Goal: Task Accomplishment & Management: Manage account settings

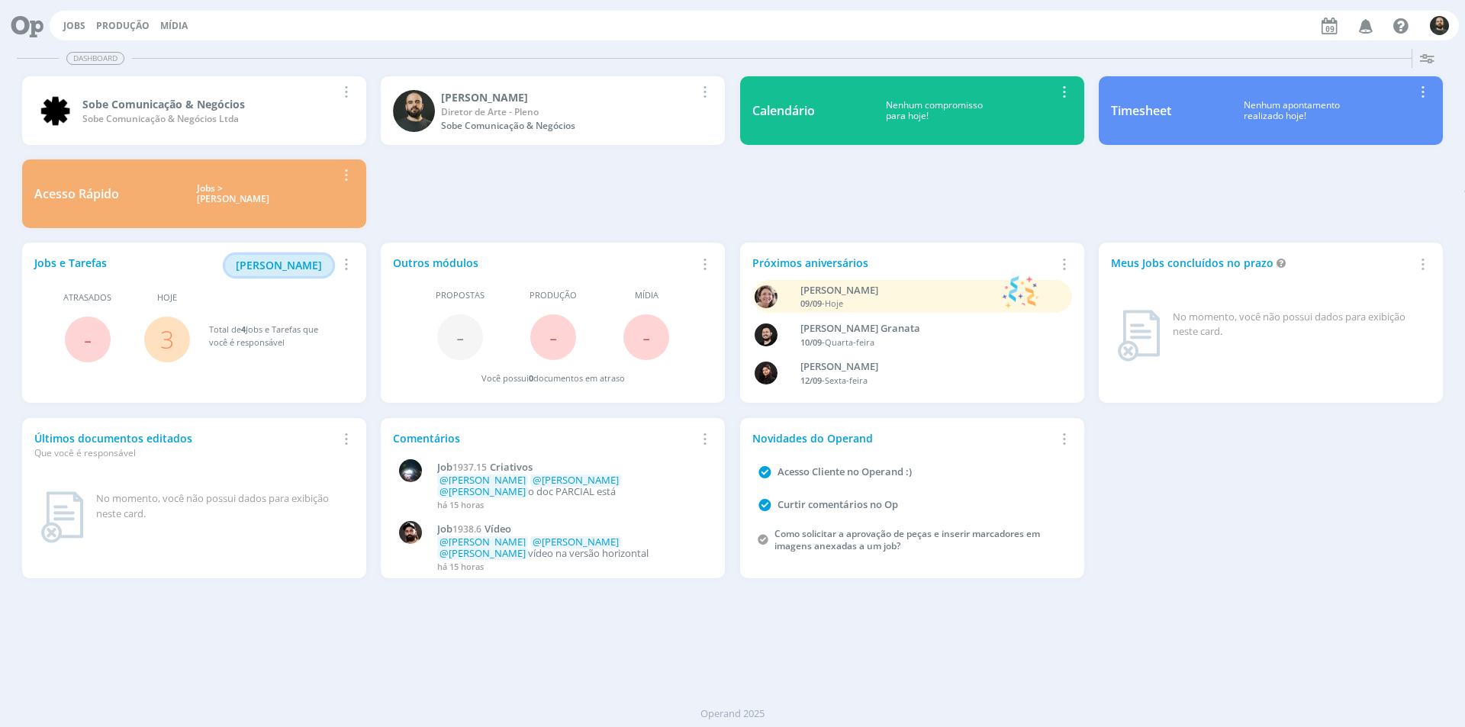
click at [309, 266] on span "[PERSON_NAME]" at bounding box center [279, 265] width 86 height 14
click at [283, 260] on span "[PERSON_NAME]" at bounding box center [279, 265] width 86 height 14
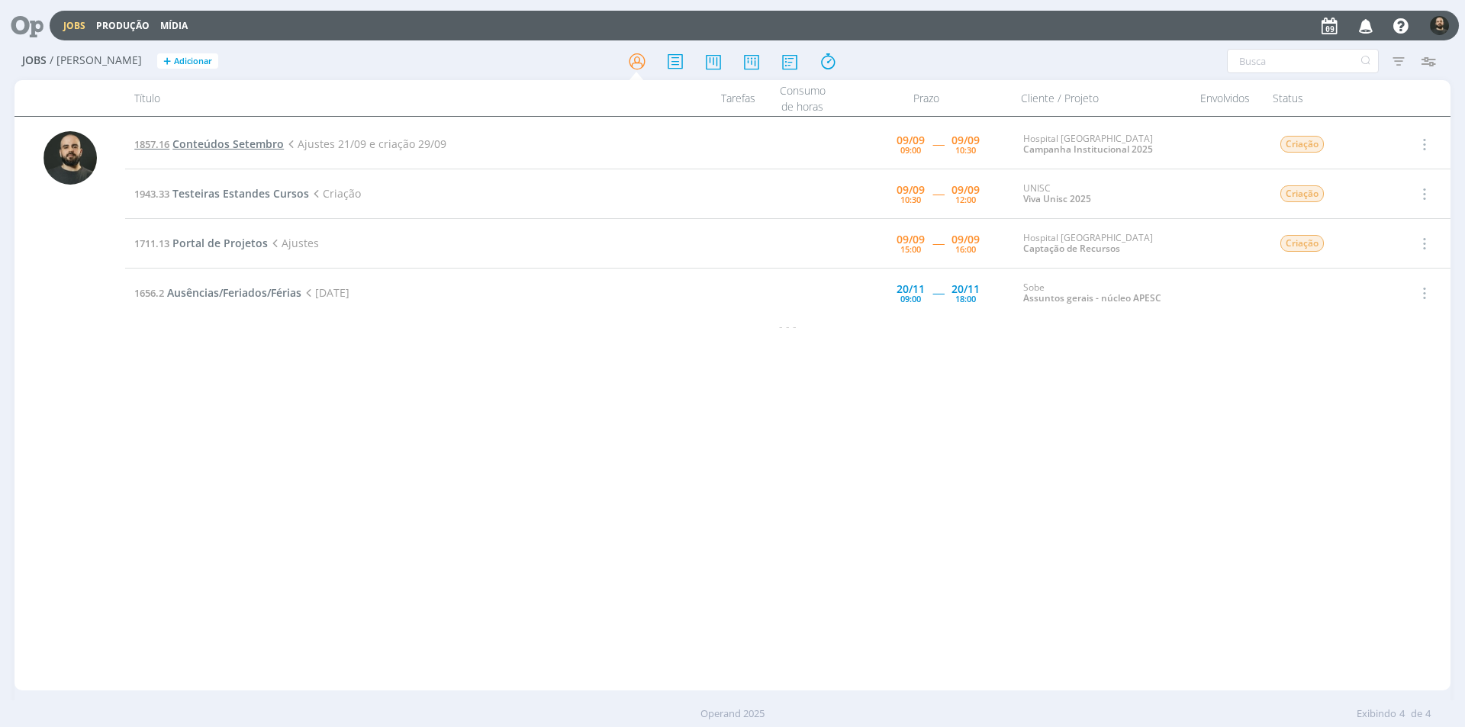
click at [269, 140] on span "Conteúdos Setembro" at bounding box center [227, 144] width 111 height 14
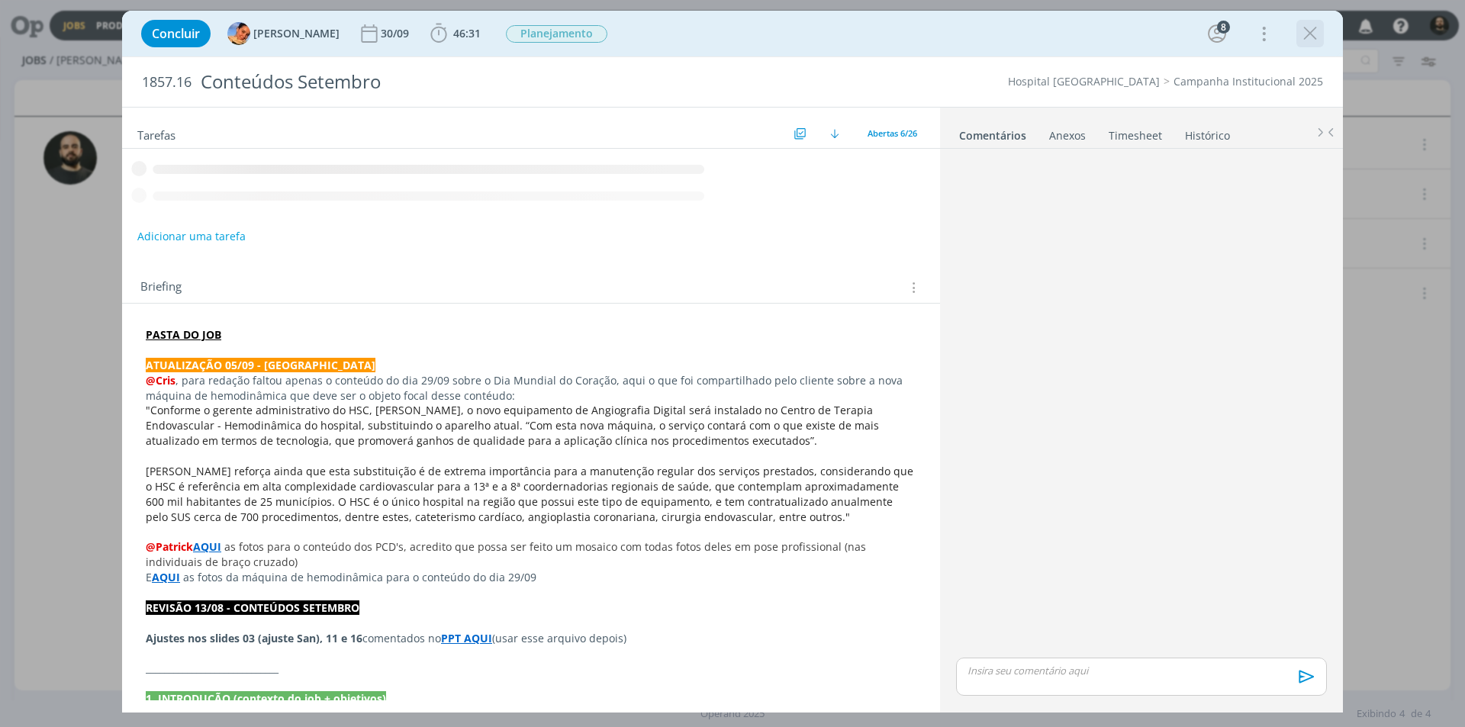
click at [1317, 36] on icon "dialog" at bounding box center [1310, 33] width 23 height 23
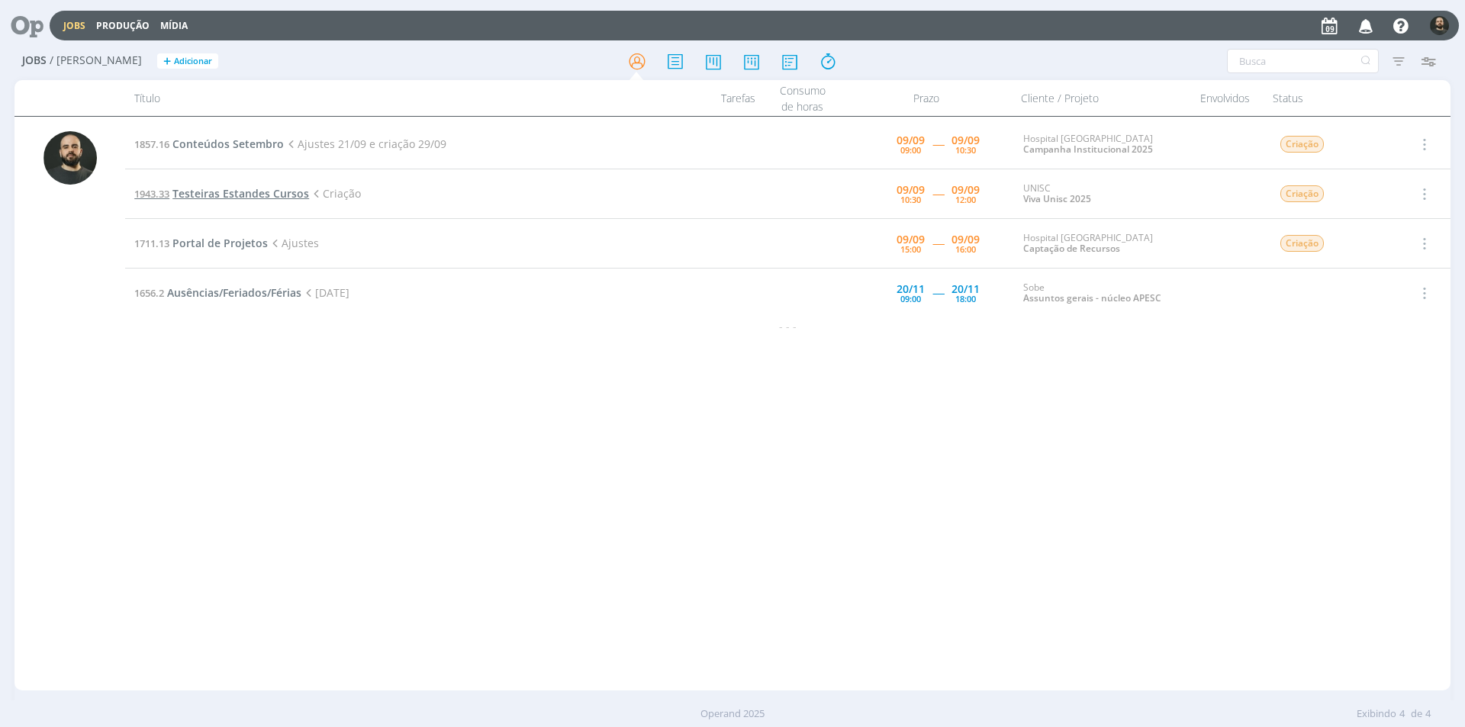
click at [269, 190] on span "Testeiras Estandes Cursos" at bounding box center [240, 193] width 137 height 14
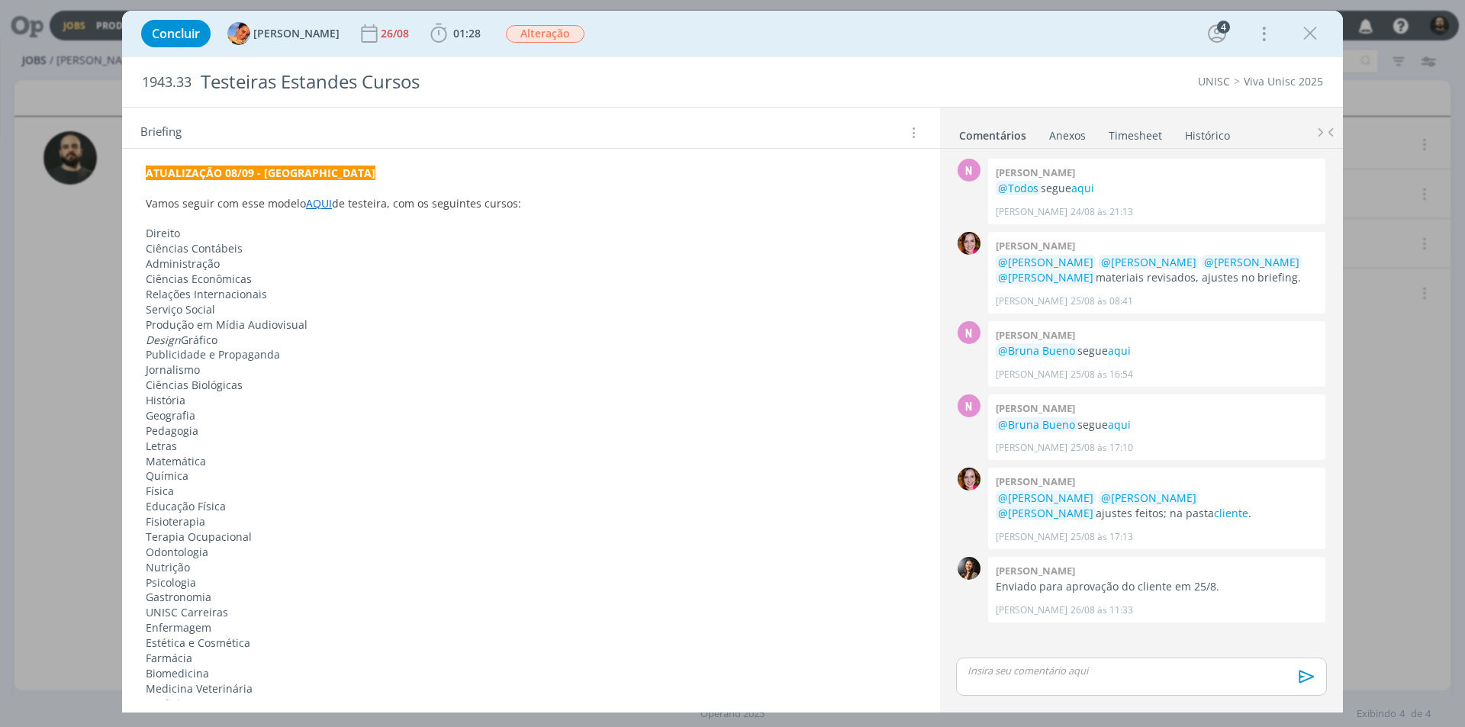
scroll to position [153, 0]
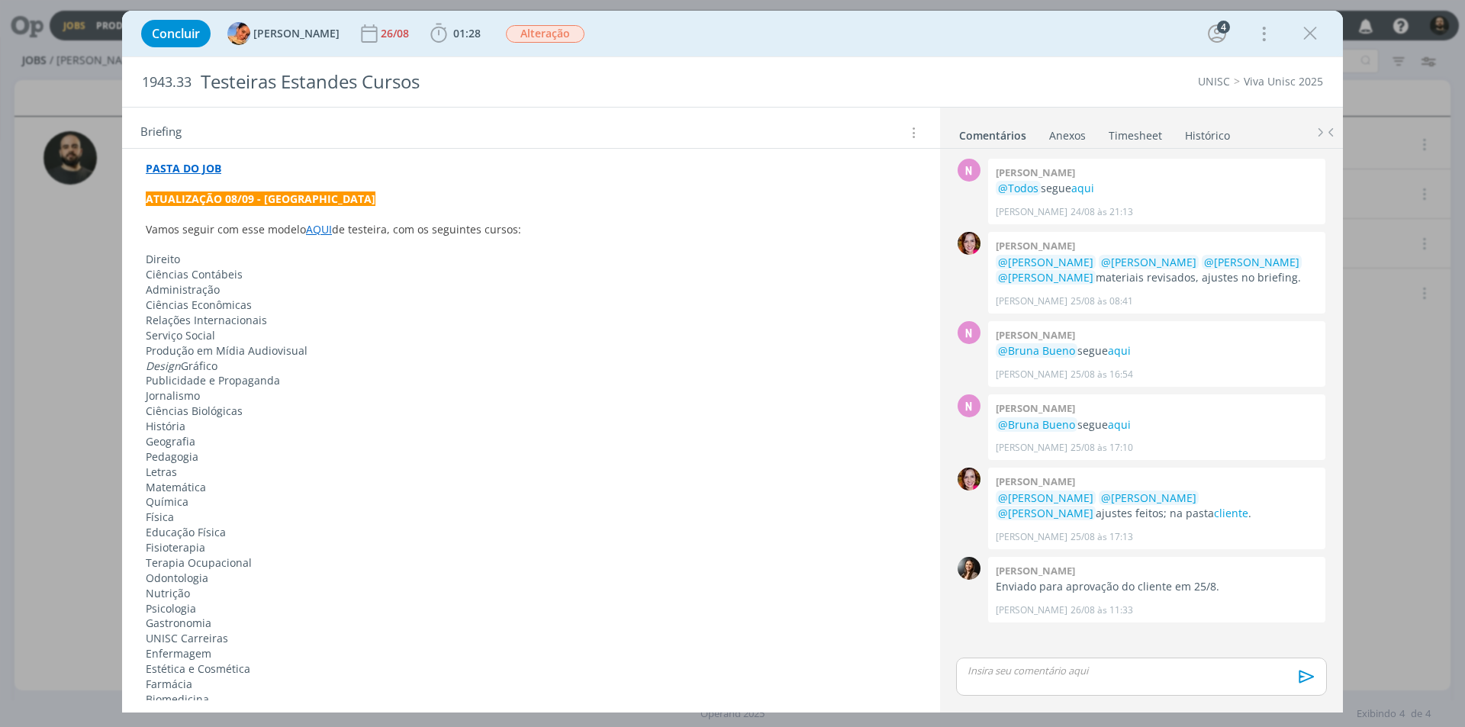
click at [318, 230] on link "AQUI" at bounding box center [319, 229] width 26 height 14
click at [330, 262] on link "[URL][DOMAIN_NAME]" at bounding box center [271, 259] width 115 height 20
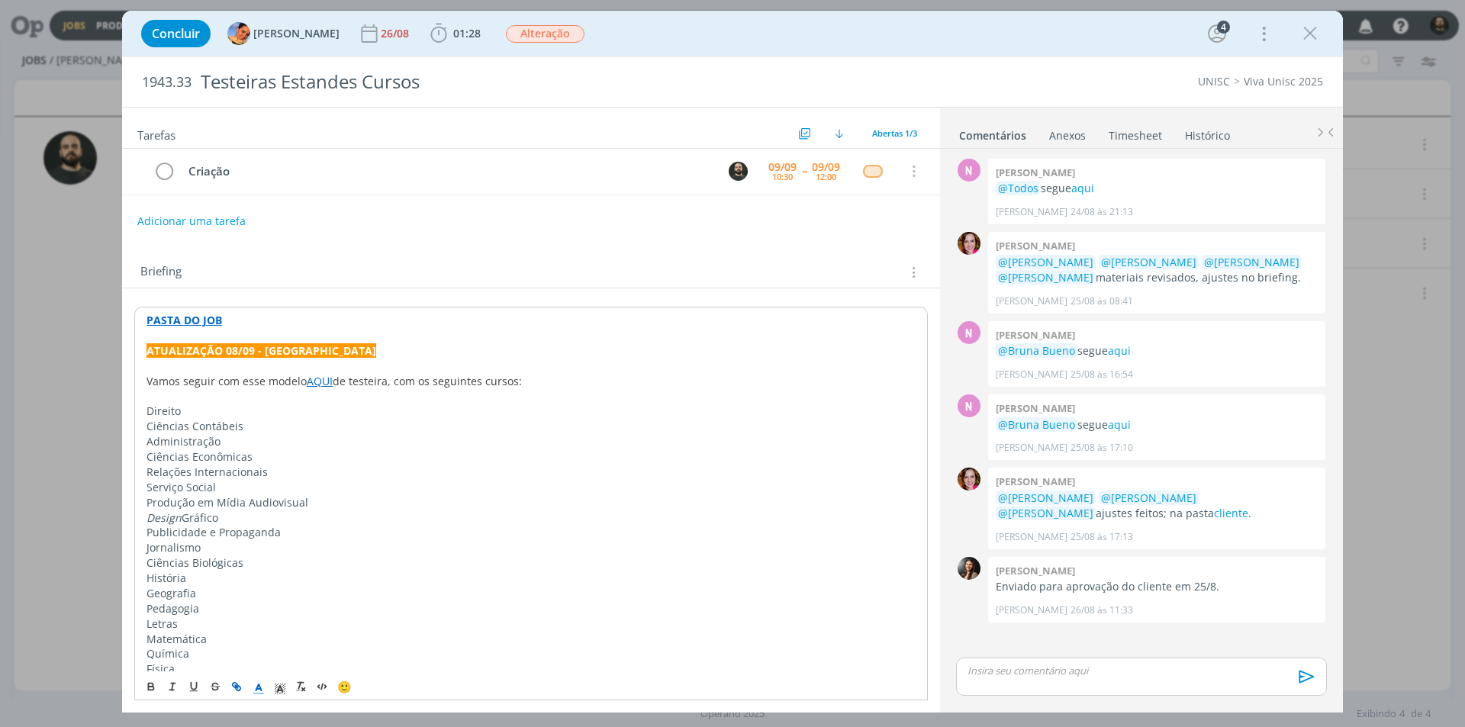
scroll to position [0, 0]
click at [427, 34] on icon "dialog" at bounding box center [438, 33] width 23 height 23
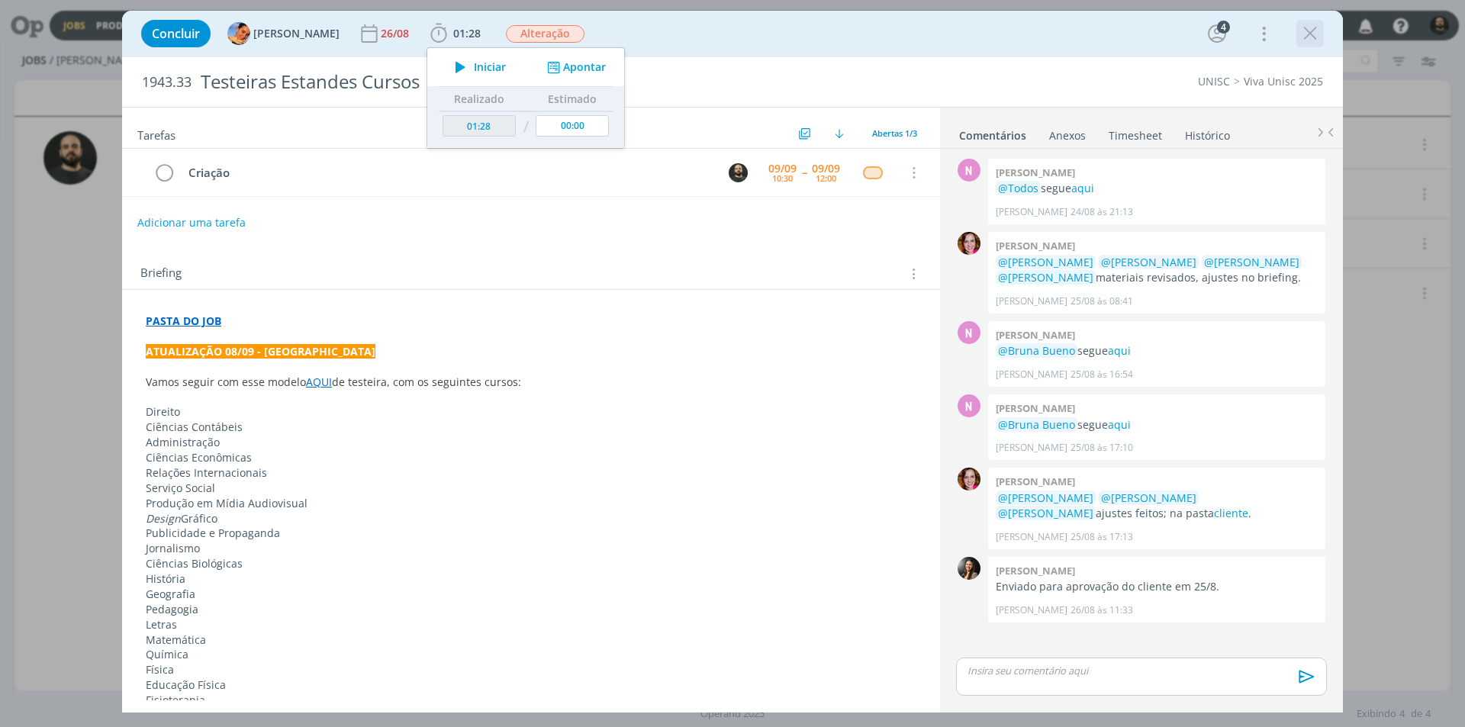
click at [1307, 35] on icon "dialog" at bounding box center [1310, 33] width 23 height 23
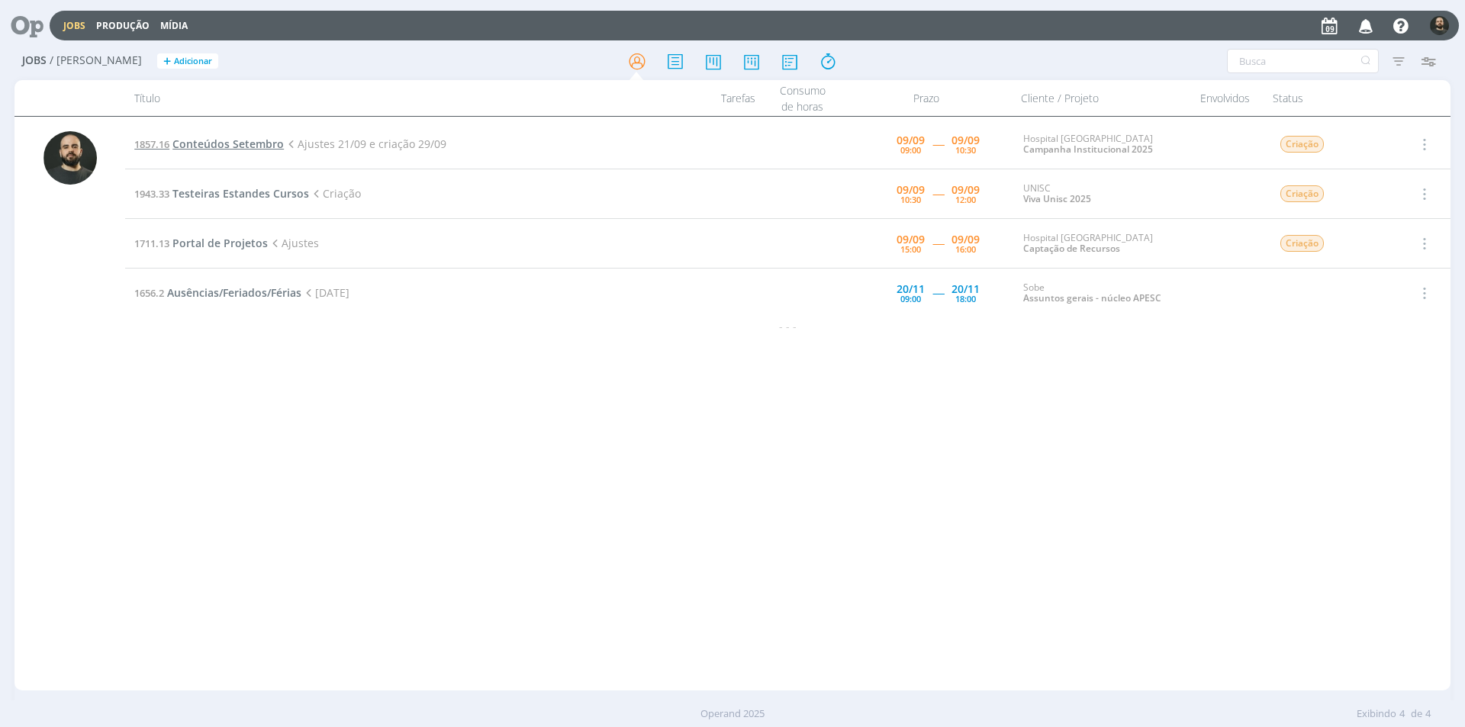
click at [235, 142] on span "Conteúdos Setembro" at bounding box center [227, 144] width 111 height 14
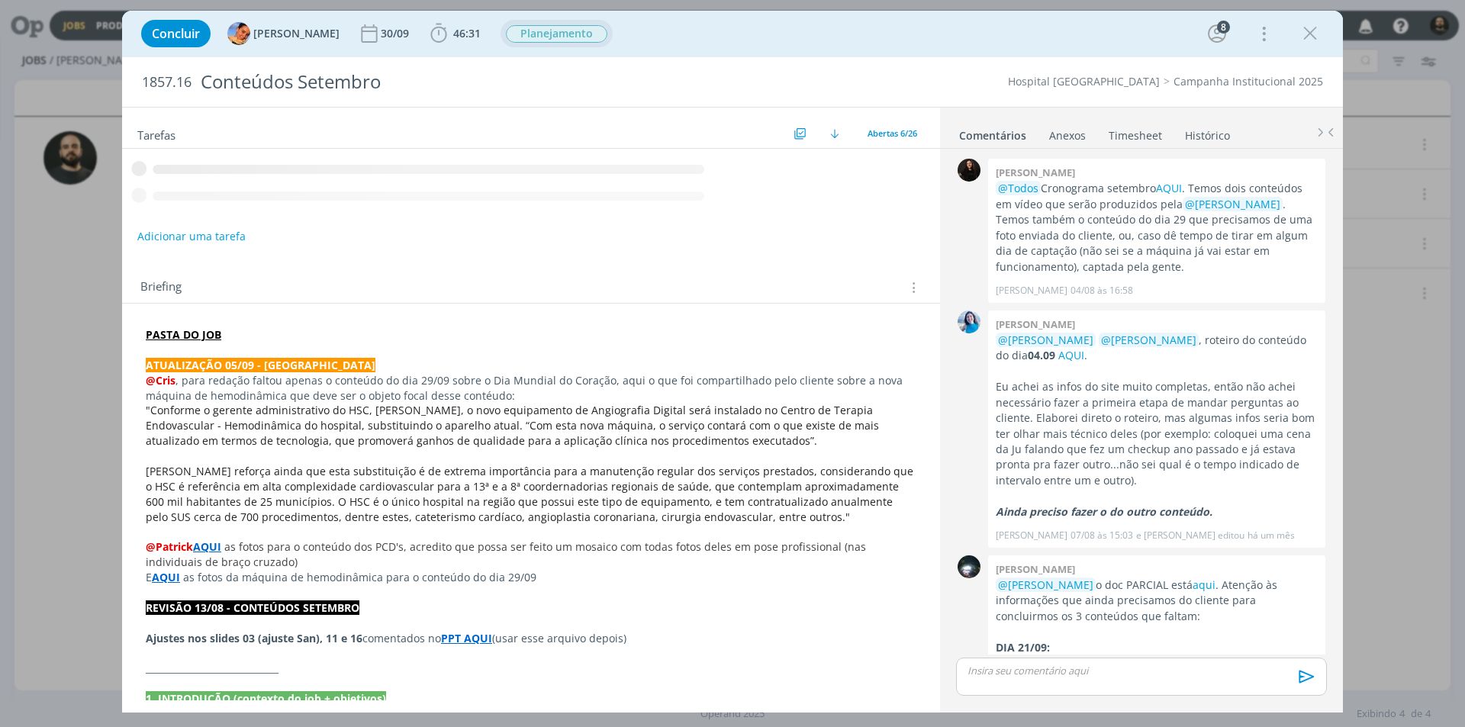
scroll to position [1678, 0]
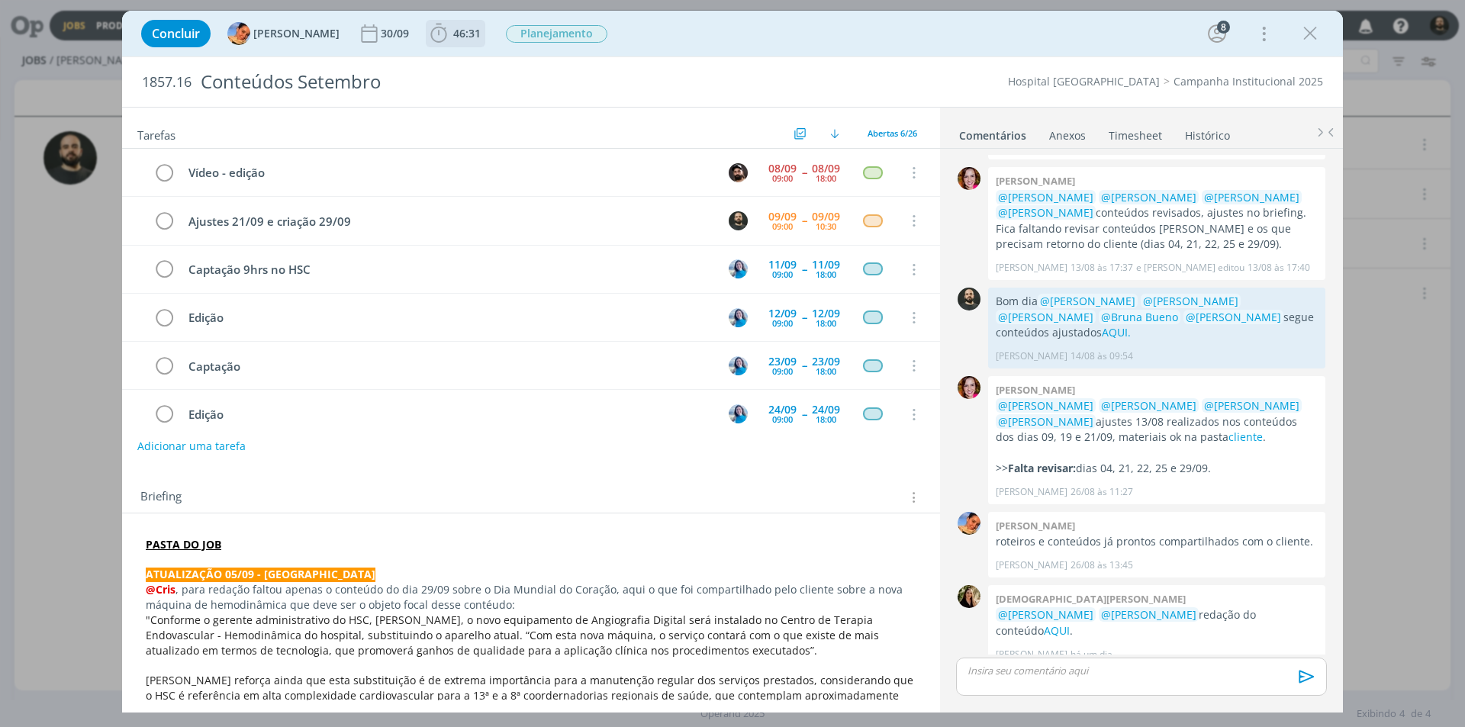
click at [430, 33] on icon "dialog" at bounding box center [438, 33] width 23 height 23
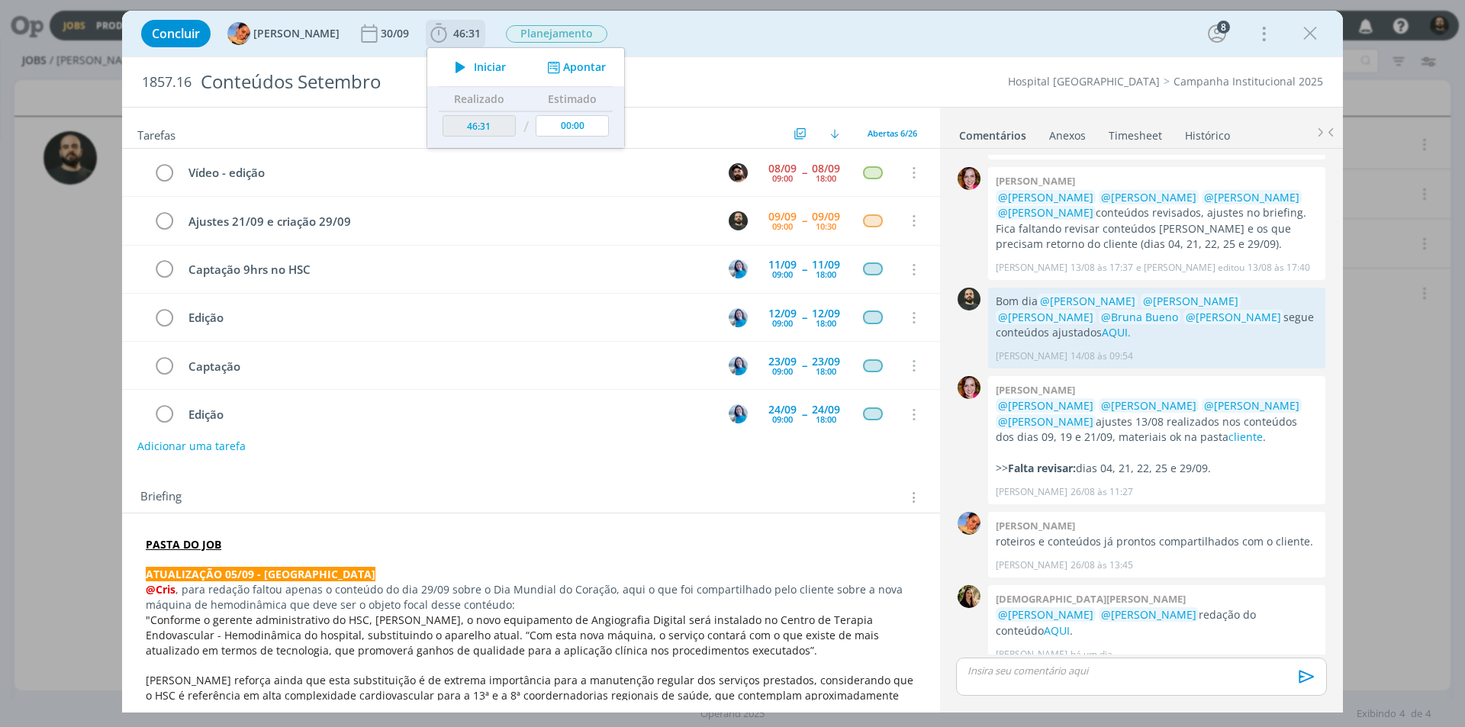
click at [447, 69] on icon "dialog" at bounding box center [460, 67] width 27 height 20
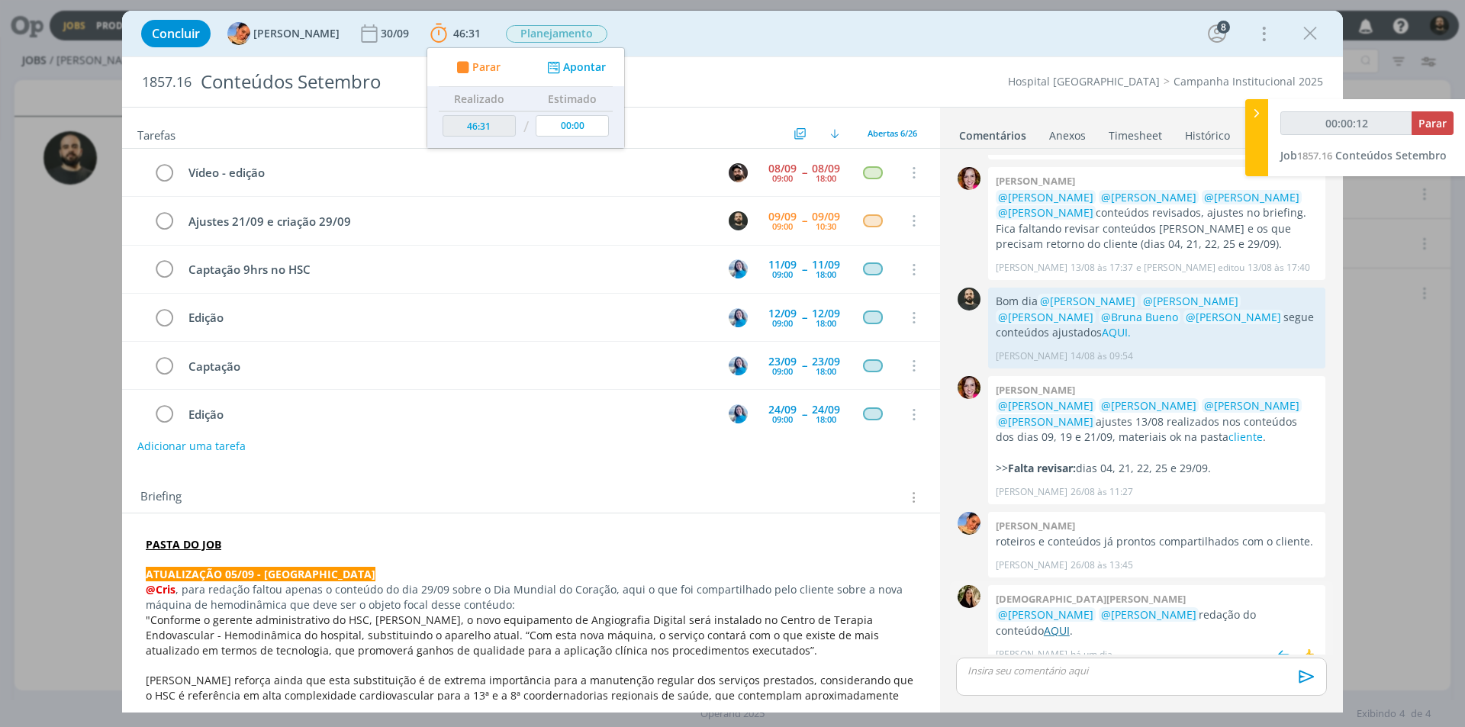
click at [1070, 623] on link "AQUI" at bounding box center [1057, 630] width 26 height 14
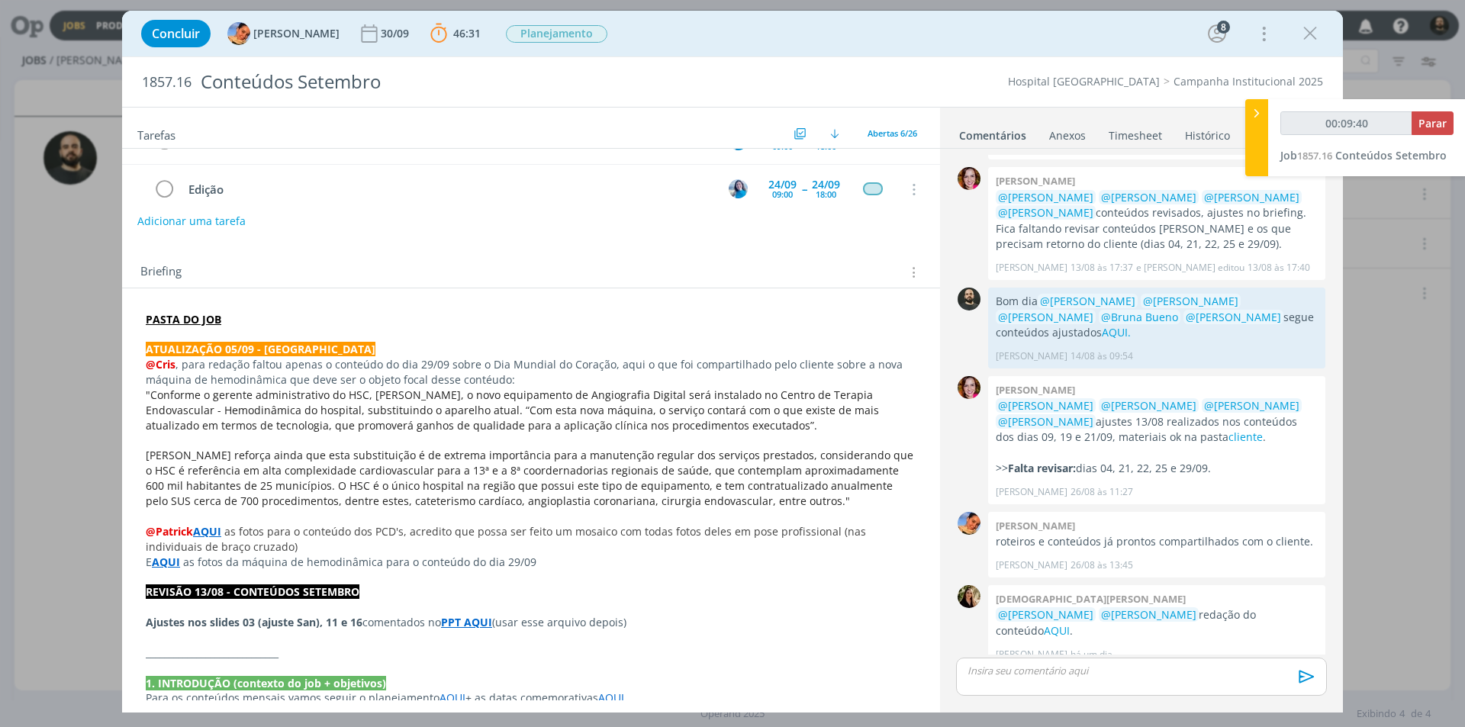
scroll to position [229, 0]
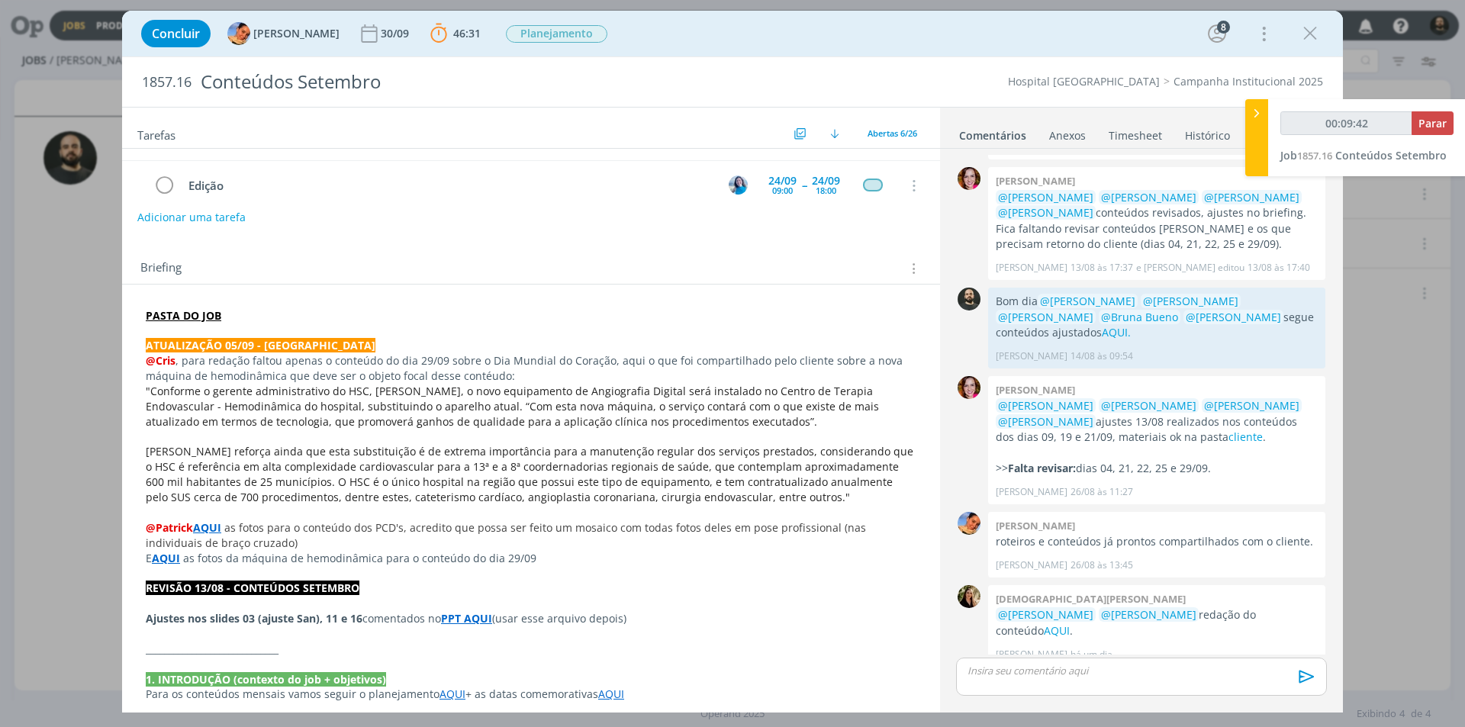
click at [165, 556] on strong "AQUI" at bounding box center [166, 558] width 28 height 14
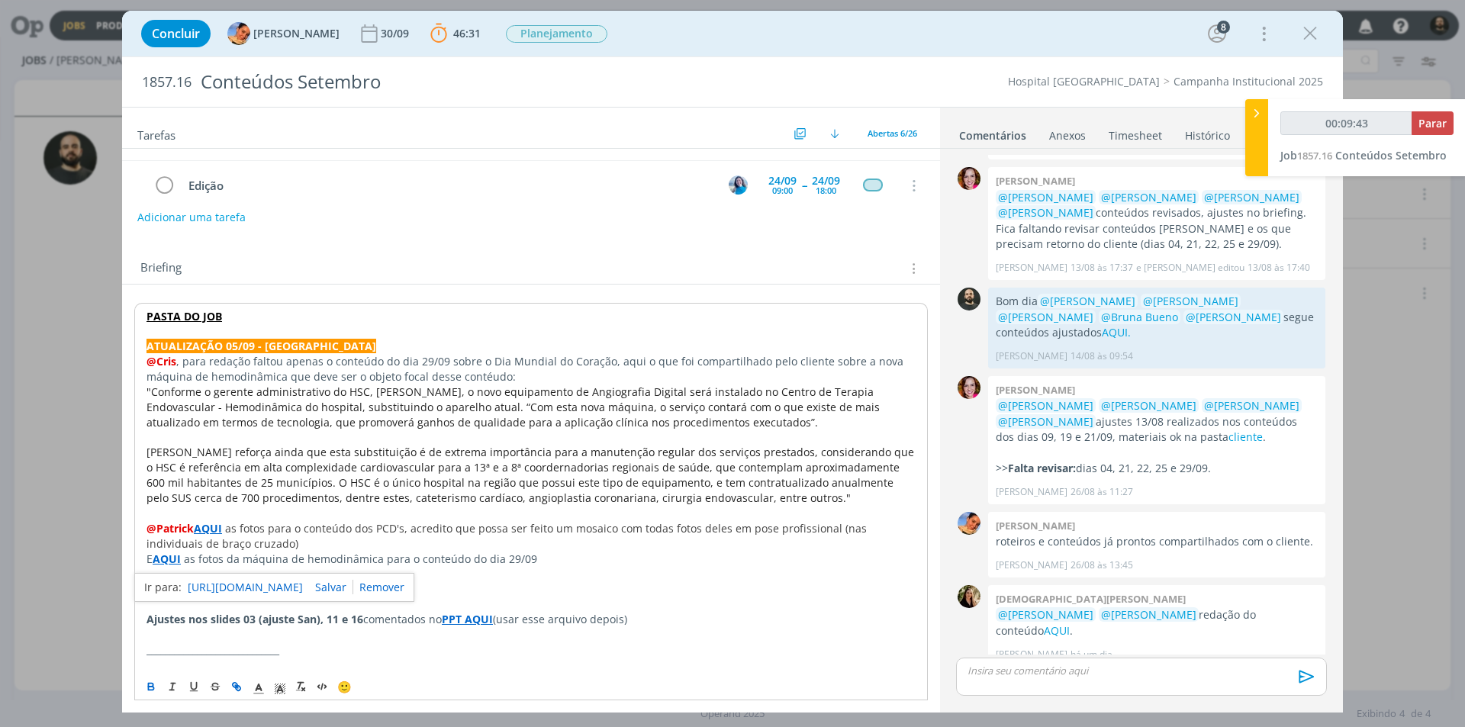
click at [234, 584] on link "[URL][DOMAIN_NAME]" at bounding box center [245, 588] width 115 height 20
click at [493, 594] on p "REVISÃO 13/08 - CONTEÚDOS SETEMBRO" at bounding box center [531, 588] width 769 height 15
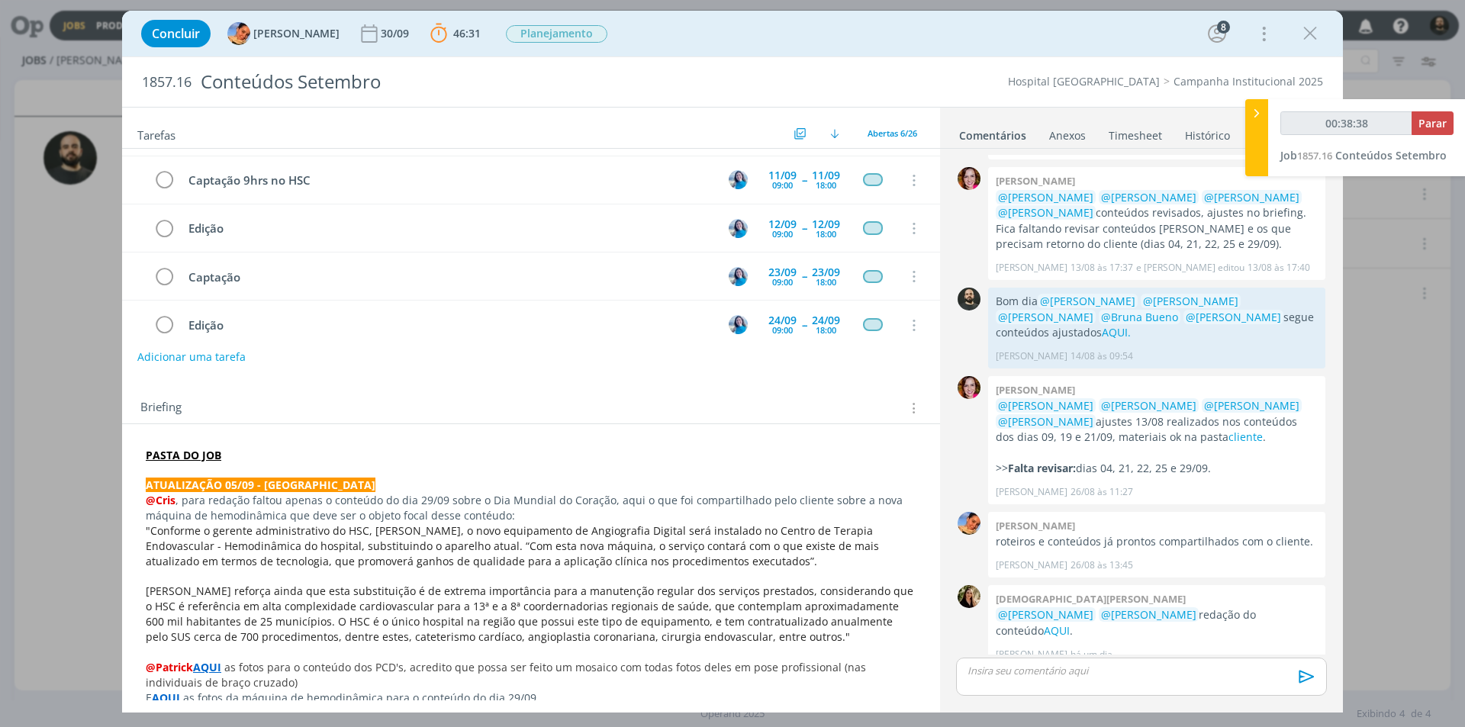
scroll to position [534, 0]
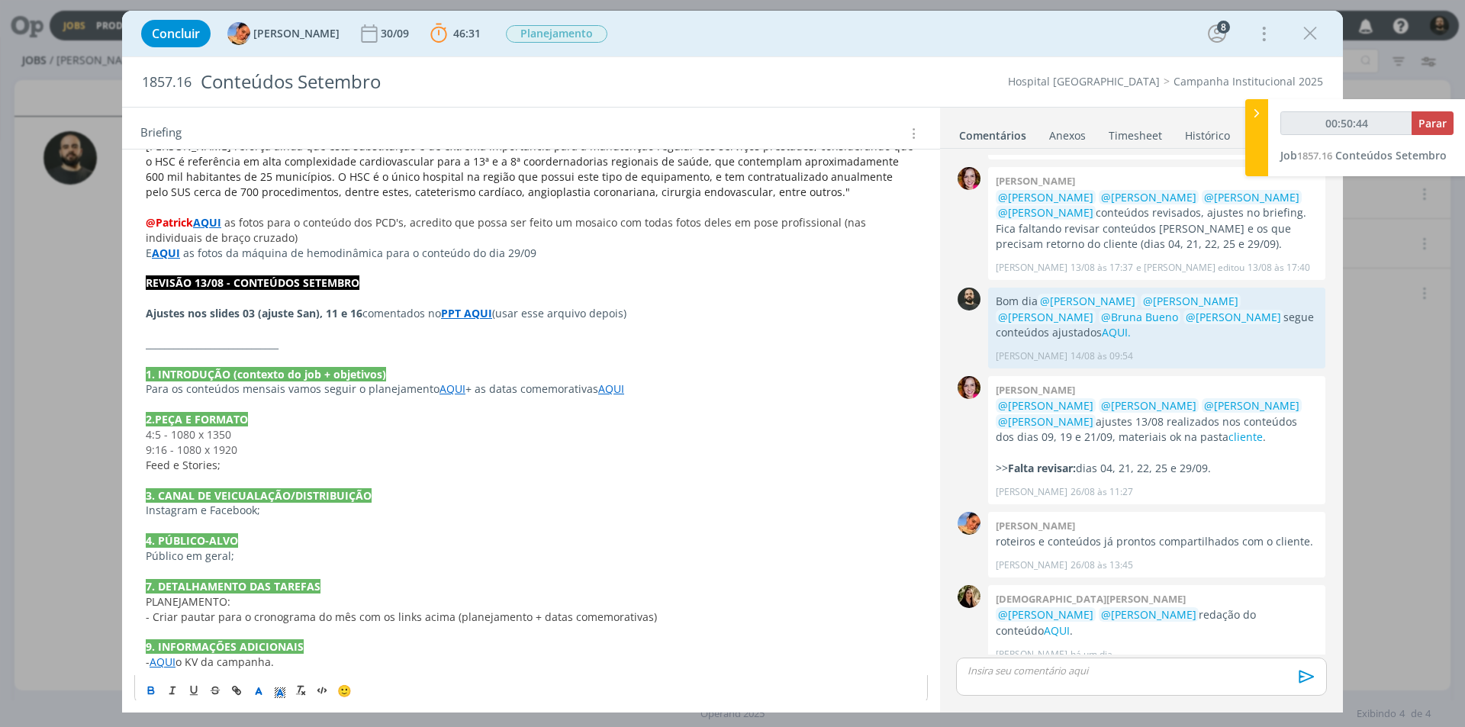
type input "00:50:45"
click at [1255, 108] on icon at bounding box center [1256, 113] width 15 height 16
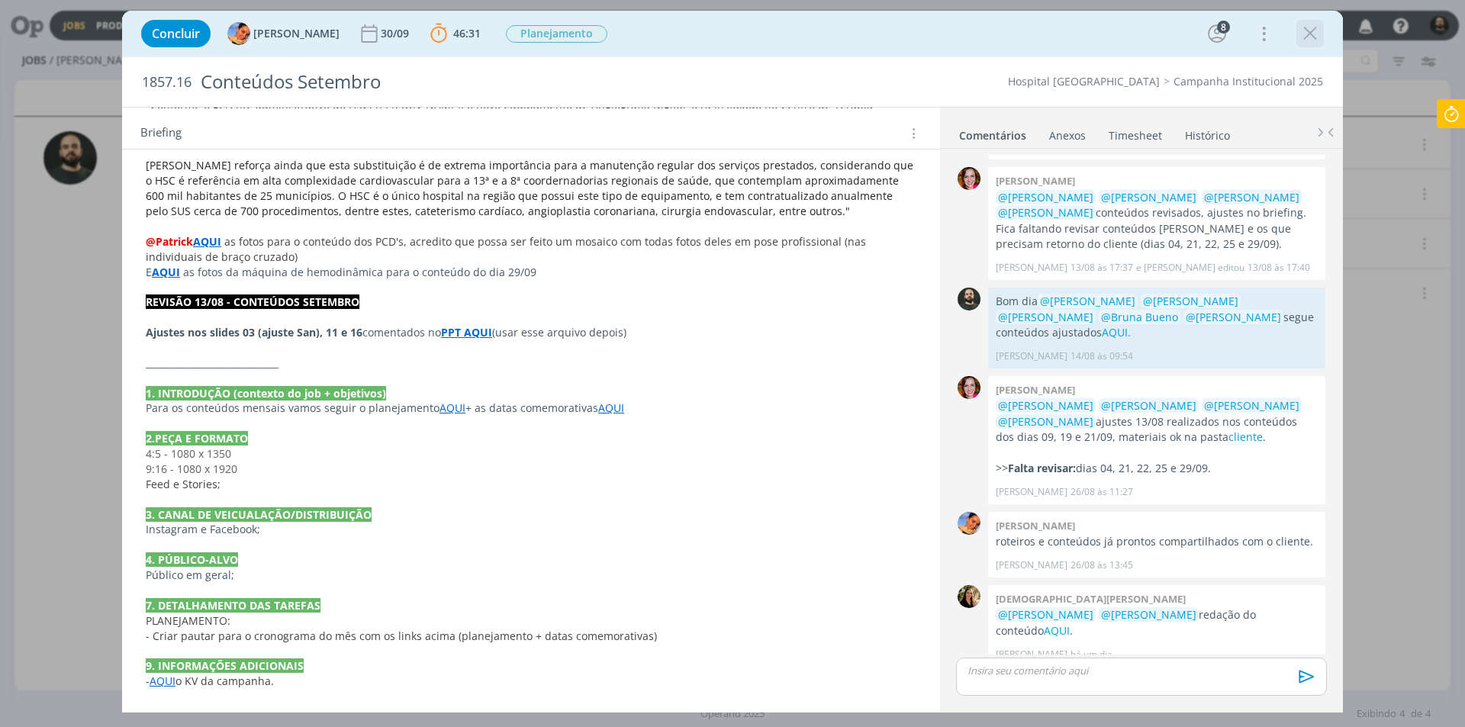
click at [1309, 31] on icon "dialog" at bounding box center [1310, 33] width 23 height 23
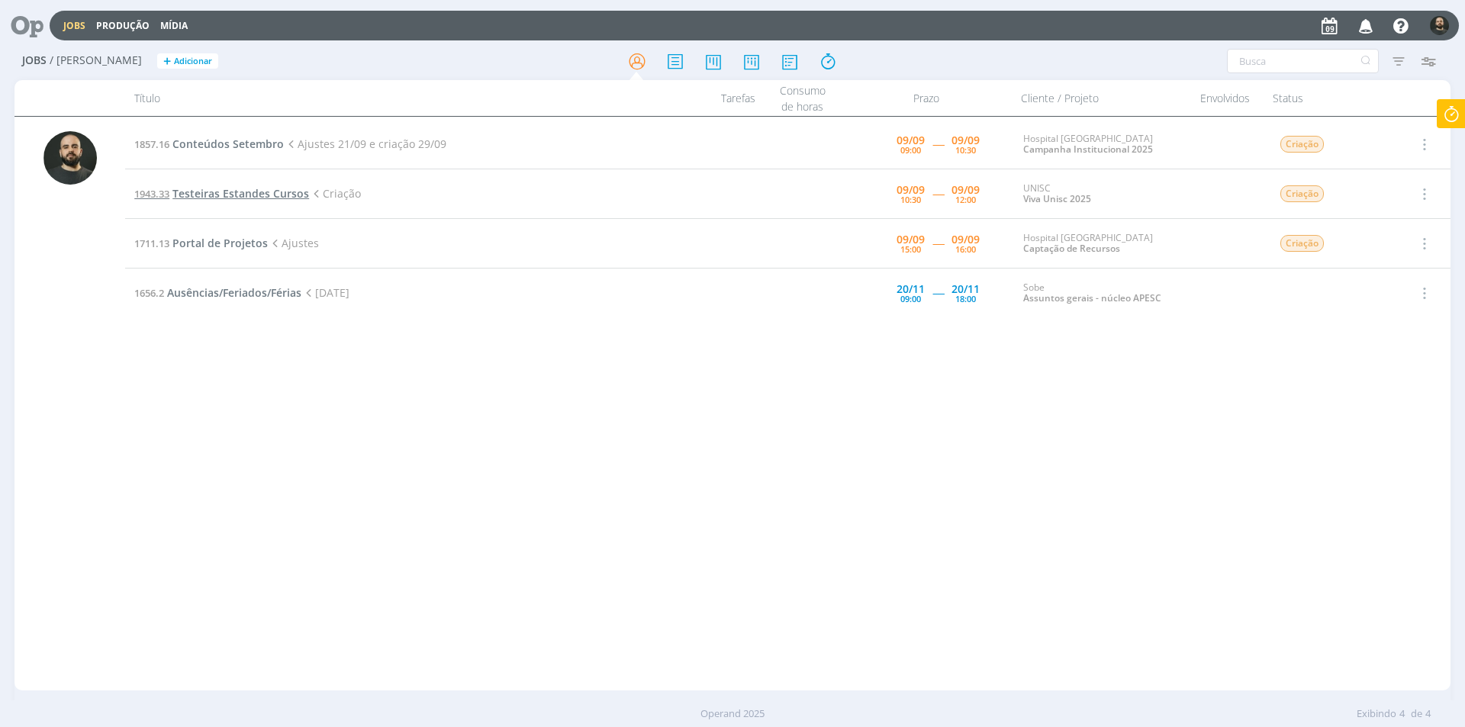
click at [298, 194] on span "Testeiras Estandes Cursos" at bounding box center [240, 193] width 137 height 14
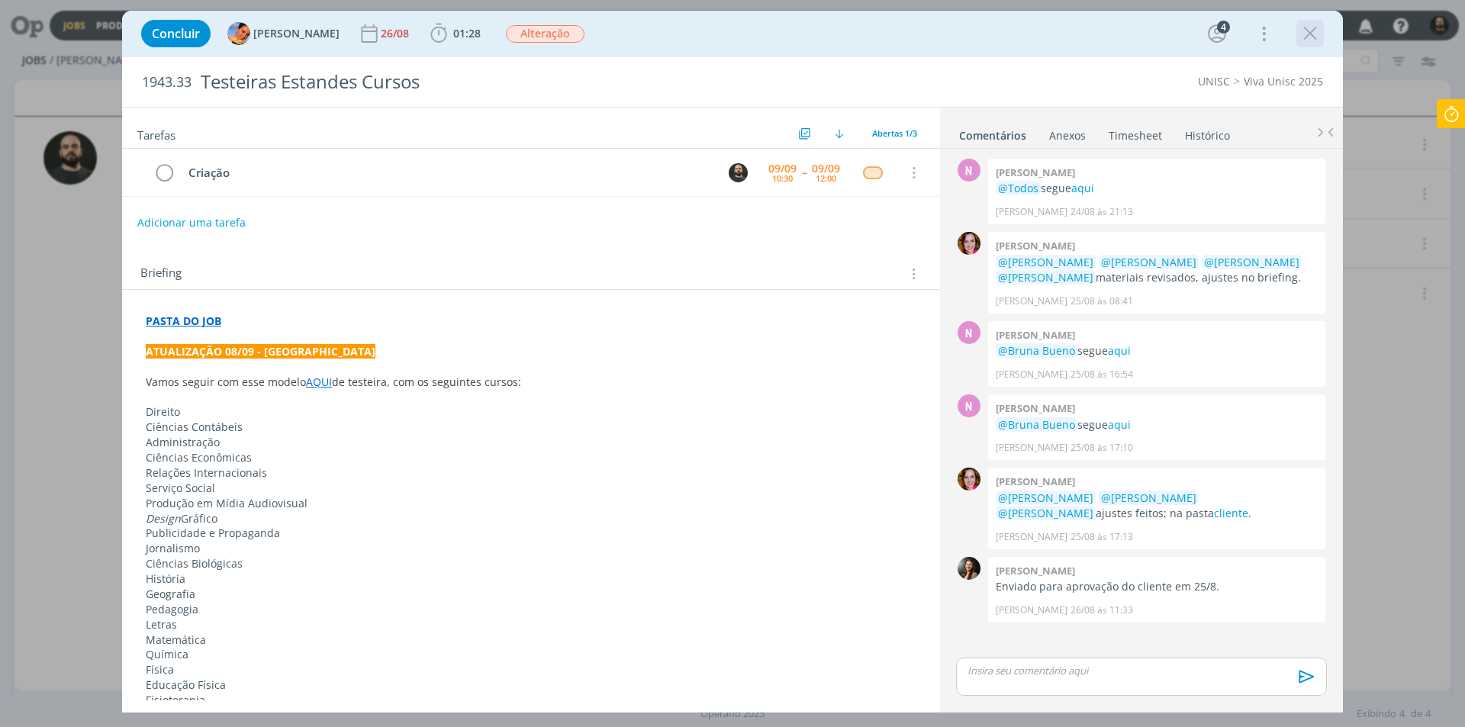
click at [1309, 33] on icon "dialog" at bounding box center [1310, 33] width 23 height 23
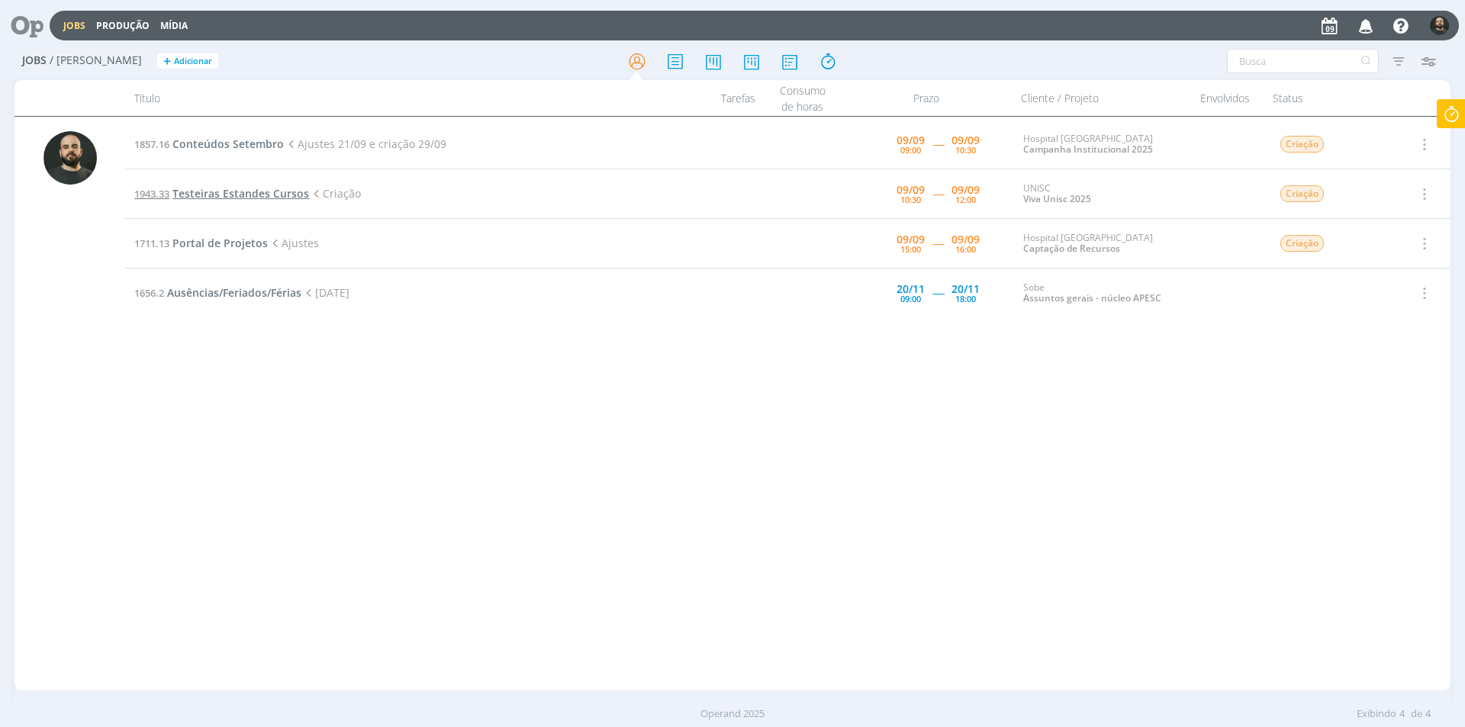
click at [240, 194] on span "Testeiras Estandes Cursos" at bounding box center [240, 193] width 137 height 14
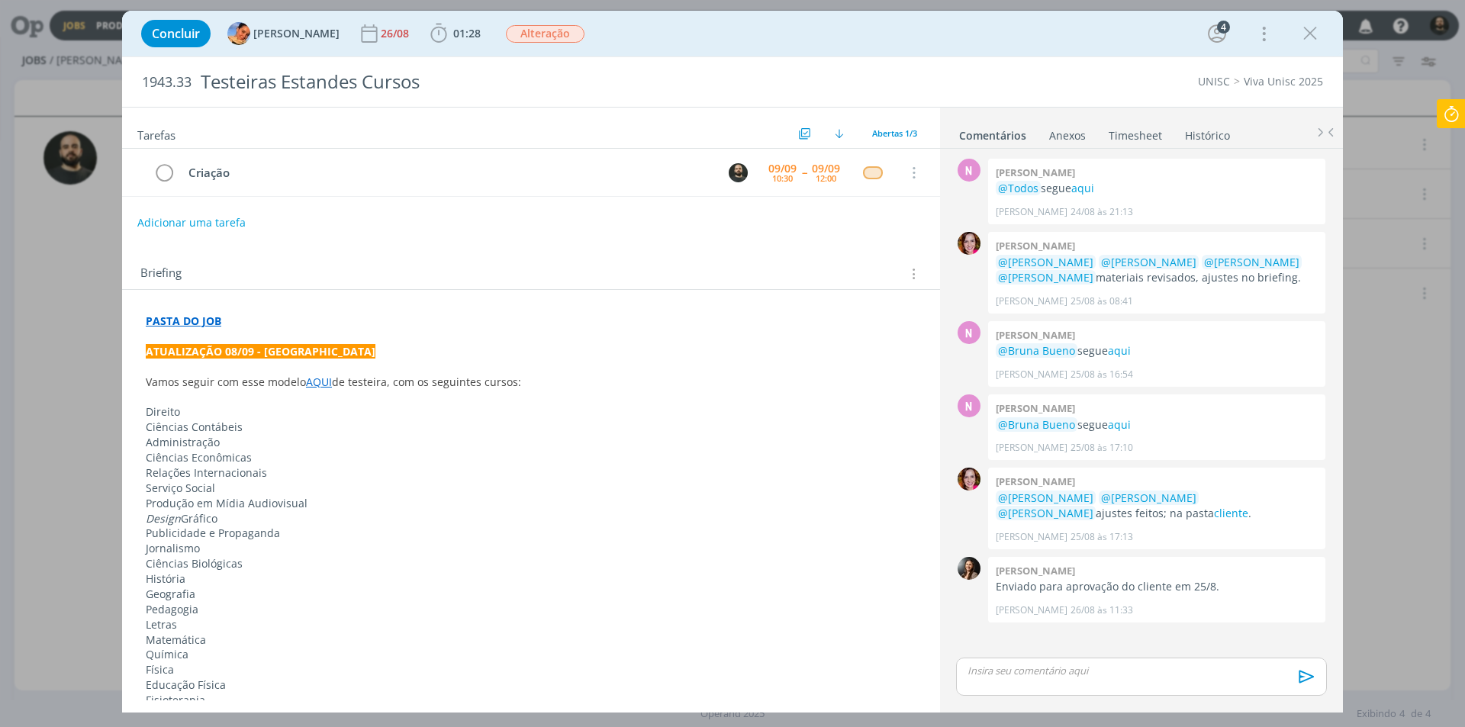
click at [1312, 34] on icon "dialog" at bounding box center [1310, 33] width 23 height 23
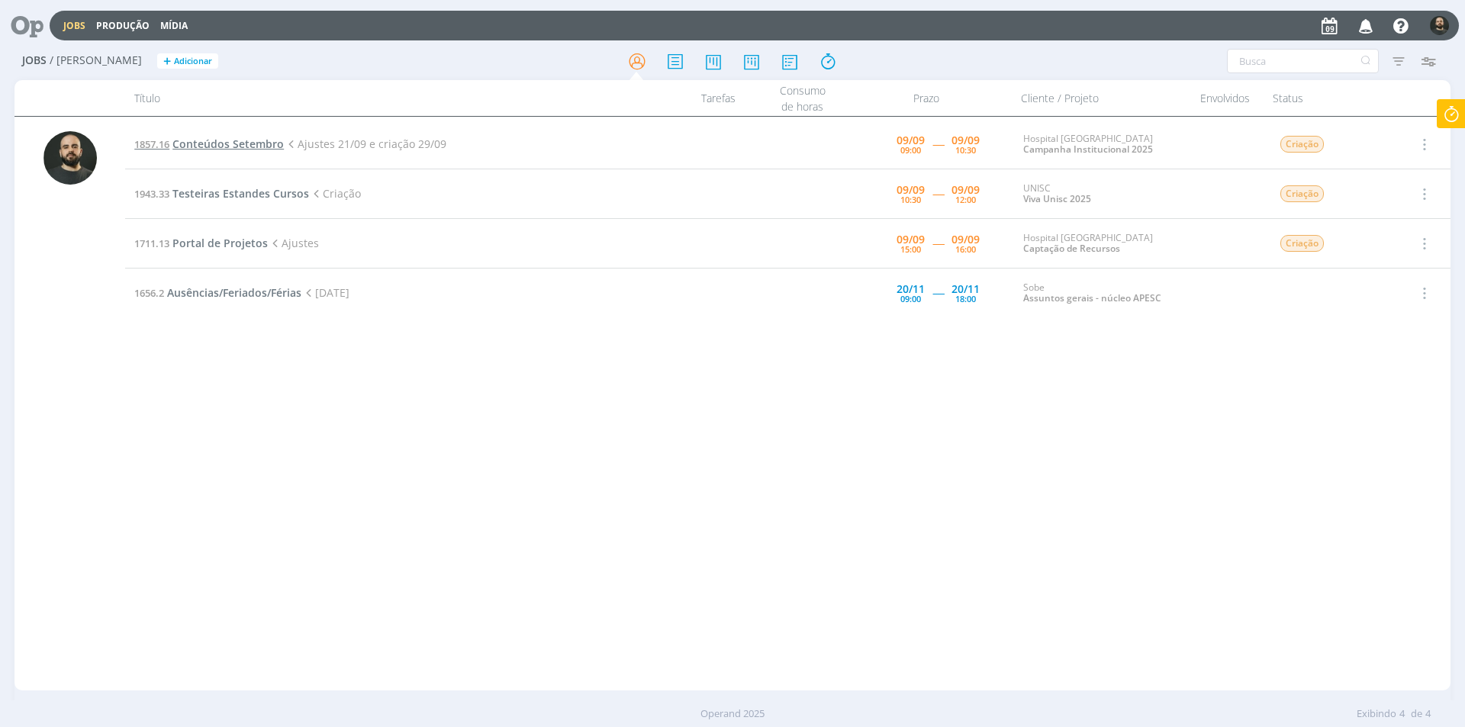
click at [227, 144] on span "Conteúdos Setembro" at bounding box center [227, 144] width 111 height 14
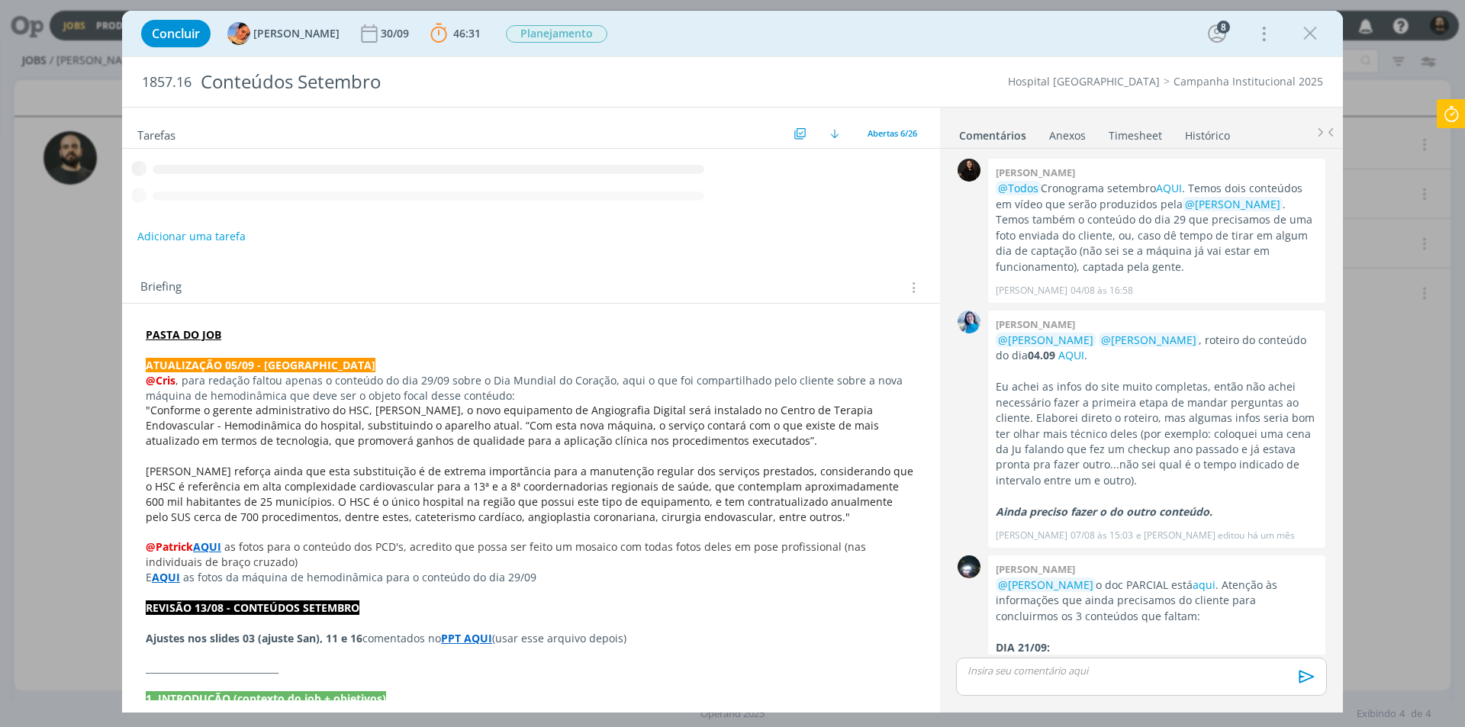
scroll to position [1678, 0]
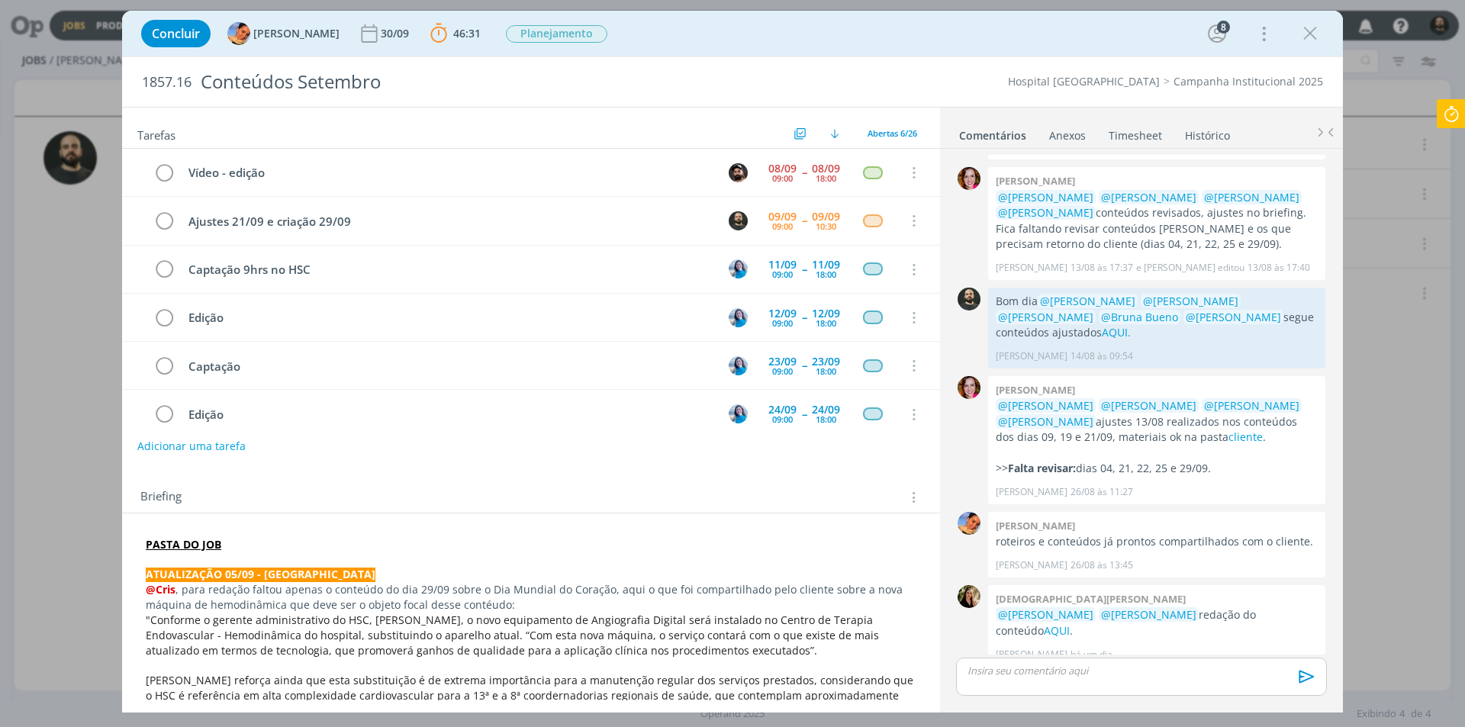
click at [1002, 681] on div "dialog" at bounding box center [1141, 677] width 371 height 38
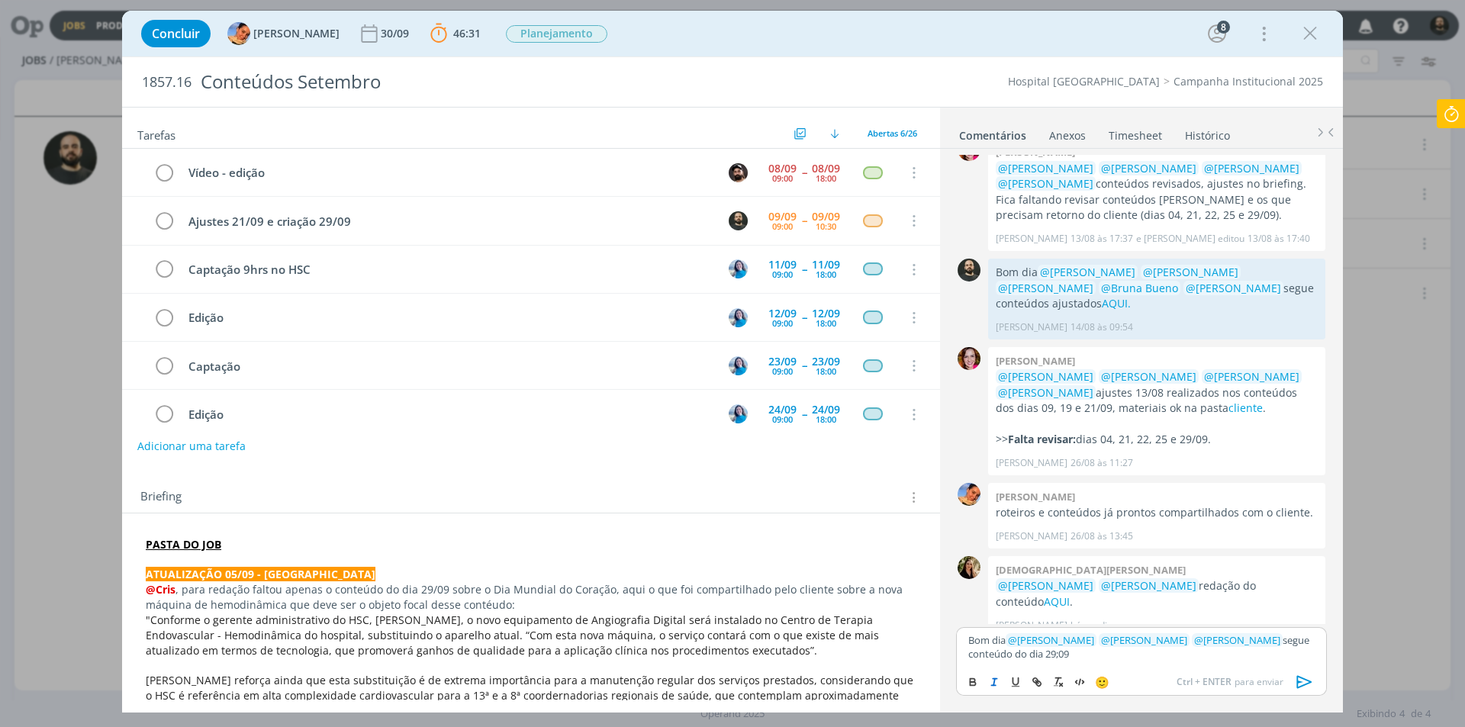
scroll to position [1708, 0]
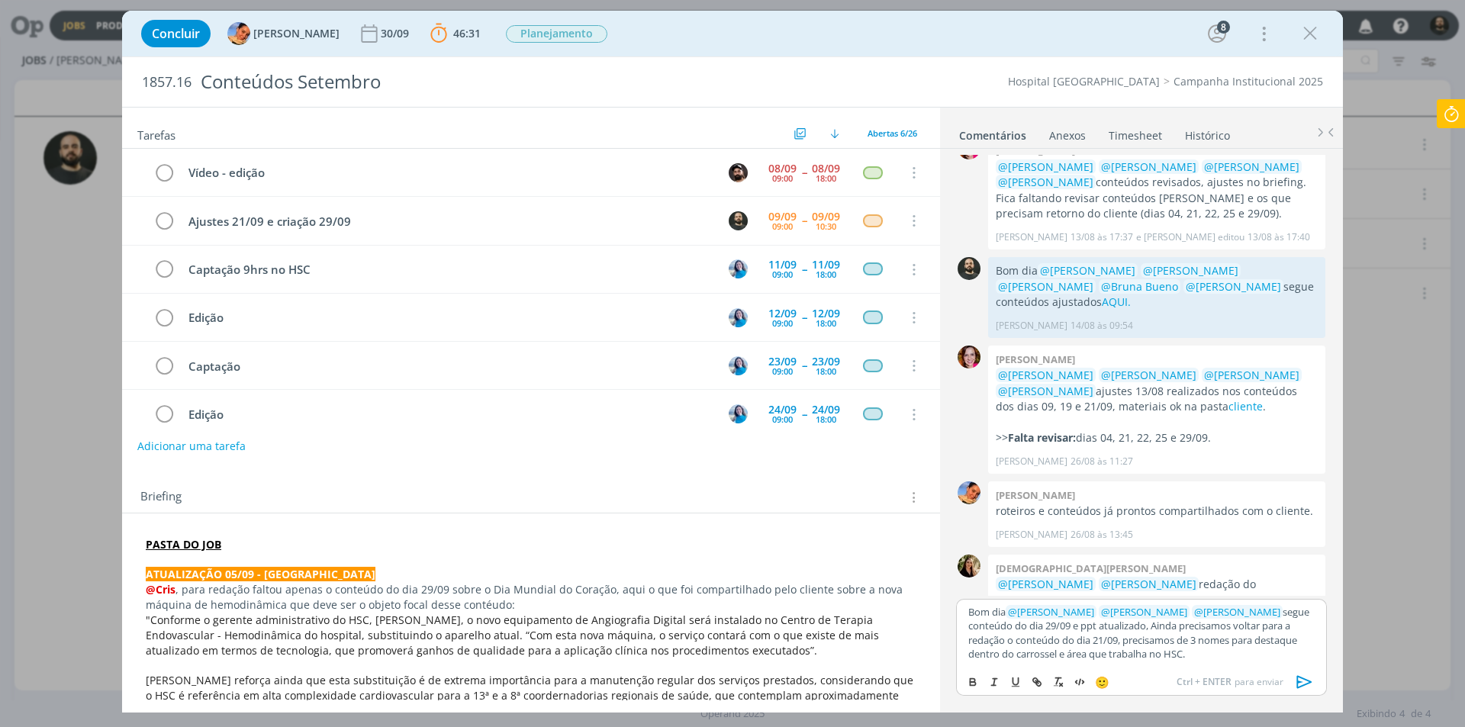
click at [1135, 626] on p "Bom dia ﻿ @ [PERSON_NAME] ﻿ ﻿ @ [PERSON_NAME] ﻿ ﻿ @ [PERSON_NAME] ﻿ segue conte…" at bounding box center [1141, 633] width 346 height 56
click at [1044, 678] on button "dialog" at bounding box center [1037, 682] width 21 height 18
paste input "[URL][DOMAIN_NAME]"
type input "[URL][DOMAIN_NAME]"
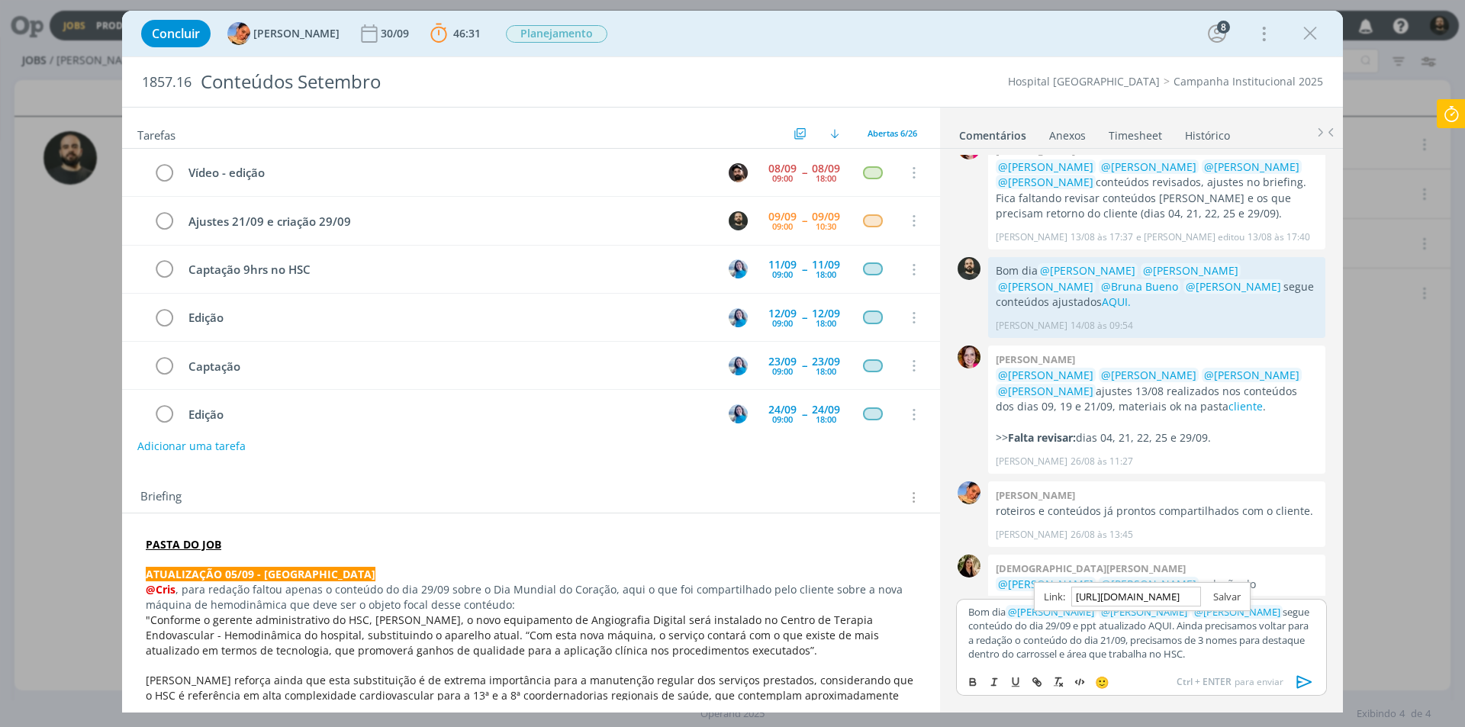
scroll to position [0, 0]
click at [1225, 597] on link "dialog" at bounding box center [1221, 597] width 40 height 14
drag, startPoint x: 1180, startPoint y: 642, endPoint x: 1128, endPoint y: 642, distance: 51.9
click at [1128, 642] on p "Bom dia ﻿ @ [PERSON_NAME] ﻿ ﻿ @ [PERSON_NAME] ﻿ ﻿ @ [PERSON_NAME] ﻿ segue conte…" at bounding box center [1141, 633] width 346 height 56
click at [1206, 652] on p "Bom dia ﻿ @ [PERSON_NAME] ﻿ ﻿ @ [PERSON_NAME] ﻿ ﻿ @ [PERSON_NAME] ﻿ segue conte…" at bounding box center [1141, 633] width 346 height 56
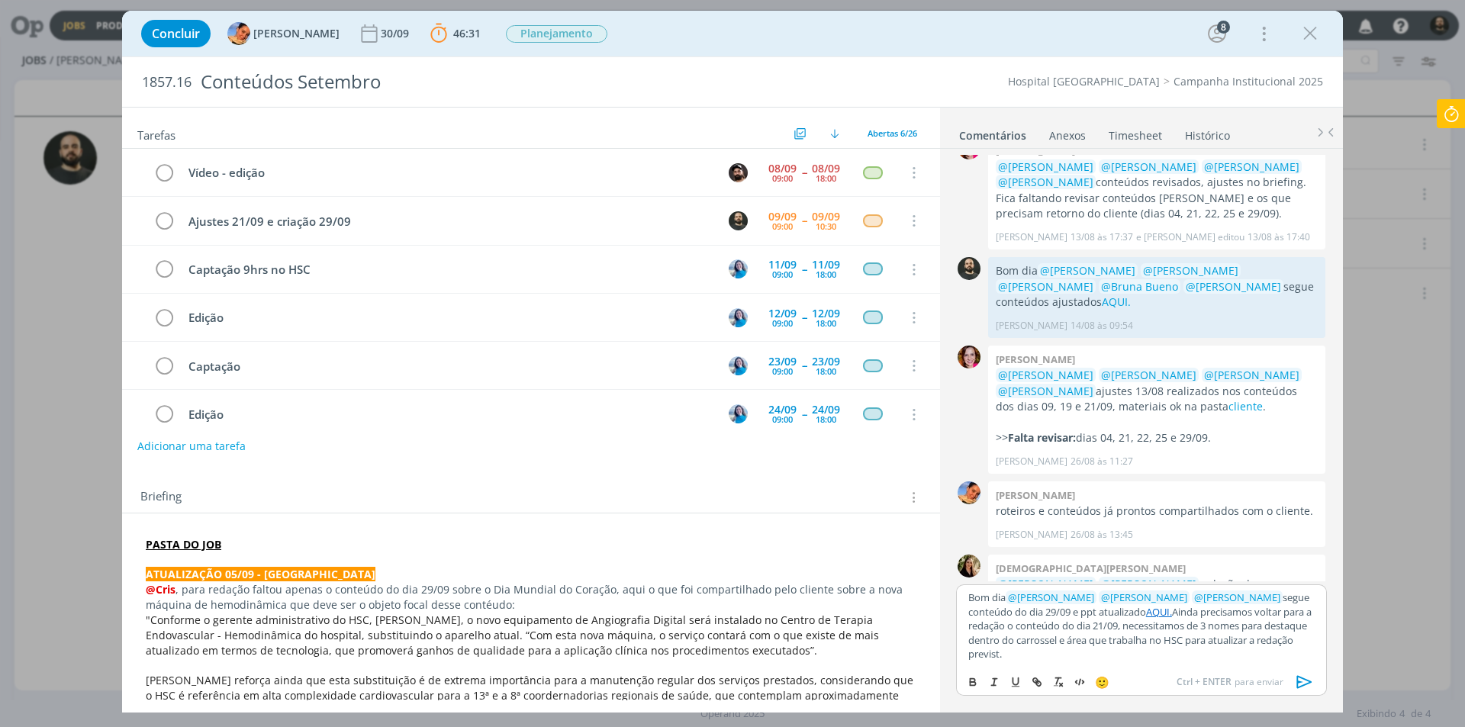
scroll to position [1751, 0]
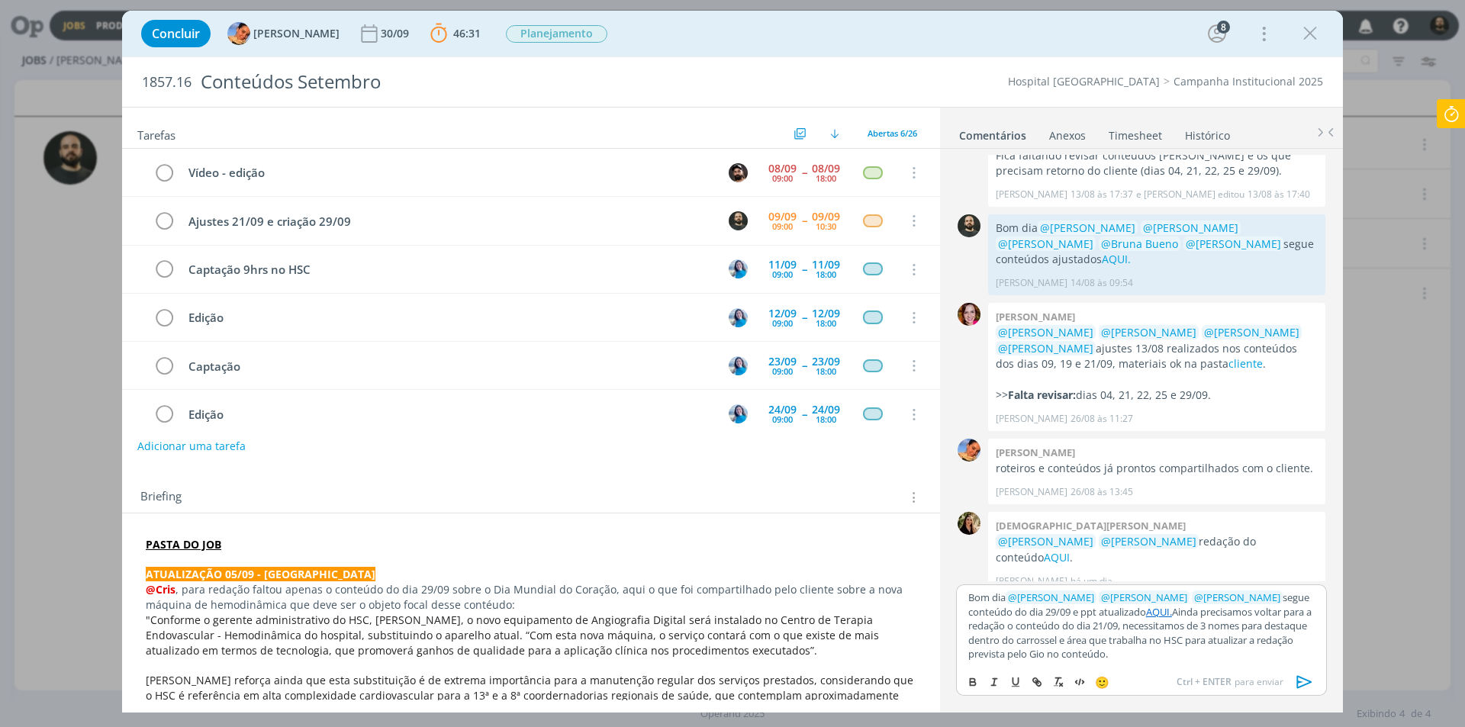
click at [1208, 640] on p "Bom dia ﻿ @ [PERSON_NAME] ﻿ ﻿ @ [PERSON_NAME] ﻿ ﻿ @ [PERSON_NAME] ﻿ segue conte…" at bounding box center [1141, 626] width 346 height 70
click at [1165, 606] on link "AQUI." at bounding box center [1159, 612] width 26 height 14
click at [1141, 631] on link "[URL][DOMAIN_NAME]" at bounding box center [1112, 641] width 104 height 20
click at [1309, 679] on icon "dialog" at bounding box center [1304, 682] width 23 height 23
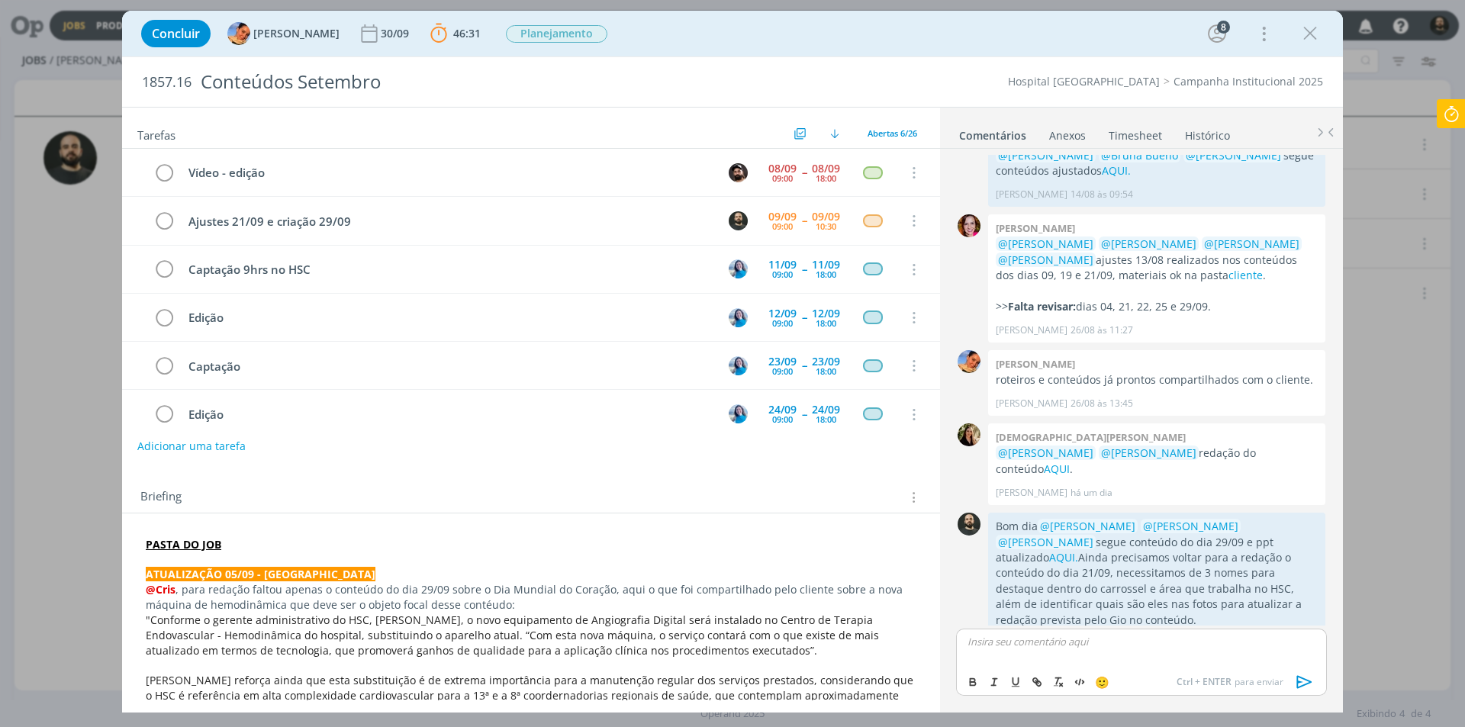
scroll to position [1843, 0]
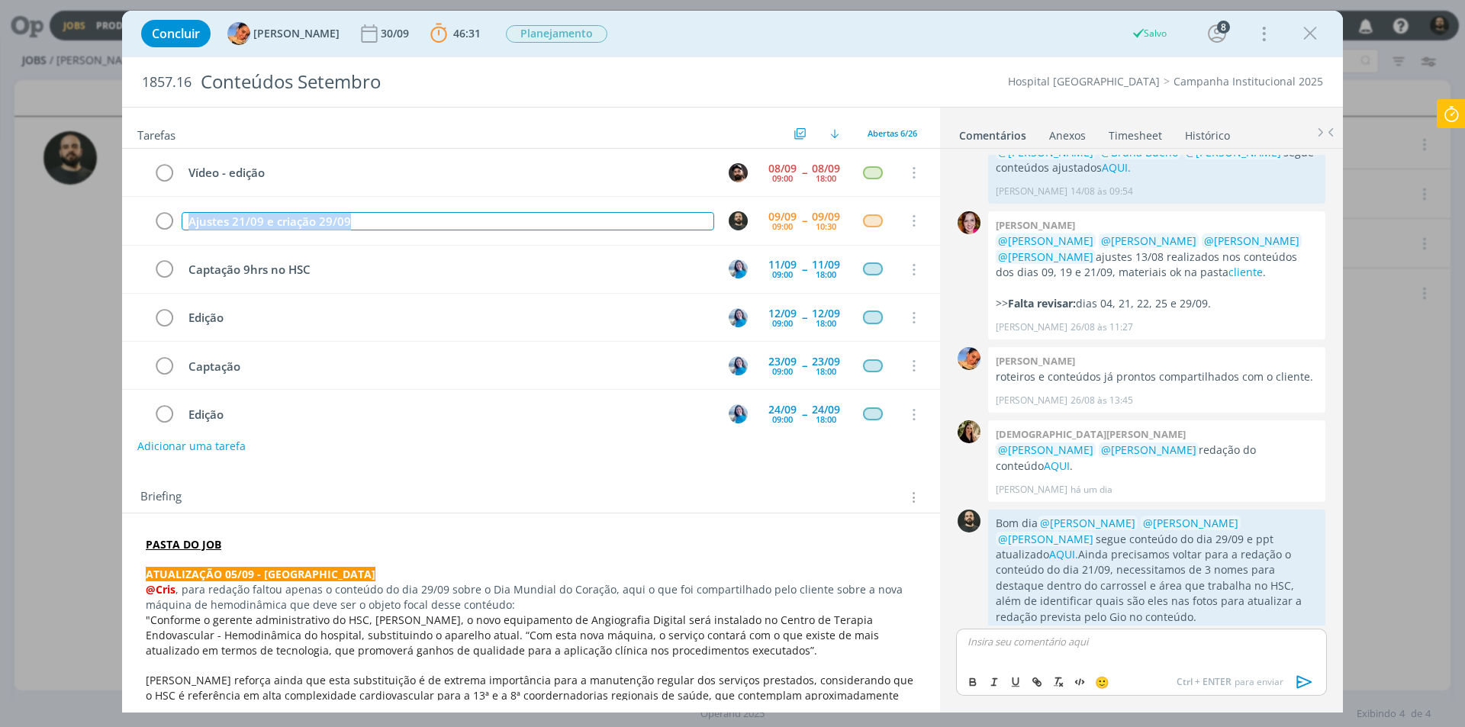
drag, startPoint x: 365, startPoint y: 222, endPoint x: 82, endPoint y: 217, distance: 283.9
click at [82, 217] on div "Concluir [PERSON_NAME] 30/09 46:31 Parar Apontar Data * [DATE] Horas * 00:00 Ta…" at bounding box center [732, 363] width 1465 height 727
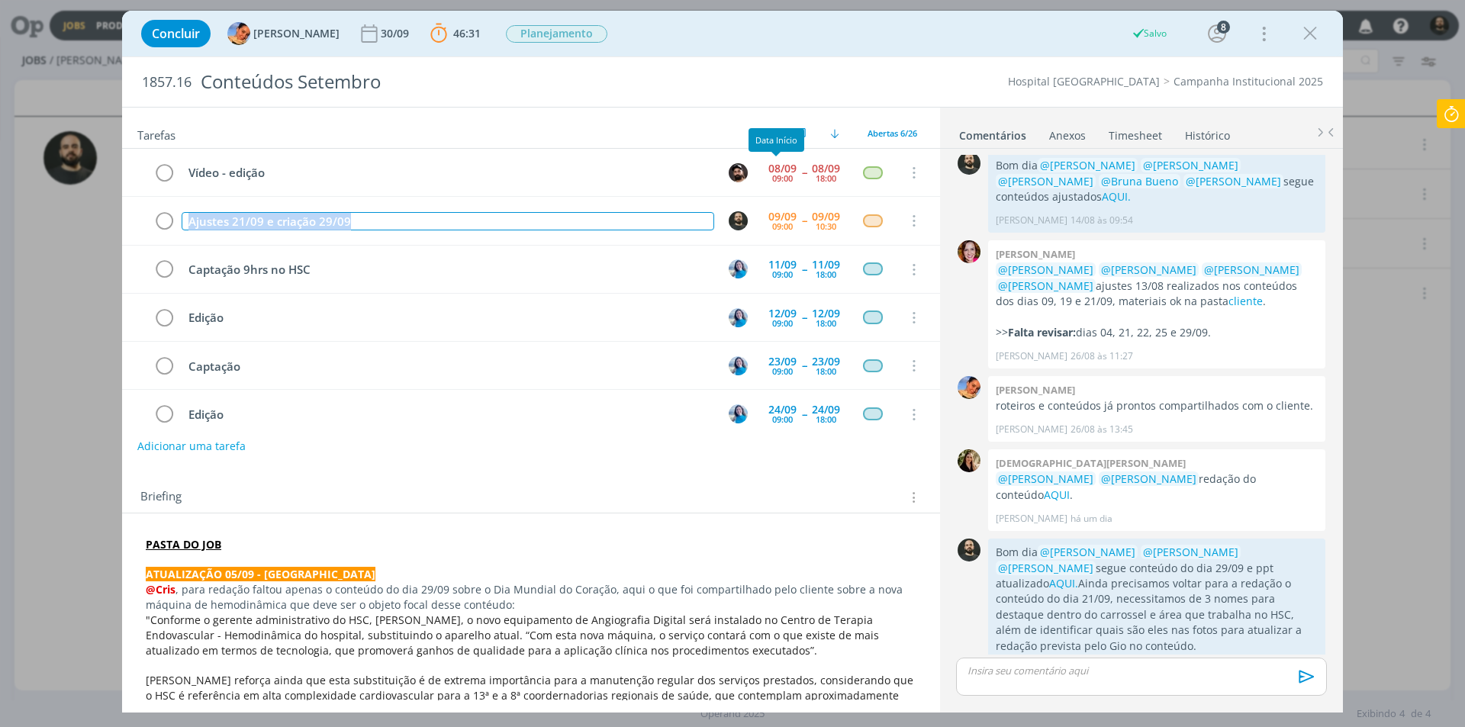
copy div "Ajustes 21/09 e criação 29/09"
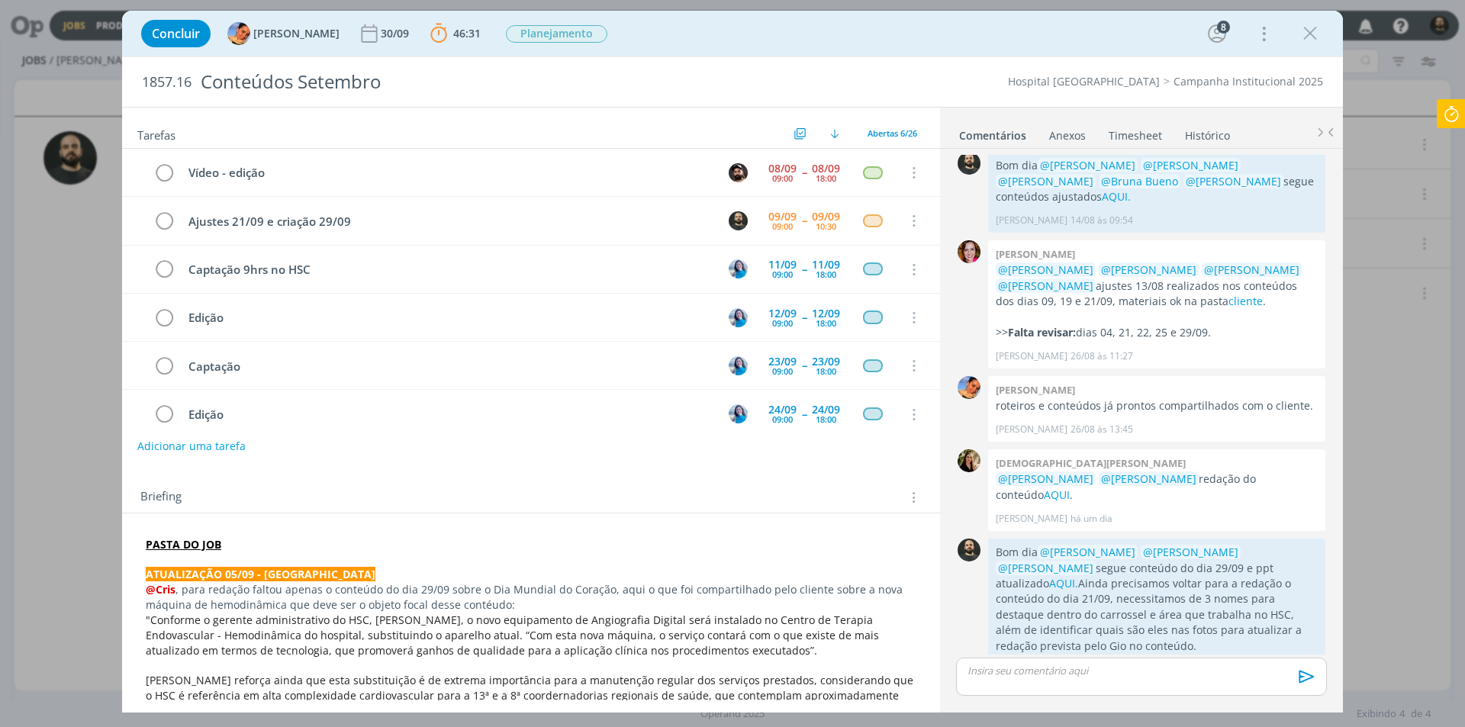
click at [1451, 110] on icon at bounding box center [1451, 114] width 27 height 30
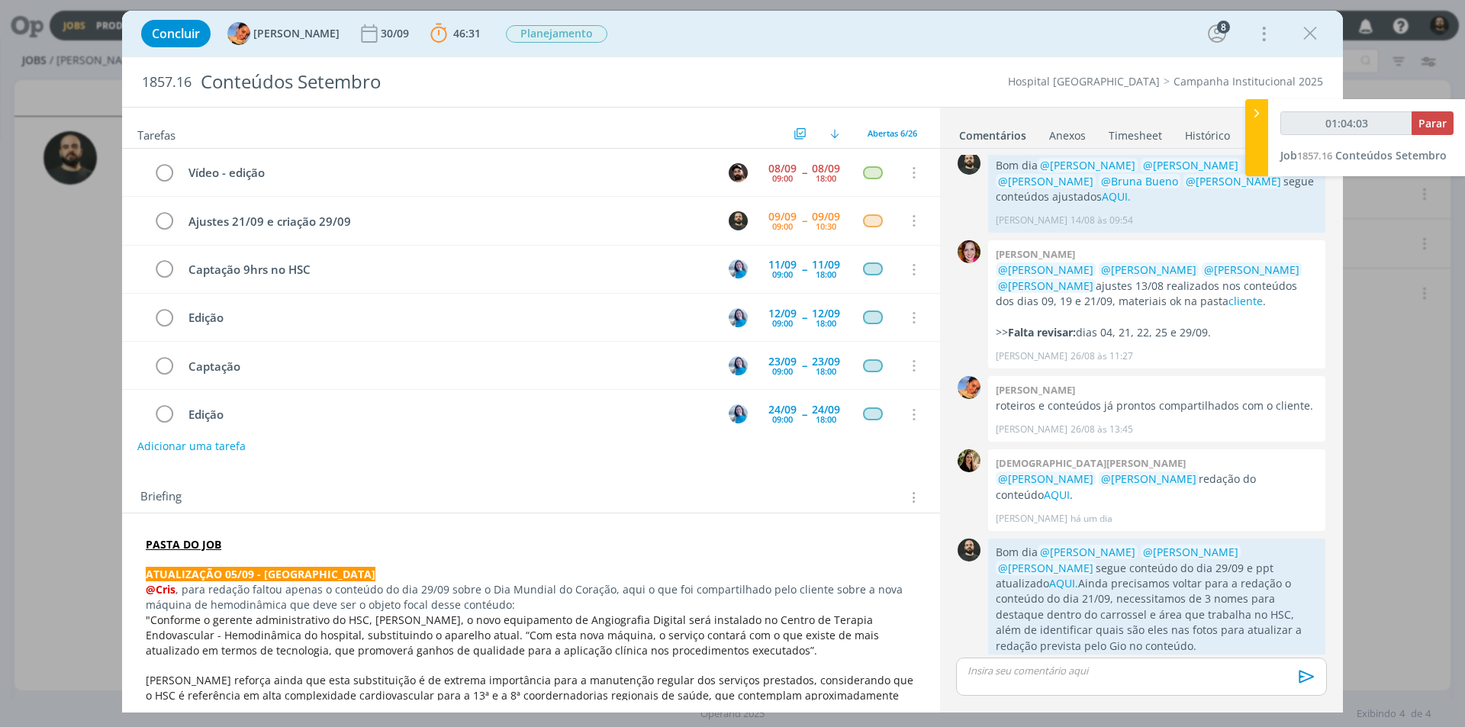
type input "01:04:04"
click at [1433, 130] on button "Parar" at bounding box center [1433, 123] width 42 height 24
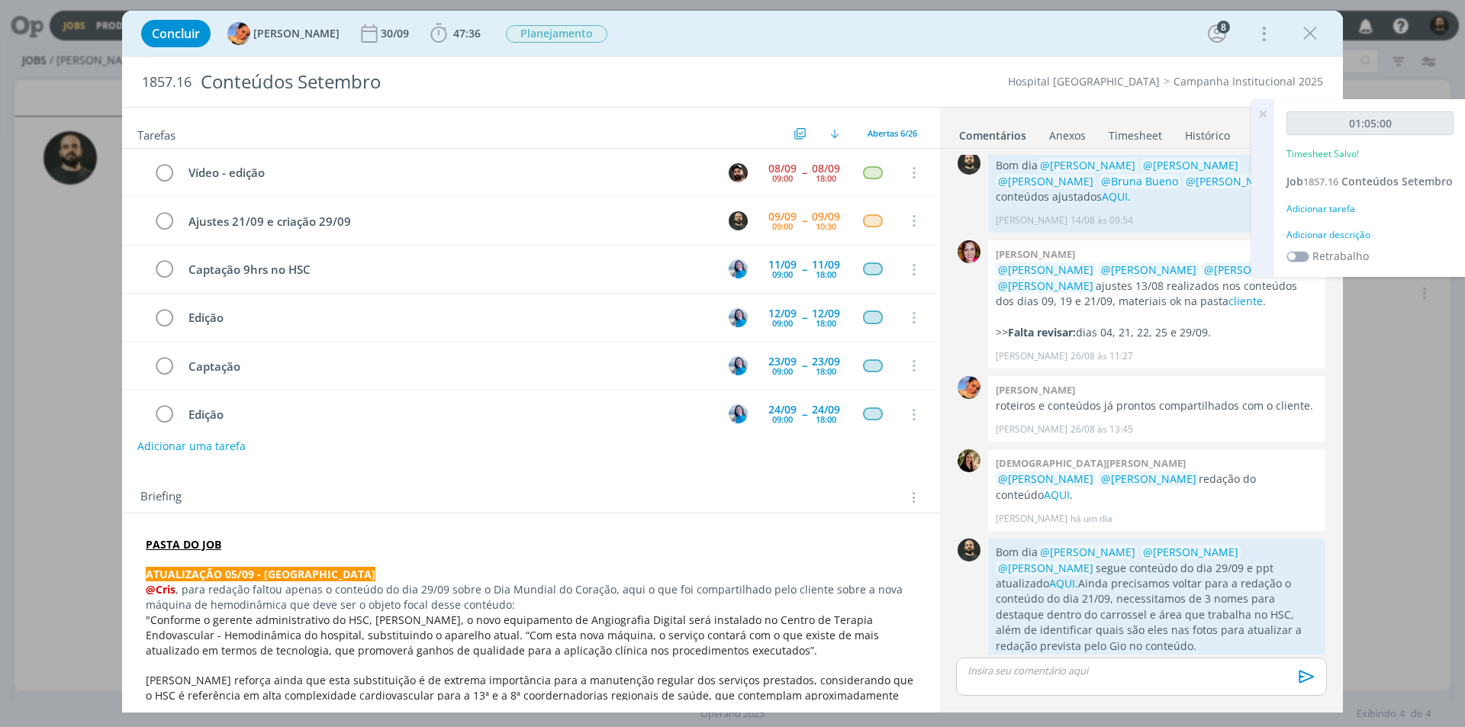
click at [1341, 242] on div "Adicionar descrição" at bounding box center [1369, 235] width 167 height 14
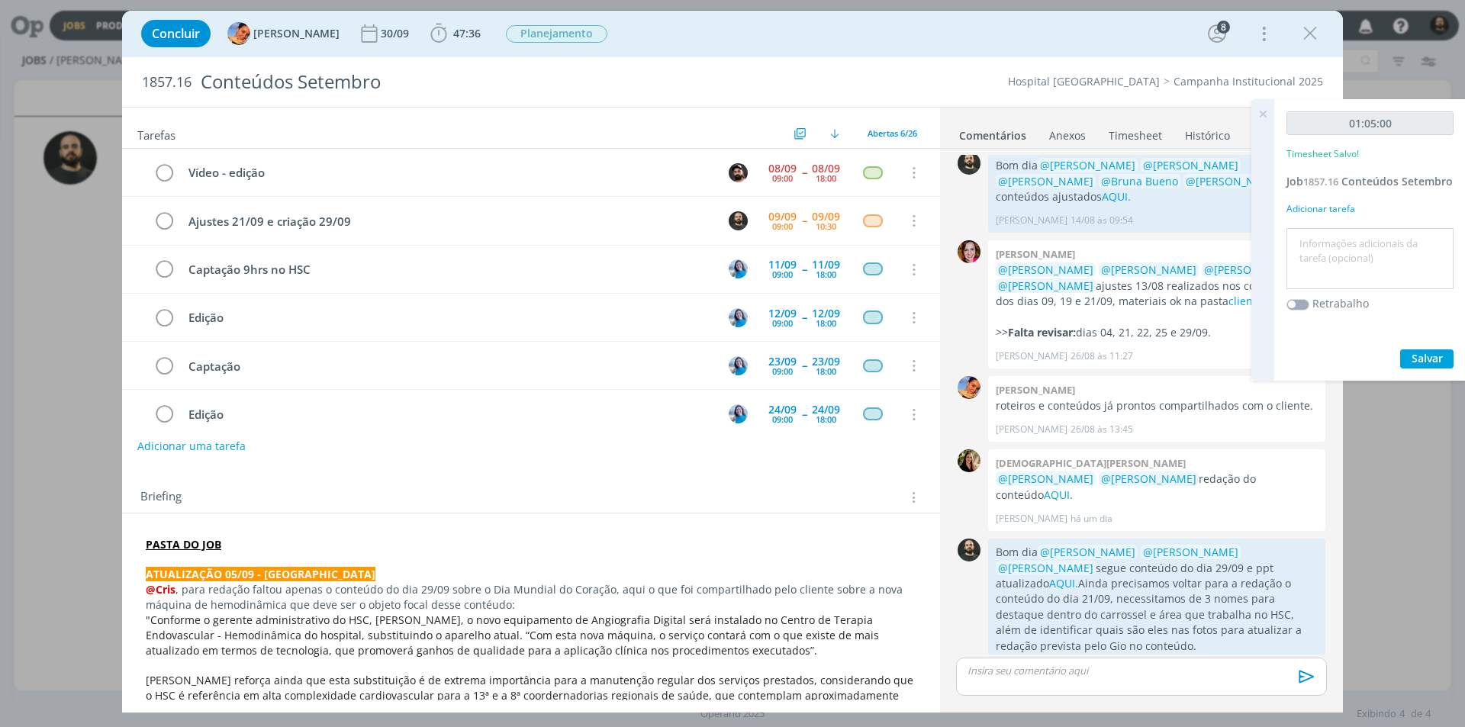
click at [1370, 273] on textarea at bounding box center [1369, 259] width 159 height 54
paste textarea "Ajustes 21/09 e criação 29/09"
type textarea "Ajustes 21/09 e criação 29/09"
click at [1437, 365] on span "Salvar" at bounding box center [1427, 358] width 31 height 14
click at [1260, 114] on icon at bounding box center [1262, 114] width 27 height 30
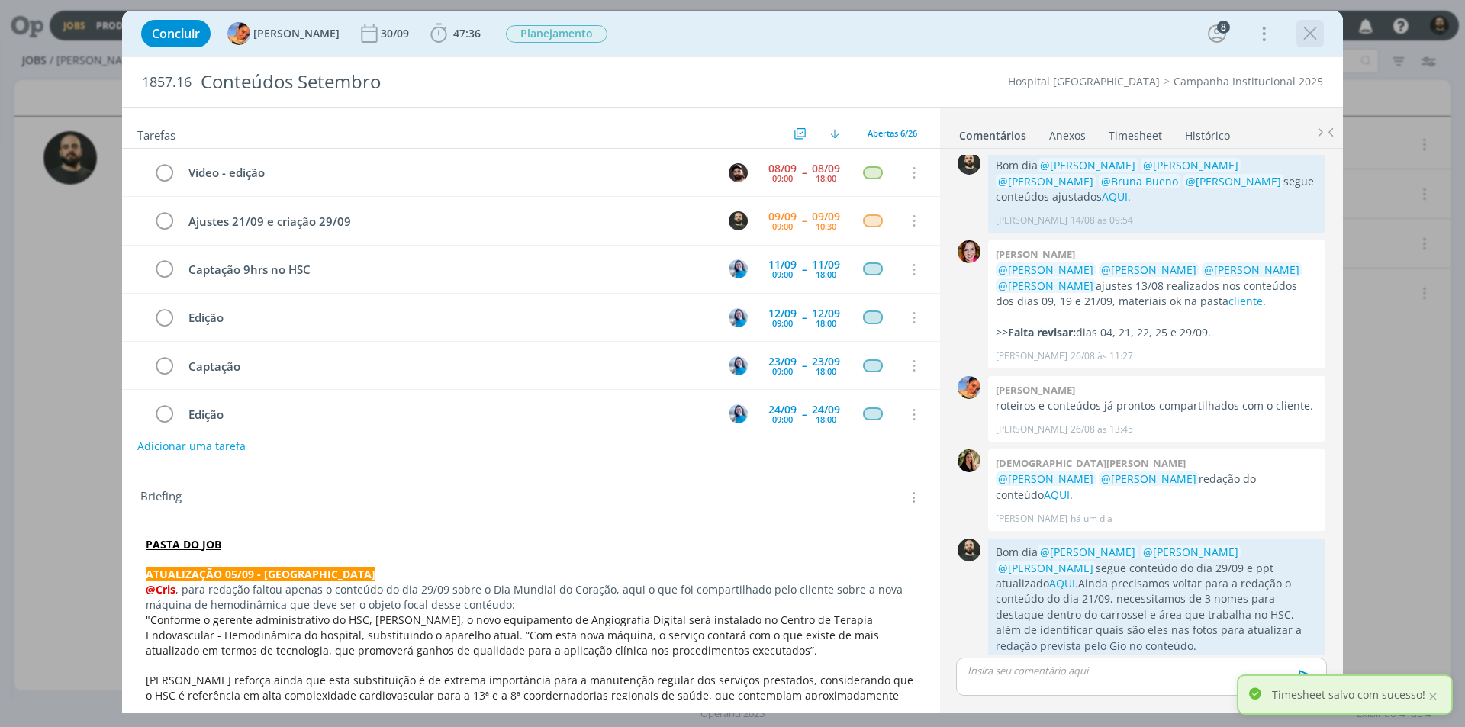
click at [1312, 37] on icon "dialog" at bounding box center [1310, 33] width 23 height 23
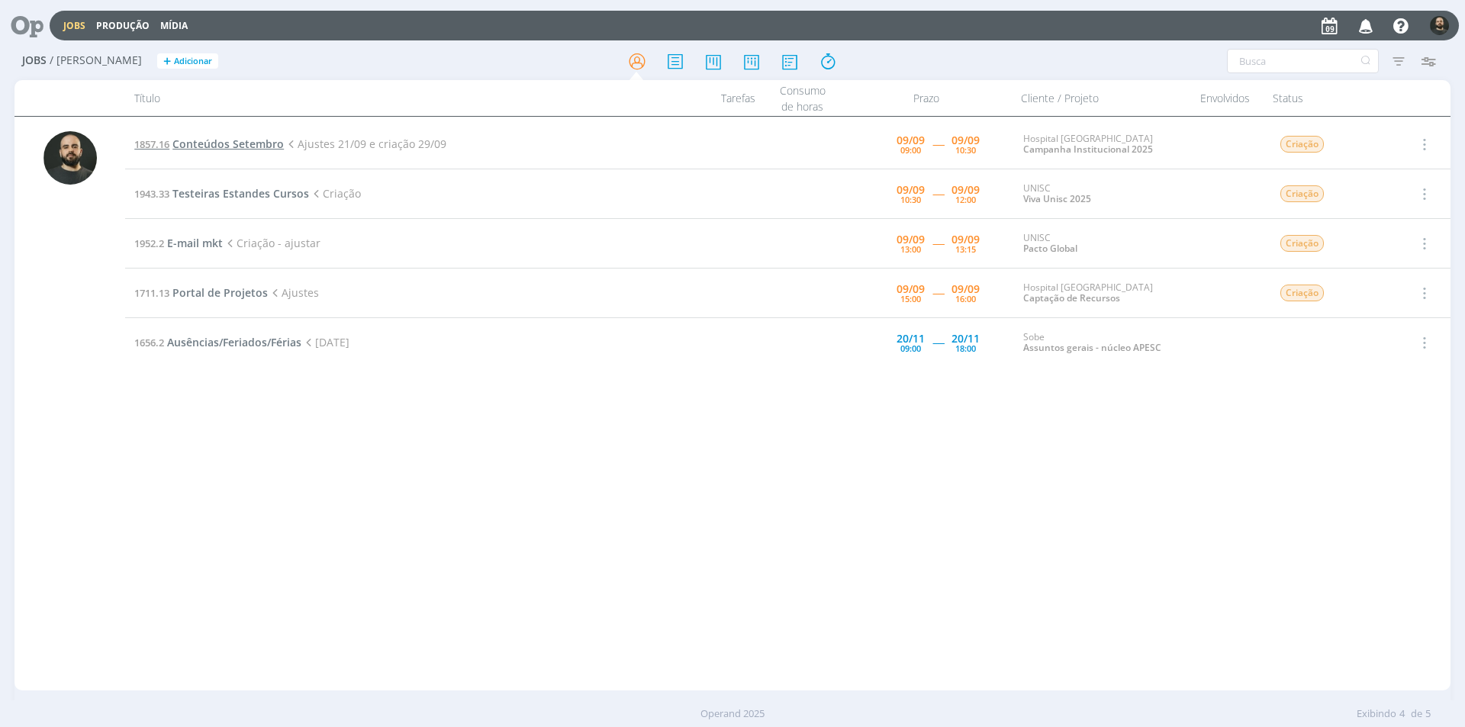
click at [227, 145] on span "Conteúdos Setembro" at bounding box center [227, 144] width 111 height 14
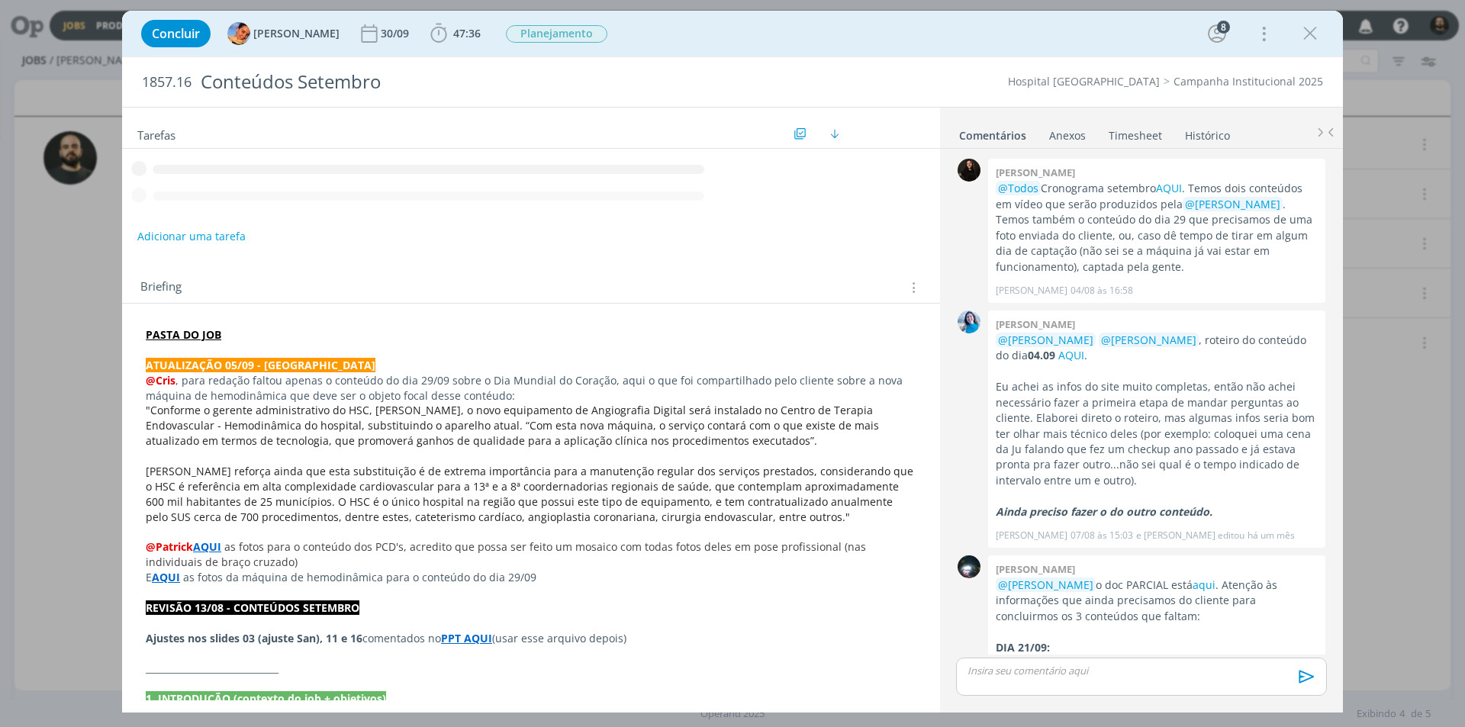
scroll to position [1814, 0]
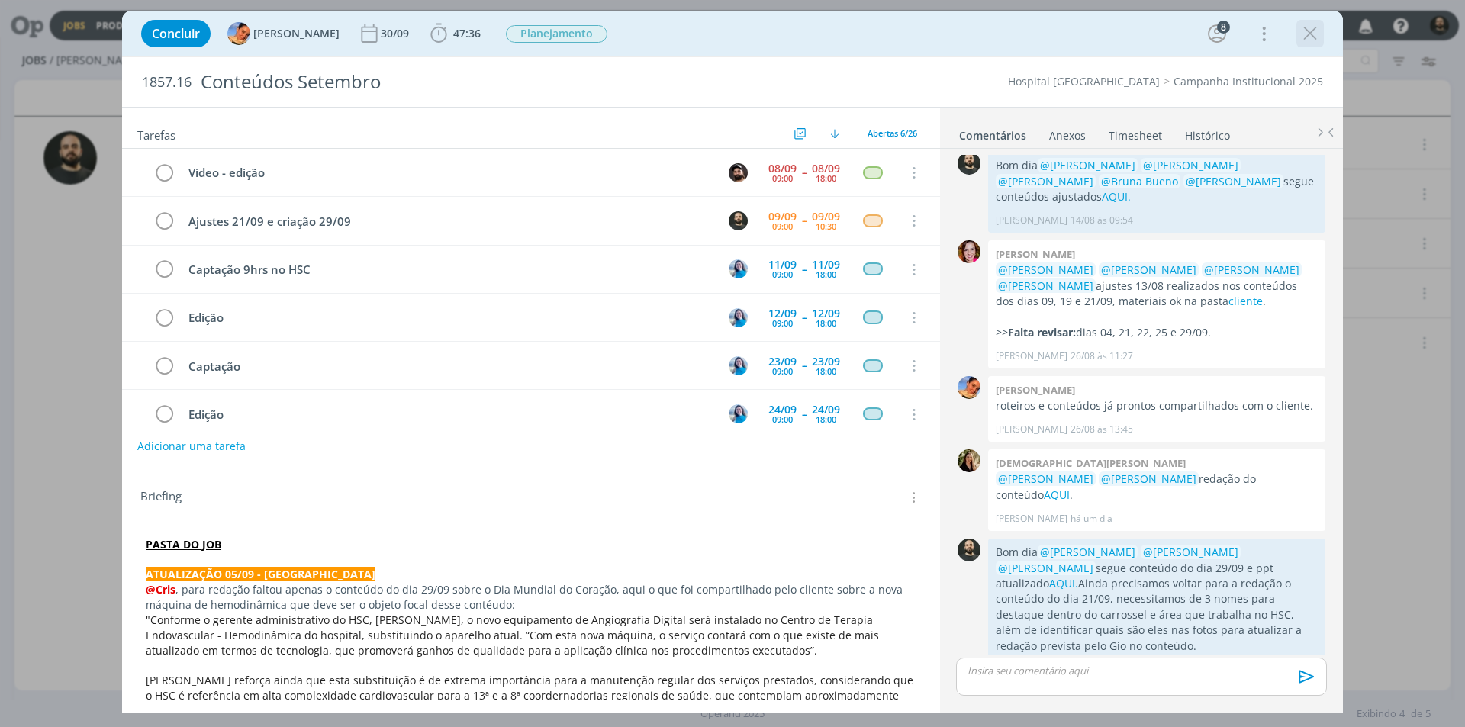
click at [1310, 32] on icon "dialog" at bounding box center [1310, 33] width 23 height 23
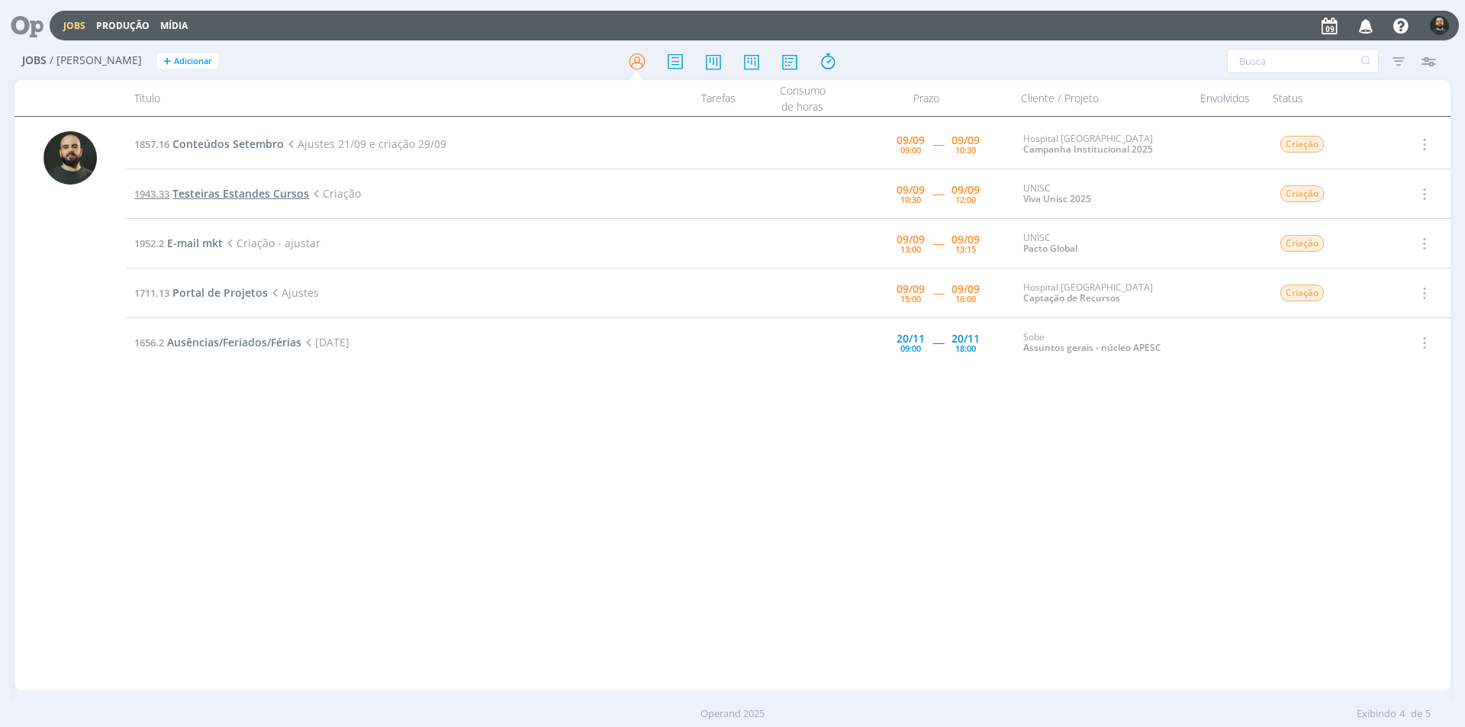
click at [235, 195] on span "Testeiras Estandes Cursos" at bounding box center [240, 193] width 137 height 14
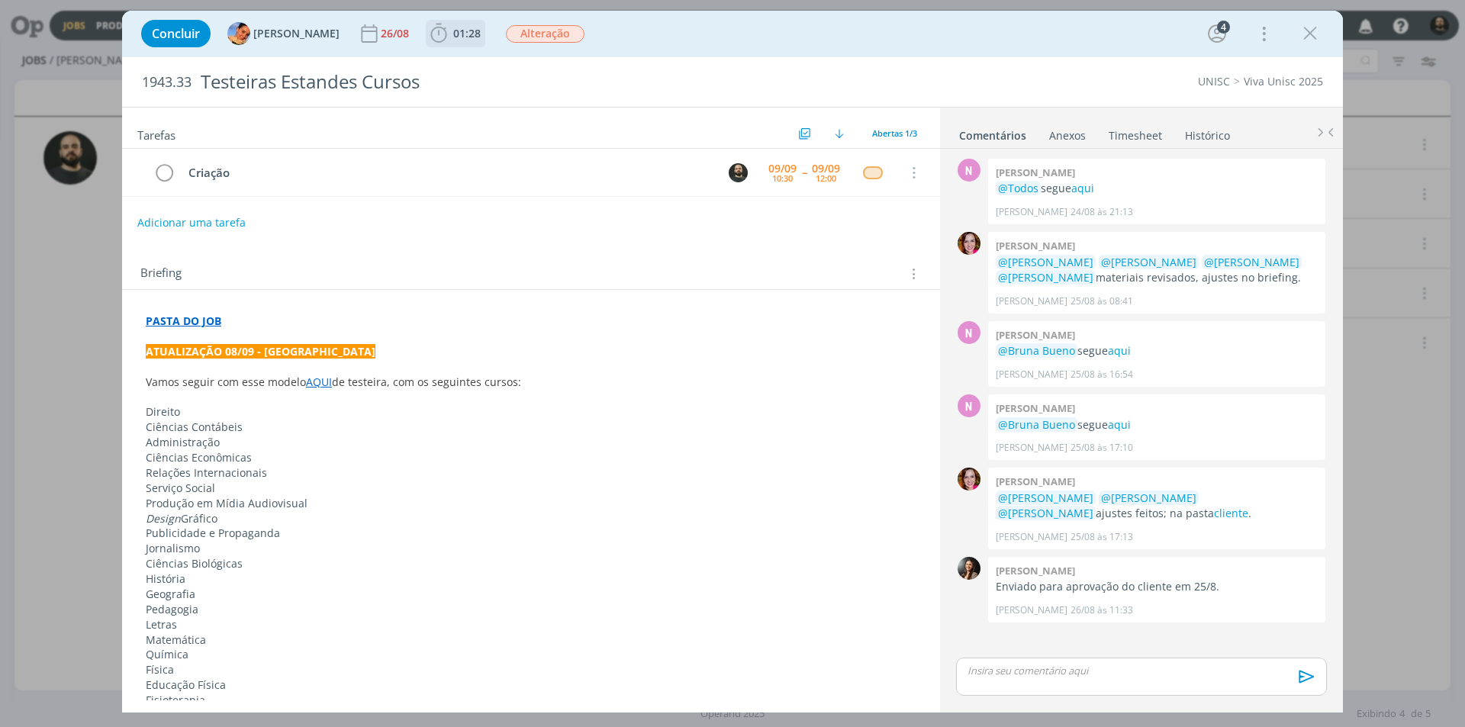
click at [430, 42] on icon "dialog" at bounding box center [438, 33] width 16 height 19
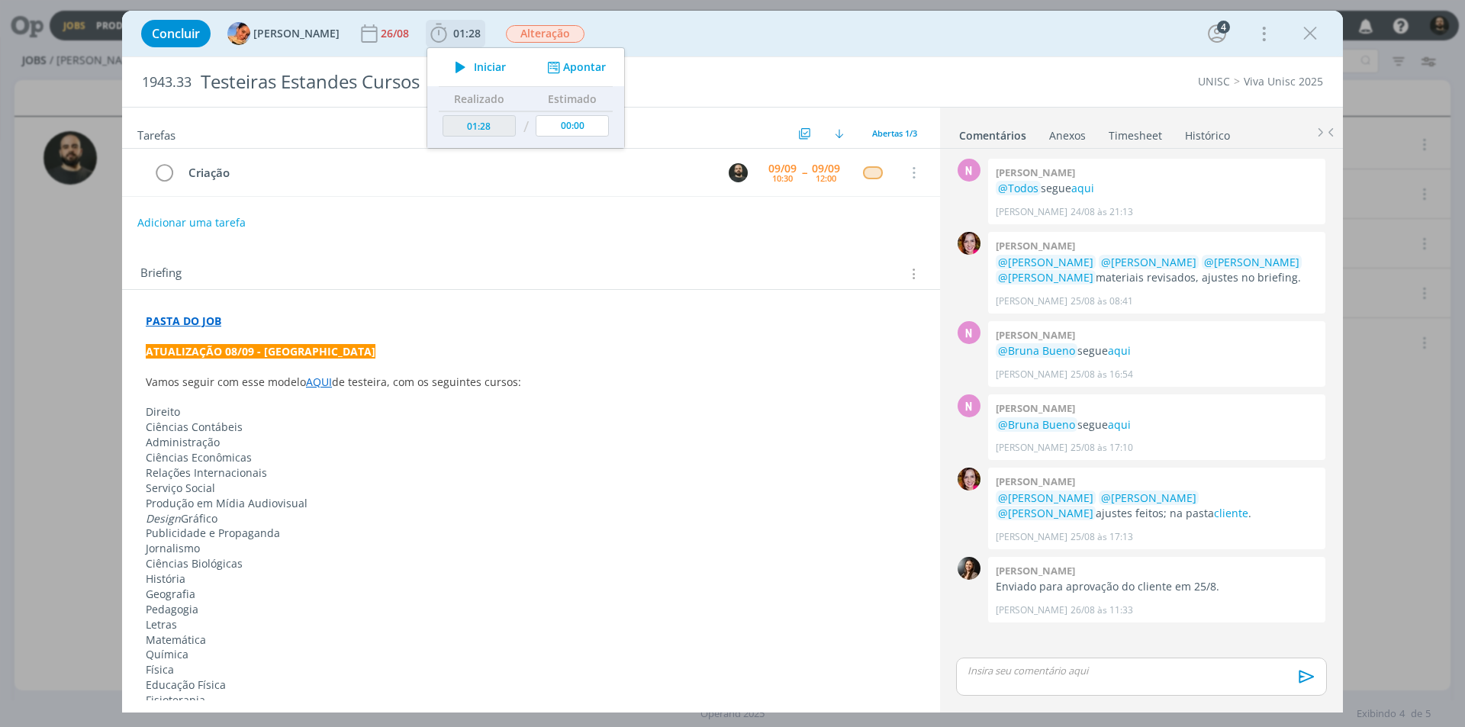
click at [447, 63] on icon "dialog" at bounding box center [460, 67] width 27 height 20
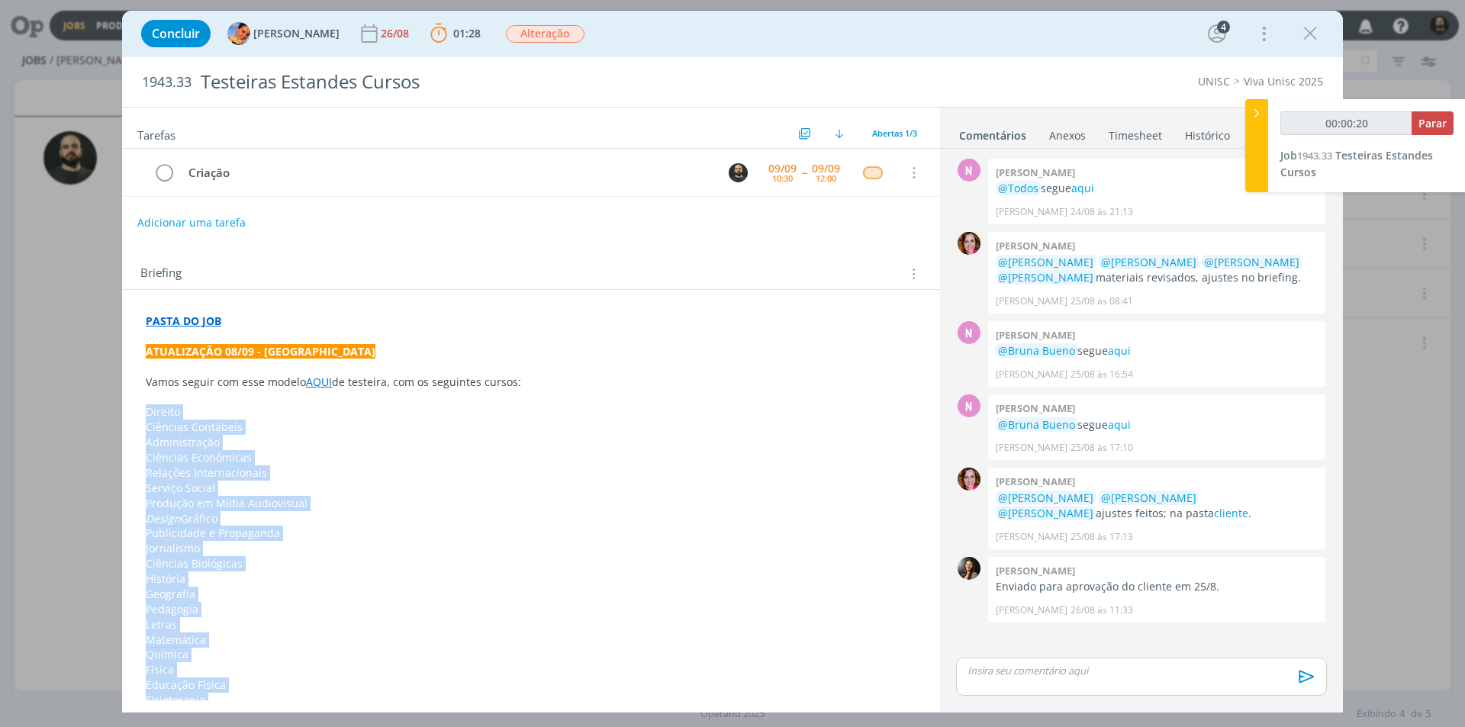
drag, startPoint x: 234, startPoint y: 570, endPoint x: 141, endPoint y: 420, distance: 176.2
copy div "Direito Ciências Contábeis Administração Ciências Econômicas Relações Internaci…"
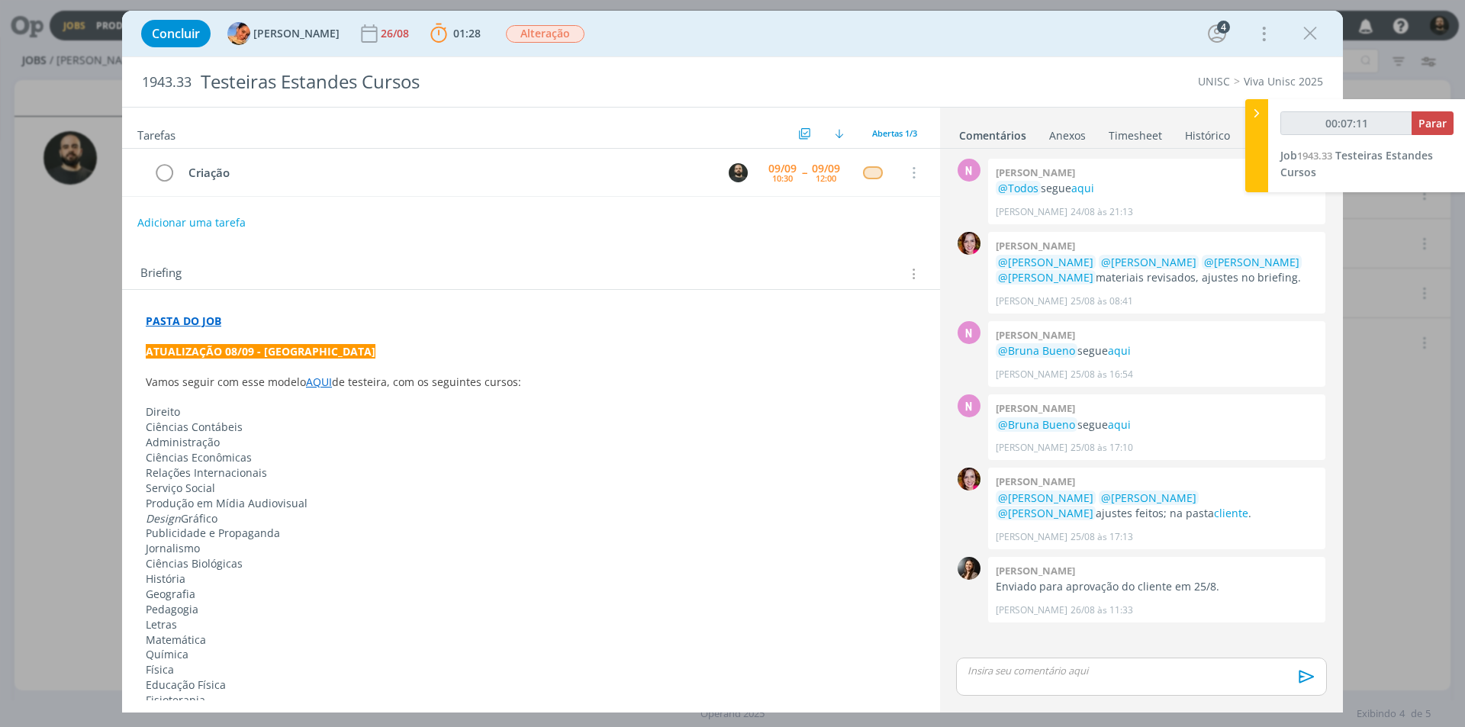
click at [319, 378] on link "AQUI" at bounding box center [319, 382] width 26 height 14
click at [330, 411] on link "[URL][DOMAIN_NAME]" at bounding box center [271, 411] width 115 height 20
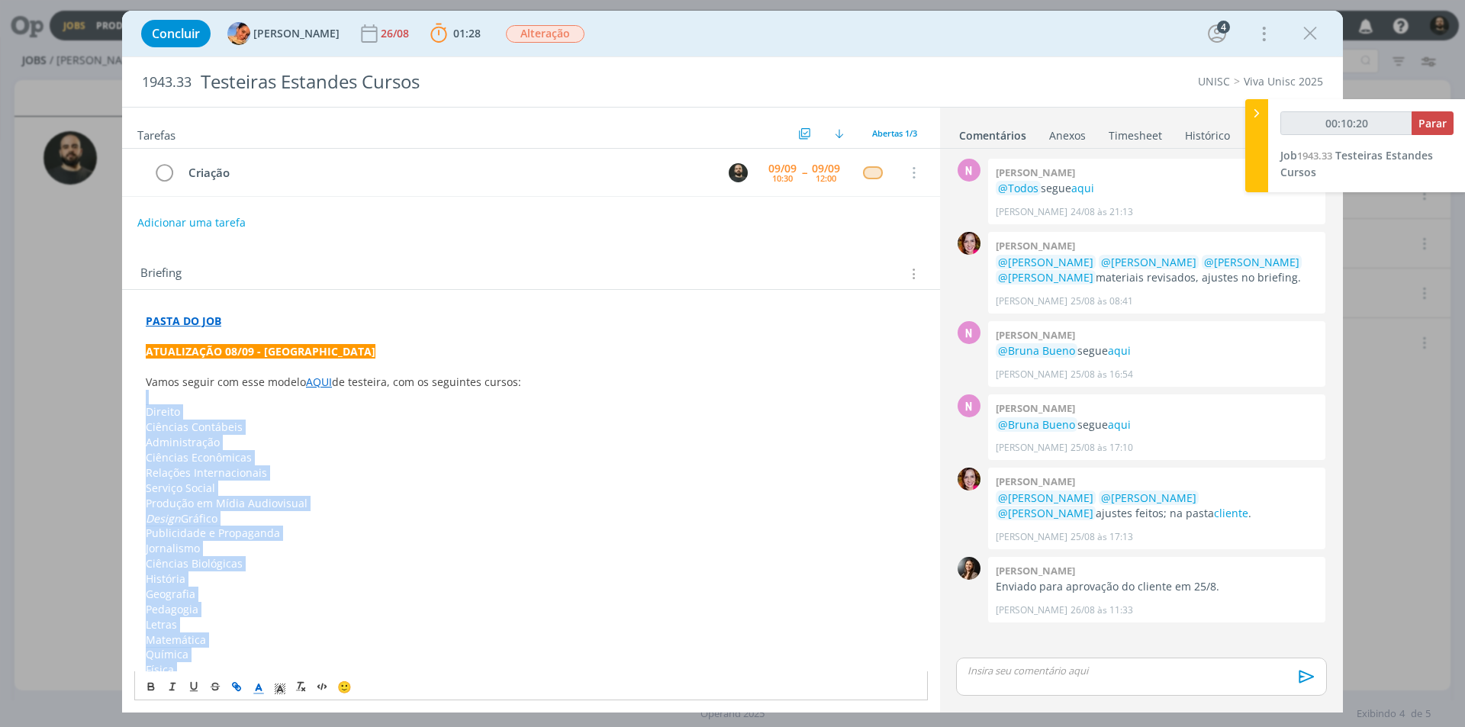
drag, startPoint x: 228, startPoint y: 423, endPoint x: 130, endPoint y: 404, distance: 100.1
copy div "Direito Ciências Contábeis Administração Ciências Econômicas Relações Internaci…"
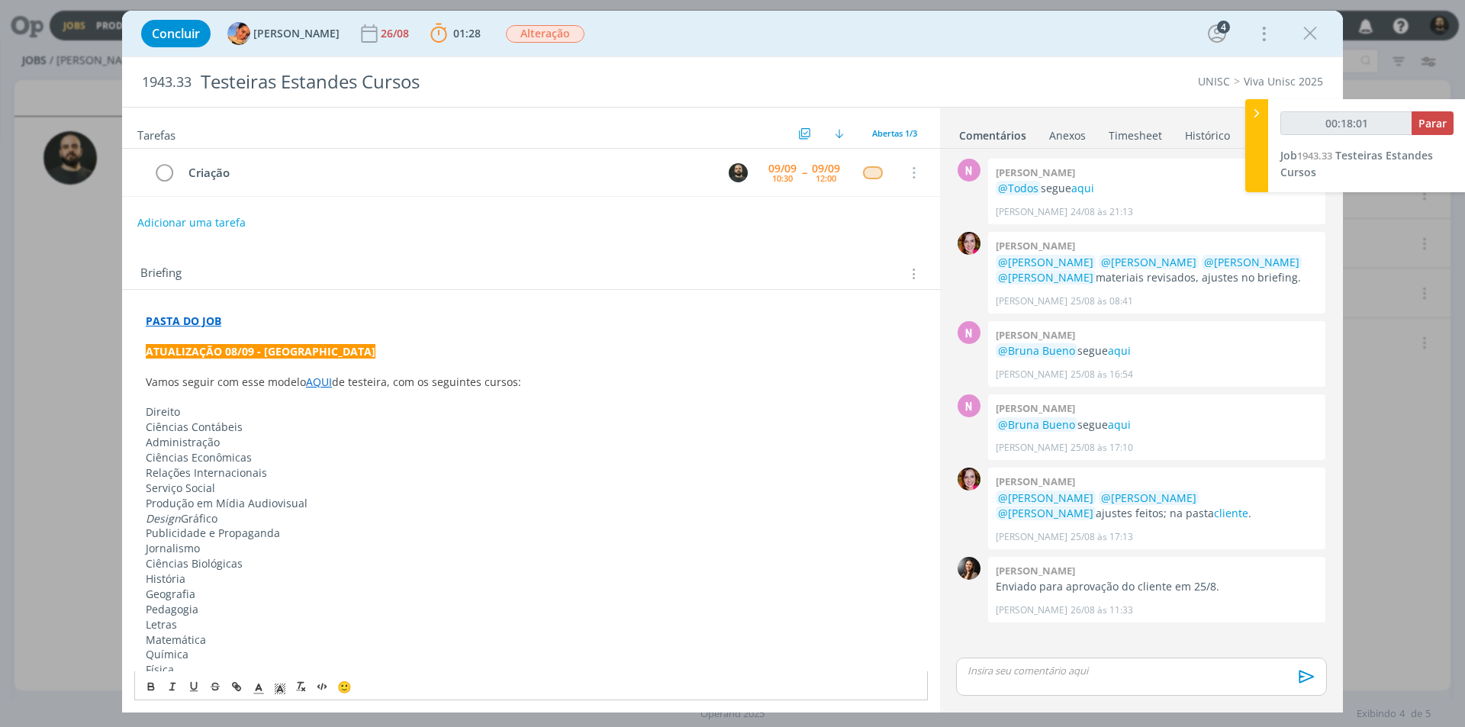
click at [317, 385] on link "AQUI" at bounding box center [319, 382] width 26 height 14
click at [330, 410] on link "[URL][DOMAIN_NAME]" at bounding box center [271, 411] width 115 height 20
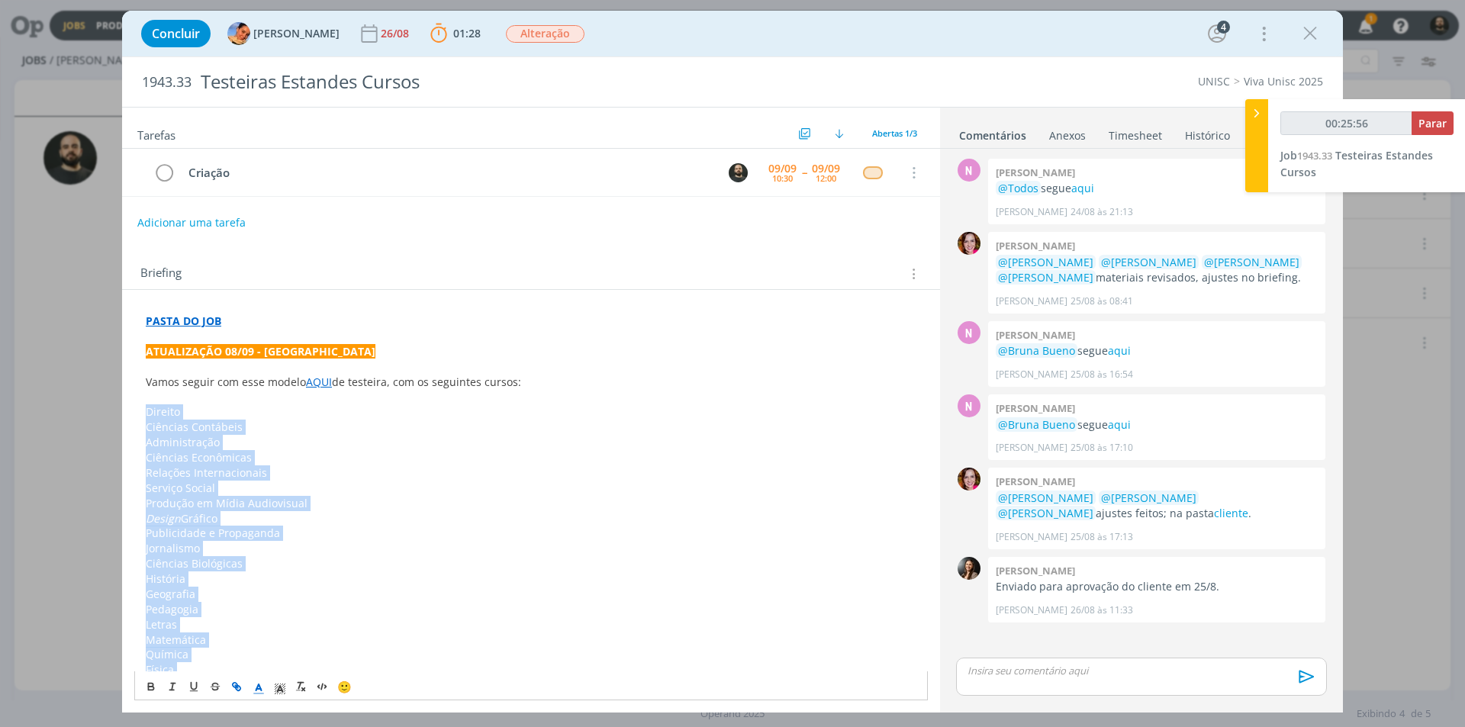
drag, startPoint x: 204, startPoint y: 578, endPoint x: 132, endPoint y: 407, distance: 186.4
copy div "Direito Ciências Contábeis Administração Ciências Econômicas Relações Internaci…"
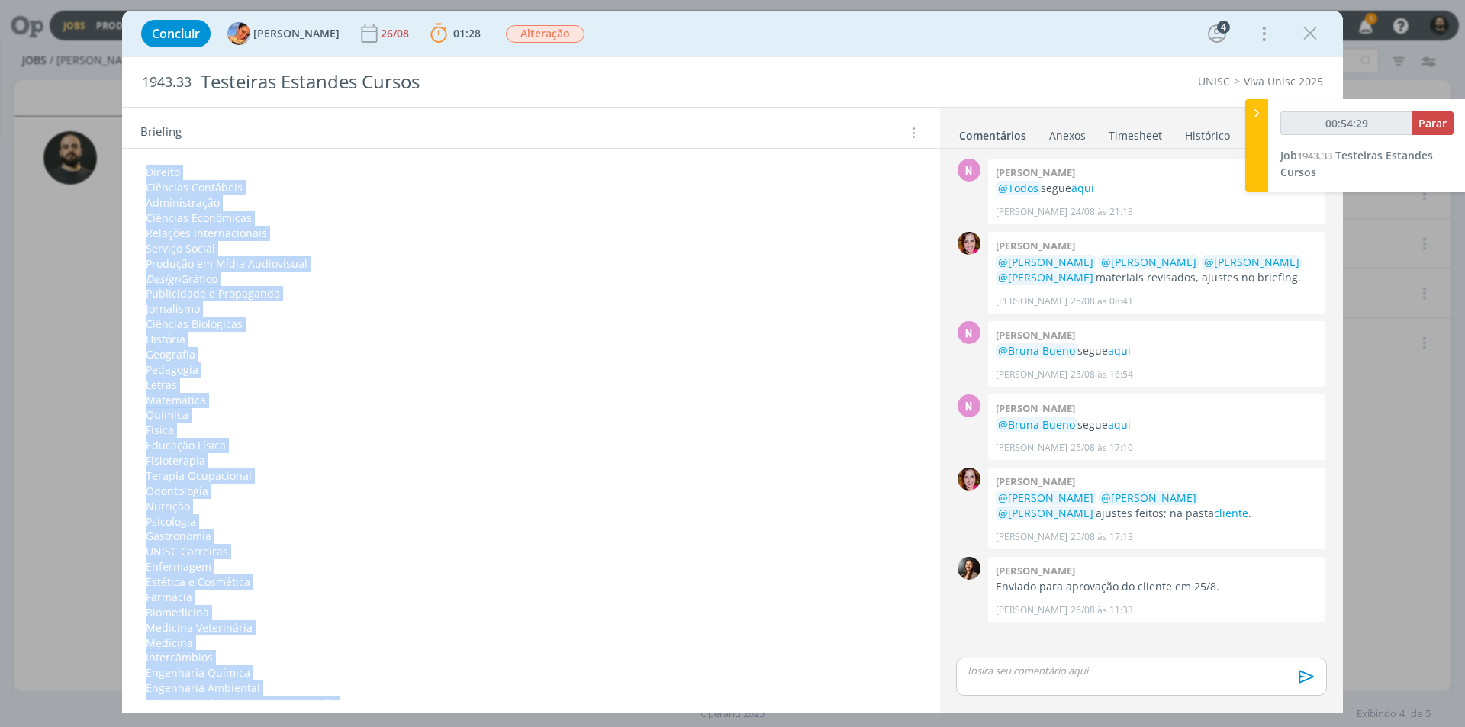
scroll to position [610, 0]
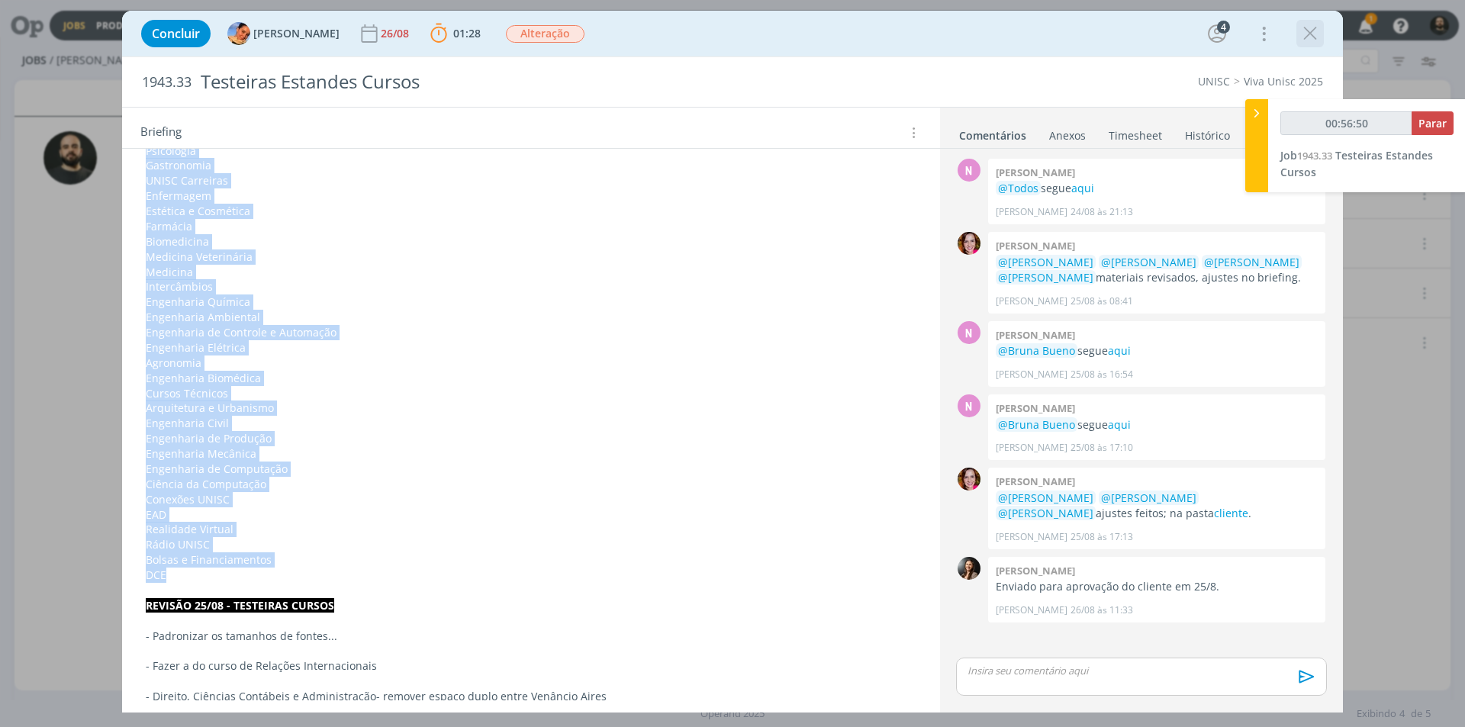
click at [1315, 30] on icon "dialog" at bounding box center [1310, 33] width 23 height 23
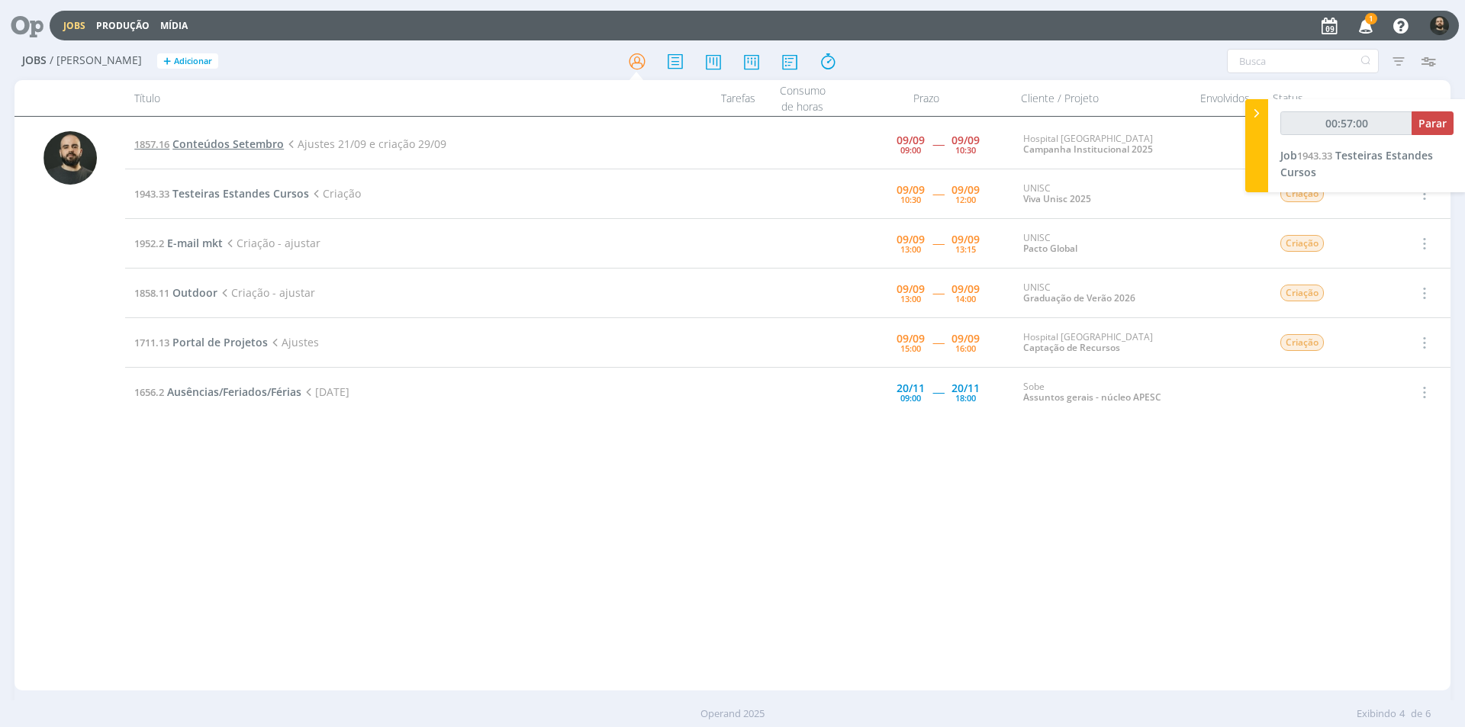
click at [237, 147] on span "Conteúdos Setembro" at bounding box center [227, 144] width 111 height 14
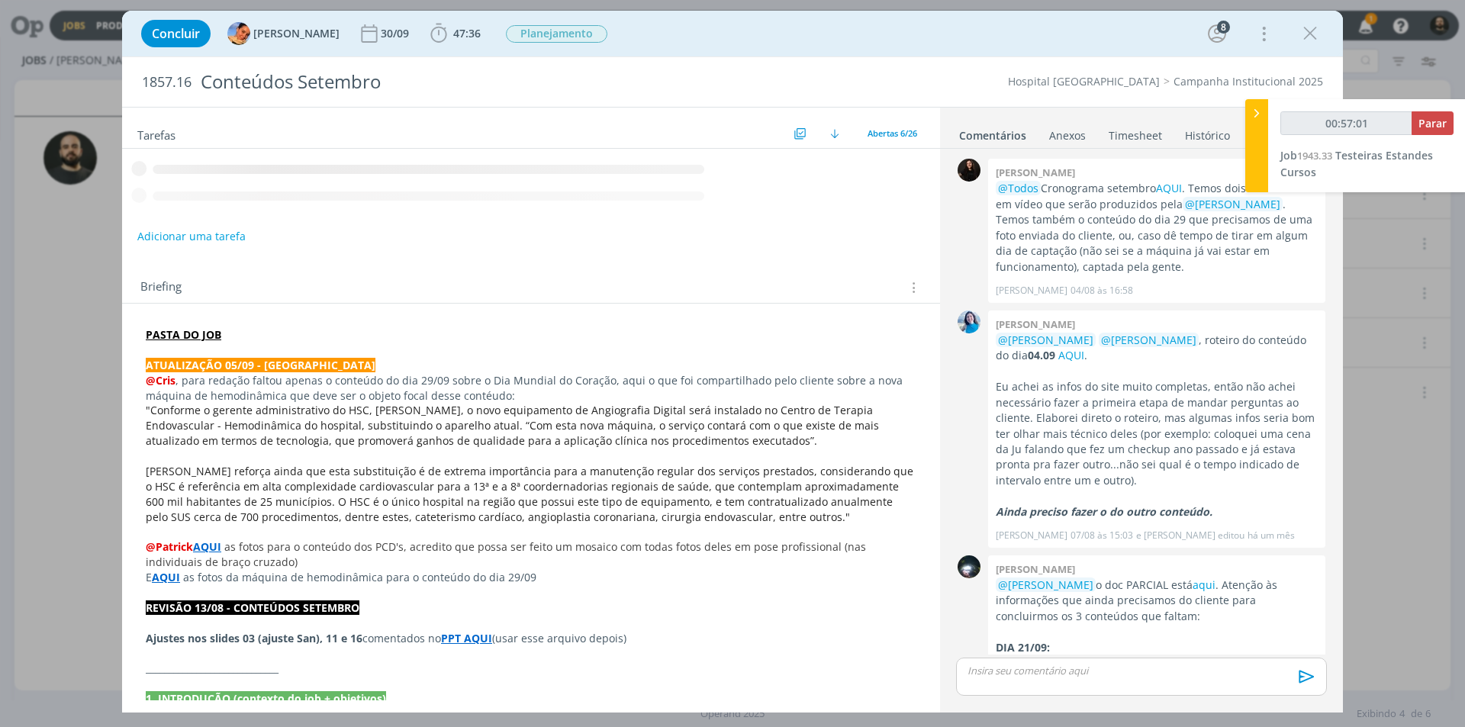
scroll to position [1814, 0]
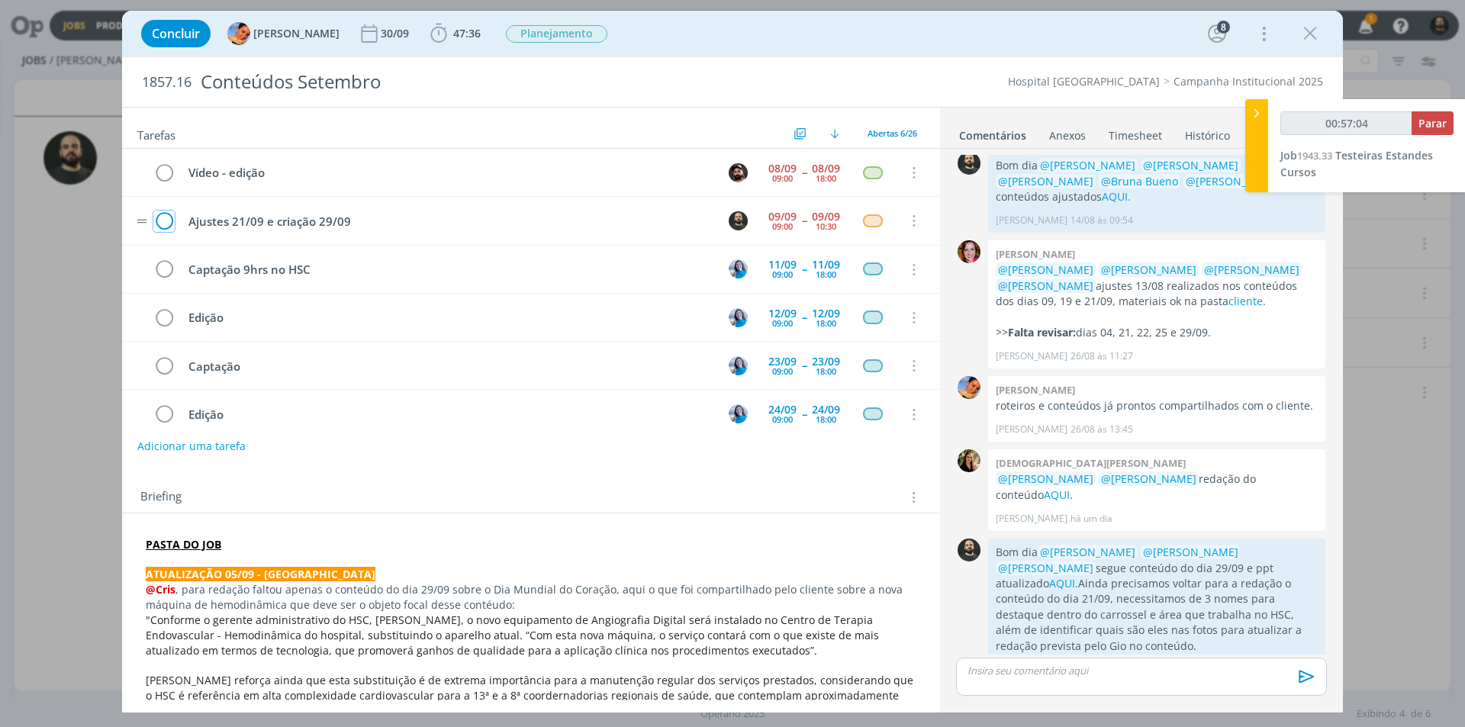
click at [167, 221] on icon "dialog" at bounding box center [163, 221] width 21 height 23
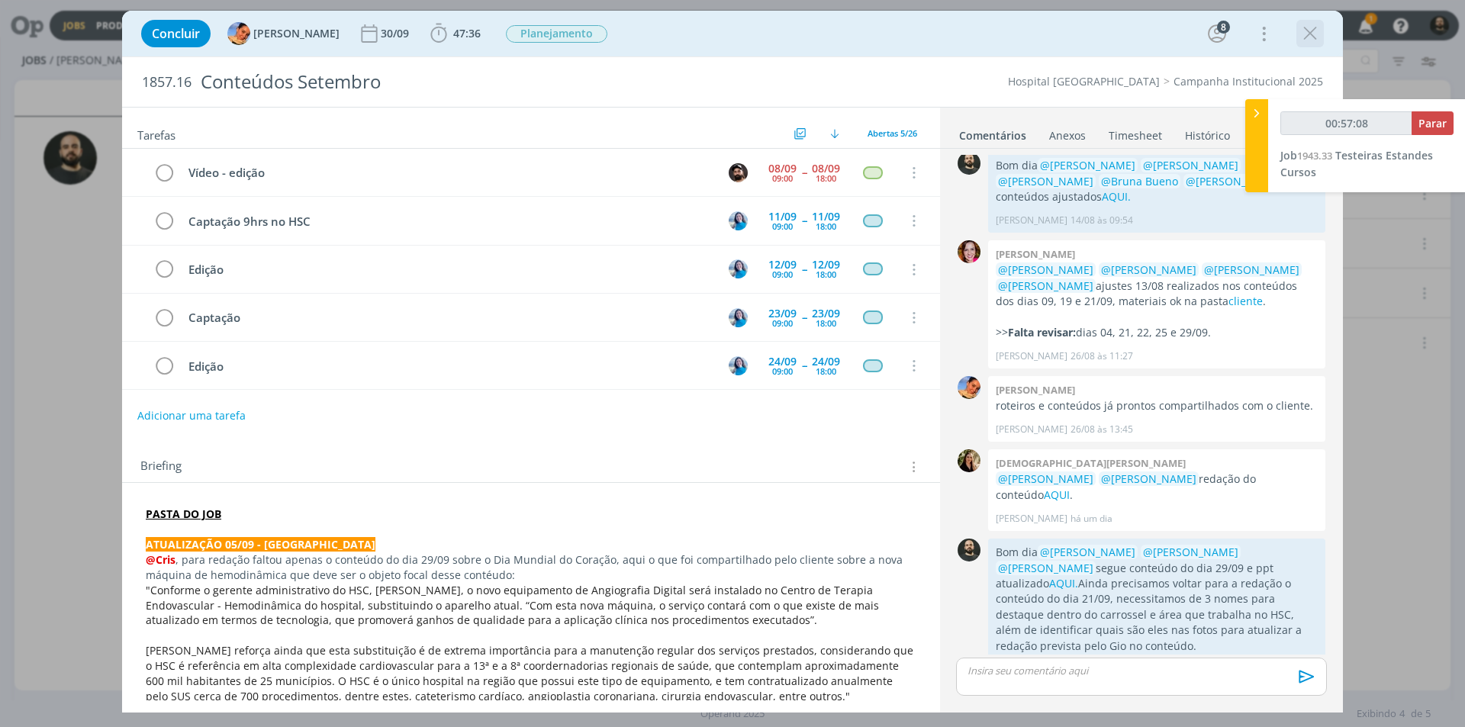
click at [1309, 34] on icon "dialog" at bounding box center [1310, 33] width 23 height 23
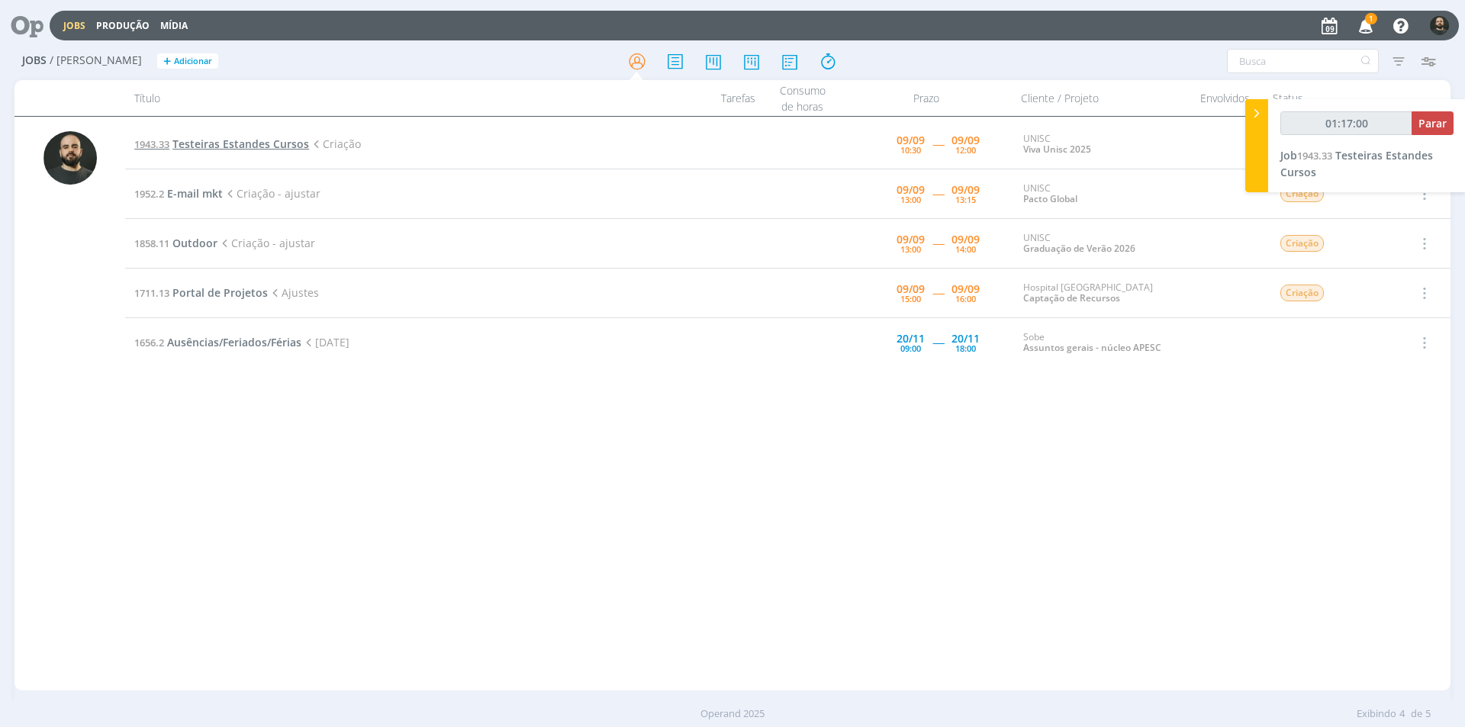
click at [304, 144] on span "Testeiras Estandes Cursos" at bounding box center [240, 144] width 137 height 14
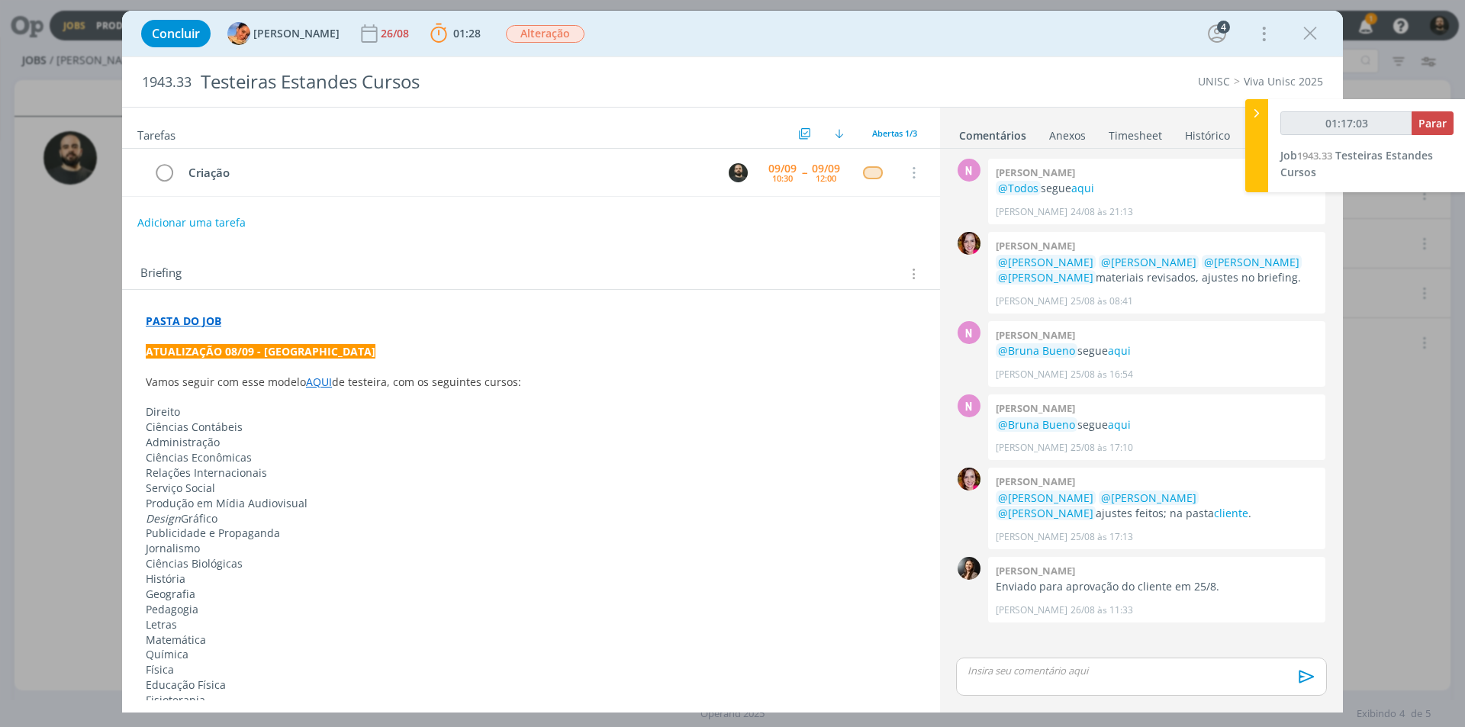
drag, startPoint x: 1318, startPoint y: 38, endPoint x: 1283, endPoint y: 31, distance: 35.9
click at [1317, 38] on icon "dialog" at bounding box center [1310, 33] width 23 height 23
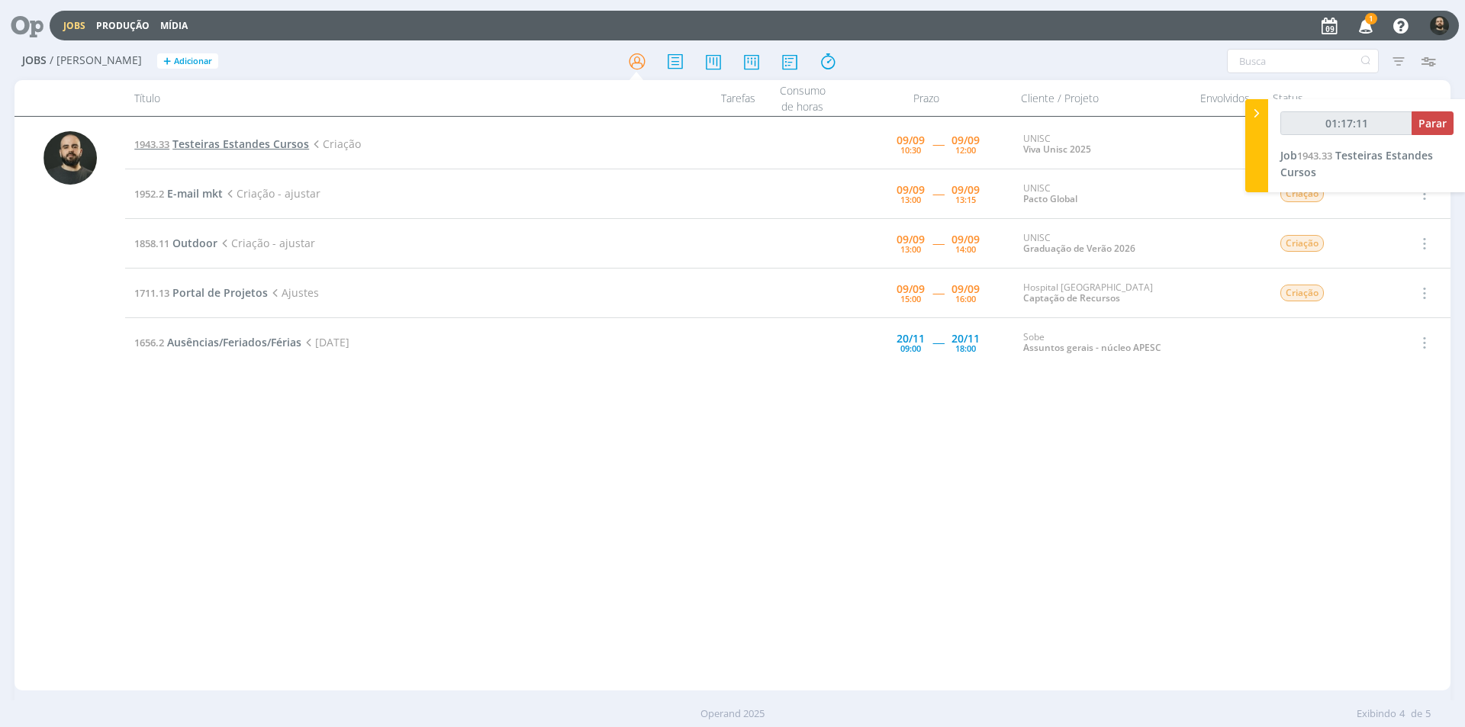
click at [274, 139] on span "Testeiras Estandes Cursos" at bounding box center [240, 144] width 137 height 14
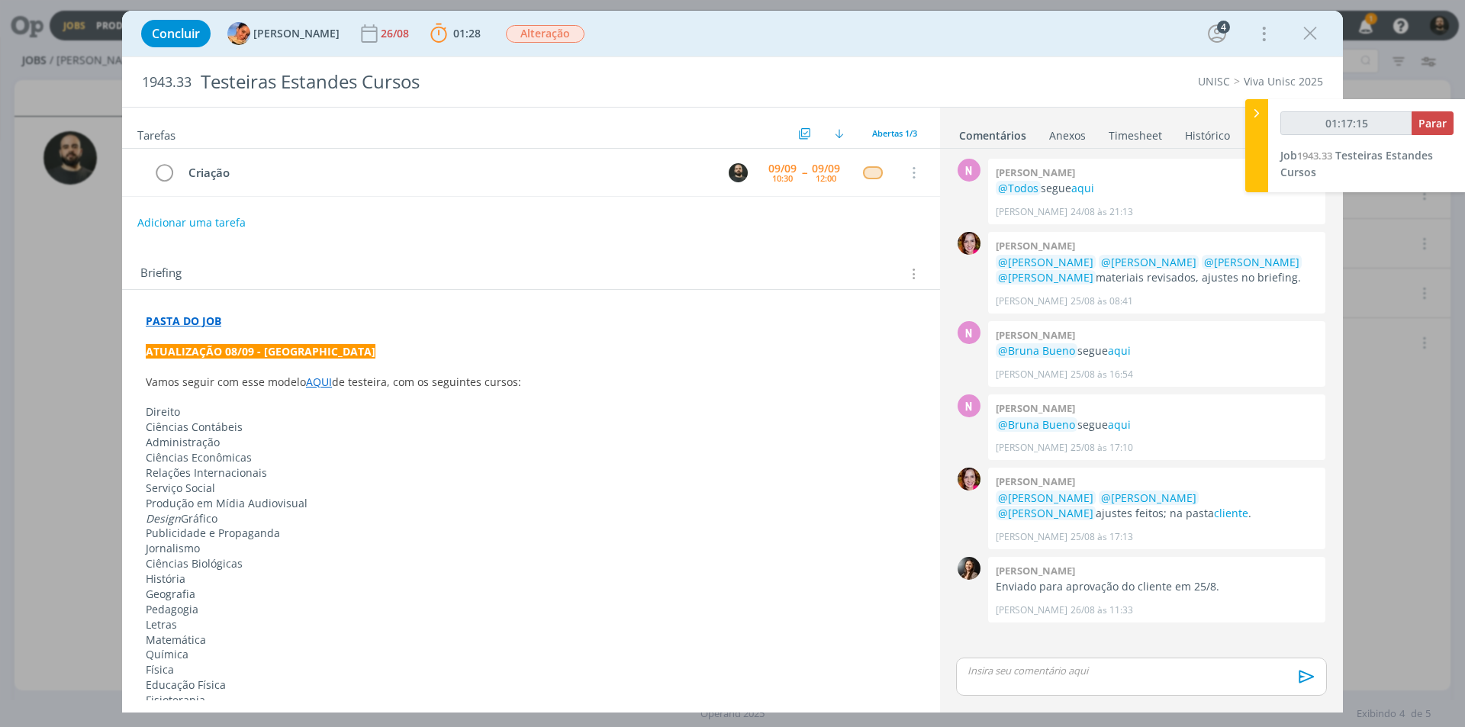
type input "01:17:16"
click at [1030, 680] on div "dialog" at bounding box center [1141, 677] width 371 height 38
type input "01:18:05"
click at [1041, 681] on icon "dialog" at bounding box center [1037, 682] width 12 height 12
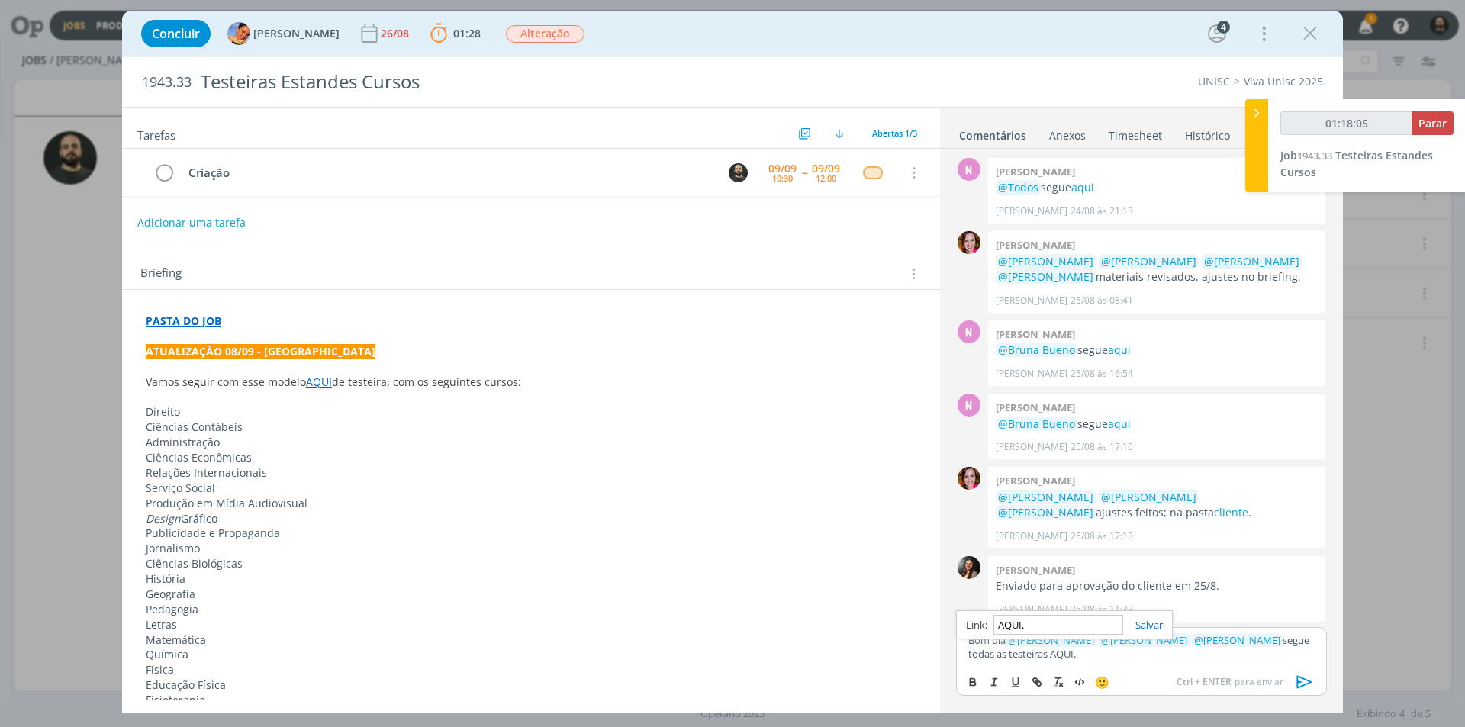
paste input "[URL][DOMAIN_NAME]"
type input "[URL][DOMAIN_NAME]"
type input "01:18:06"
type input "[URL][DOMAIN_NAME]"
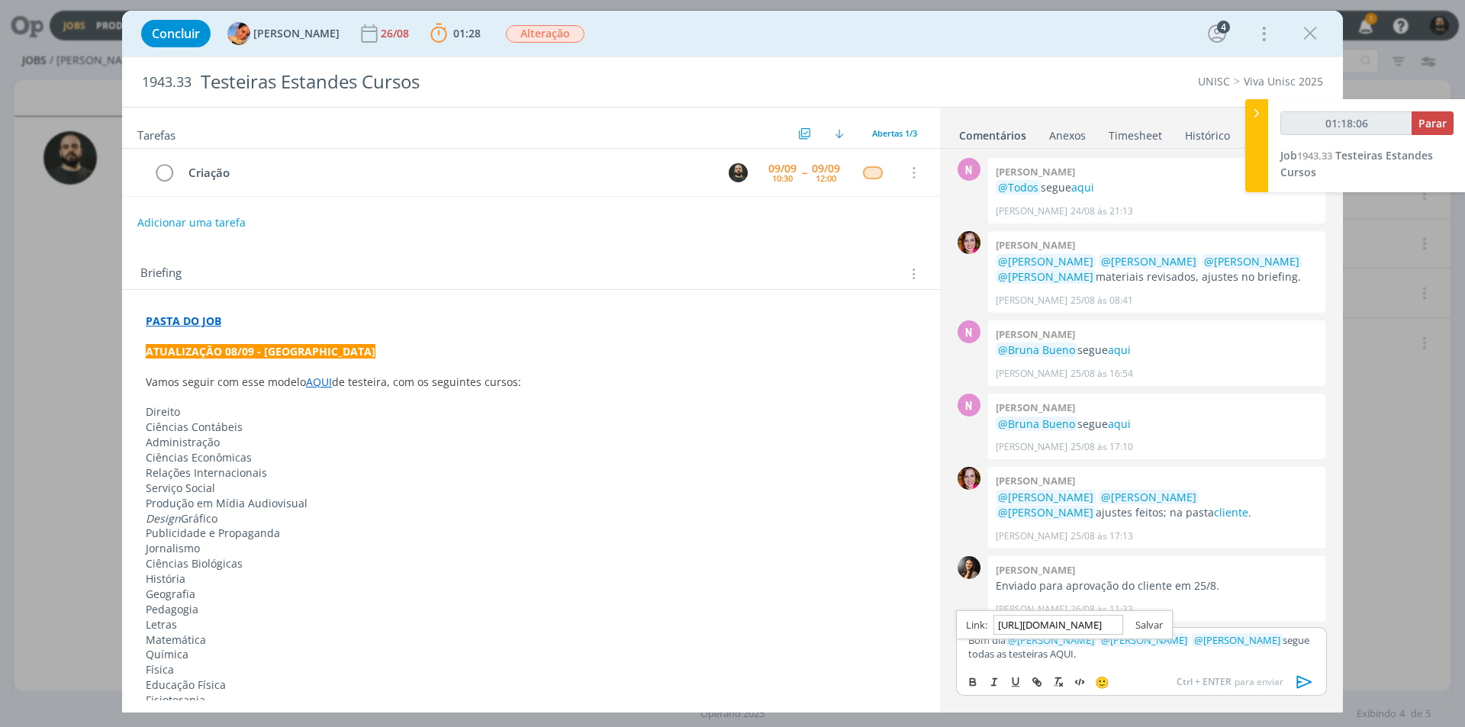
scroll to position [0, 0]
click at [1142, 629] on link "dialog" at bounding box center [1143, 625] width 40 height 14
click at [1090, 657] on p "Bom dia ﻿ @ [PERSON_NAME] ﻿ ﻿ @ [PERSON_NAME] ﻿ ﻿ @ [PERSON_NAME] ﻿ segue todas…" at bounding box center [1141, 647] width 346 height 28
click at [1040, 653] on p "Bom dia ﻿ @ [PERSON_NAME] ﻿ ﻿ @ [PERSON_NAME] ﻿ ﻿ @ [PERSON_NAME] ﻿ segue todas…" at bounding box center [1141, 647] width 346 height 28
click at [1262, 644] on p "Bom dia ﻿ @ [PERSON_NAME] ﻿ ﻿ @ [PERSON_NAME] ﻿ ﻿ @ [PERSON_NAME] ﻿ segue todas…" at bounding box center [1141, 647] width 346 height 28
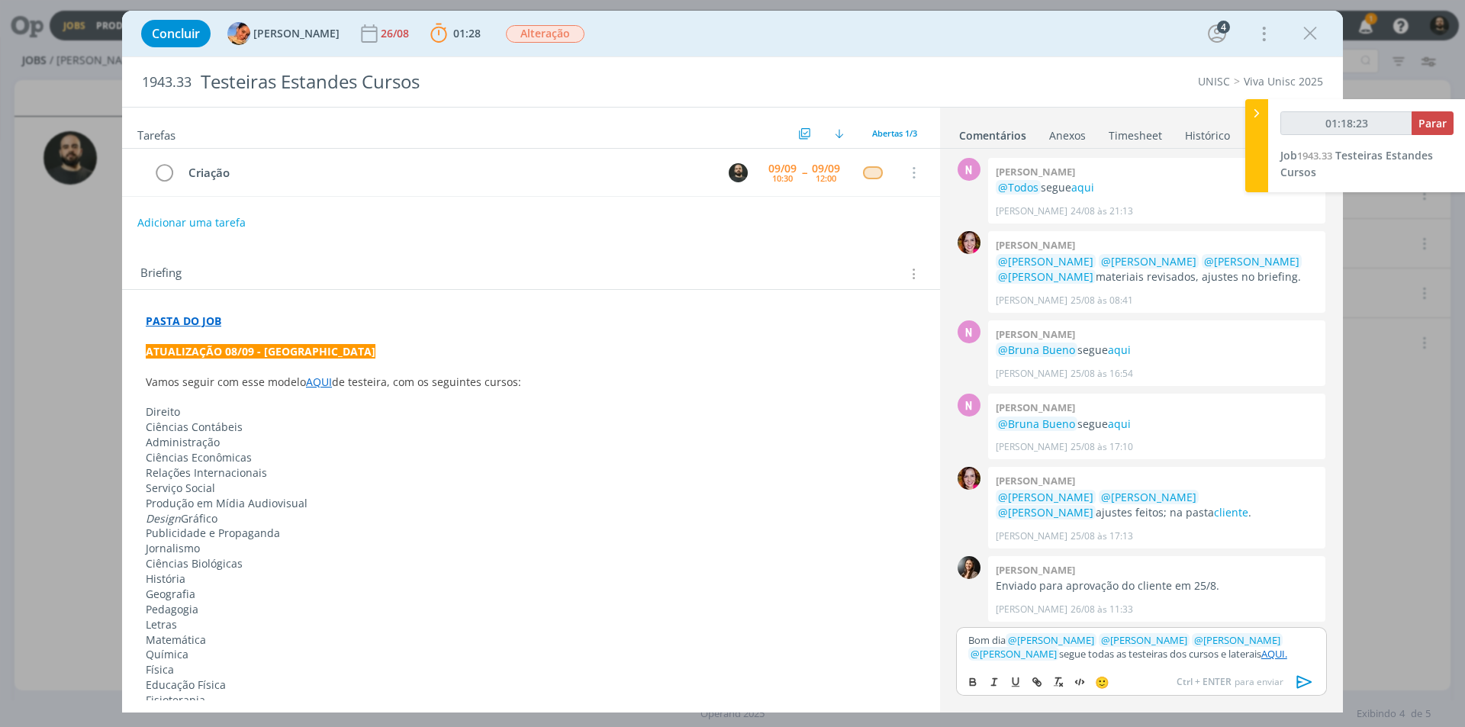
click at [1261, 656] on link "AQUI." at bounding box center [1274, 654] width 26 height 14
click at [1173, 623] on link "[URL][DOMAIN_NAME]" at bounding box center [1121, 625] width 104 height 20
click at [1262, 665] on div "Bom dia ﻿ @ [PERSON_NAME] ﻿ ﻿ @ [PERSON_NAME] ﻿ ﻿ @ [PERSON_NAME] ﻿ ﻿ @ [PERSON…" at bounding box center [1141, 647] width 371 height 40
click at [1307, 678] on icon "dialog" at bounding box center [1304, 682] width 23 height 23
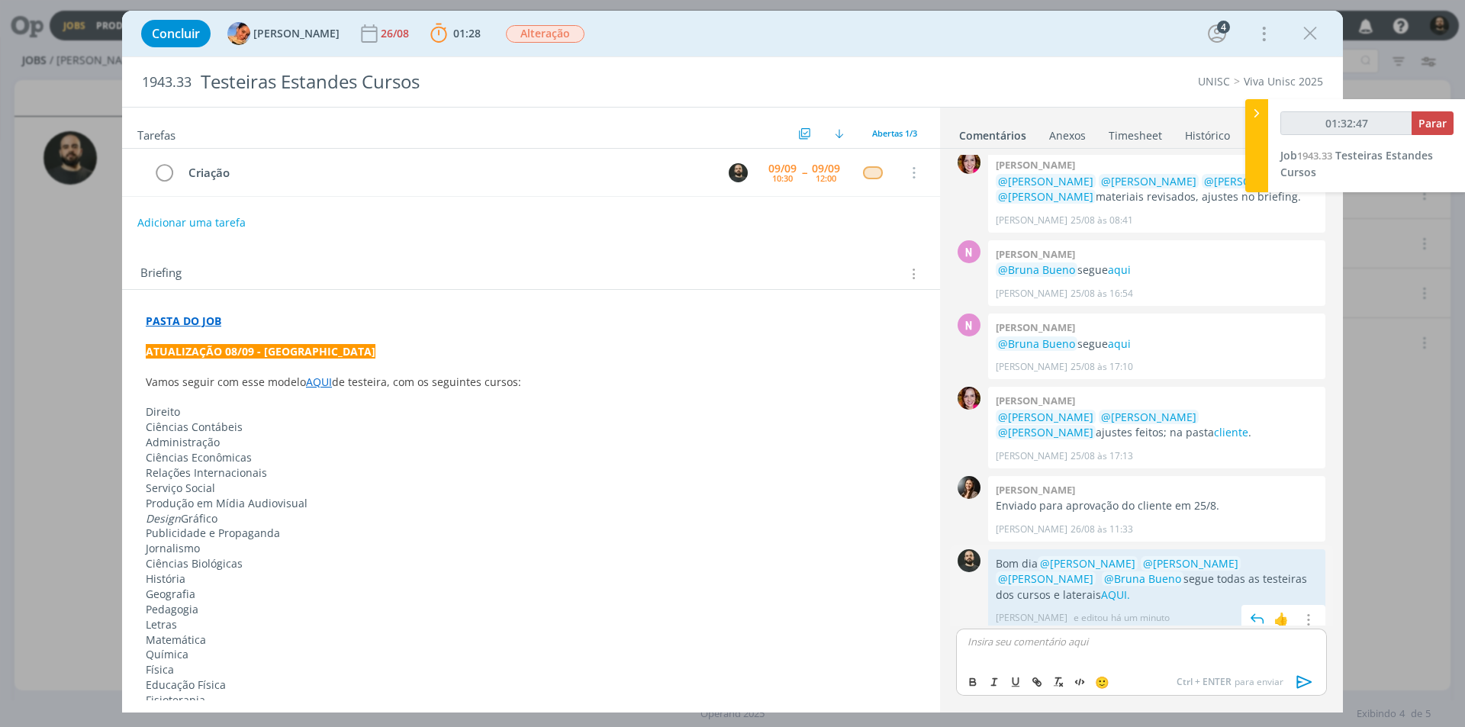
scroll to position [89, 0]
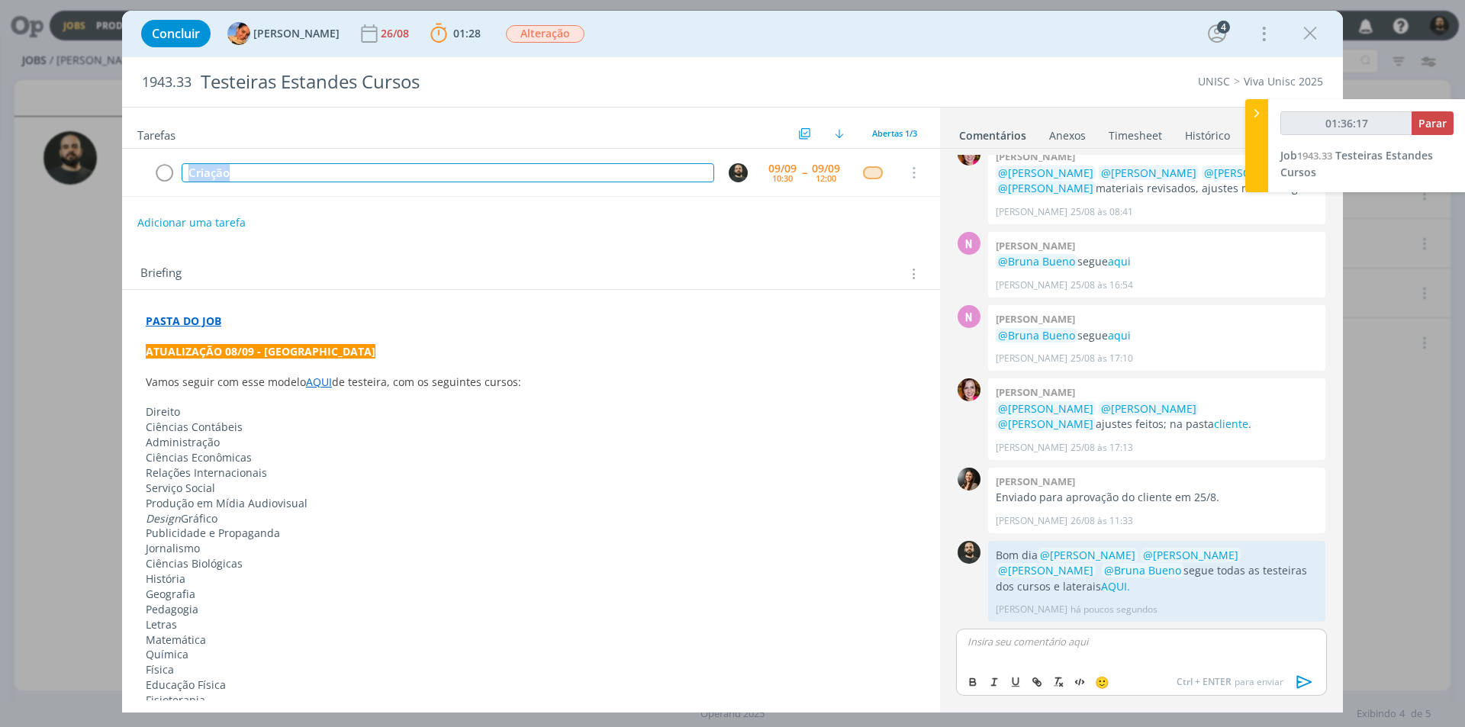
drag, startPoint x: 317, startPoint y: 174, endPoint x: 124, endPoint y: 144, distance: 194.6
click at [124, 144] on div "Tarefas Usar Job de template Ordenar por: Prazo crescente Prazo decrescente Ord…" at bounding box center [531, 404] width 818 height 593
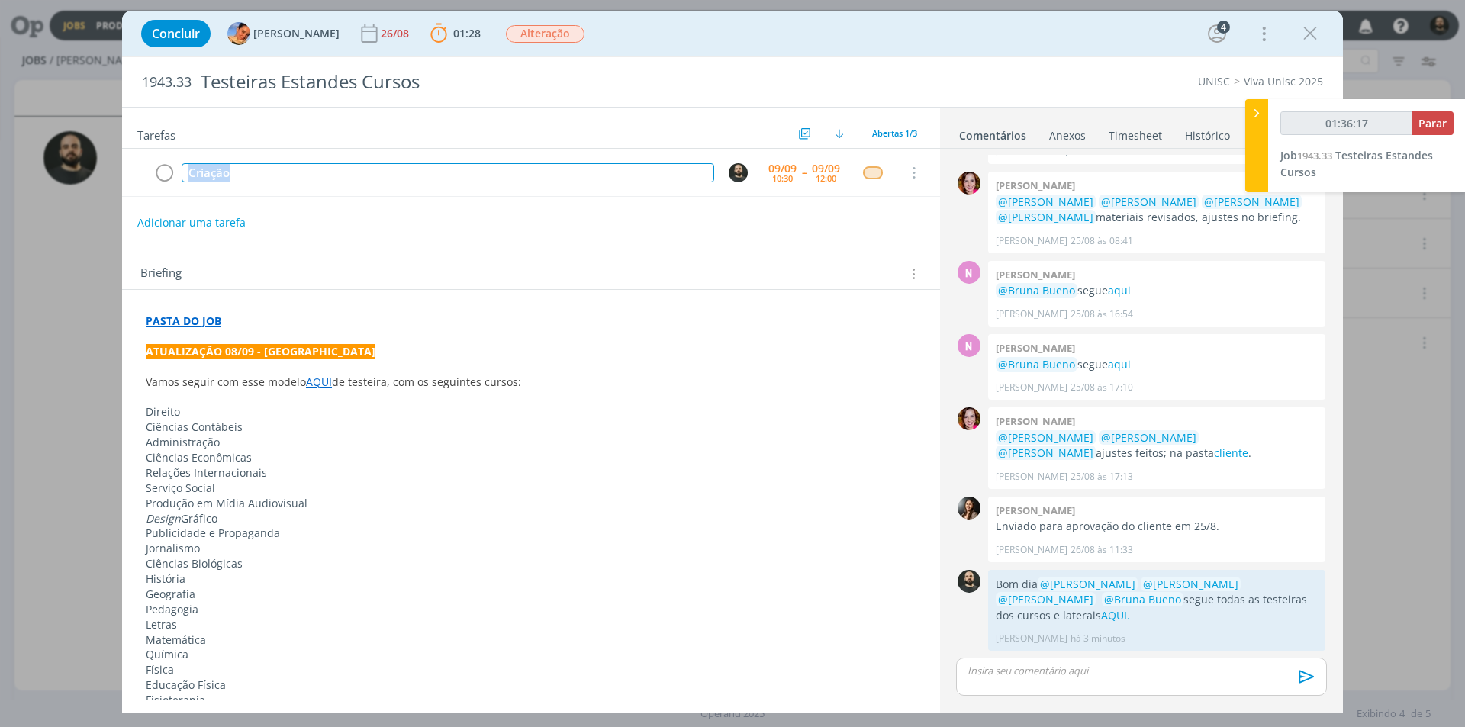
scroll to position [60, 0]
copy div "Criação"
click at [1435, 124] on span "Parar" at bounding box center [1432, 123] width 28 height 14
click at [1431, 121] on span "Parar" at bounding box center [1432, 123] width 28 height 14
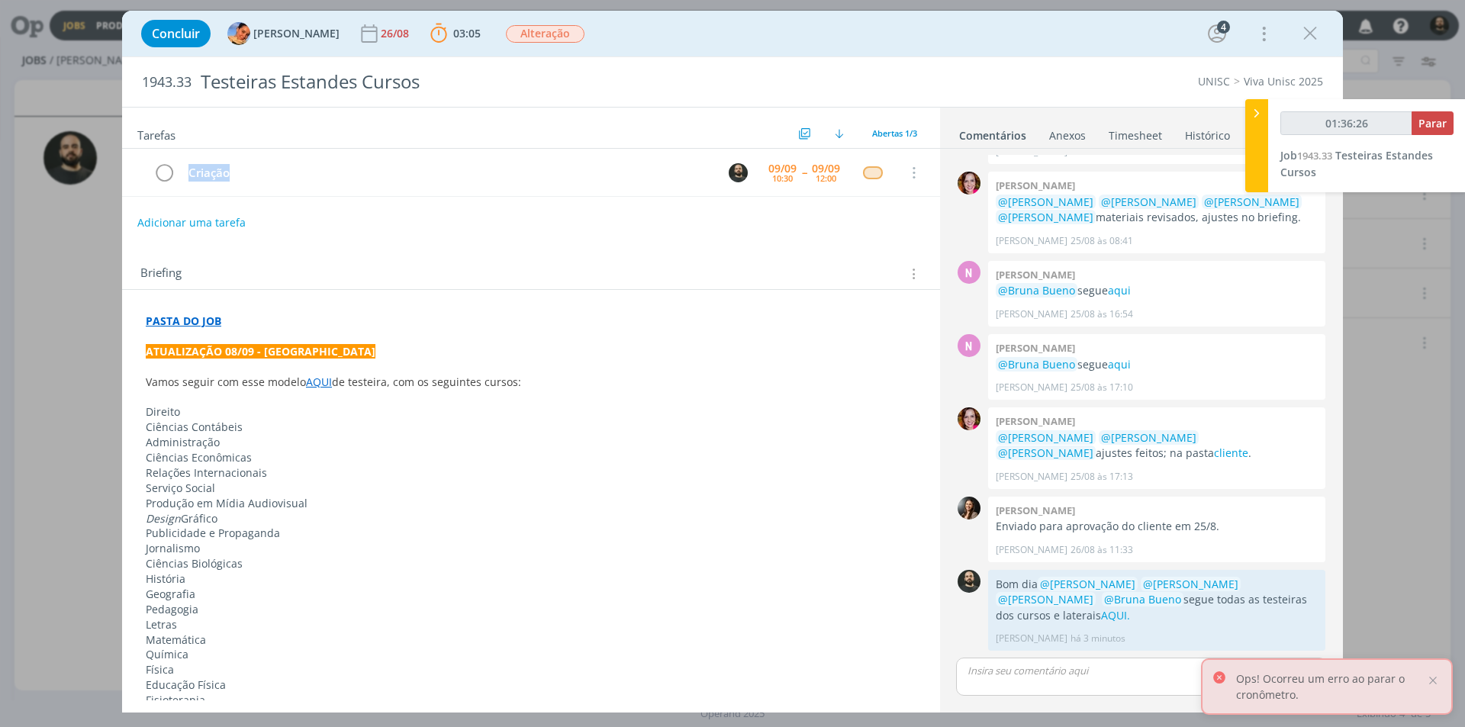
type input "01:37:00"
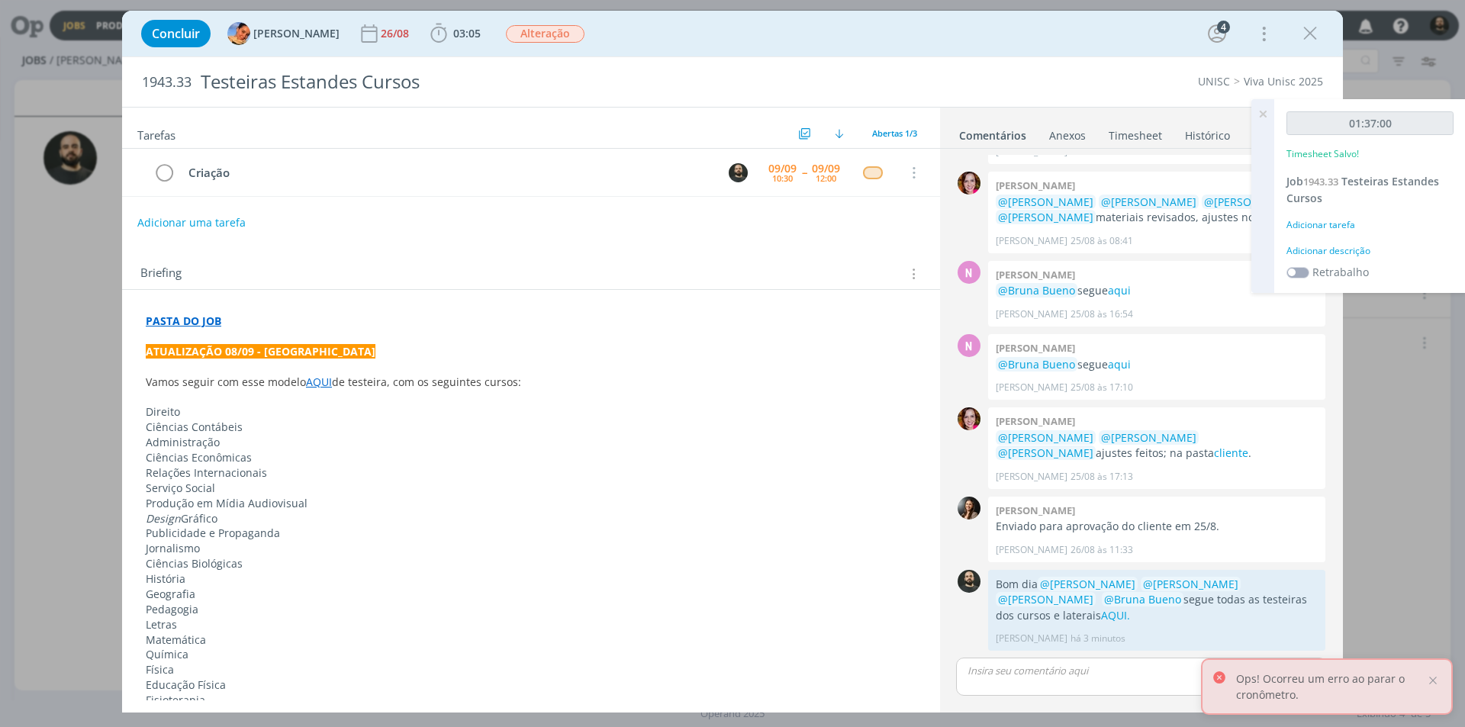
click at [1343, 253] on div "Adicionar descrição" at bounding box center [1369, 251] width 167 height 14
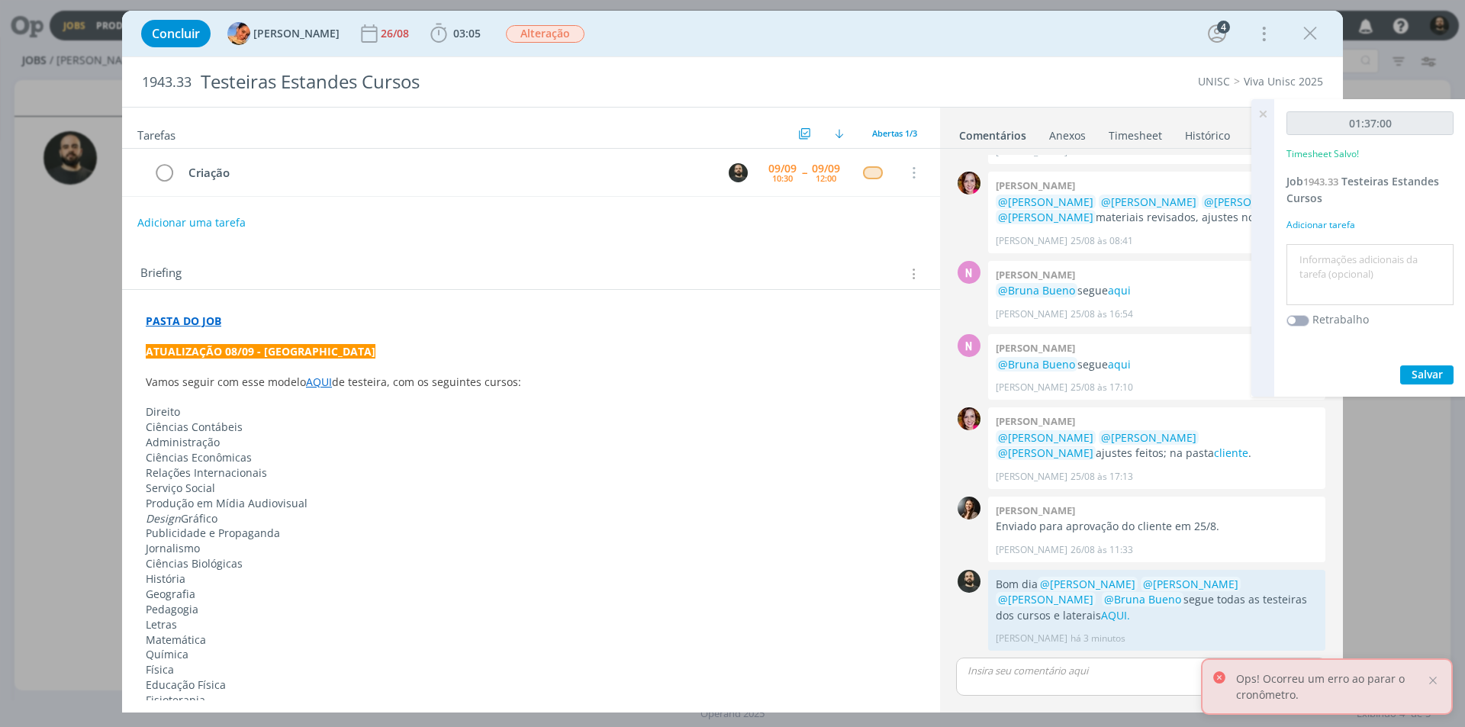
click at [1354, 275] on textarea at bounding box center [1369, 275] width 159 height 54
paste textarea "Criação"
type textarea "Criação"
click at [1424, 374] on span "Salvar" at bounding box center [1427, 374] width 31 height 14
click at [1420, 379] on span "Salvar" at bounding box center [1427, 374] width 31 height 14
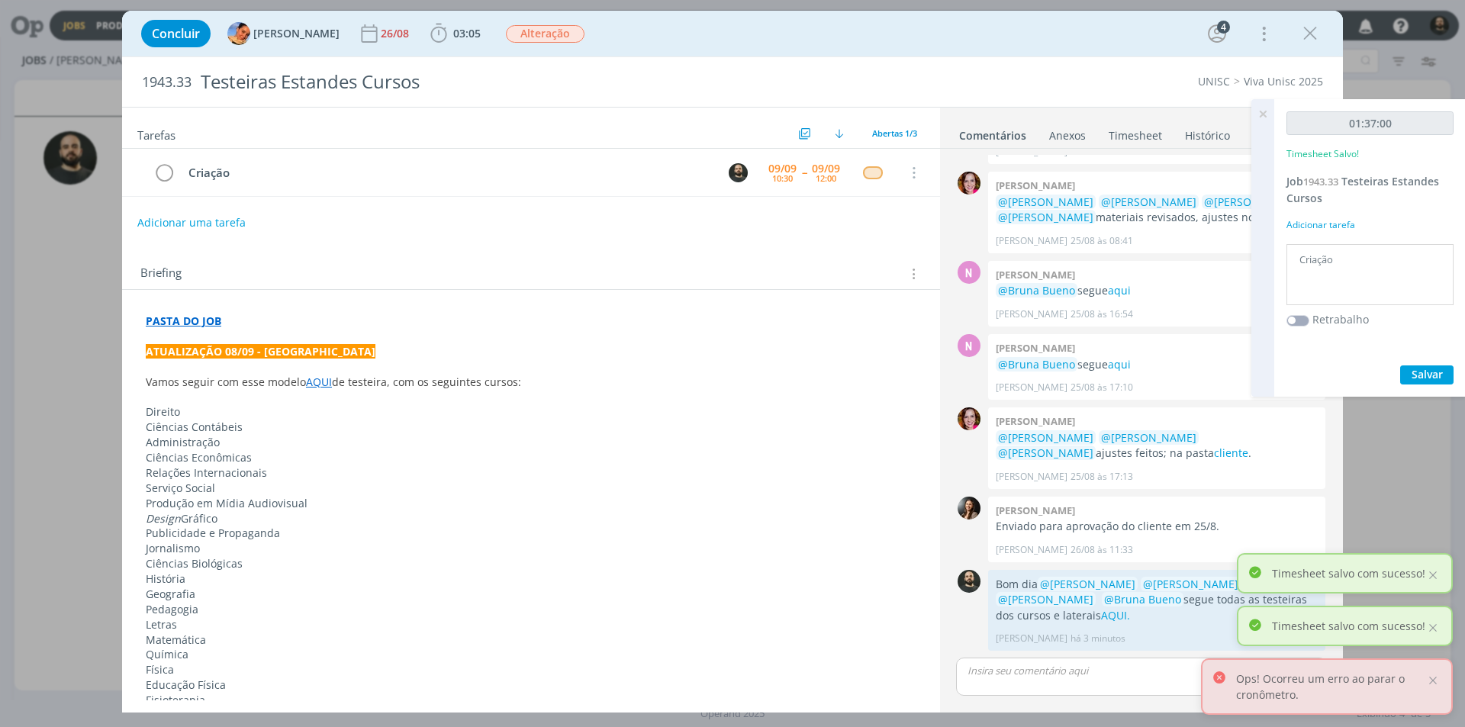
click at [1270, 113] on icon at bounding box center [1262, 114] width 27 height 30
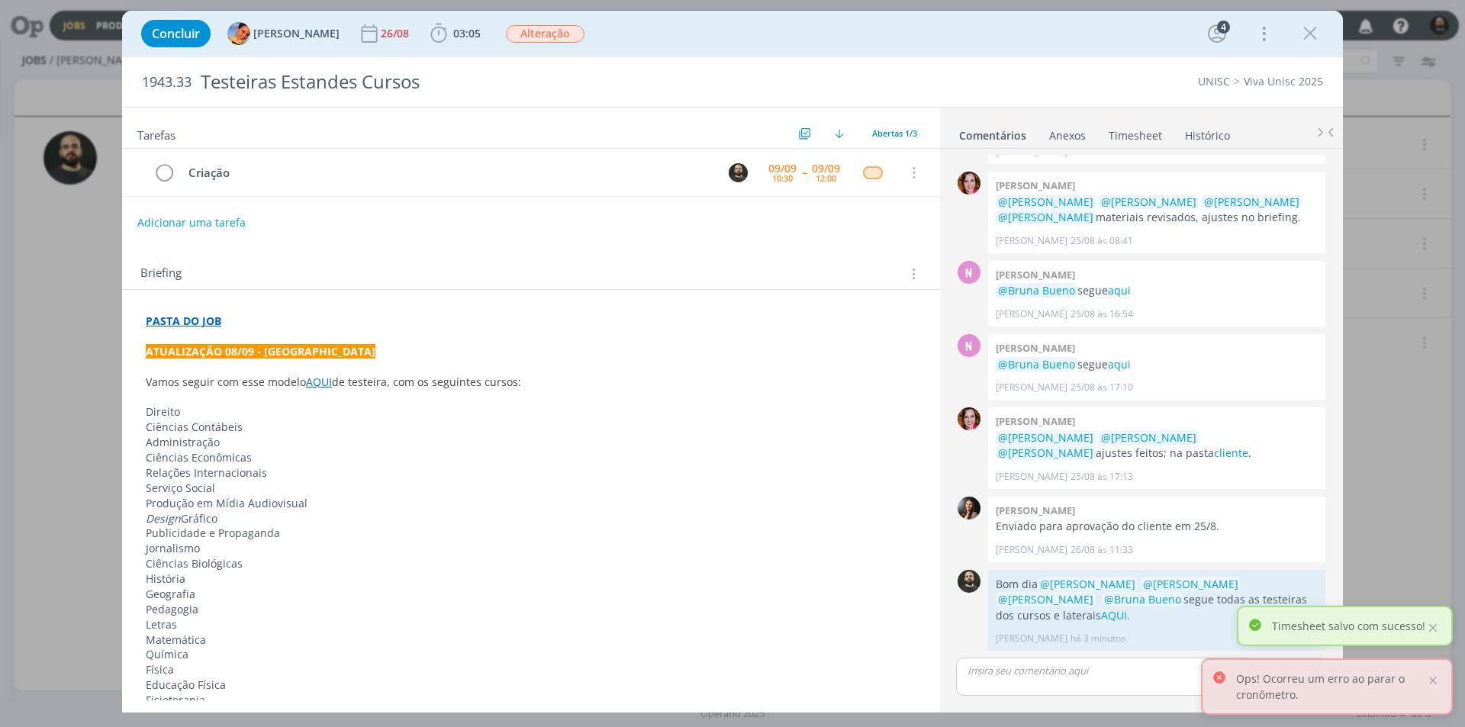
click at [1128, 143] on ul "Comentários Anexos 0 Timesheet Histórico" at bounding box center [1141, 128] width 403 height 41
click at [1132, 132] on link "Timesheet" at bounding box center [1135, 132] width 55 height 22
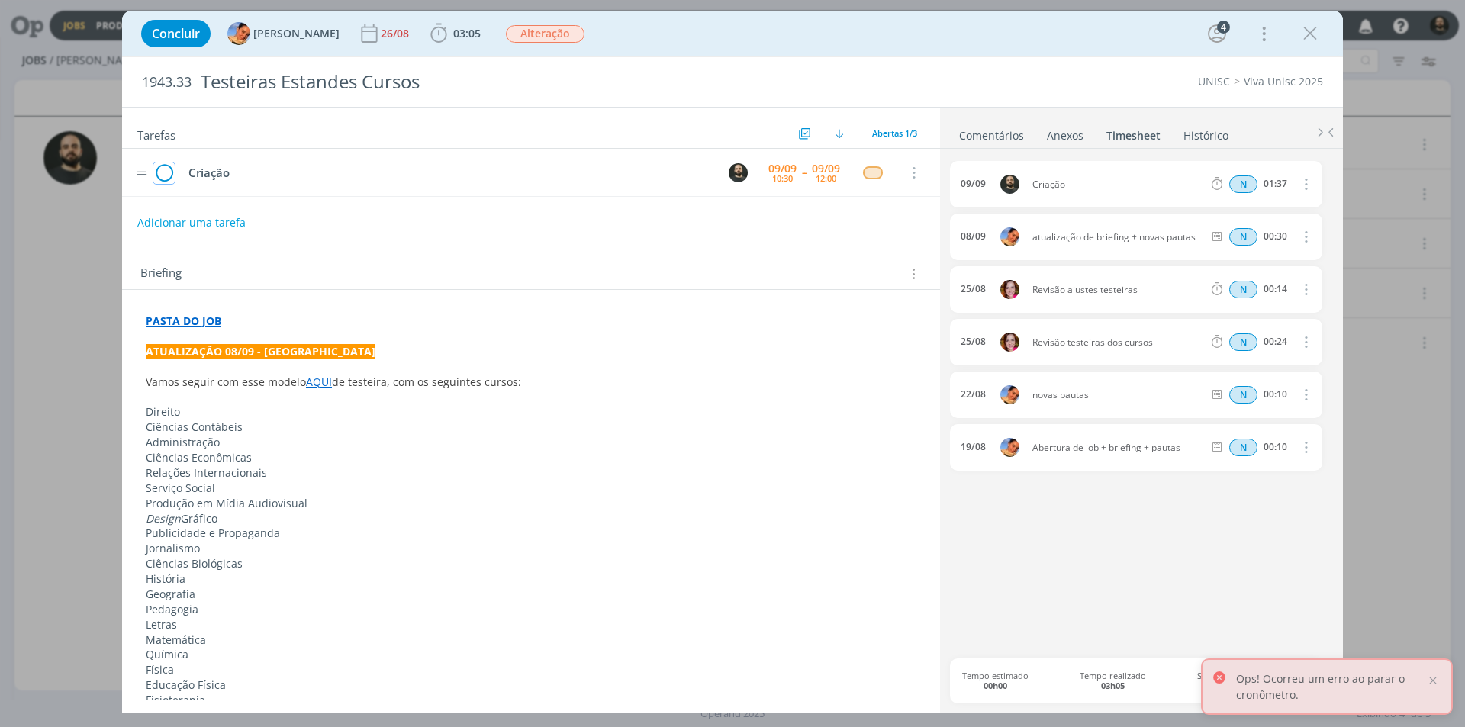
click at [170, 171] on icon "dialog" at bounding box center [163, 173] width 21 height 23
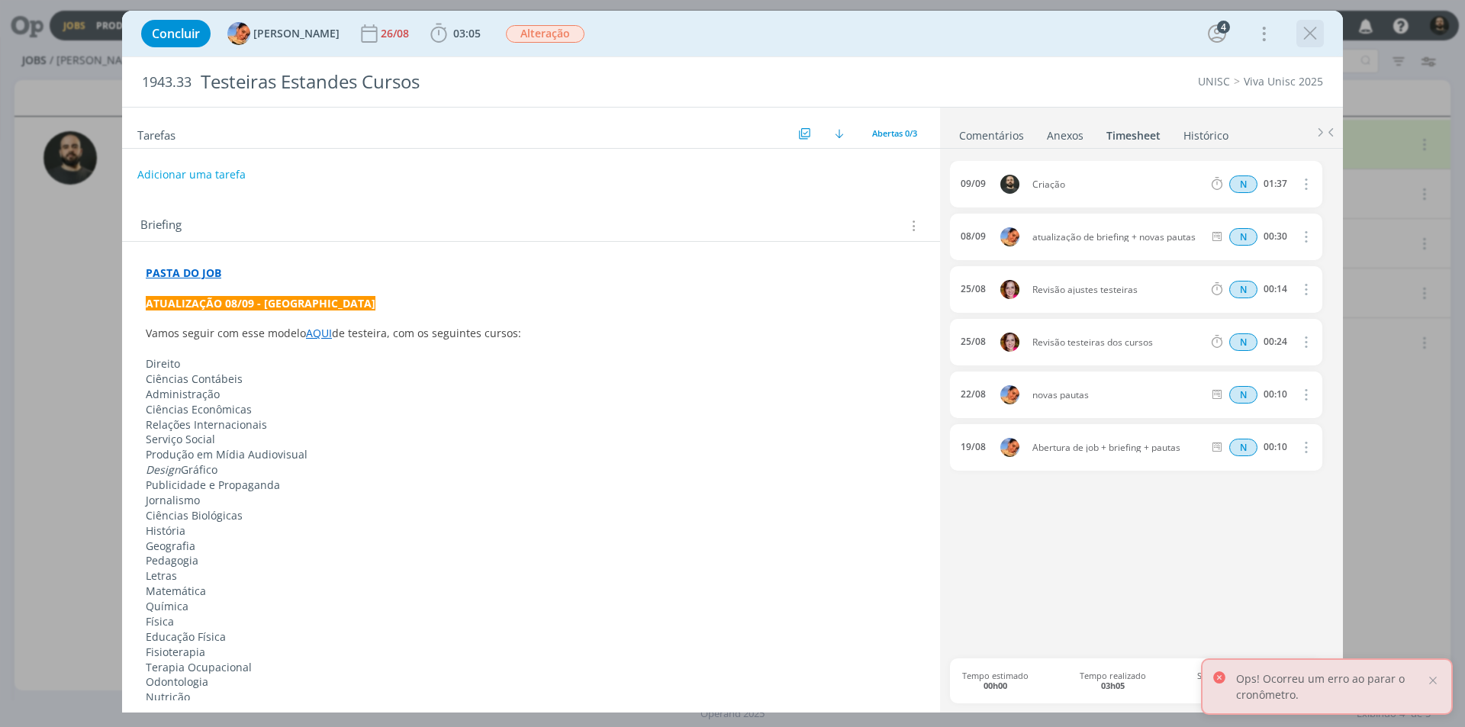
click at [1311, 30] on icon "dialog" at bounding box center [1310, 33] width 23 height 23
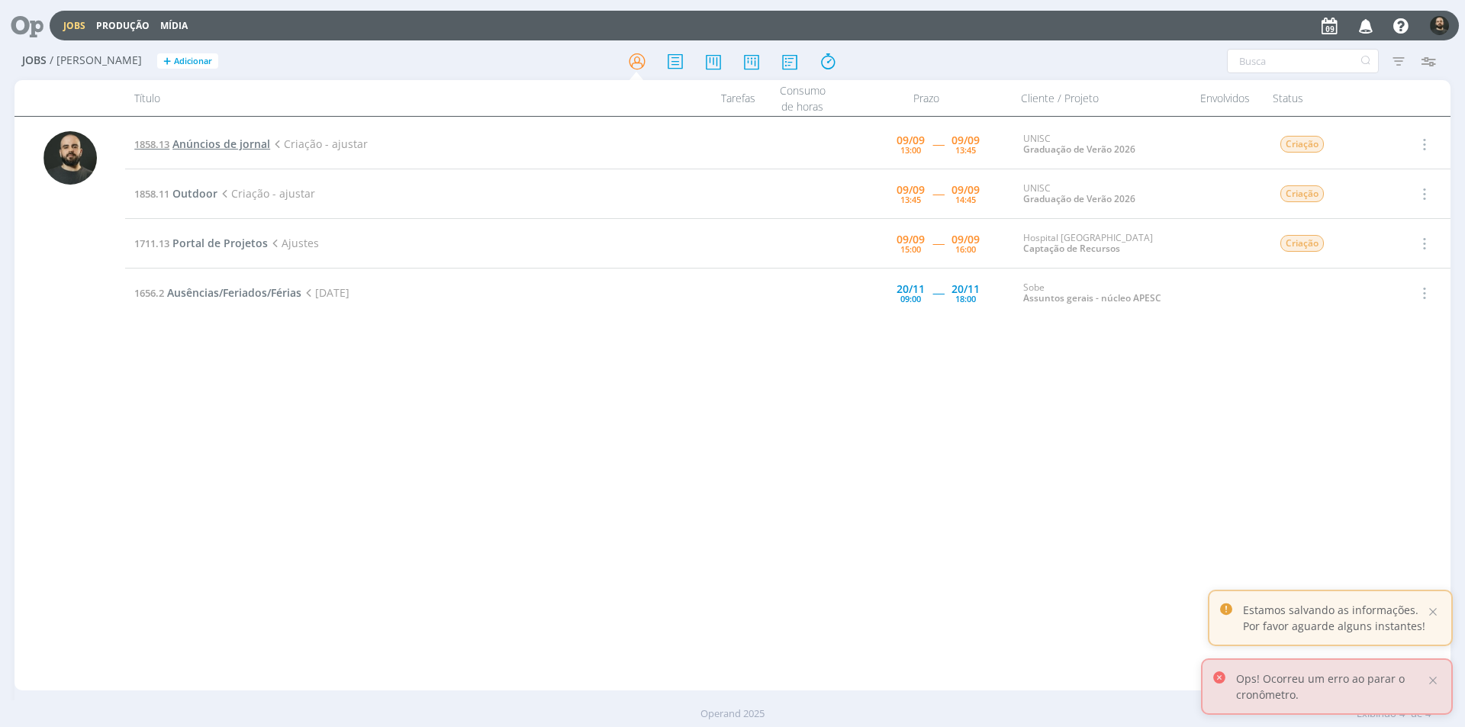
click at [256, 148] on span "Anúncios de jornal" at bounding box center [221, 144] width 98 height 14
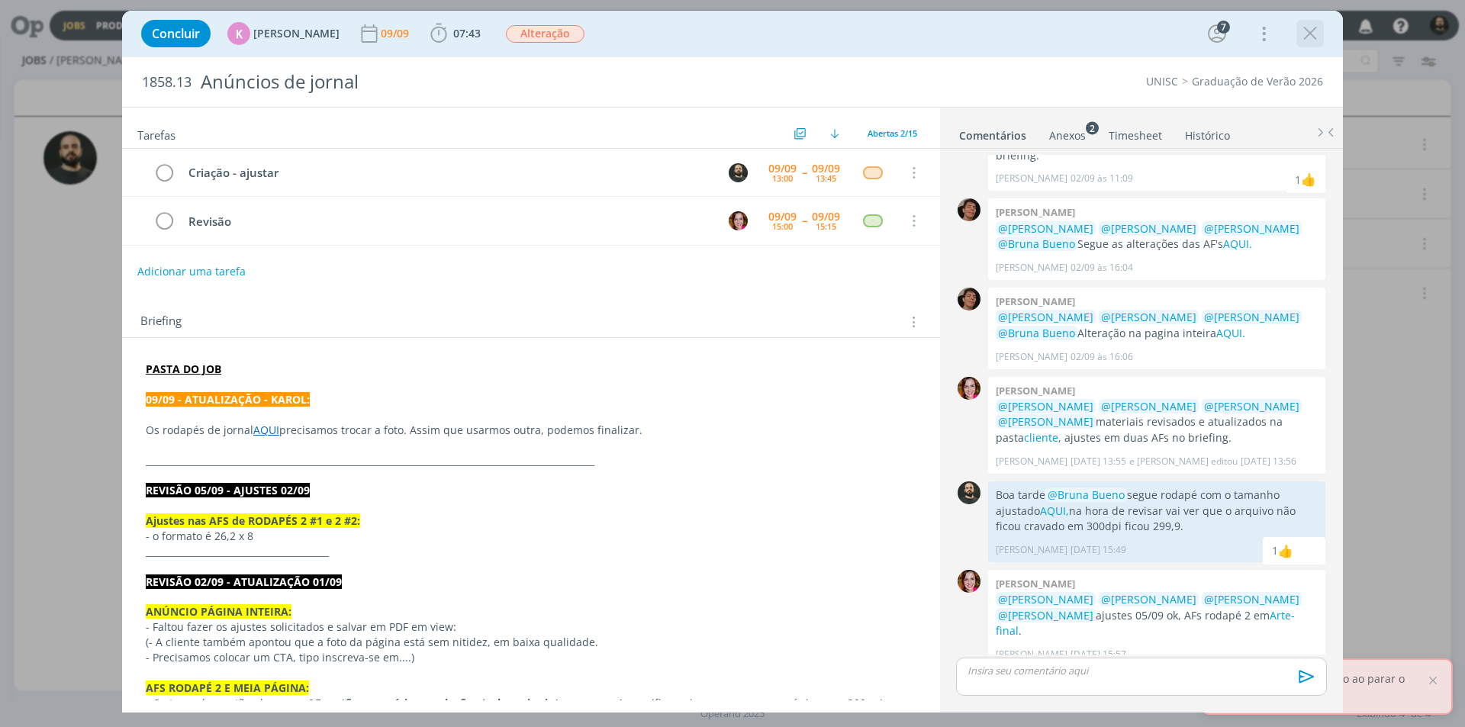
click at [1305, 30] on icon "dialog" at bounding box center [1310, 33] width 23 height 23
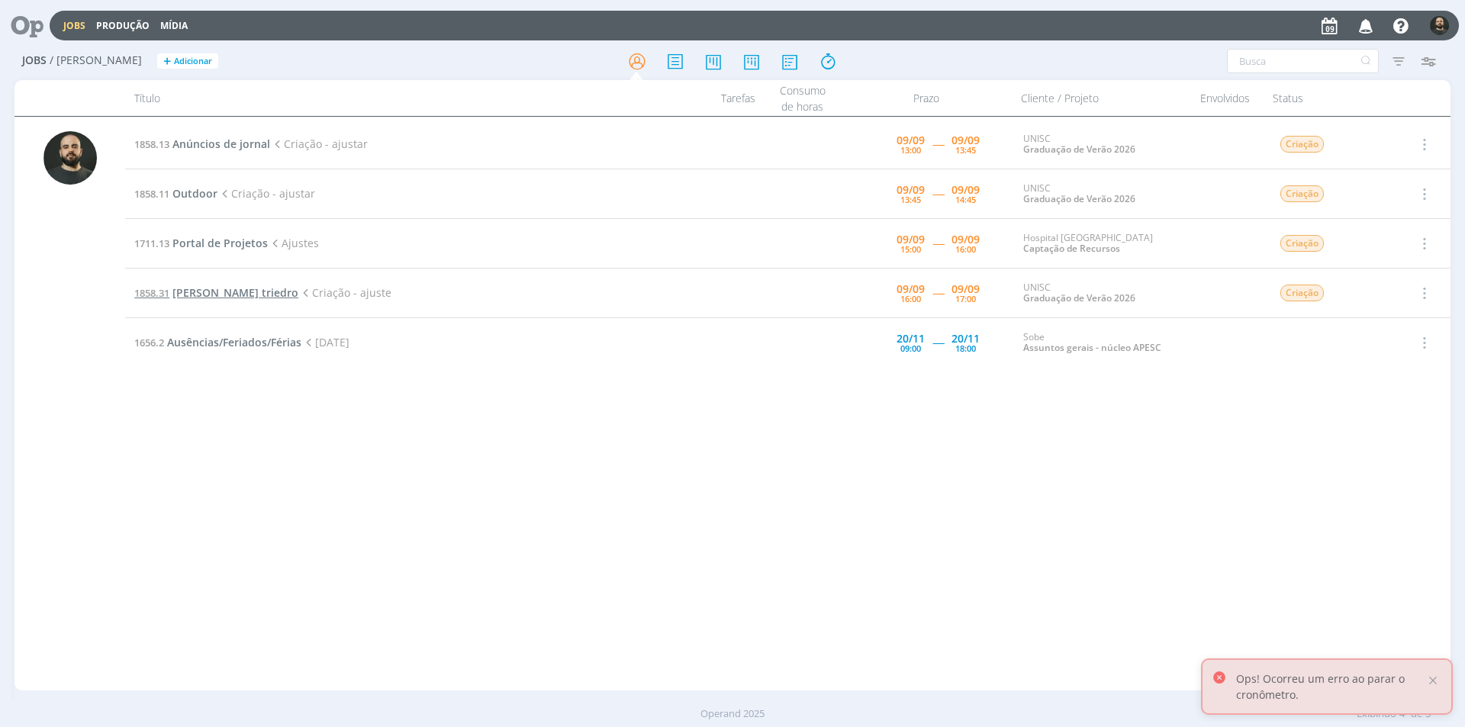
click at [208, 293] on span "[PERSON_NAME] triedro" at bounding box center [235, 292] width 126 height 14
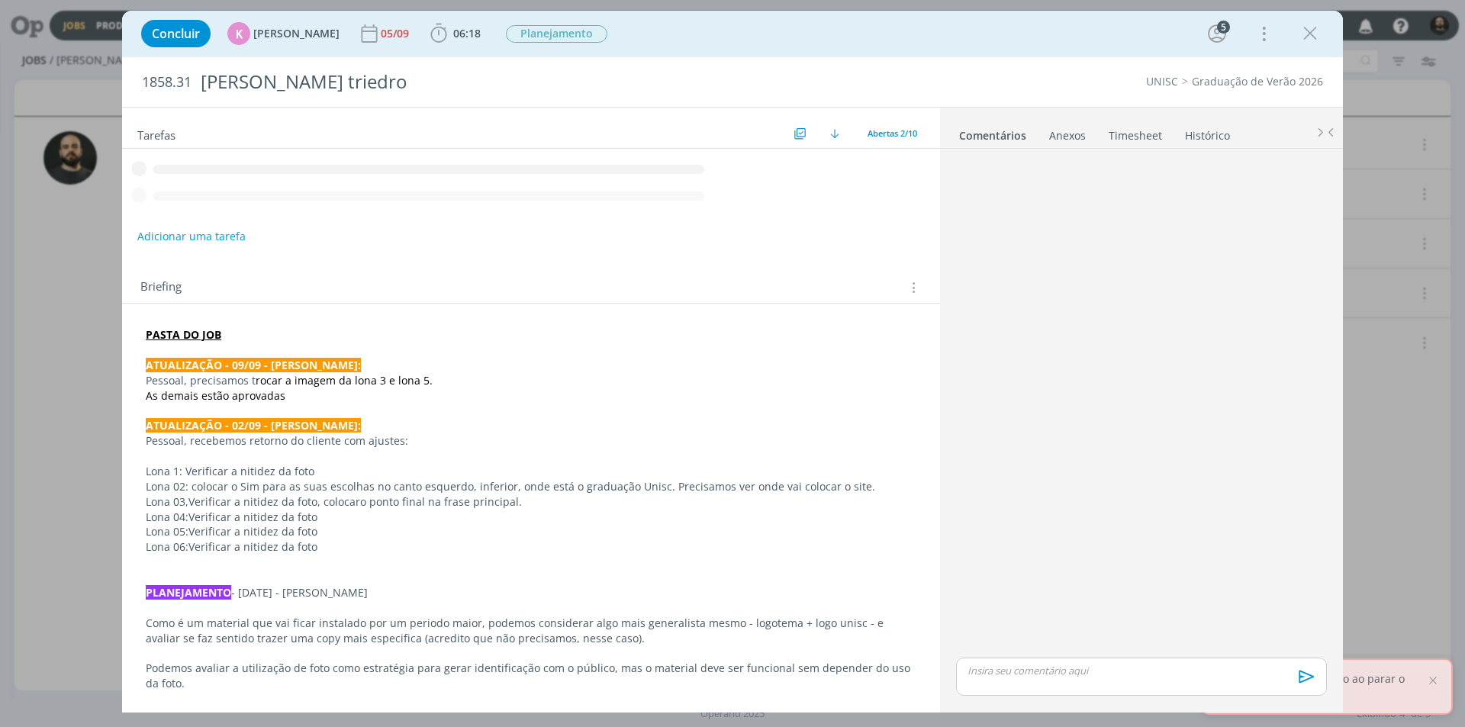
scroll to position [359, 0]
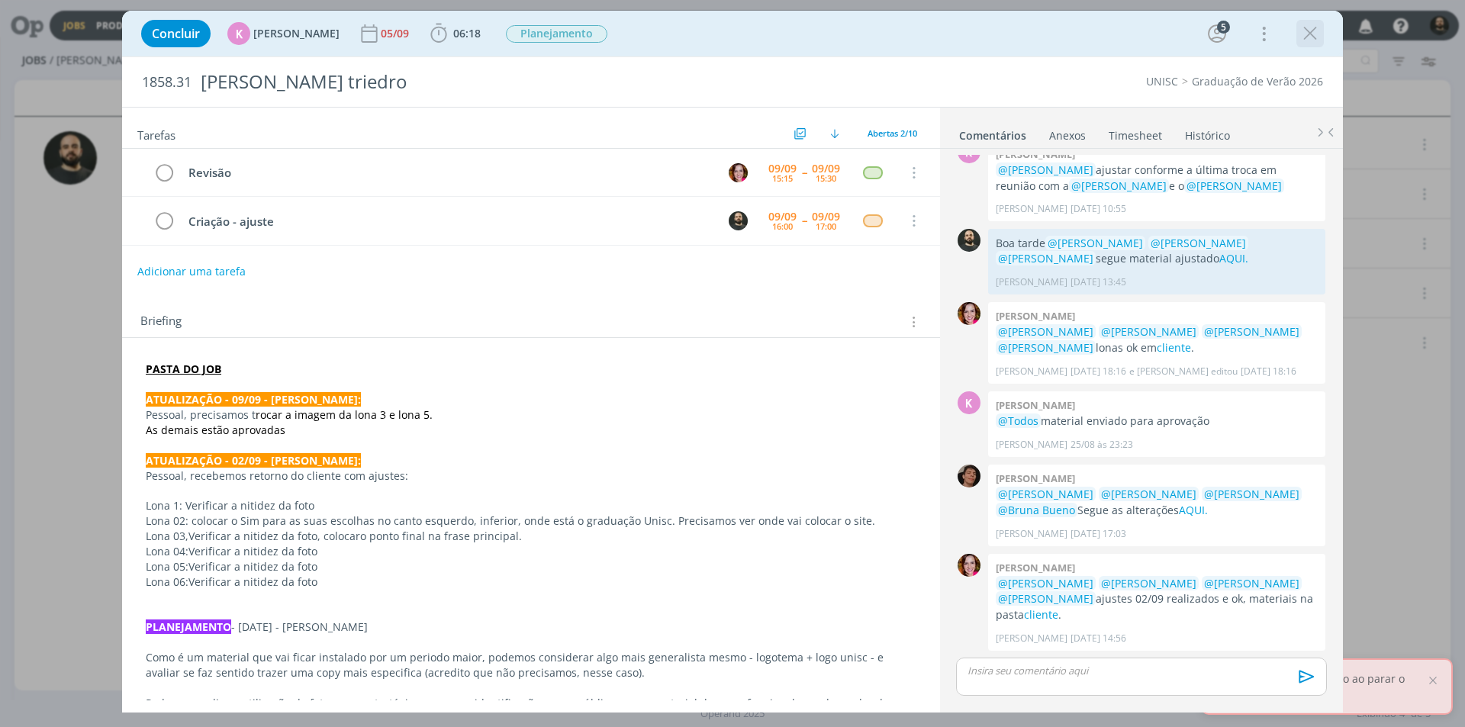
click at [1307, 43] on icon "dialog" at bounding box center [1310, 33] width 23 height 23
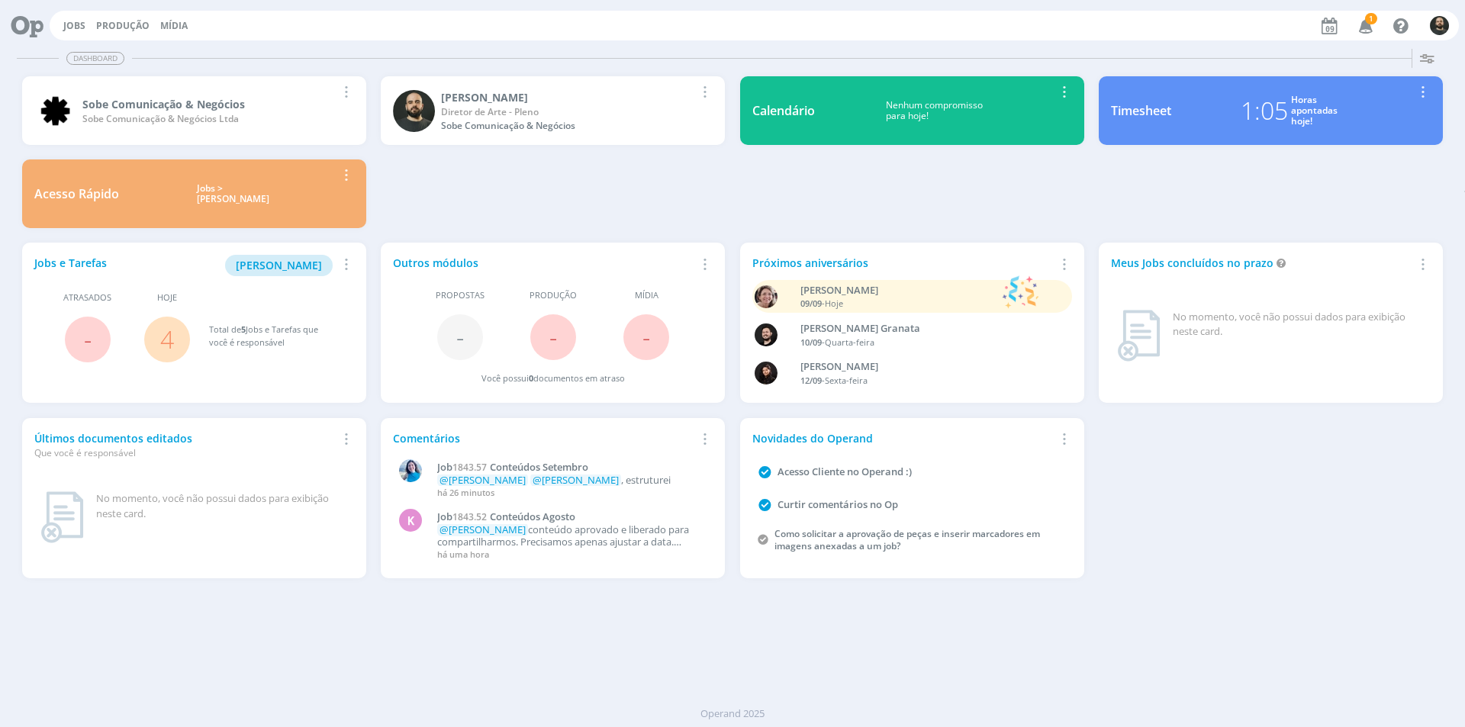
click at [1367, 28] on icon "button" at bounding box center [1366, 25] width 27 height 26
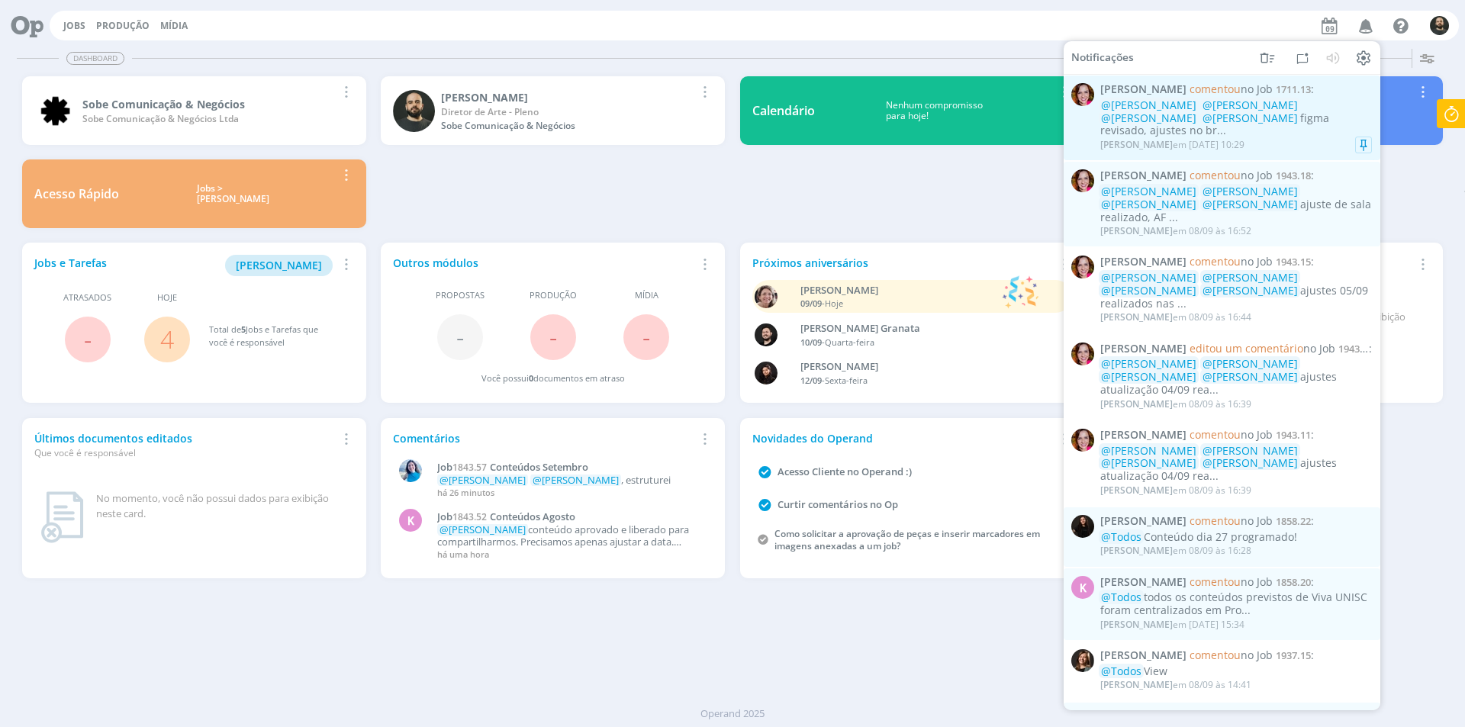
click at [1284, 137] on div "Bruna Bueno em 09/09 às 10:29" at bounding box center [1236, 144] width 272 height 15
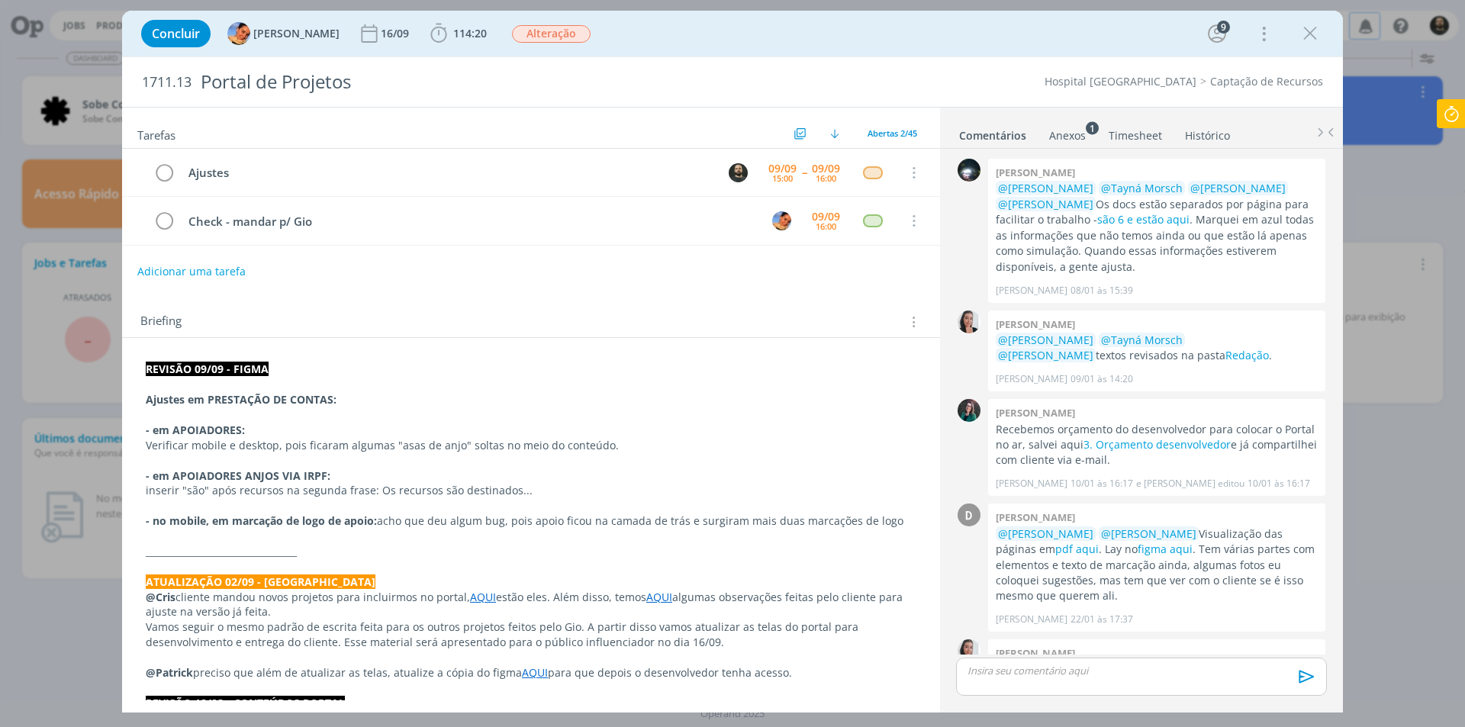
scroll to position [2121, 0]
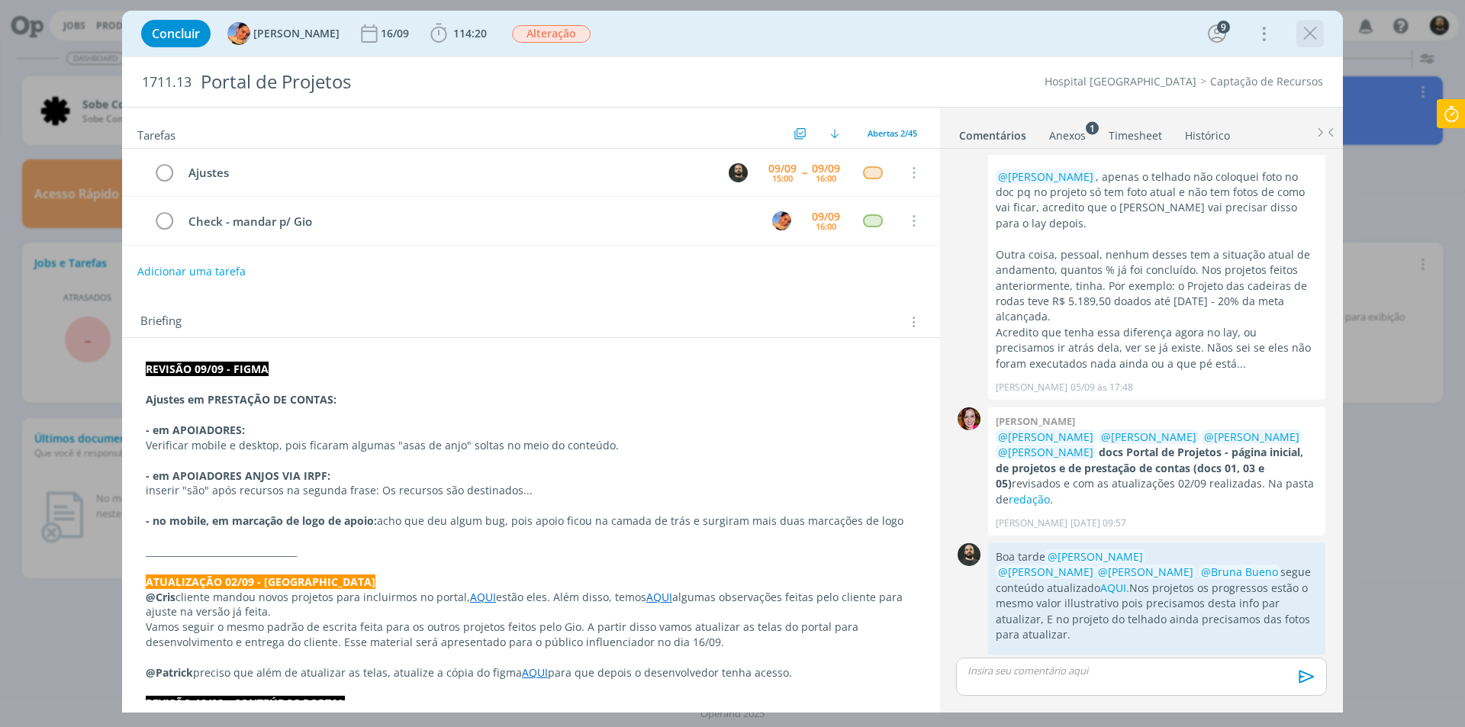
click at [1312, 30] on icon "dialog" at bounding box center [1310, 33] width 23 height 23
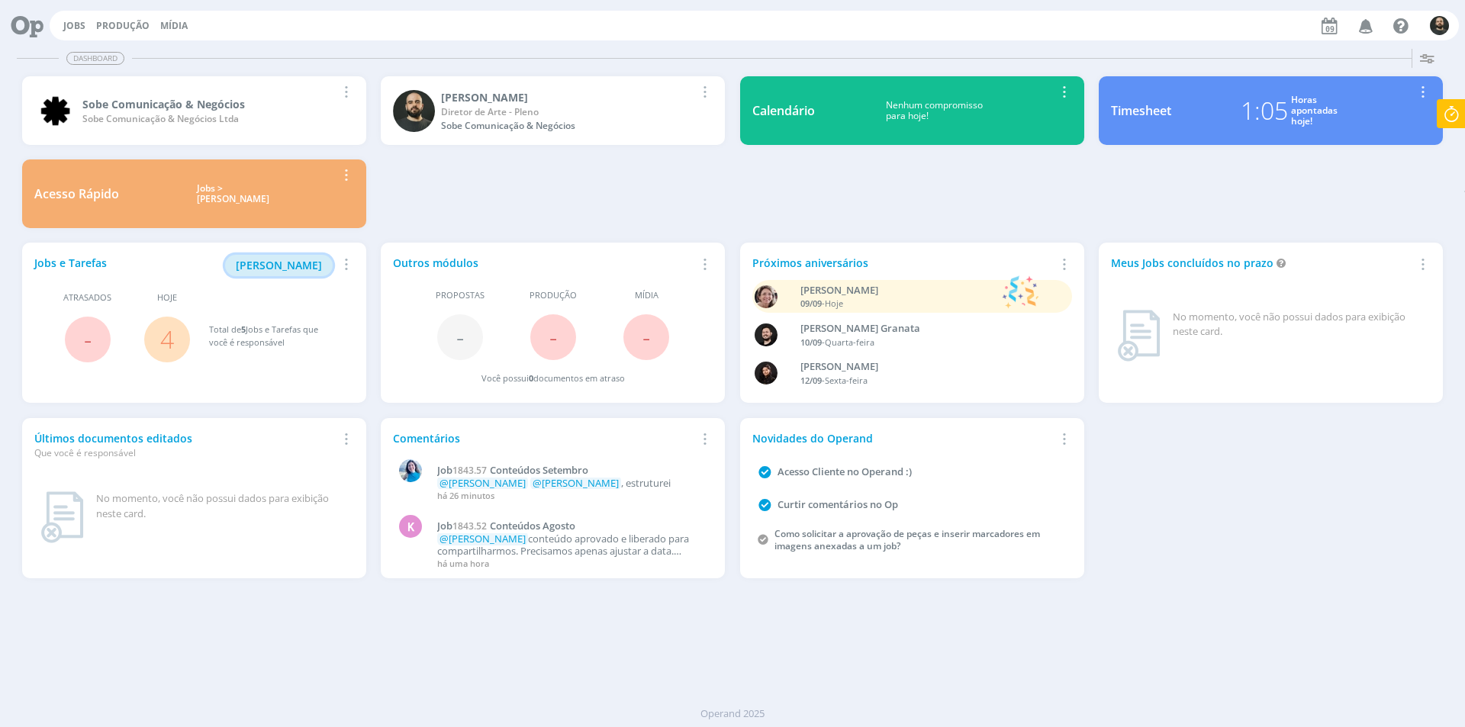
click at [310, 266] on span "[PERSON_NAME]" at bounding box center [279, 265] width 86 height 14
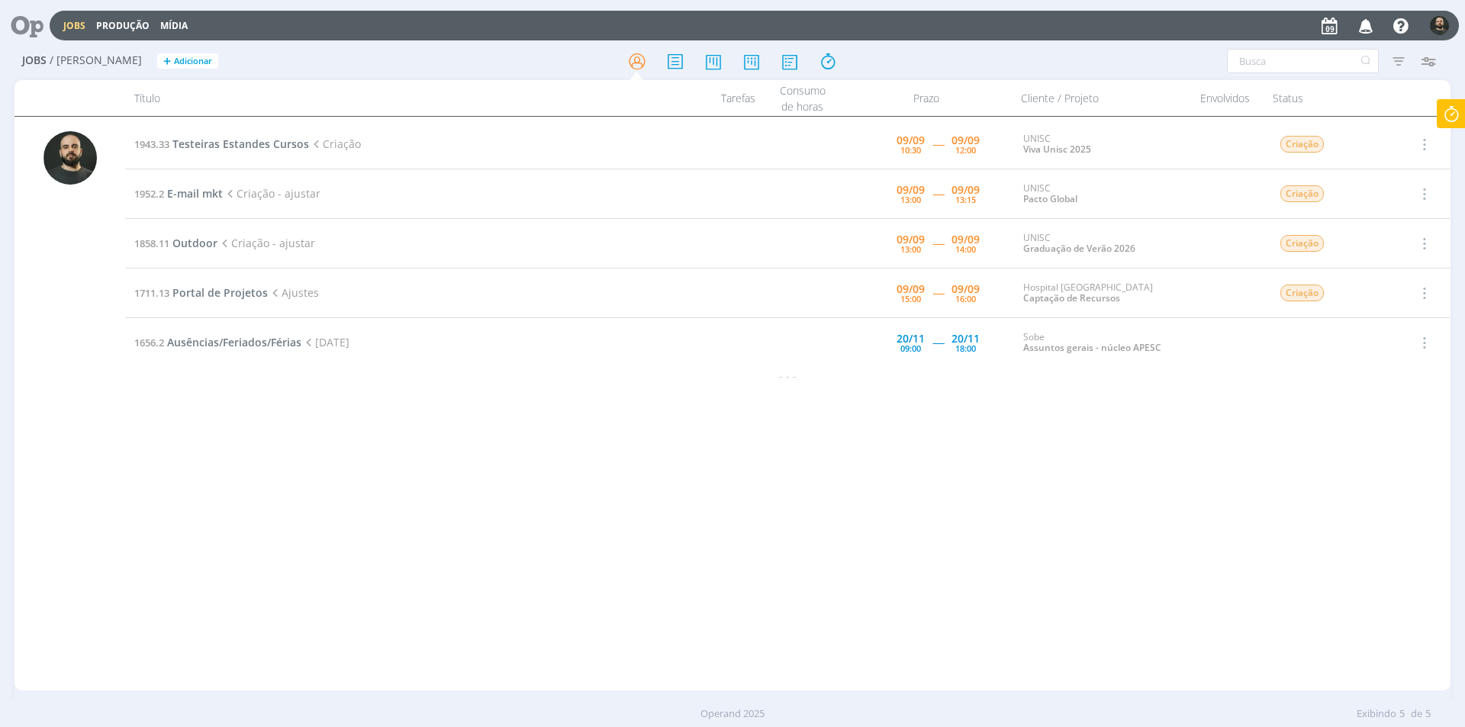
click at [1459, 115] on icon at bounding box center [1451, 114] width 27 height 30
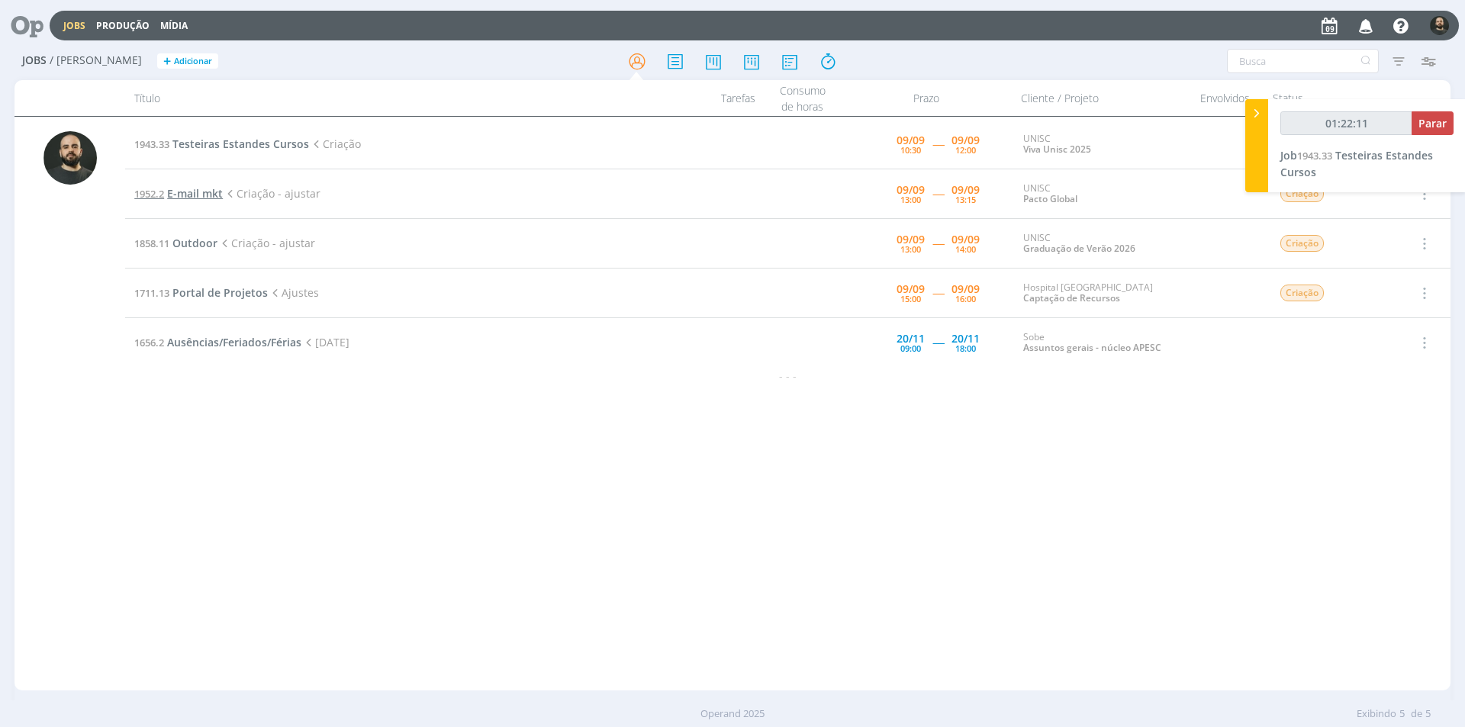
click at [200, 193] on span "E-mail mkt" at bounding box center [195, 193] width 56 height 14
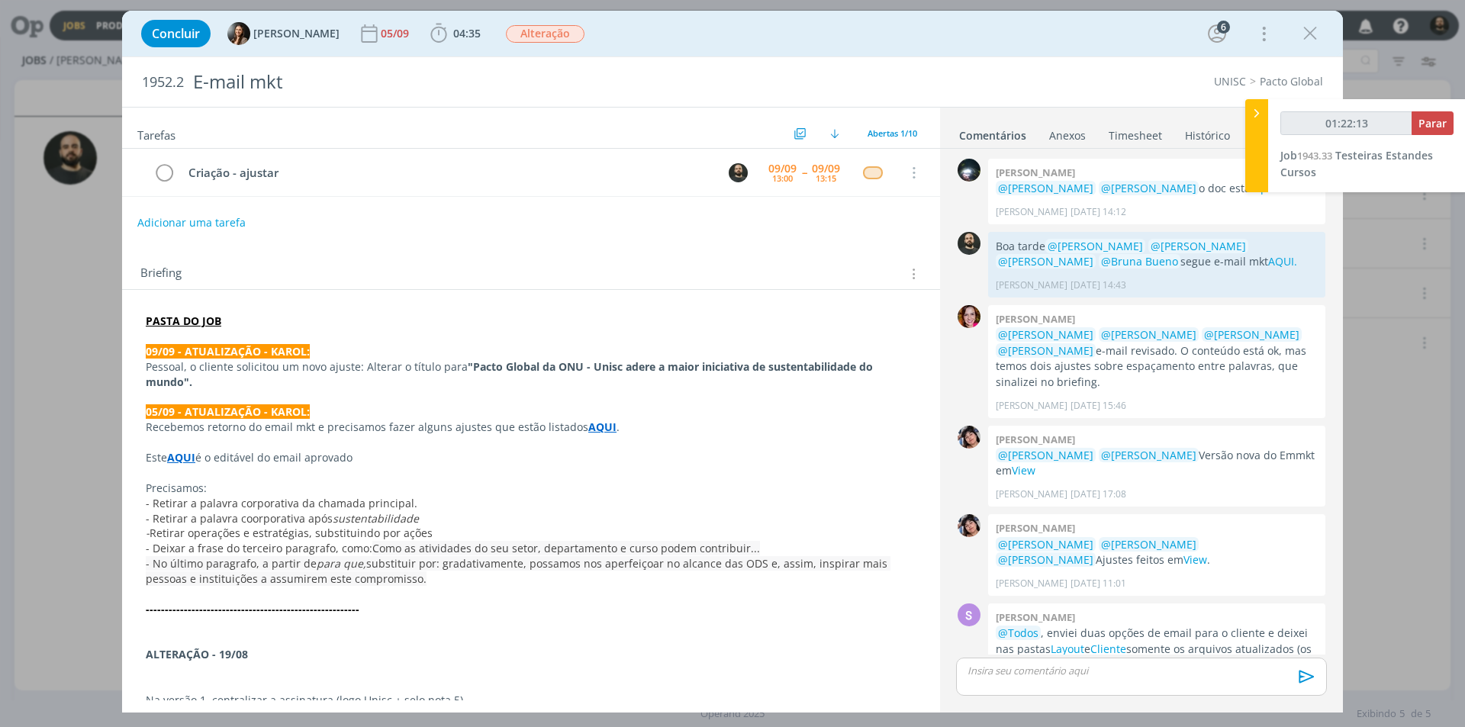
scroll to position [390, 0]
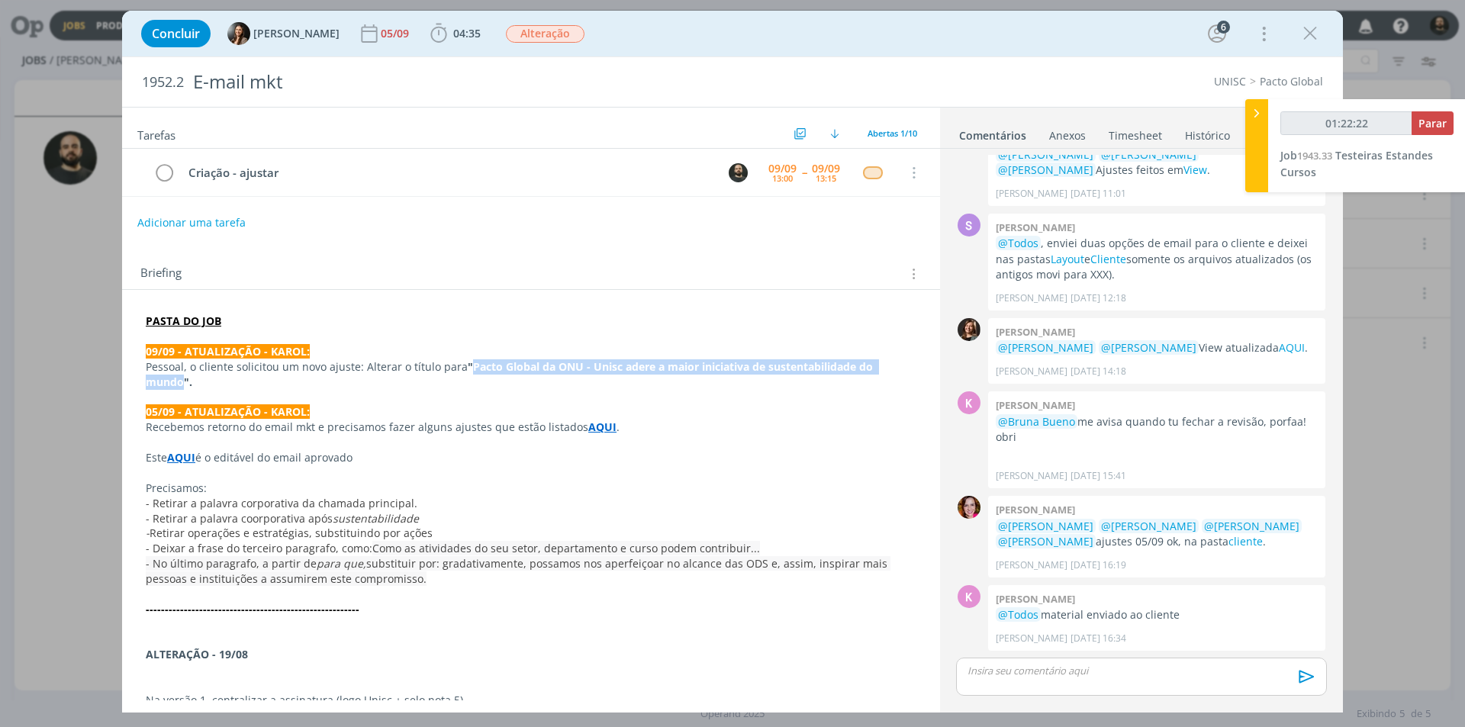
drag, startPoint x: 466, startPoint y: 368, endPoint x: 184, endPoint y: 385, distance: 282.8
click at [184, 385] on strong ""Pacto Global da ONU - Unisc adere a maior iniciativa de sustentabilidade do mu…" at bounding box center [511, 374] width 730 height 30
copy strong "Pacto Global da ONU - Unisc adere a maior iniciativa de sustentabilidade do mun…"
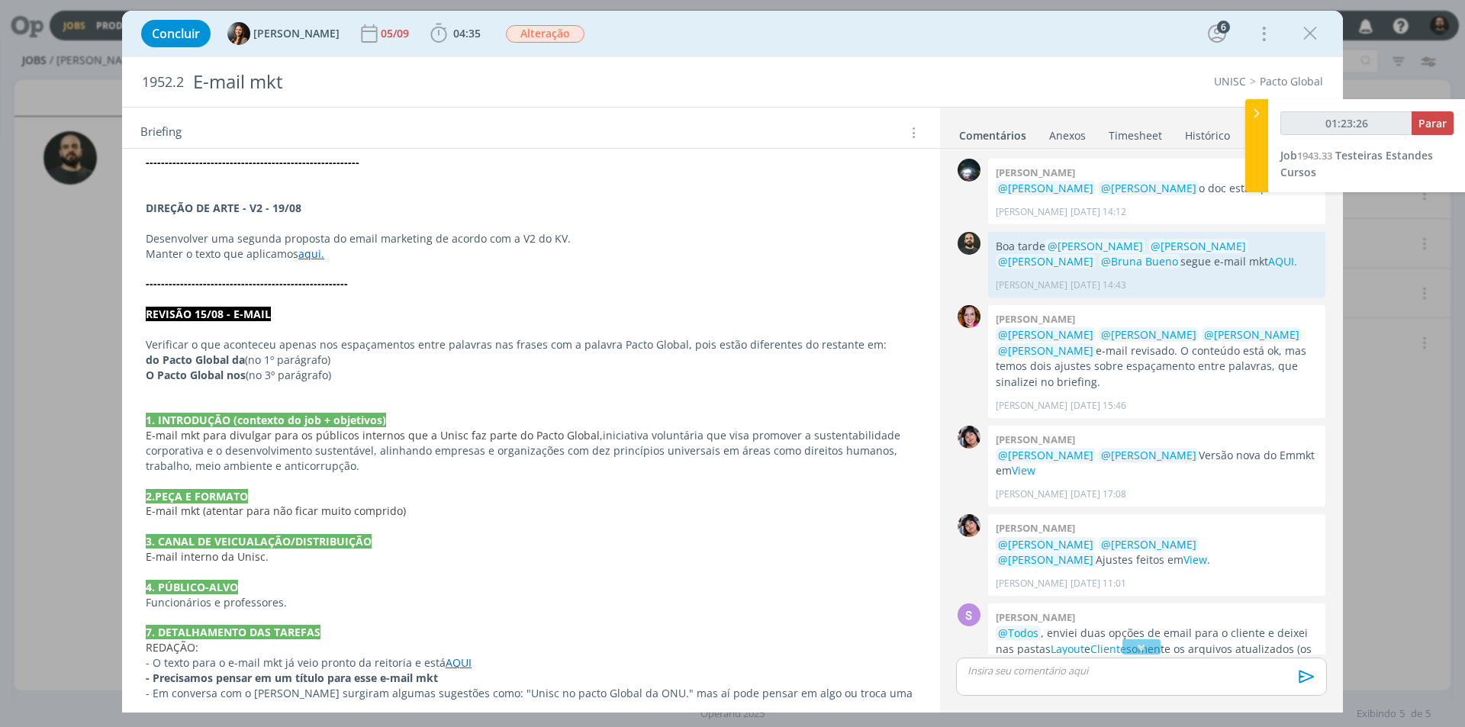
scroll to position [776, 0]
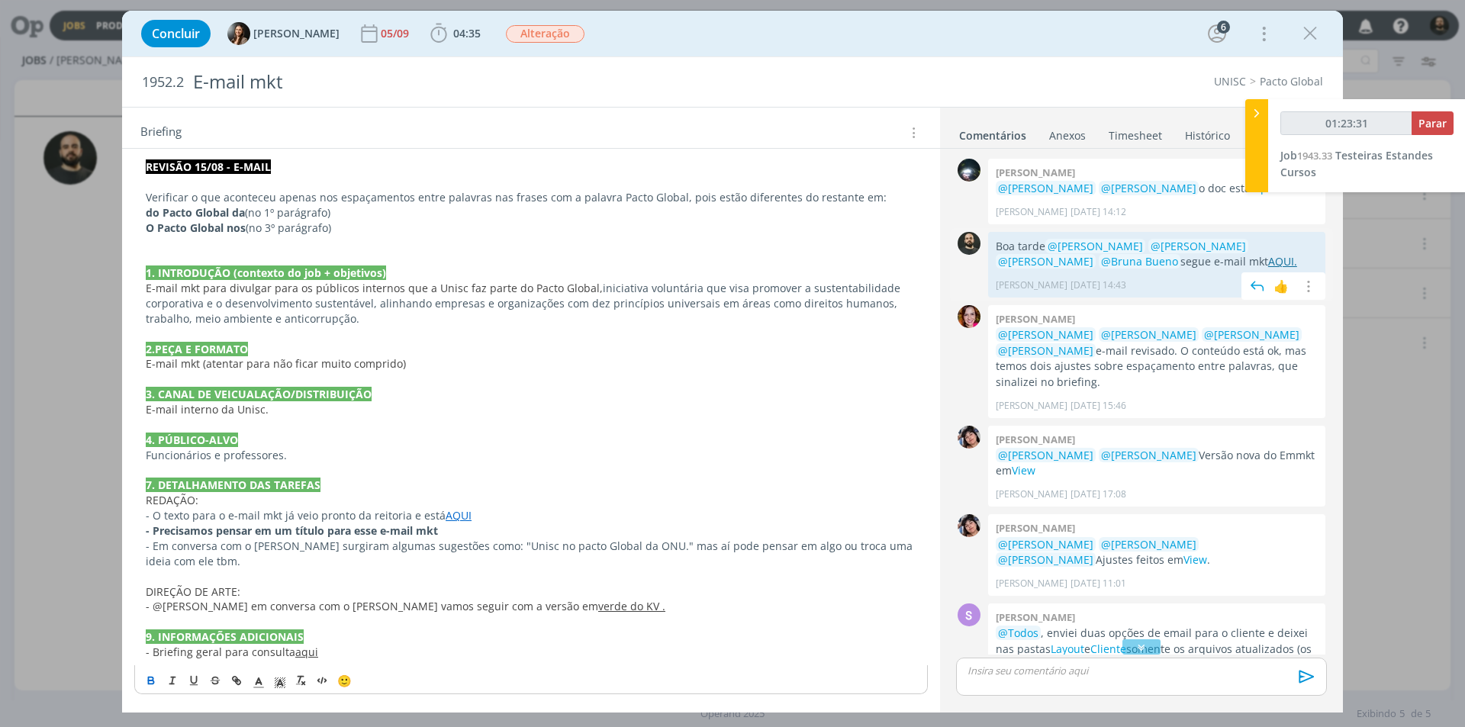
click at [1268, 262] on link "AQUI." at bounding box center [1282, 261] width 29 height 14
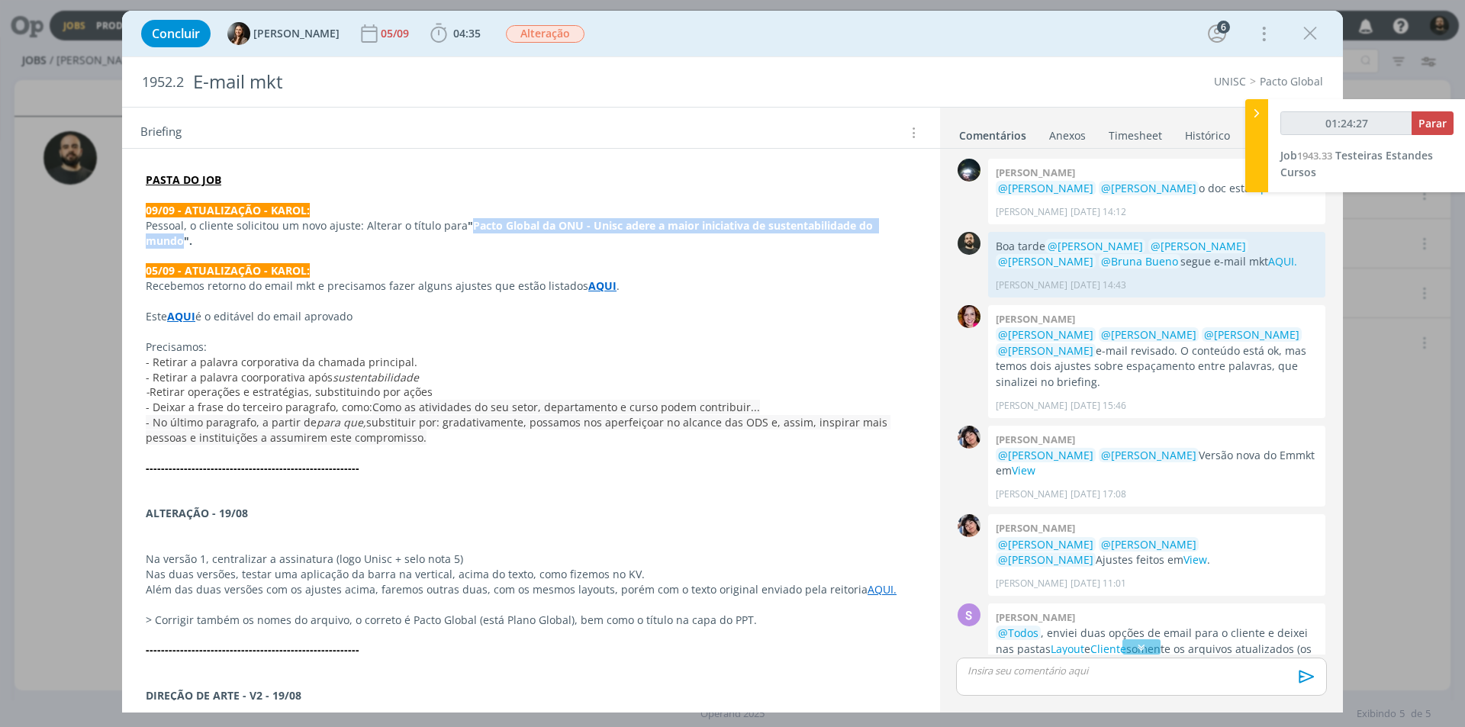
scroll to position [137, 0]
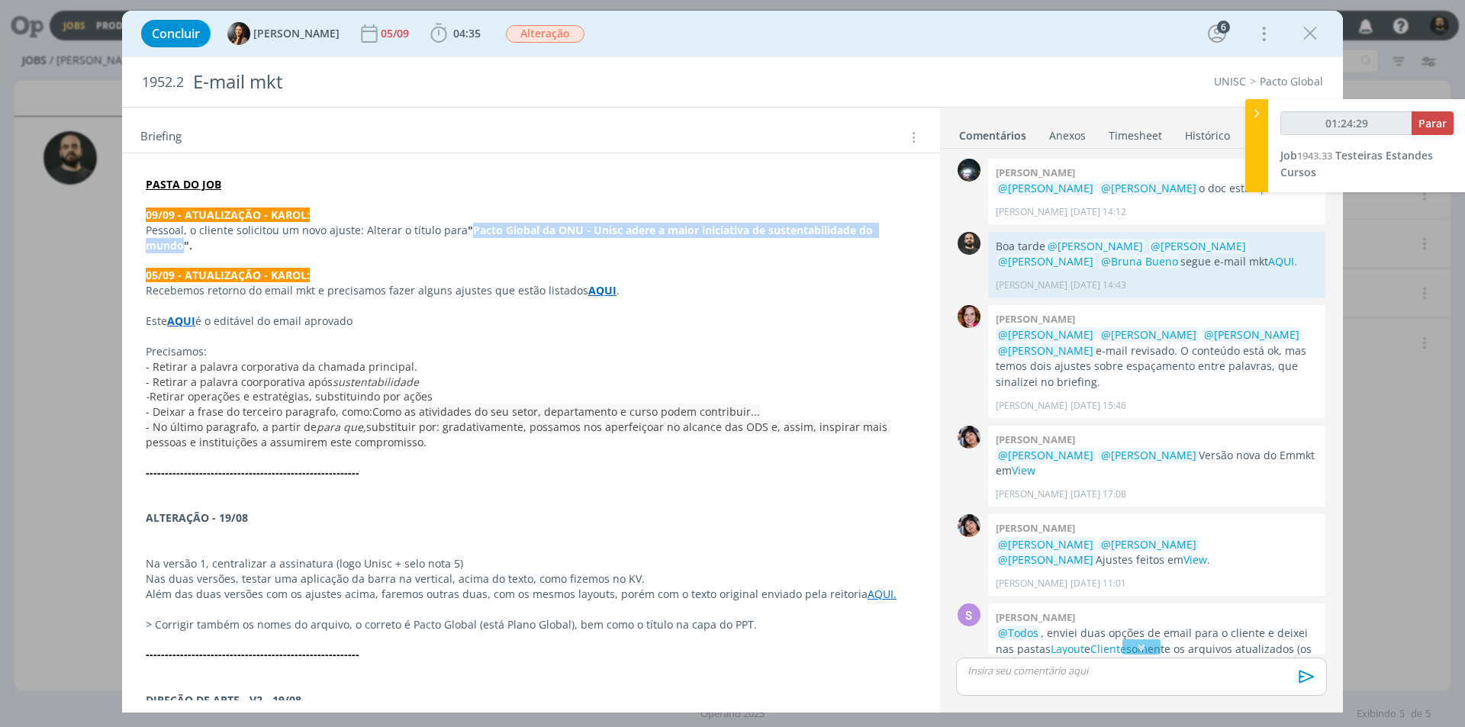
click at [575, 229] on strong ""Pacto Global da ONU - Unisc adere a maior iniciativa de sustentabilidade do mu…" at bounding box center [511, 238] width 730 height 30
copy strong "Pacto Global da ONU"
drag, startPoint x: 588, startPoint y: 232, endPoint x: 181, endPoint y: 250, distance: 407.1
click at [181, 250] on strong ""Pacto Global da ONU - Unisc adere a maior iniciativa de sustentabilidade do mu…" at bounding box center [511, 238] width 730 height 30
copy strong "Unisc adere a maior iniciativa de sustentabilidade do mundo"
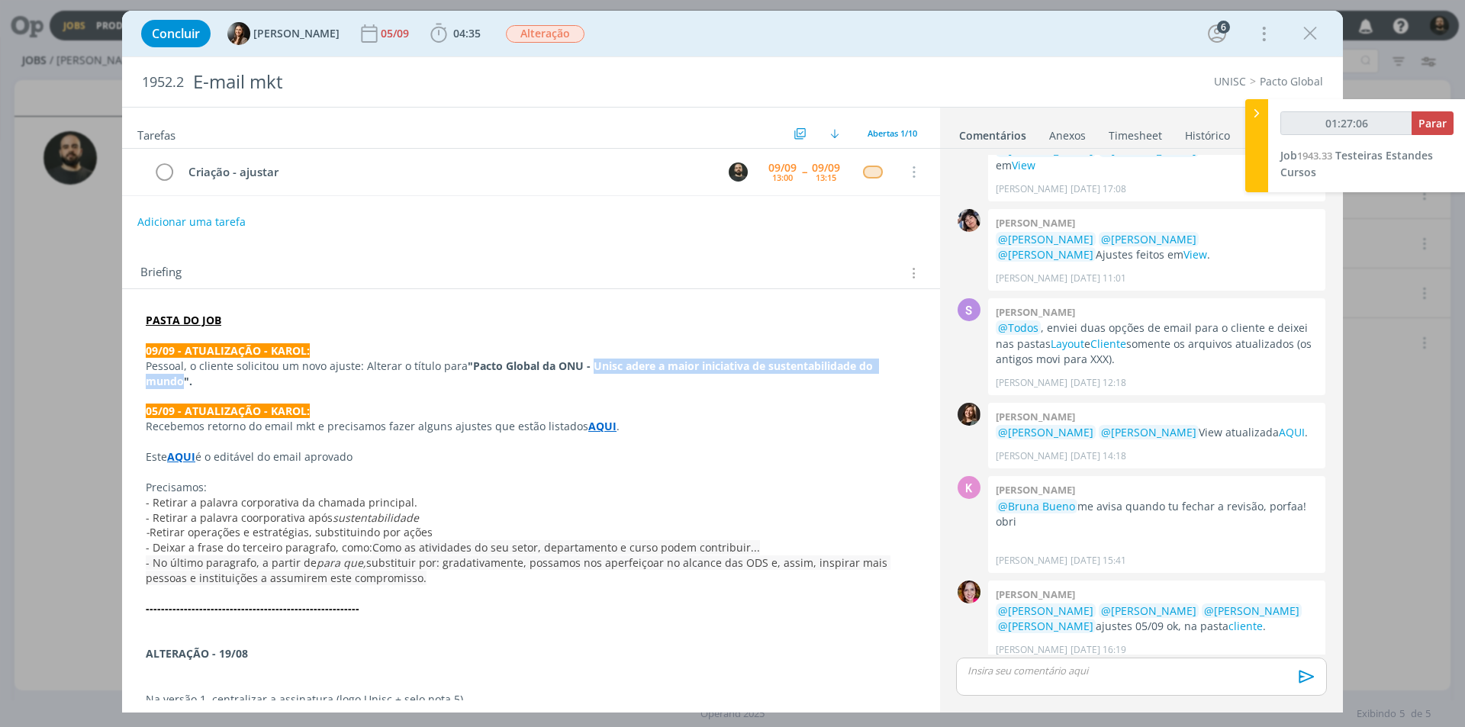
scroll to position [0, 0]
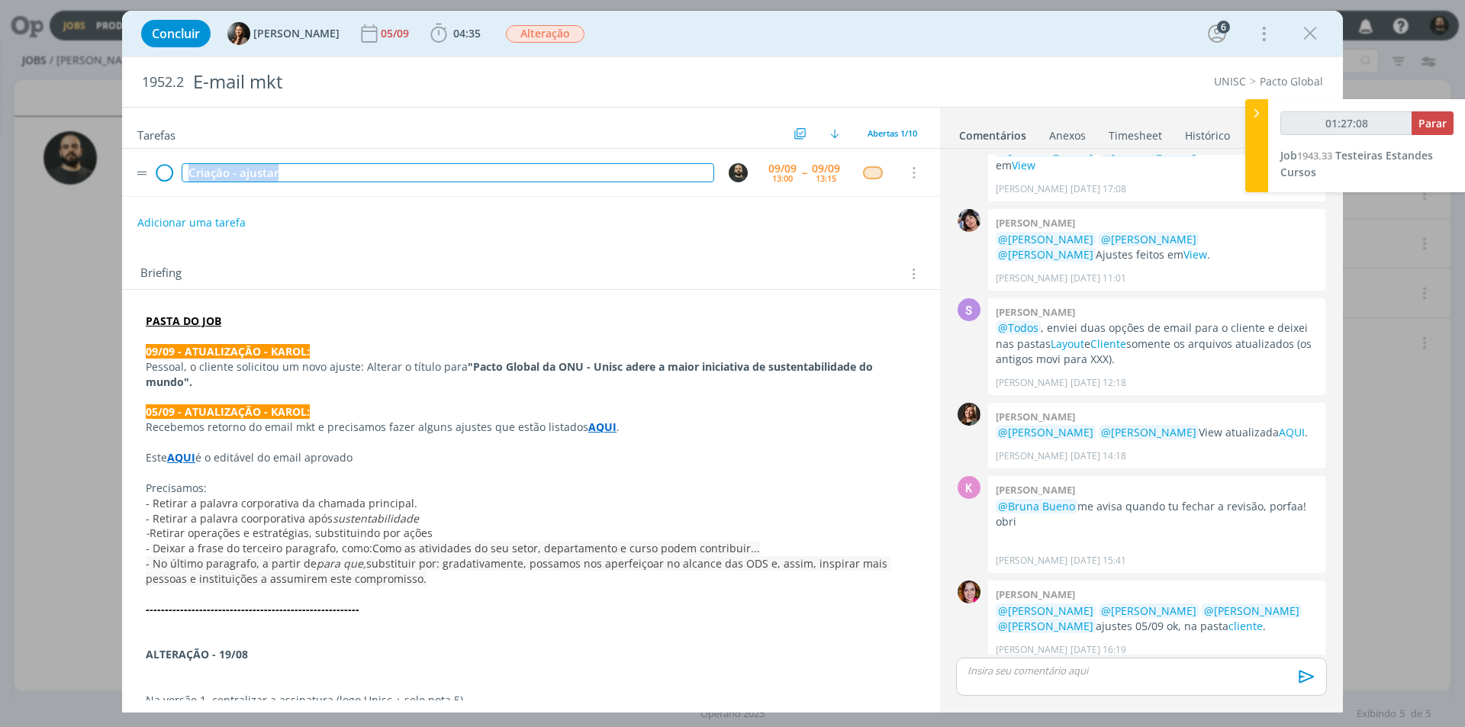
drag, startPoint x: 293, startPoint y: 172, endPoint x: 153, endPoint y: 177, distance: 139.7
click at [154, 177] on tr "Criação - ajustar 09/09 13:00 -- 09/09 13:15 Cancelar" at bounding box center [531, 173] width 818 height 48
copy div "Criação - ajustar"
type input "01:27:09"
click at [1012, 679] on div "dialog" at bounding box center [1141, 677] width 371 height 38
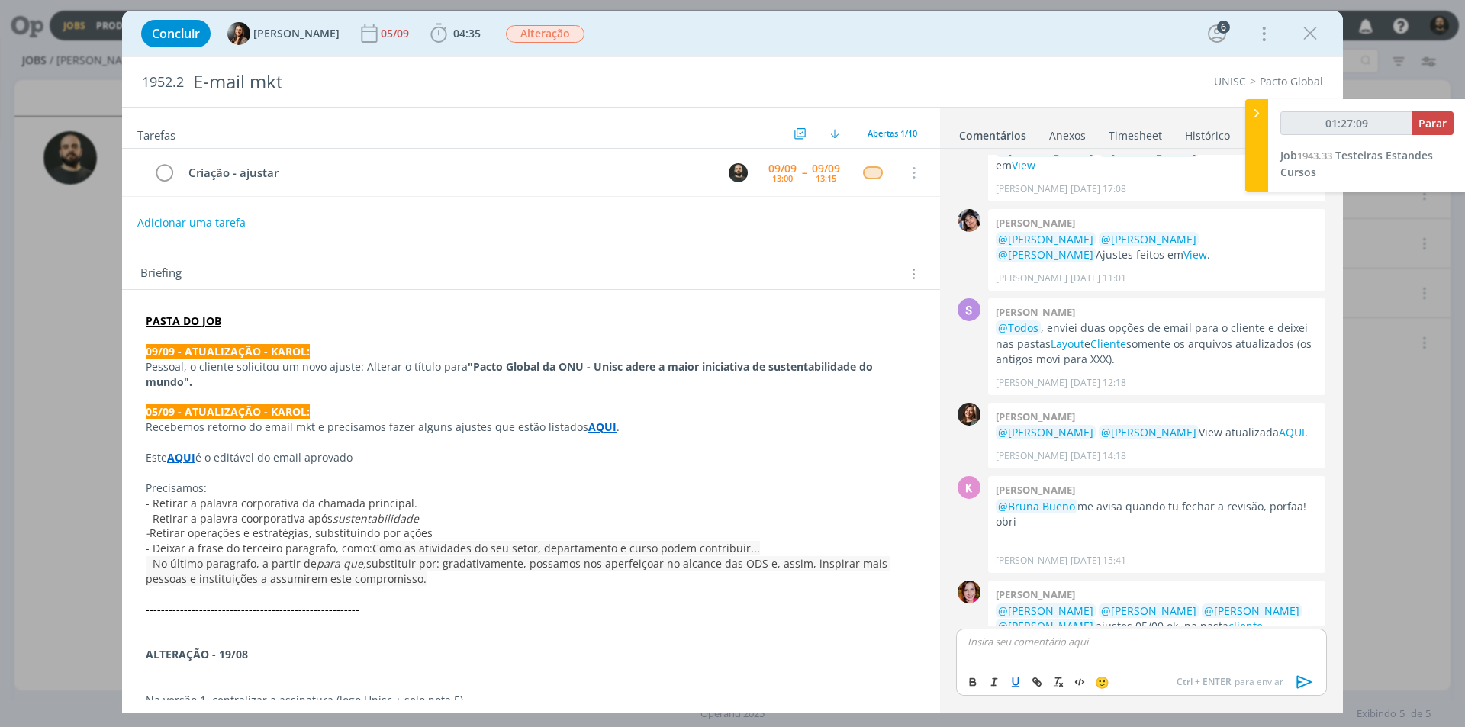
scroll to position [419, 0]
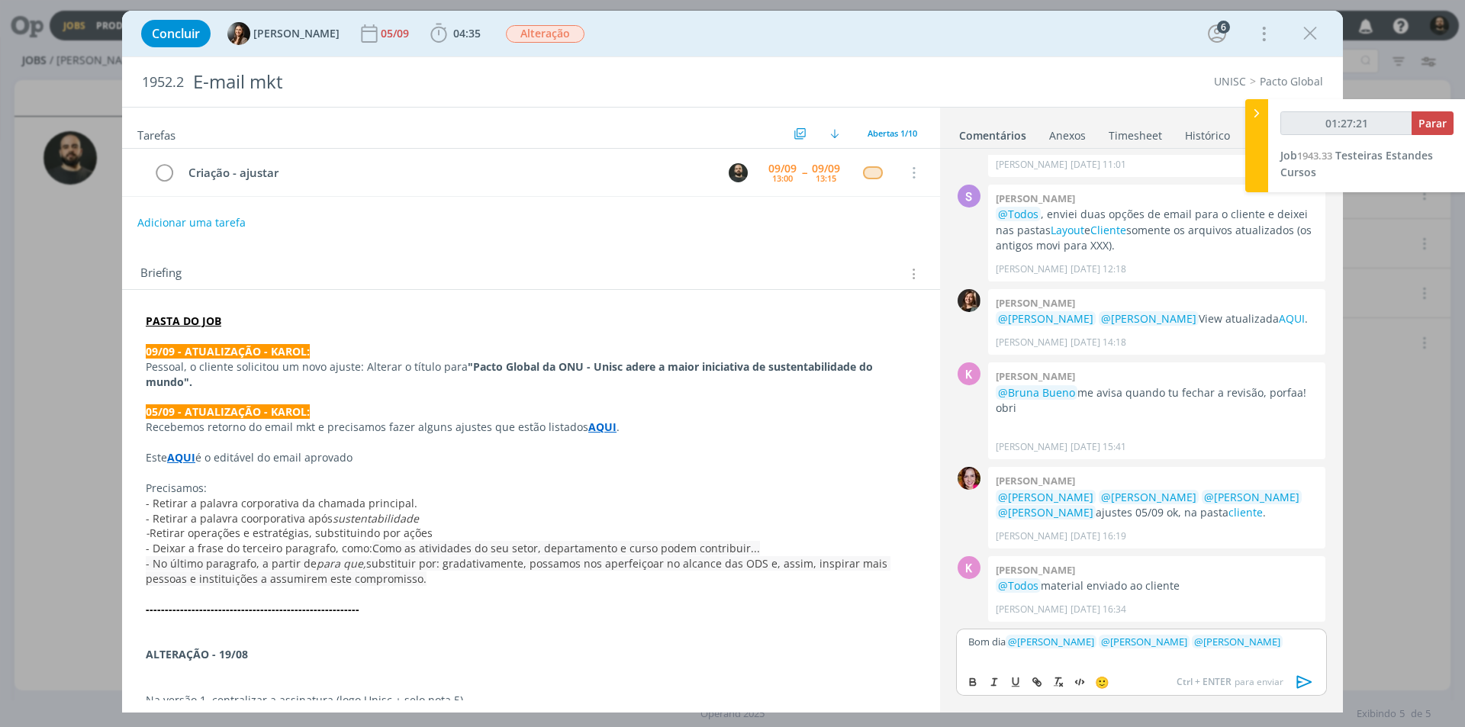
click at [1277, 642] on p "Bom dia ﻿ @ Beatriz Luchese ﻿ ﻿ @ Karoline Arend ﻿ ﻿ @ Luíza Santana ﻿" at bounding box center [1141, 642] width 346 height 14
type input "01:27:51"
click at [1036, 681] on line "dialog" at bounding box center [1036, 682] width 3 height 3
type input "AQUI."
type input "01:27:52"
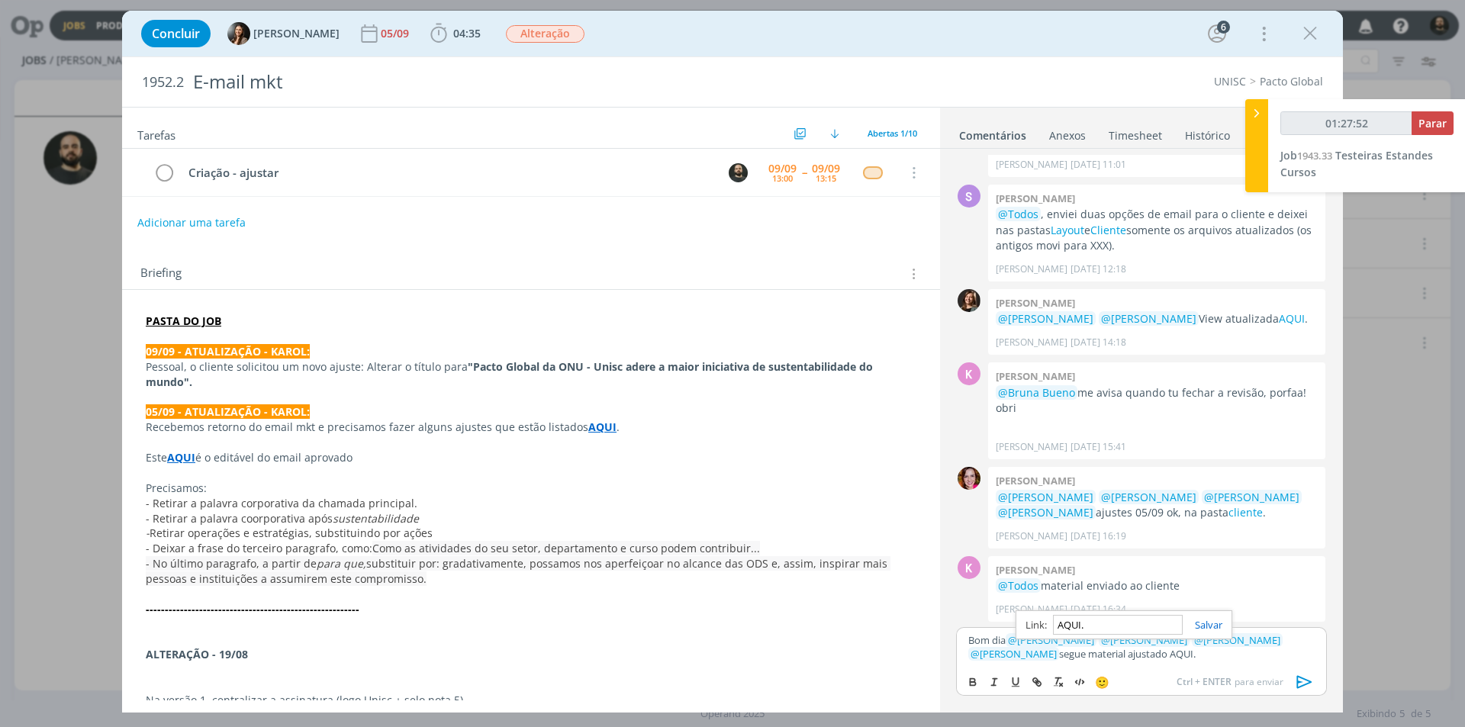
paste input "https://sobeae.sharepoint.com/:f:/s/SOBEAE/ElAQVuRiODlMigx2vVH-1uIBe_uAOOZMBpbL…"
type input "https://sobeae.sharepoint.com/:f:/s/SOBEAE/ElAQVuRiODlMigx2vVH-1uIBe_uAOOZMBpbL…"
click at [1217, 626] on link "dialog" at bounding box center [1203, 625] width 40 height 14
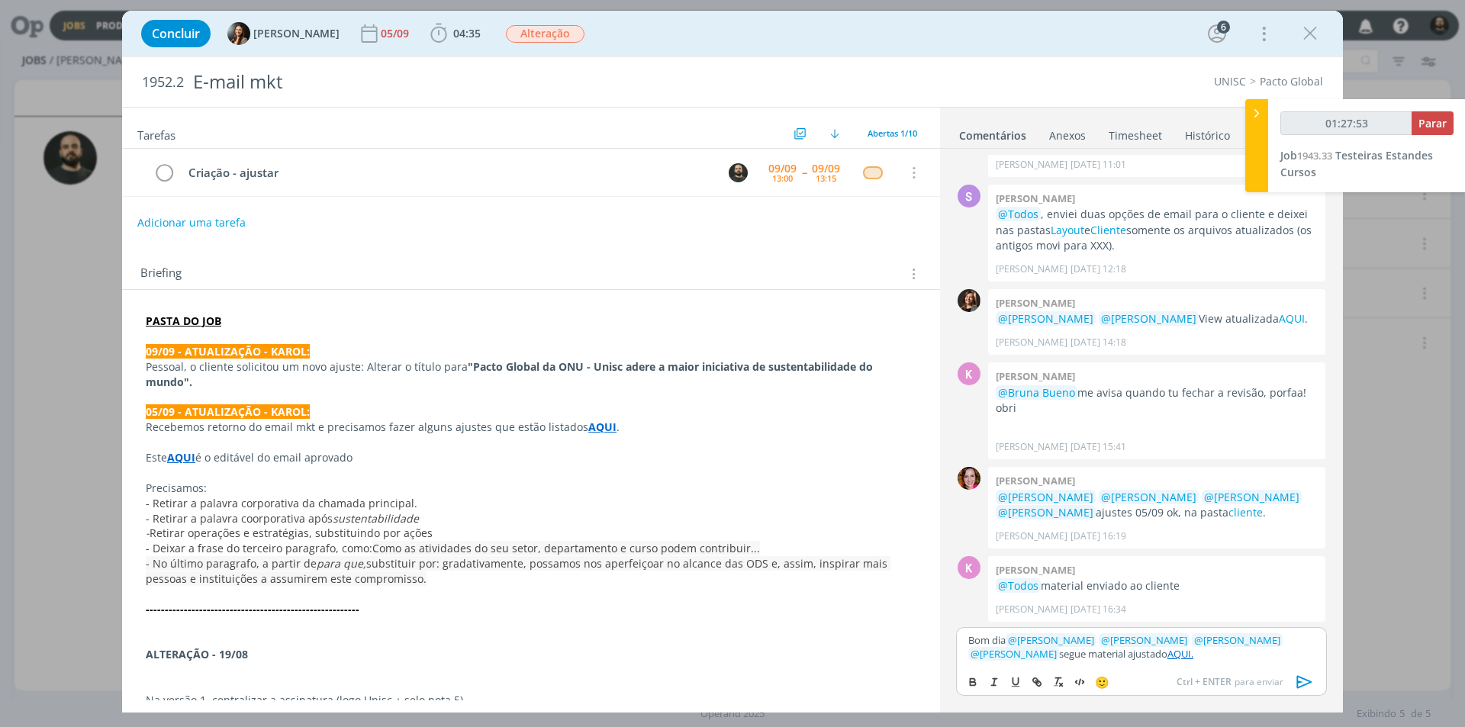
click at [1189, 655] on p "Bom dia ﻿ @ Beatriz Luchese ﻿ ﻿ @ Karoline Arend ﻿ ﻿ @ Luíza Santana ﻿ ﻿ @ Brun…" at bounding box center [1141, 647] width 346 height 28
click at [1167, 655] on link "AQUI." at bounding box center [1180, 654] width 26 height 14
click at [1129, 627] on link "https://sobeae.sharepoint.com/:f:/s/SOBEAE/ElAQVuRiODlMigx2vVH-1uIBe_uAOOZMBpbL…" at bounding box center [1077, 625] width 104 height 20
click at [1176, 658] on p "Bom dia ﻿ @ Beatriz Luchese ﻿ ﻿ @ Karoline Arend ﻿ ﻿ @ Luíza Santana ﻿ ﻿ @ Brun…" at bounding box center [1141, 647] width 346 height 28
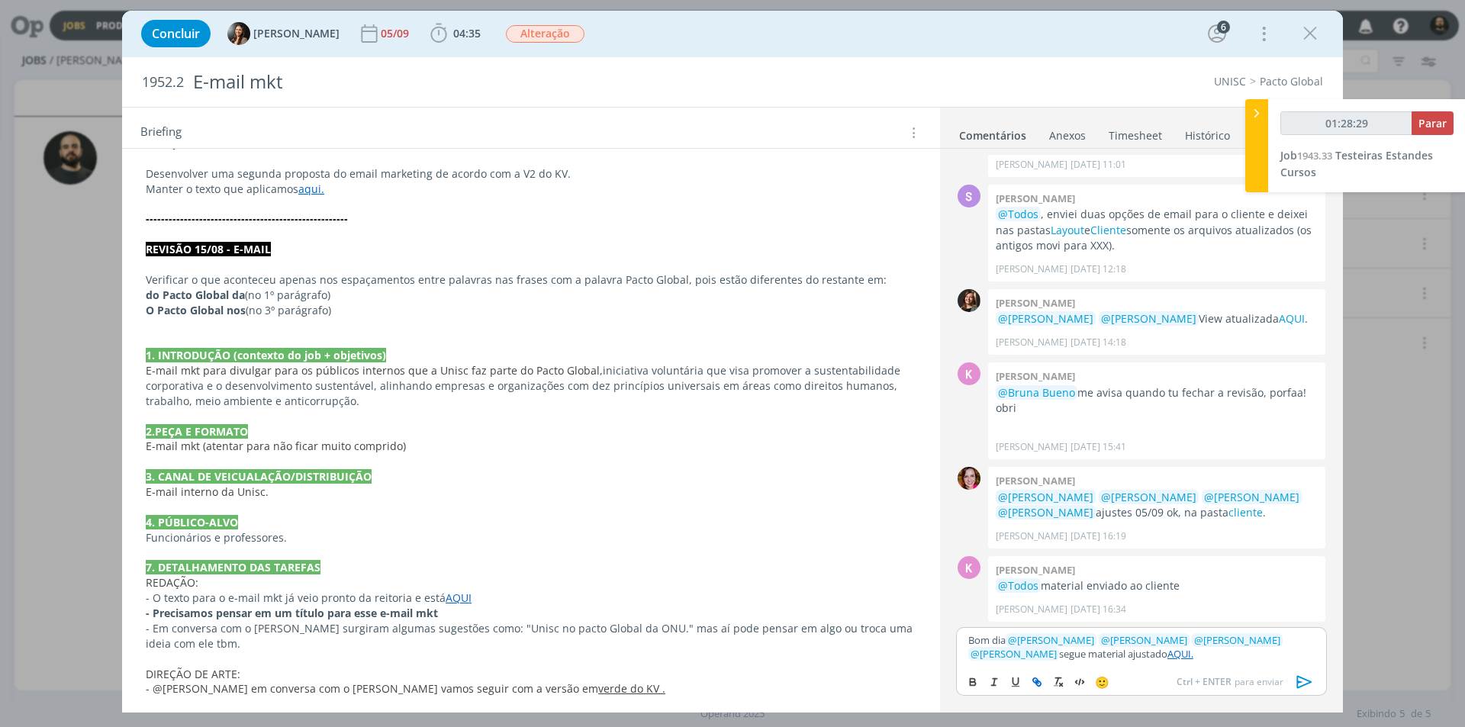
scroll to position [747, 0]
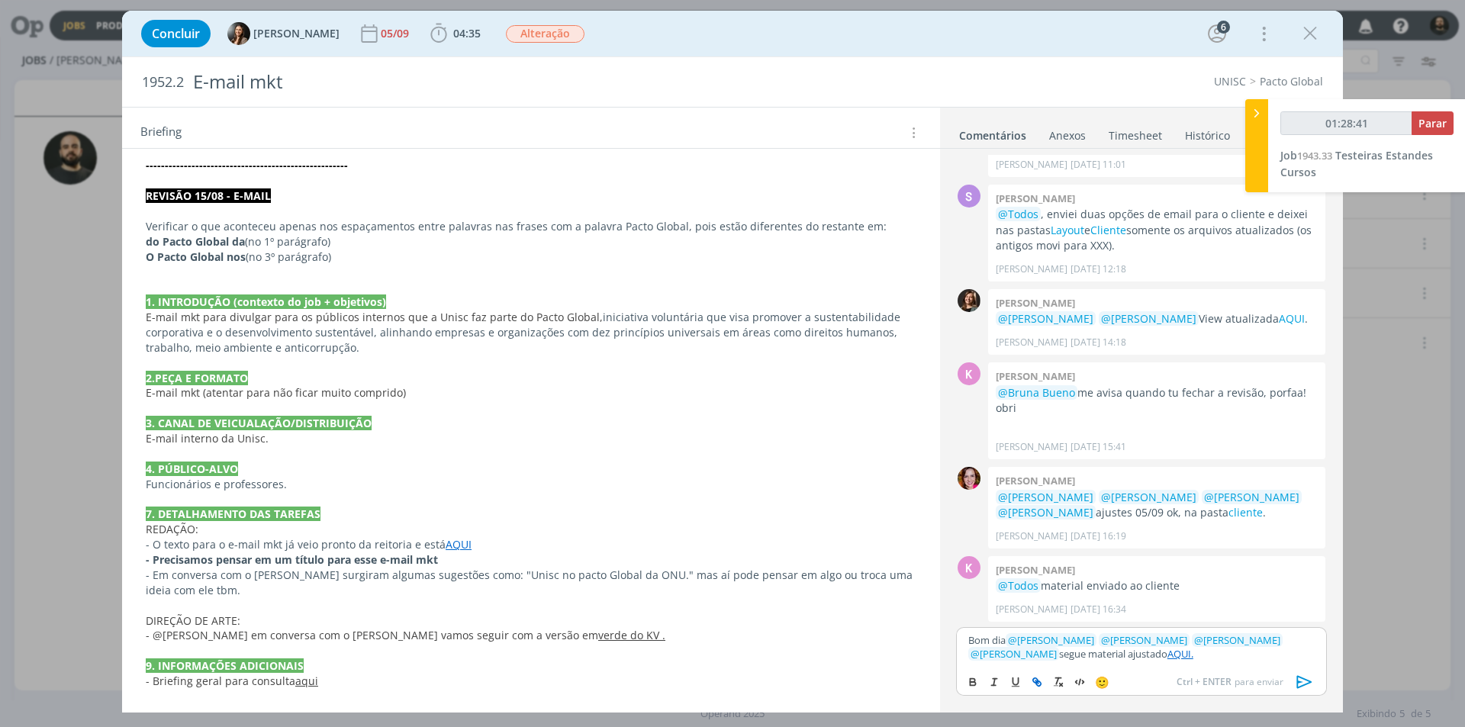
click at [1303, 677] on icon "dialog" at bounding box center [1304, 682] width 23 height 23
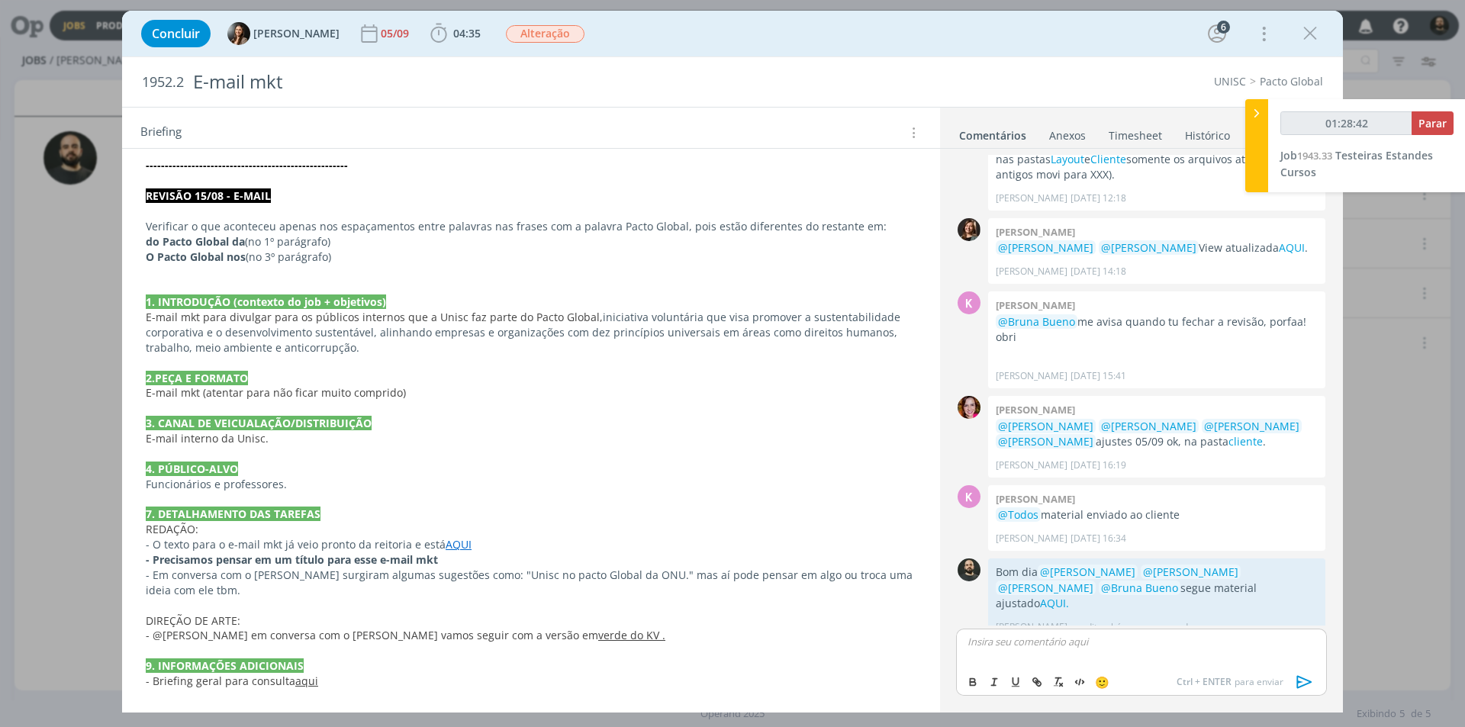
scroll to position [492, 0]
click at [440, 36] on icon "dialog" at bounding box center [438, 33] width 23 height 23
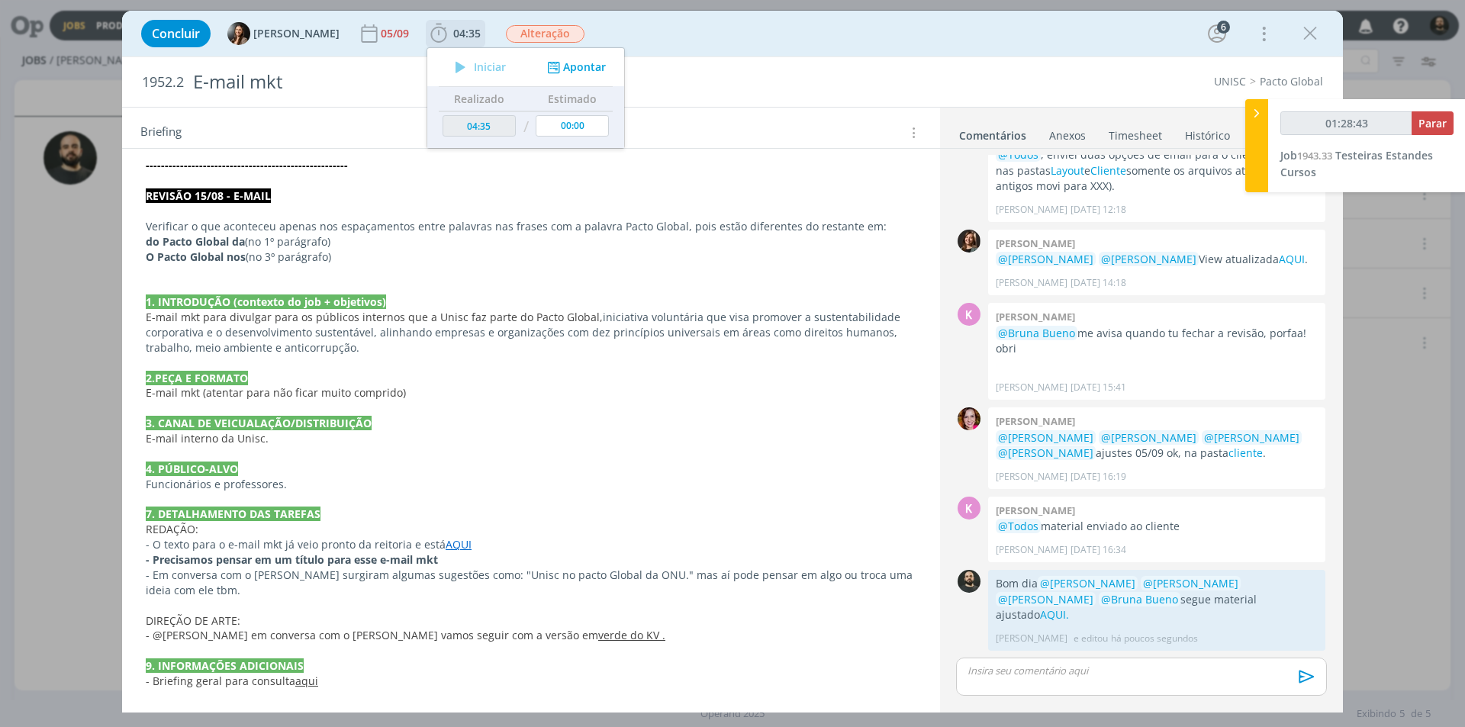
scroll to position [463, 0]
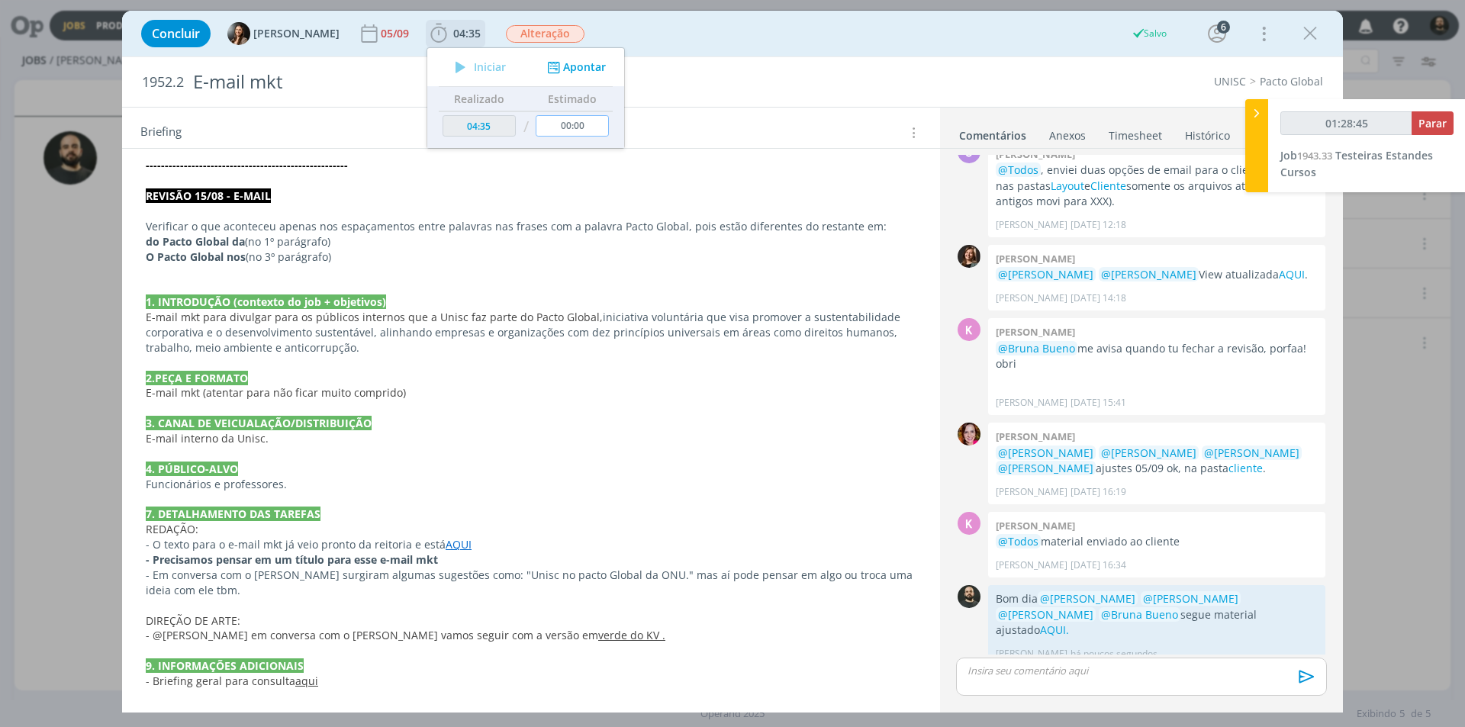
click at [589, 124] on input "00:00" at bounding box center [572, 125] width 73 height 21
type input "01:28:46"
type input "00:15"
type input "01:28:48"
type input "00:15"
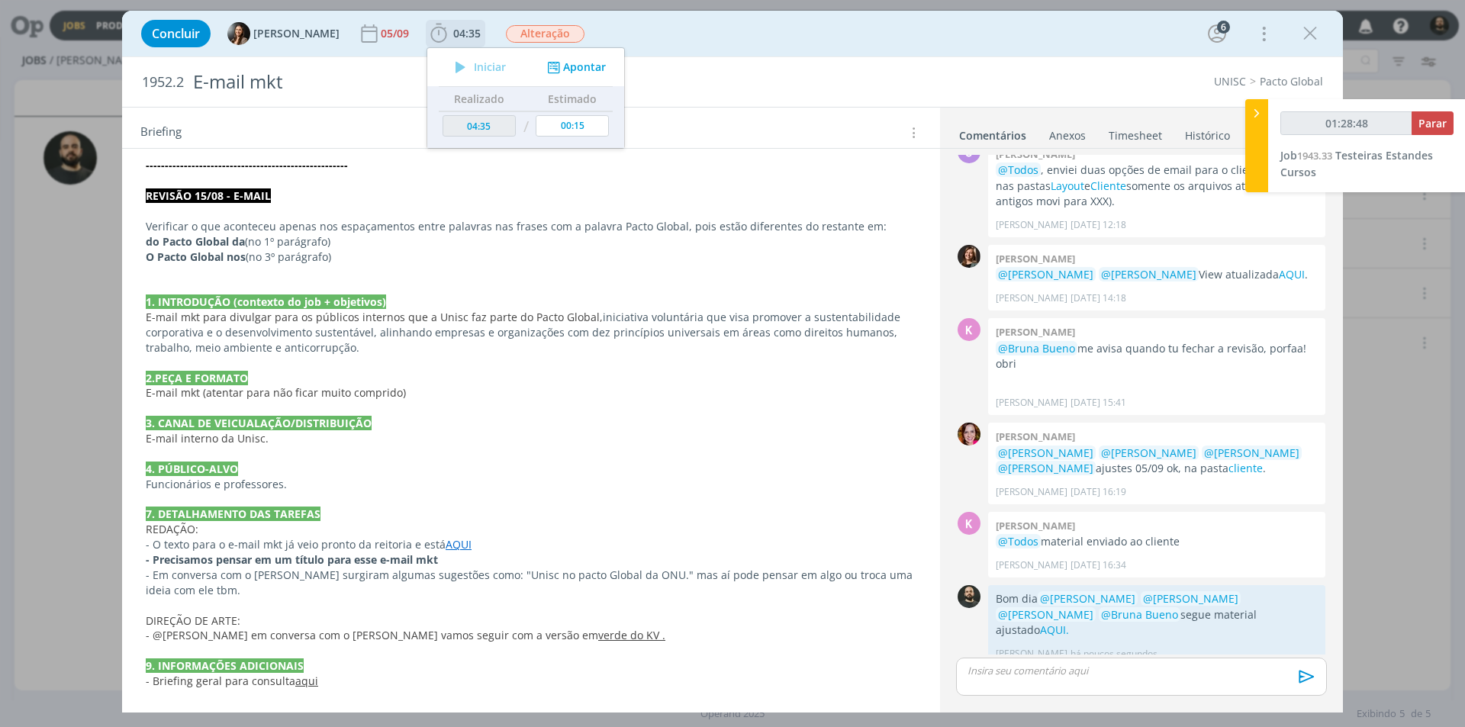
click at [573, 73] on button "Apontar" at bounding box center [574, 68] width 63 height 16
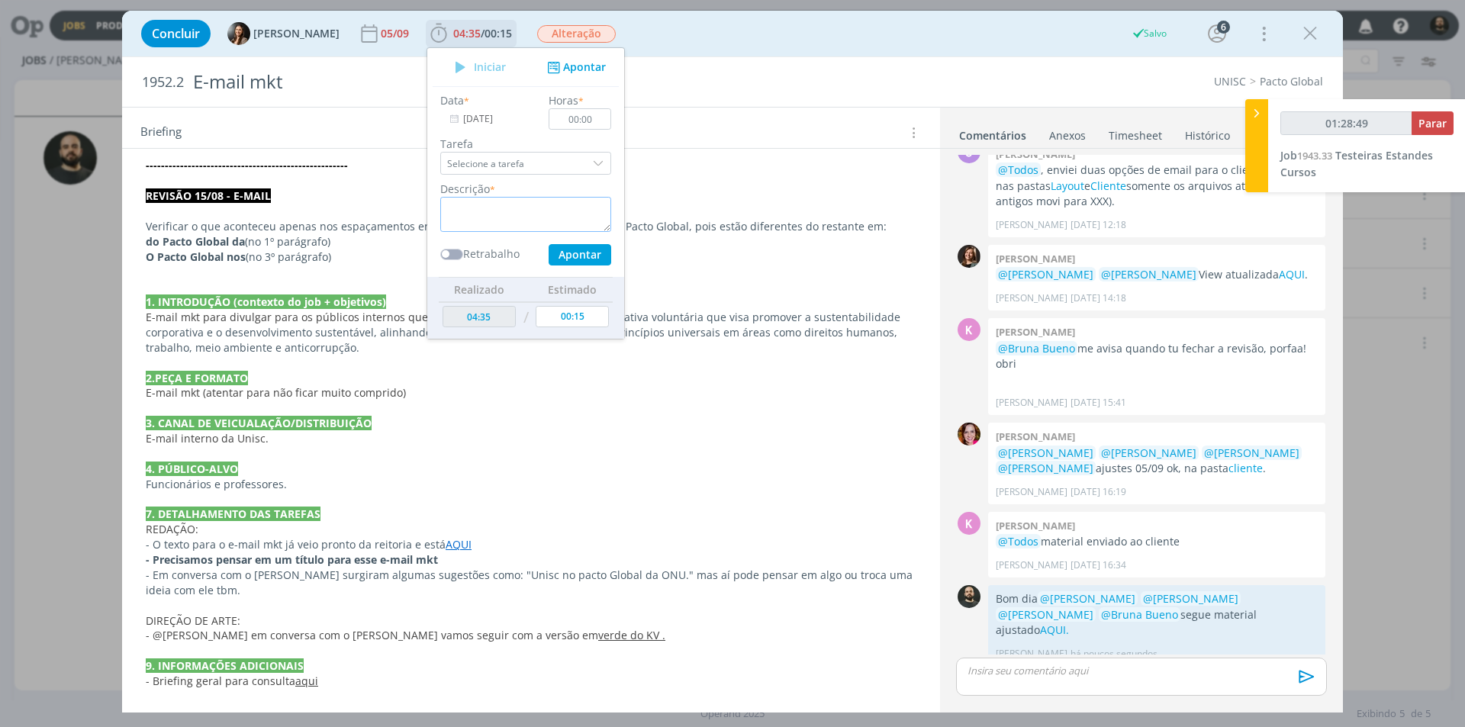
click at [531, 219] on textarea "dialog" at bounding box center [525, 214] width 171 height 35
type input "01:28:50"
paste textarea "https://sobeae.sharepoint.com/:f:/s/SOBEAE/ElAQVuRiODlMigx2vVH-1uIBe_uAOOZMBpbL…"
type textarea "https://sobeae.sharepoint.com/:f:/s/SOBEAE/ElAQVuRiODlMigx2vVH-1uIBe_uAOOZMBpbL…"
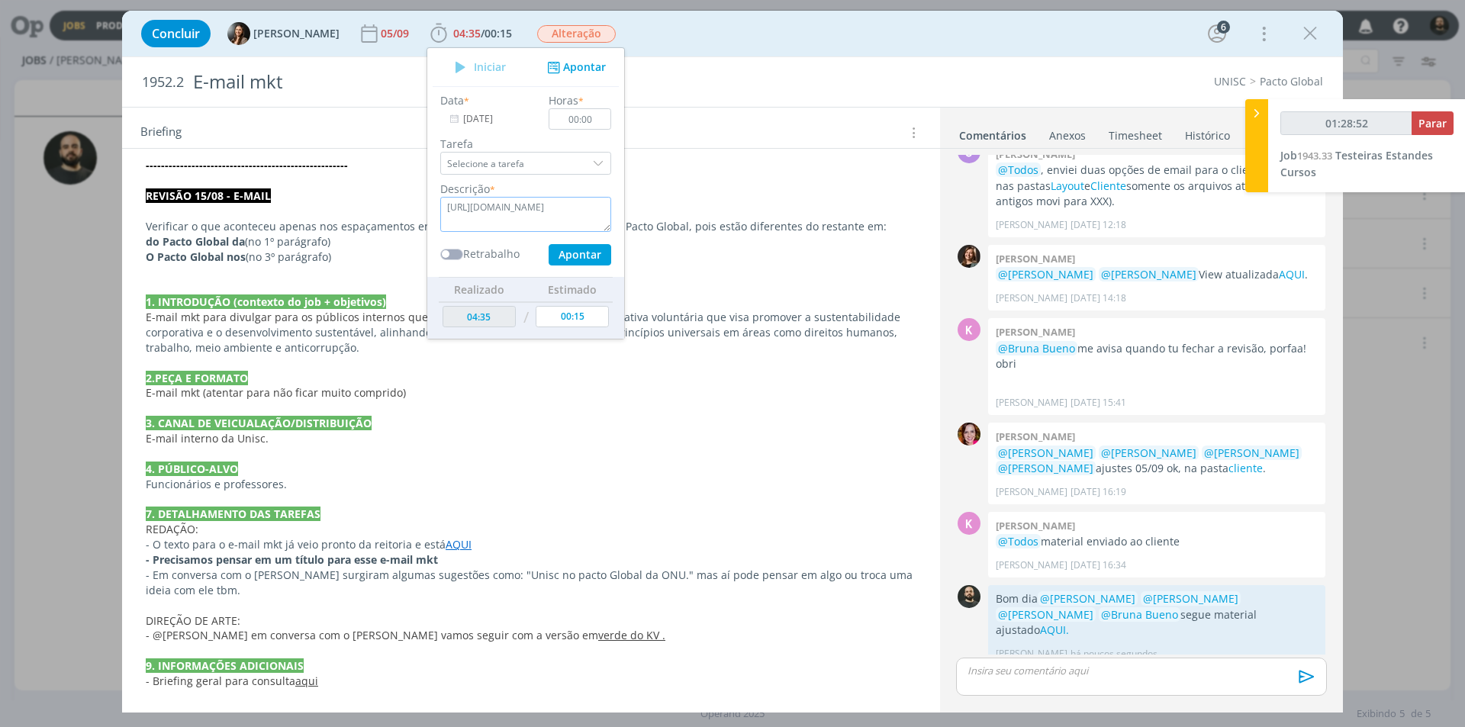
drag, startPoint x: 507, startPoint y: 227, endPoint x: 363, endPoint y: 195, distance: 147.0
click at [364, 195] on div "Concluir Beatriz Luchese 05/09 04:35 / 00:15 Iniciar Apontar Data * 09/09/2025 …" at bounding box center [732, 362] width 1221 height 702
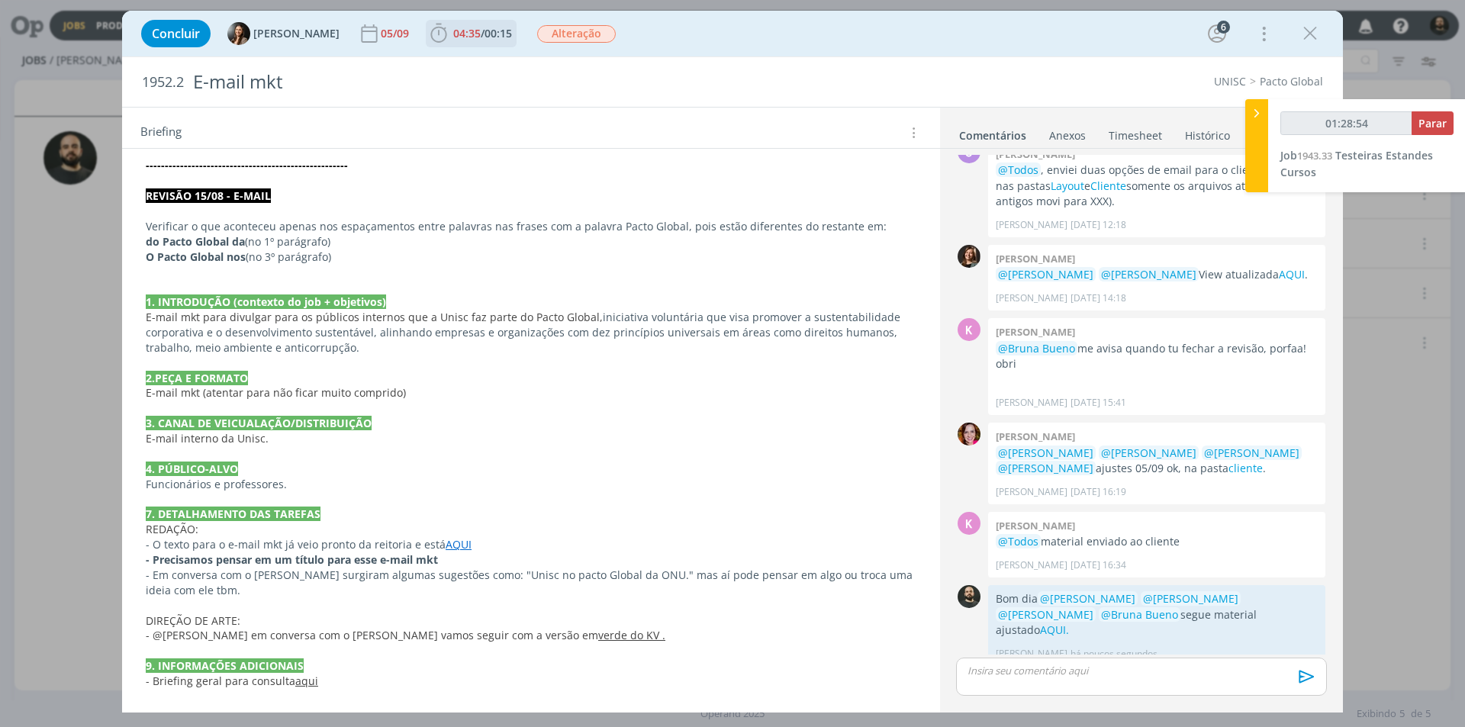
click at [450, 34] on b "04:35 / 00:15" at bounding box center [482, 33] width 65 height 11
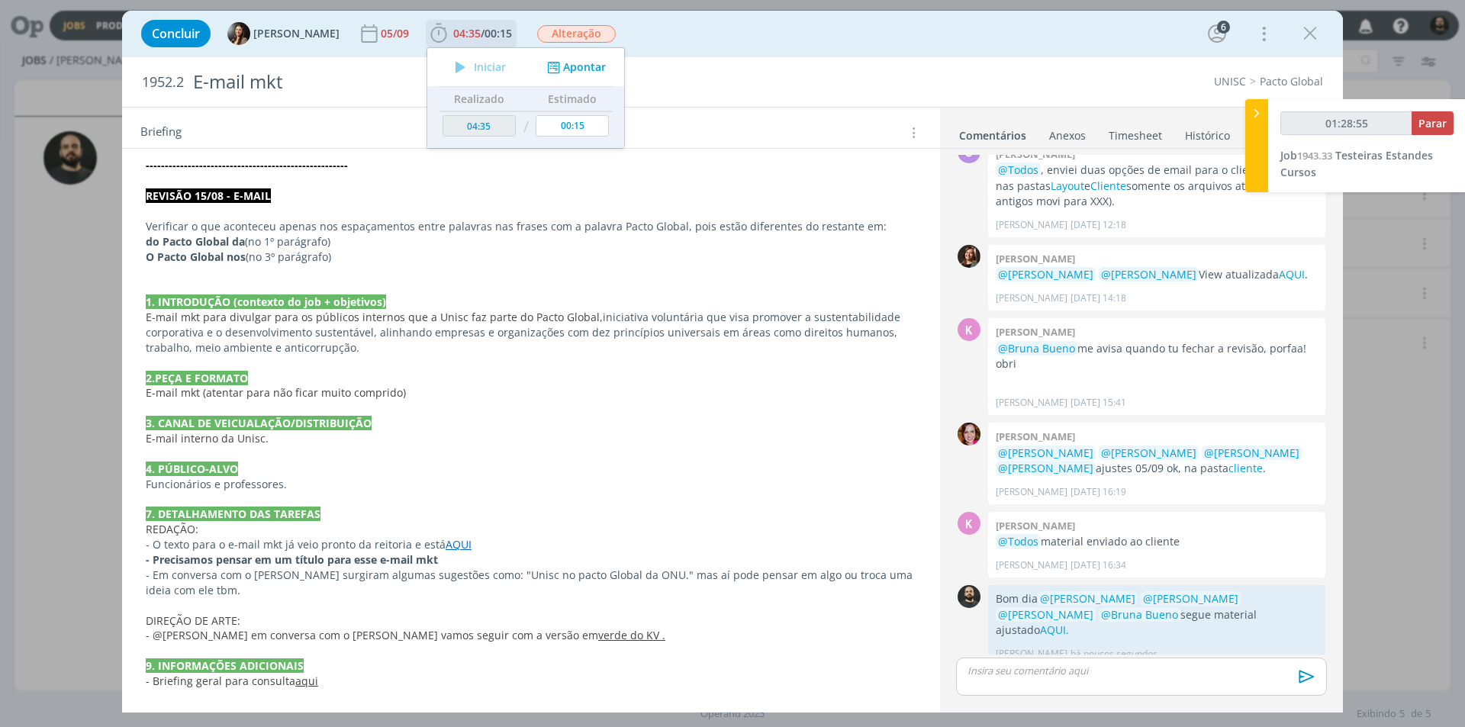
click at [584, 75] on button "Apontar" at bounding box center [574, 68] width 63 height 16
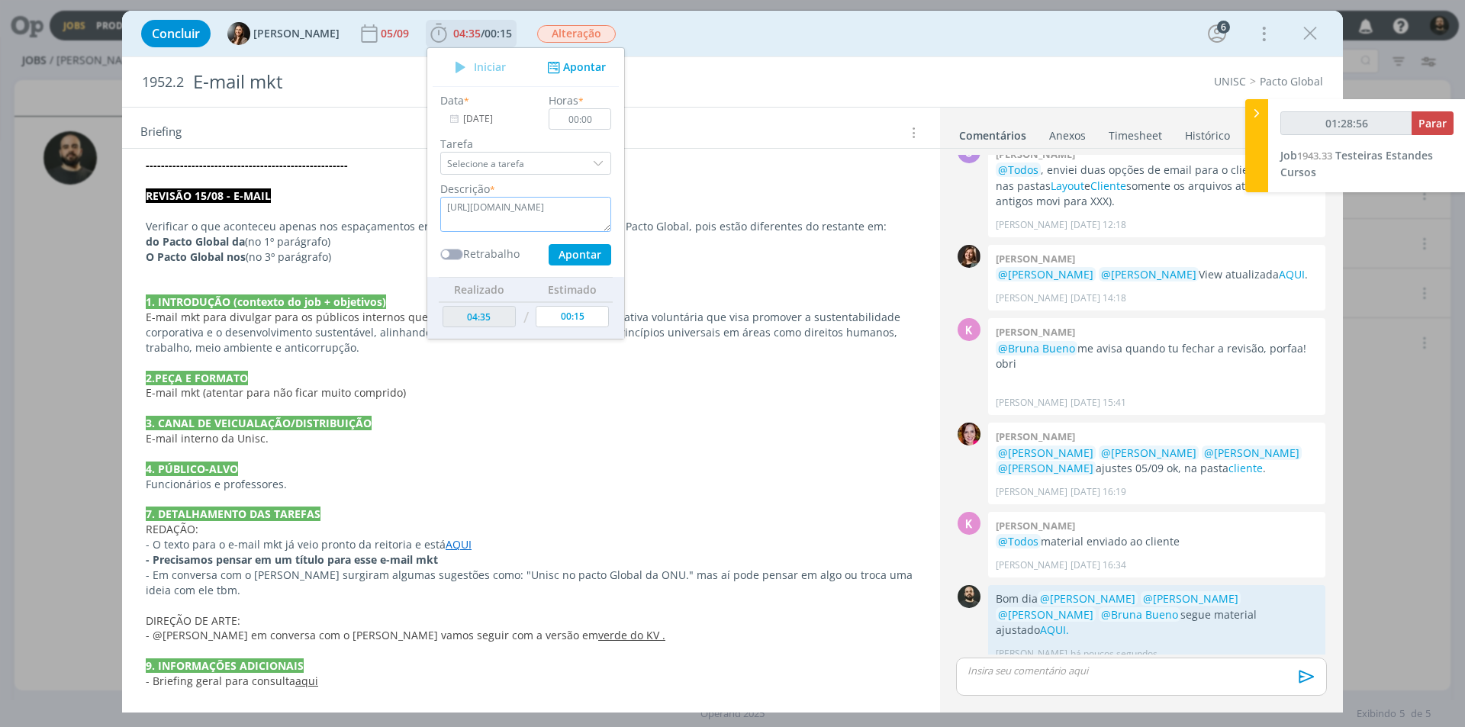
click at [541, 208] on textarea "https://sobeae.sharepoint.com/:f:/s/SOBEAE/ElAQVuRiODlMigx2vVH-1uIBe_uAOOZMBpbL…" at bounding box center [525, 214] width 171 height 35
type input "01:28:58"
type input "01:28:59"
type textarea "cR"
type input "01:29:00"
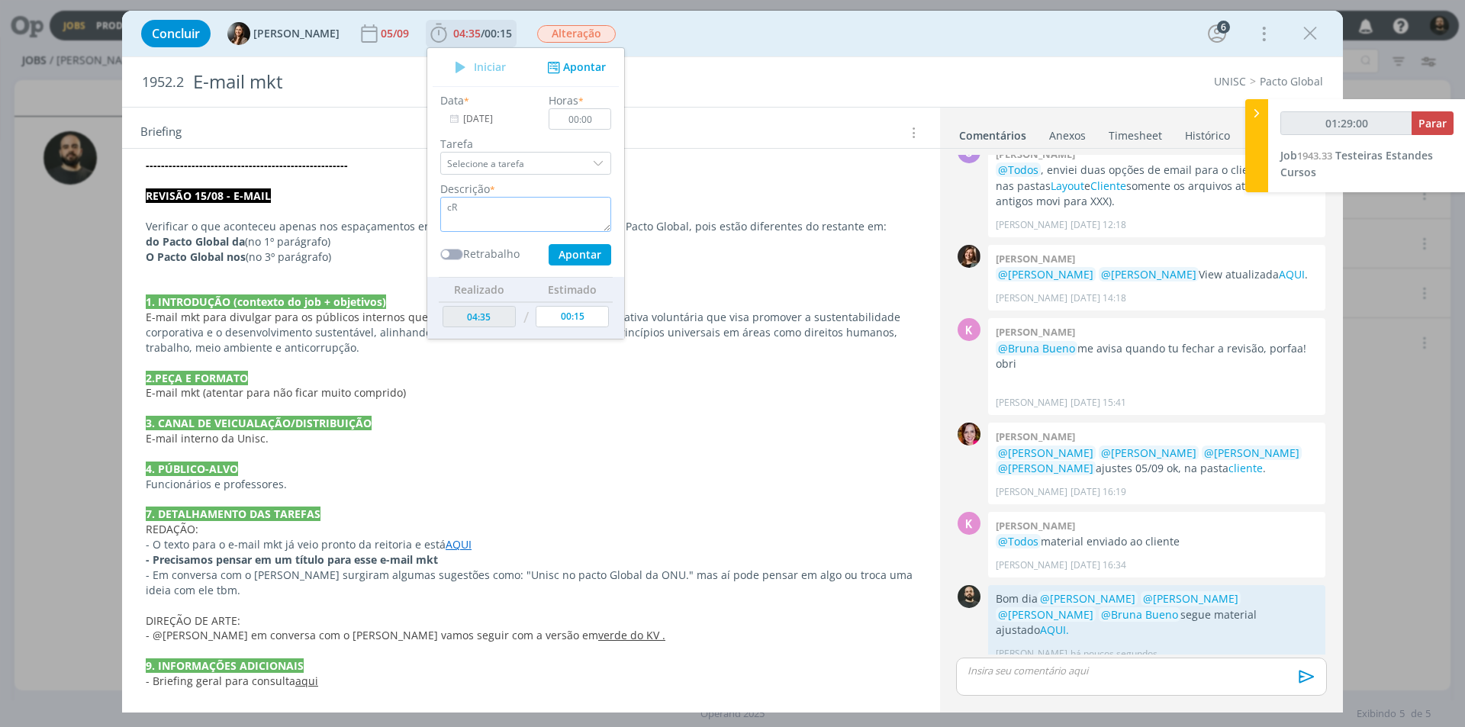
type textarea "c"
type textarea "C"
type input "01:29:01"
type textarea "Criaç"
type input "01:29:02"
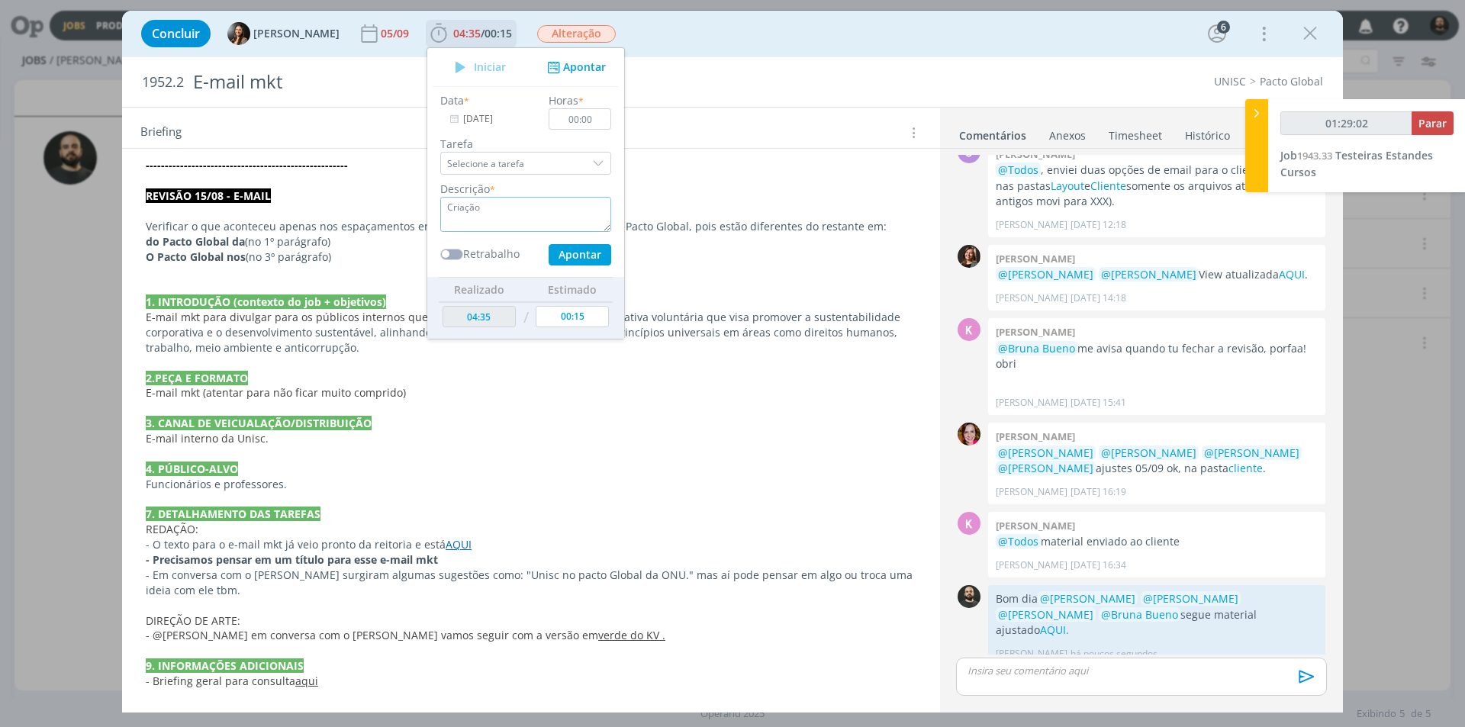
type textarea "Criação"
type input "01:29:03"
type textarea "Criação - Ajus"
type input "01:29:04"
type textarea "Criação - Ajuste"
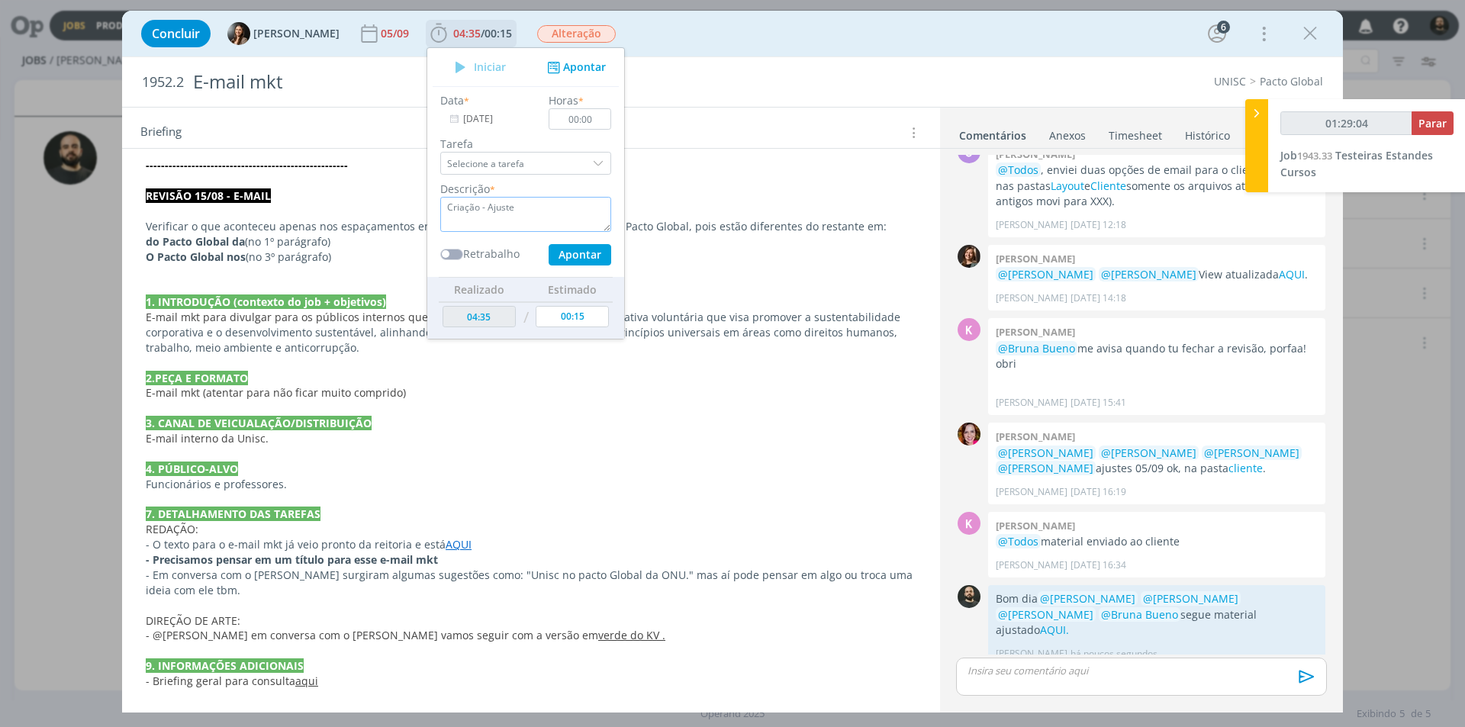
type input "01:29:05"
type textarea "Criação - Ajuste"
click at [595, 125] on input "00:00" at bounding box center [580, 118] width 63 height 21
type input "01:29:06"
type input "00:00"
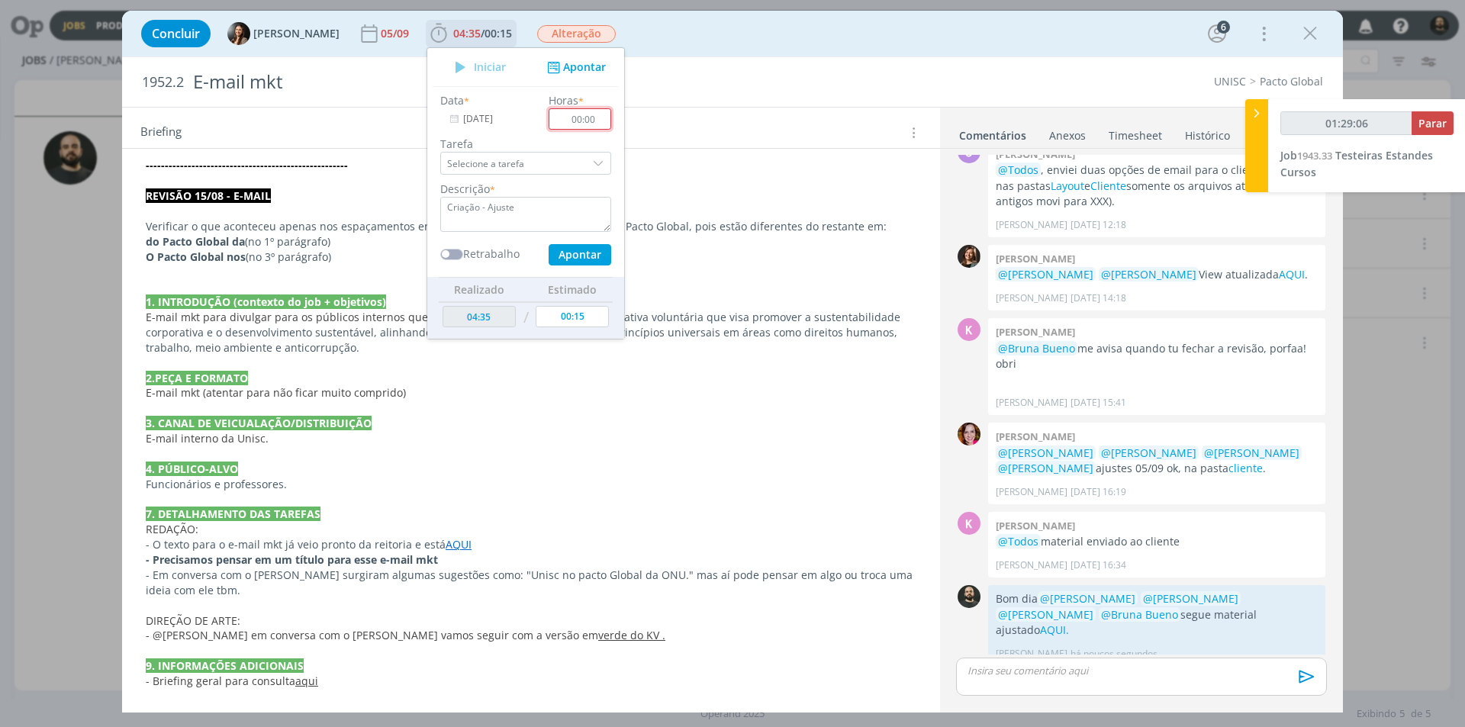
type input "01:29:07"
type input "00:15"
type input "01:29:08"
type input "00:15"
click at [575, 258] on button "Apontar" at bounding box center [580, 254] width 63 height 21
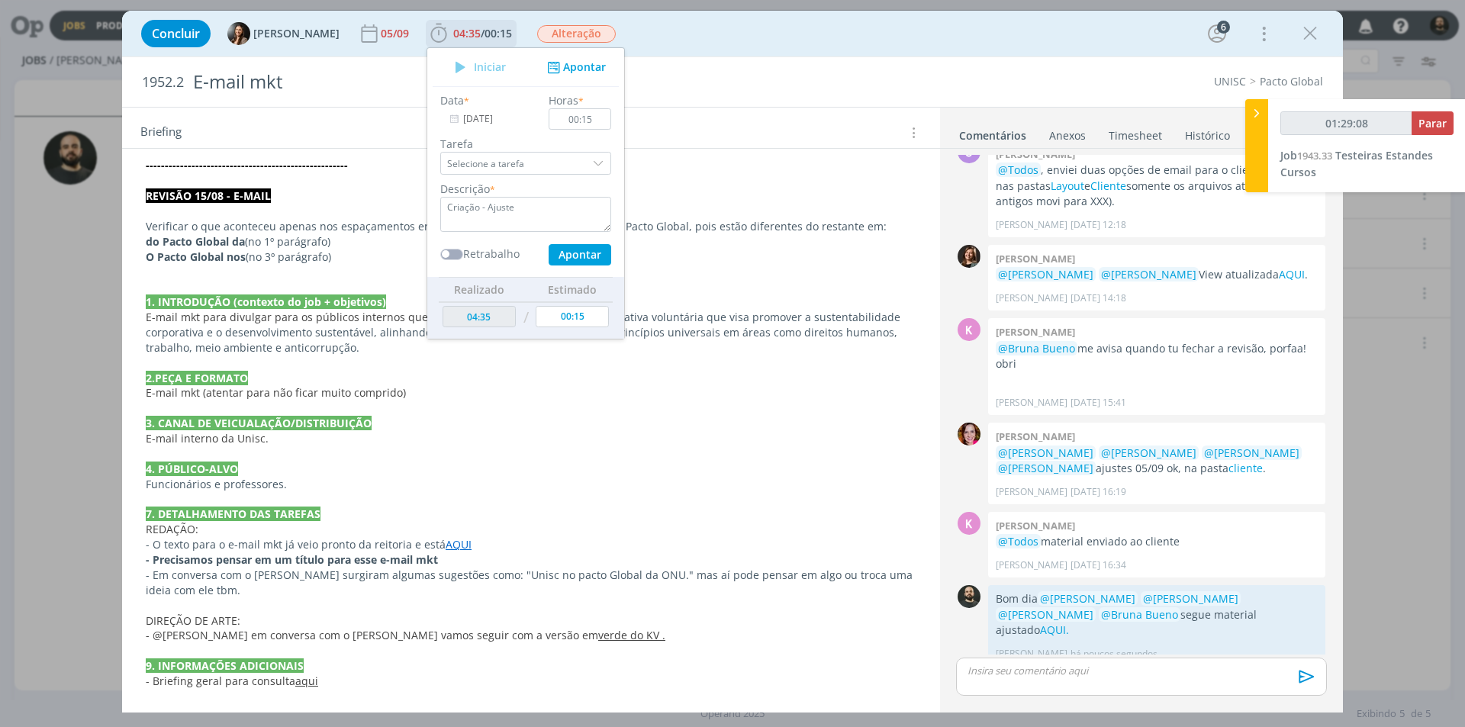
type input "01:29:09"
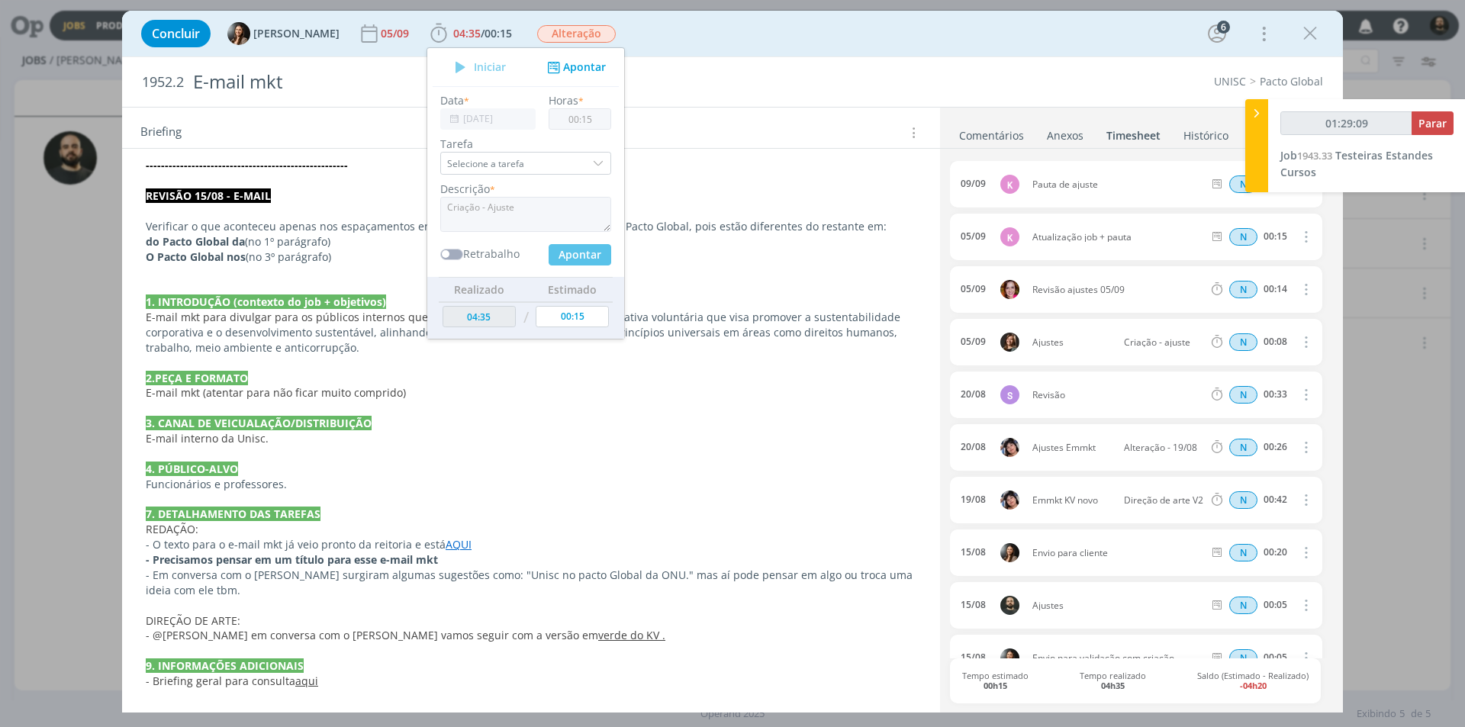
type input "04:50"
type input "00:00"
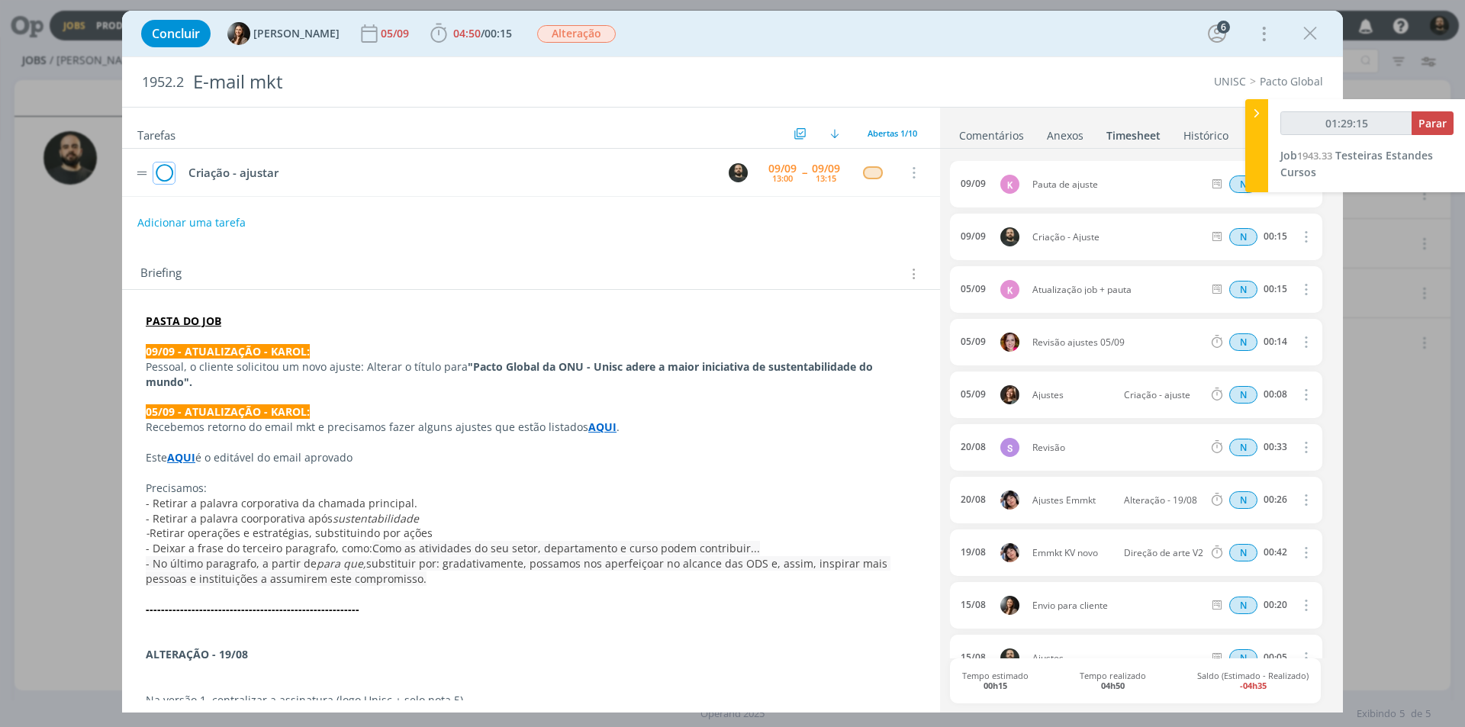
click at [165, 175] on icon "dialog" at bounding box center [163, 173] width 21 height 23
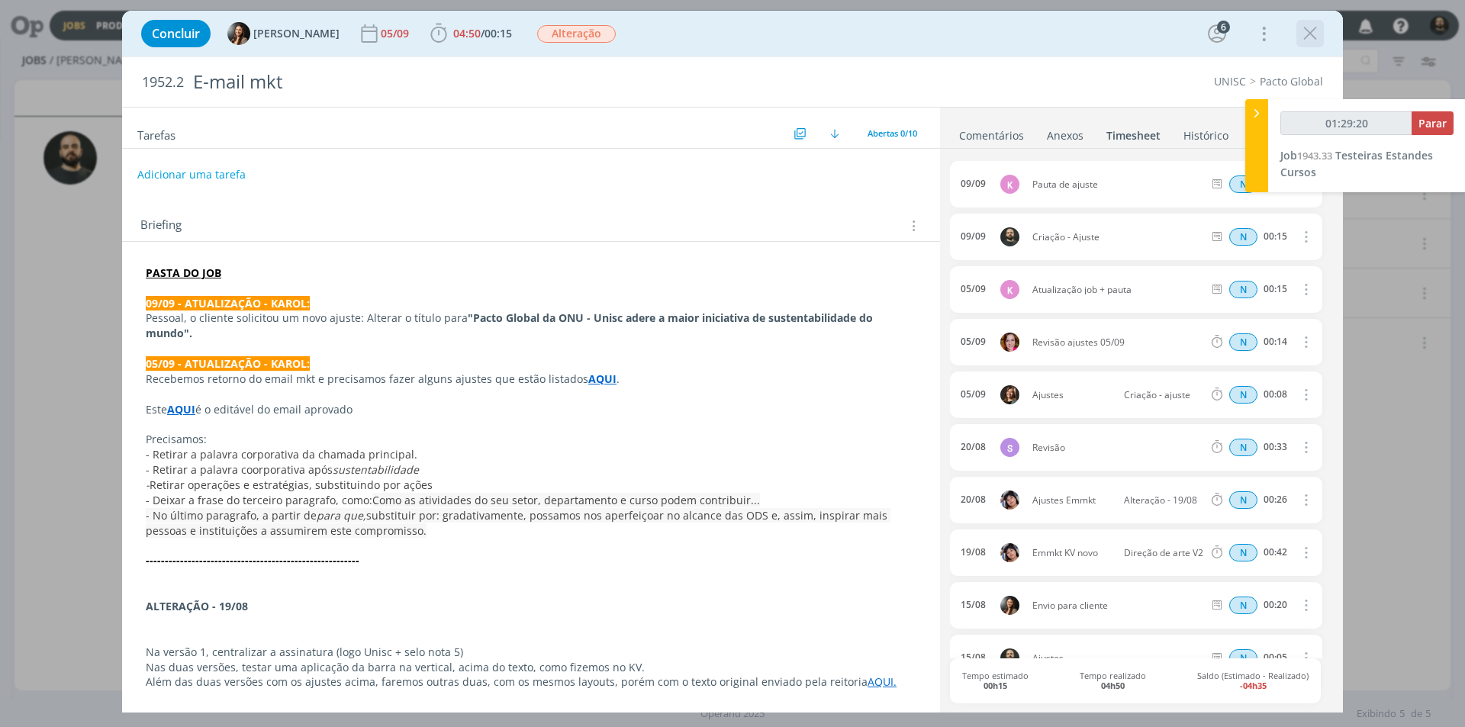
click at [1311, 31] on icon "dialog" at bounding box center [1310, 33] width 23 height 23
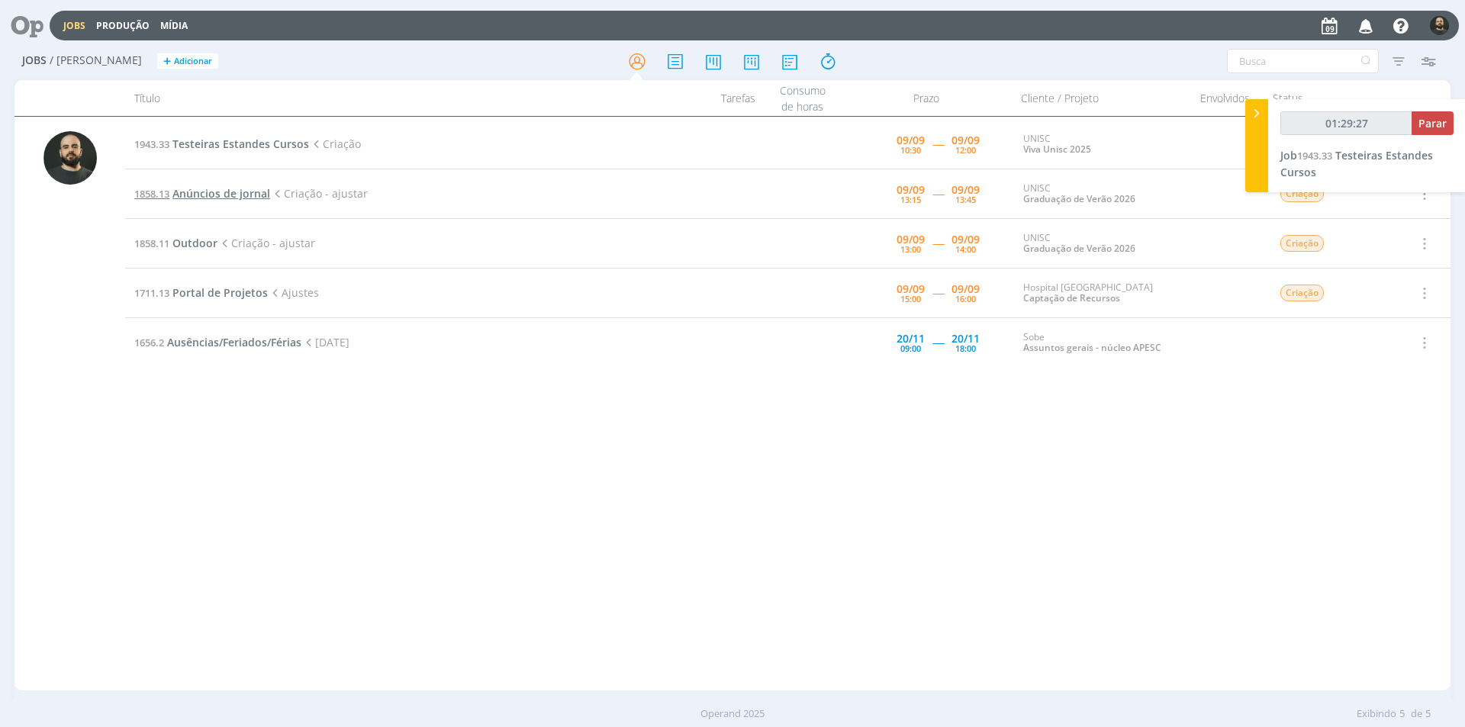
click at [249, 195] on span "Anúncios de jornal" at bounding box center [221, 193] width 98 height 14
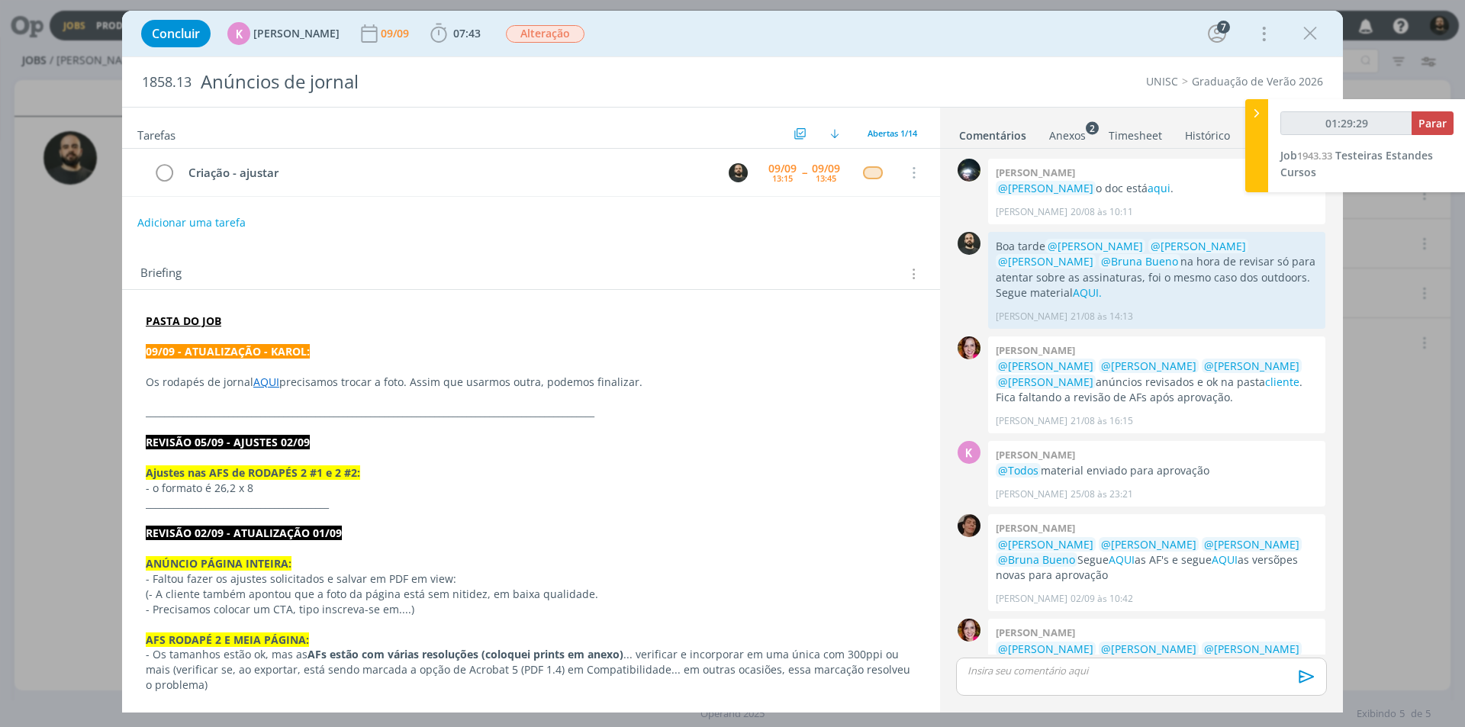
scroll to position [525, 0]
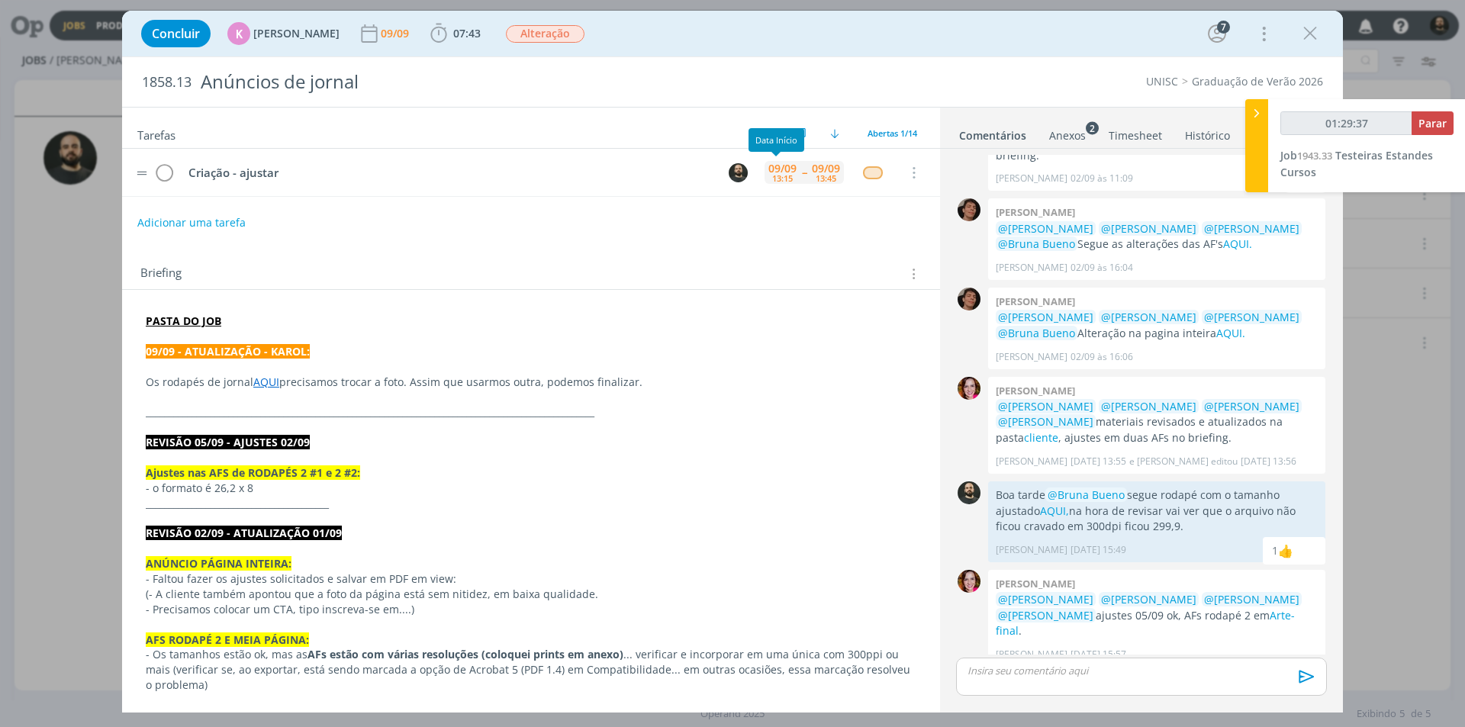
click at [788, 174] on div "09/09" at bounding box center [782, 168] width 28 height 11
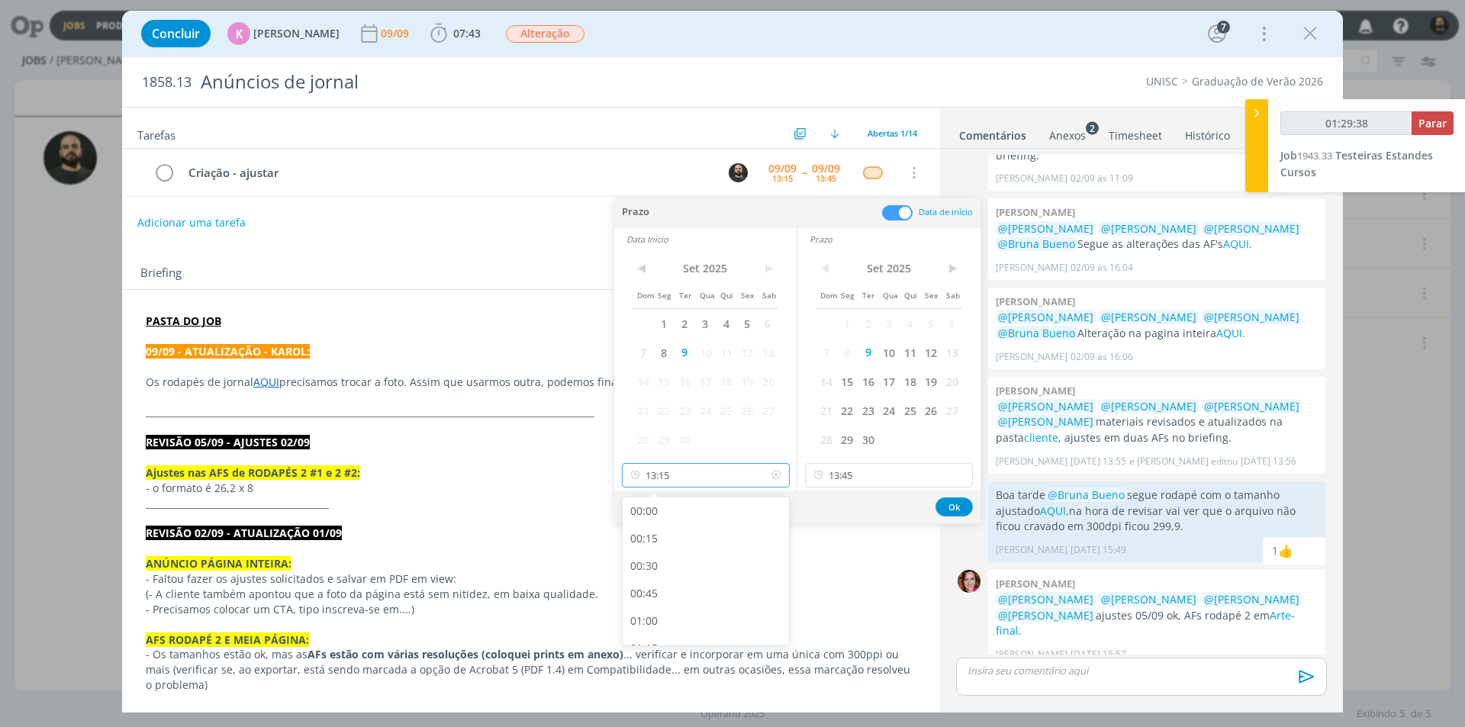
click at [737, 481] on input "13:15" at bounding box center [706, 475] width 168 height 24
type input "01:29:40"
click at [678, 593] on div "13:00" at bounding box center [708, 599] width 171 height 27
type input "13:00"
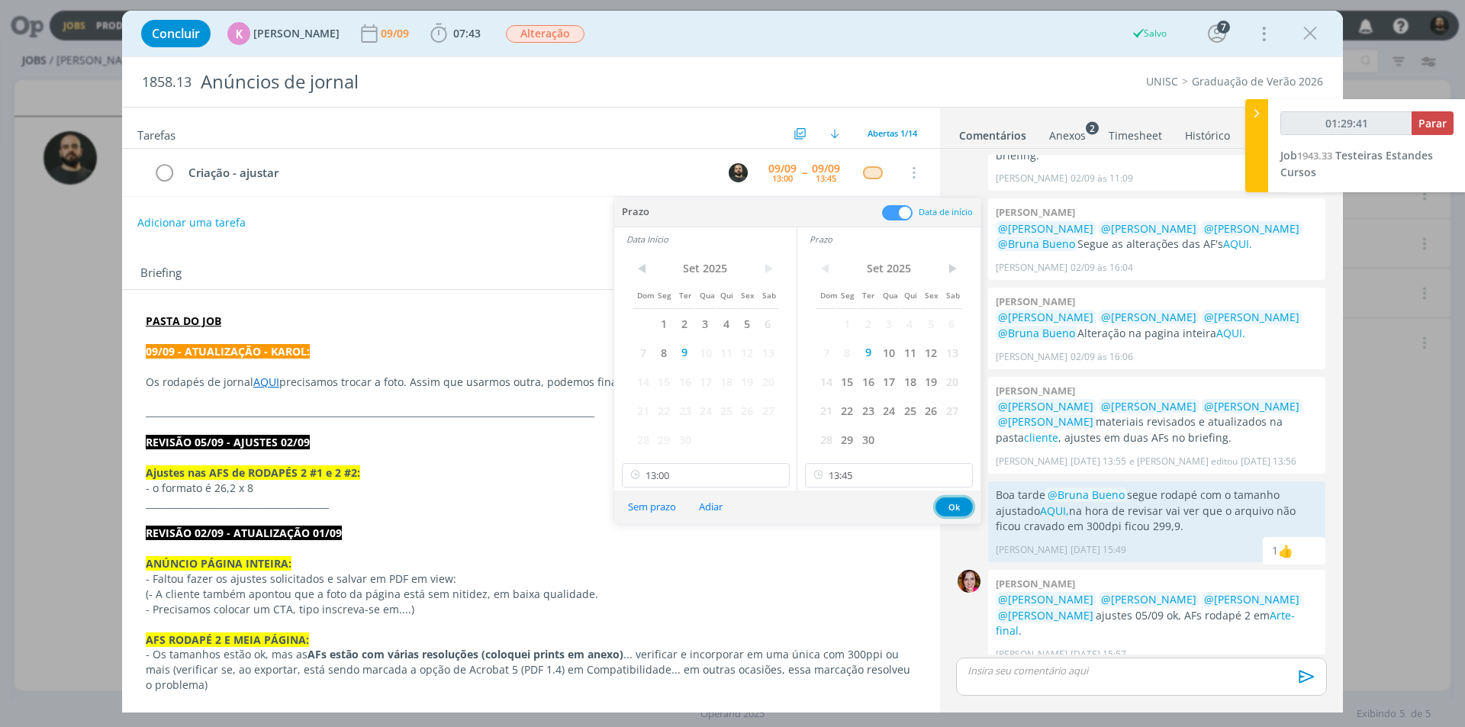
click at [955, 504] on button "Ok" at bounding box center [953, 507] width 37 height 19
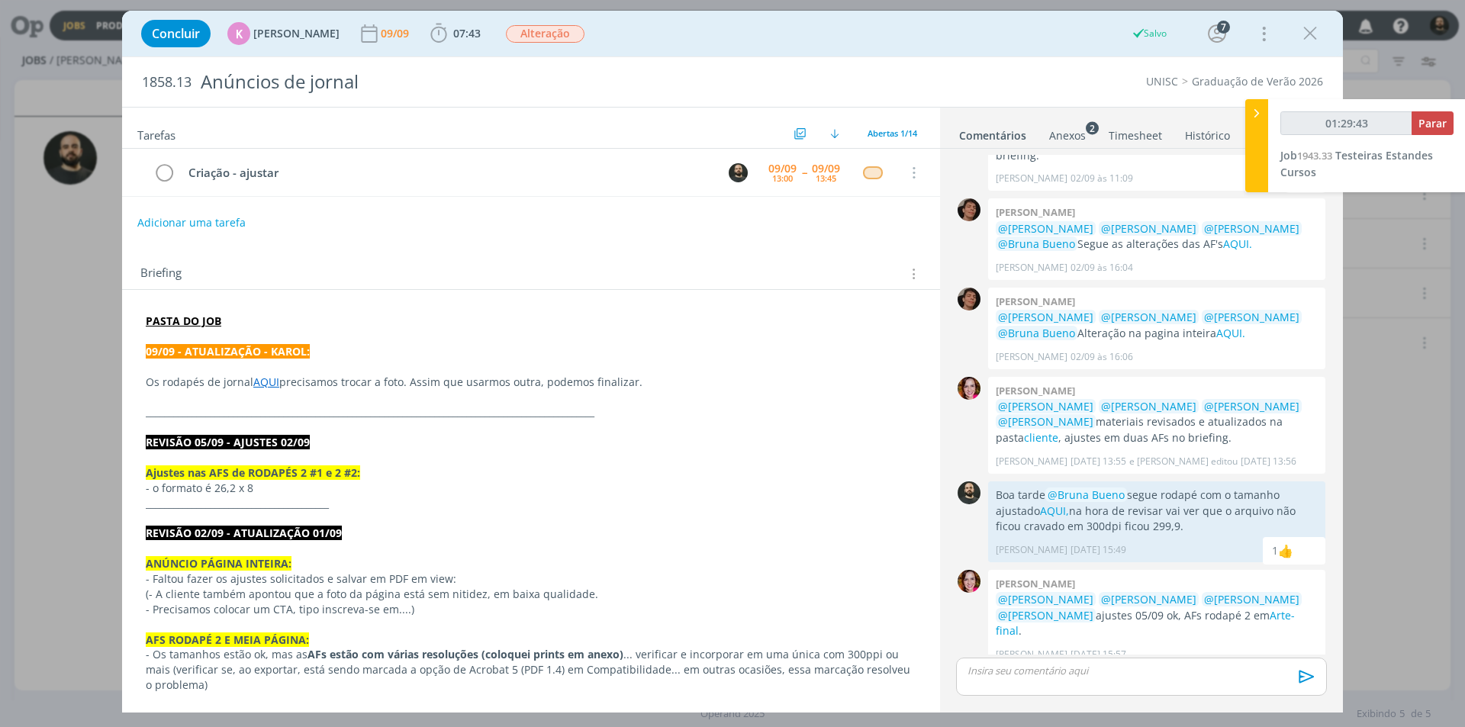
click at [1309, 32] on icon "dialog" at bounding box center [1310, 33] width 23 height 23
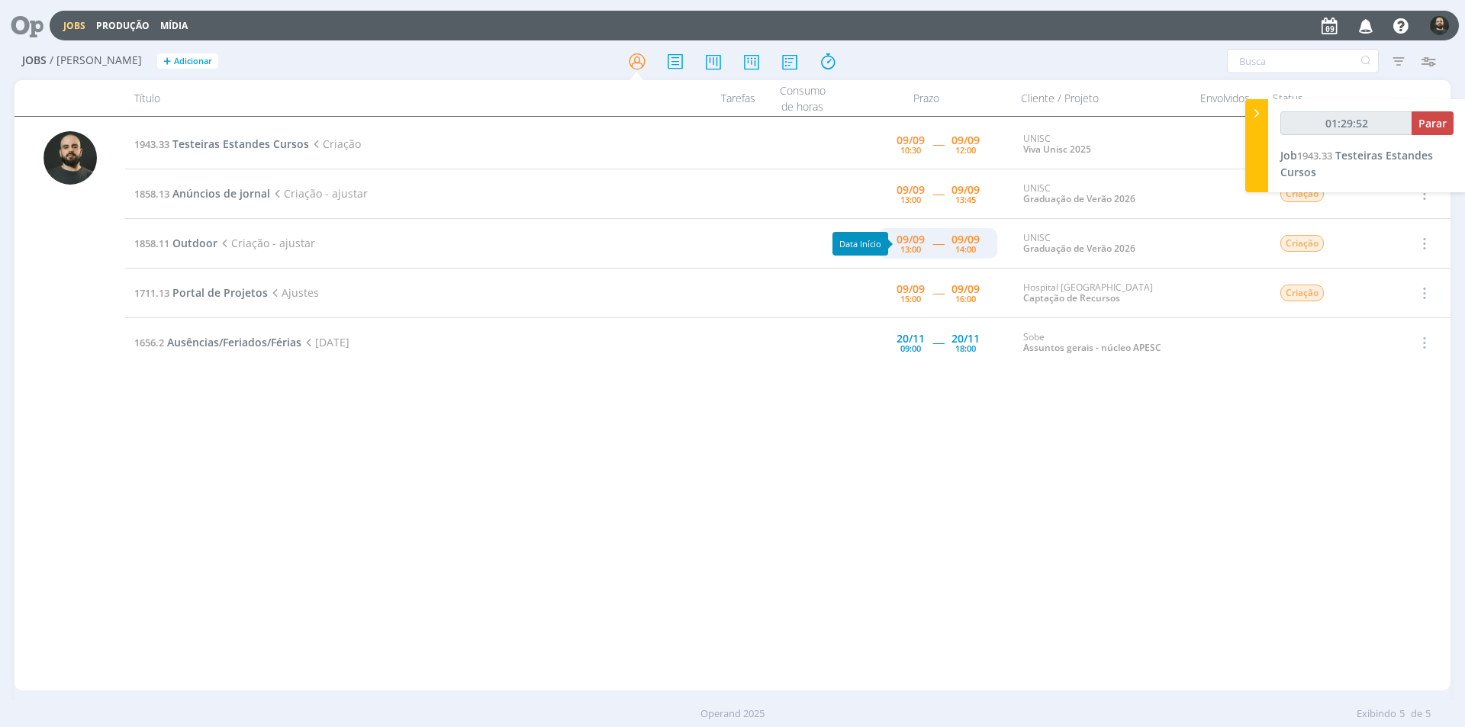
type input "01:29:53"
click at [913, 240] on div "09/09" at bounding box center [911, 239] width 28 height 11
type input "14:00"
type input "13:00"
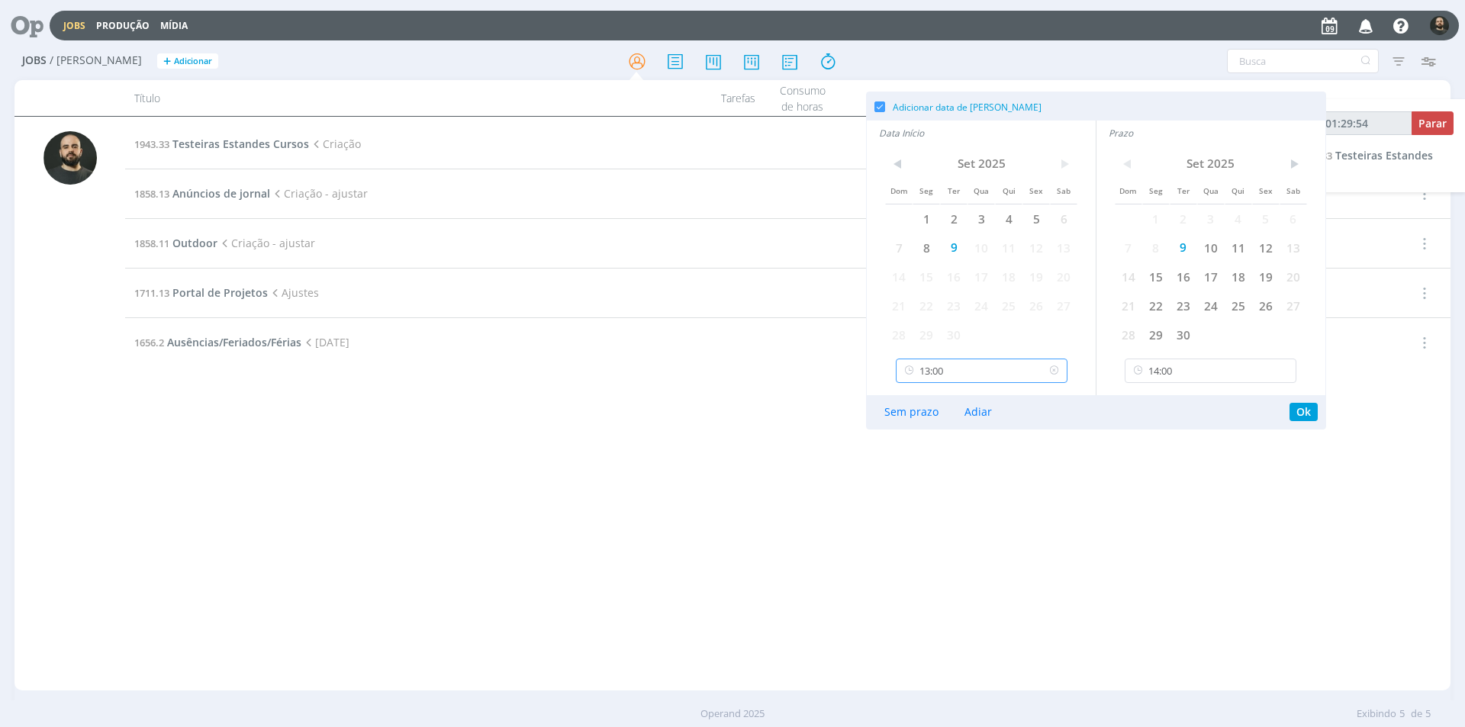
click at [976, 375] on input "13:00" at bounding box center [982, 371] width 172 height 24
type input "01:29:56"
click at [930, 456] on div "13:45" at bounding box center [984, 452] width 175 height 27
type input "13:45"
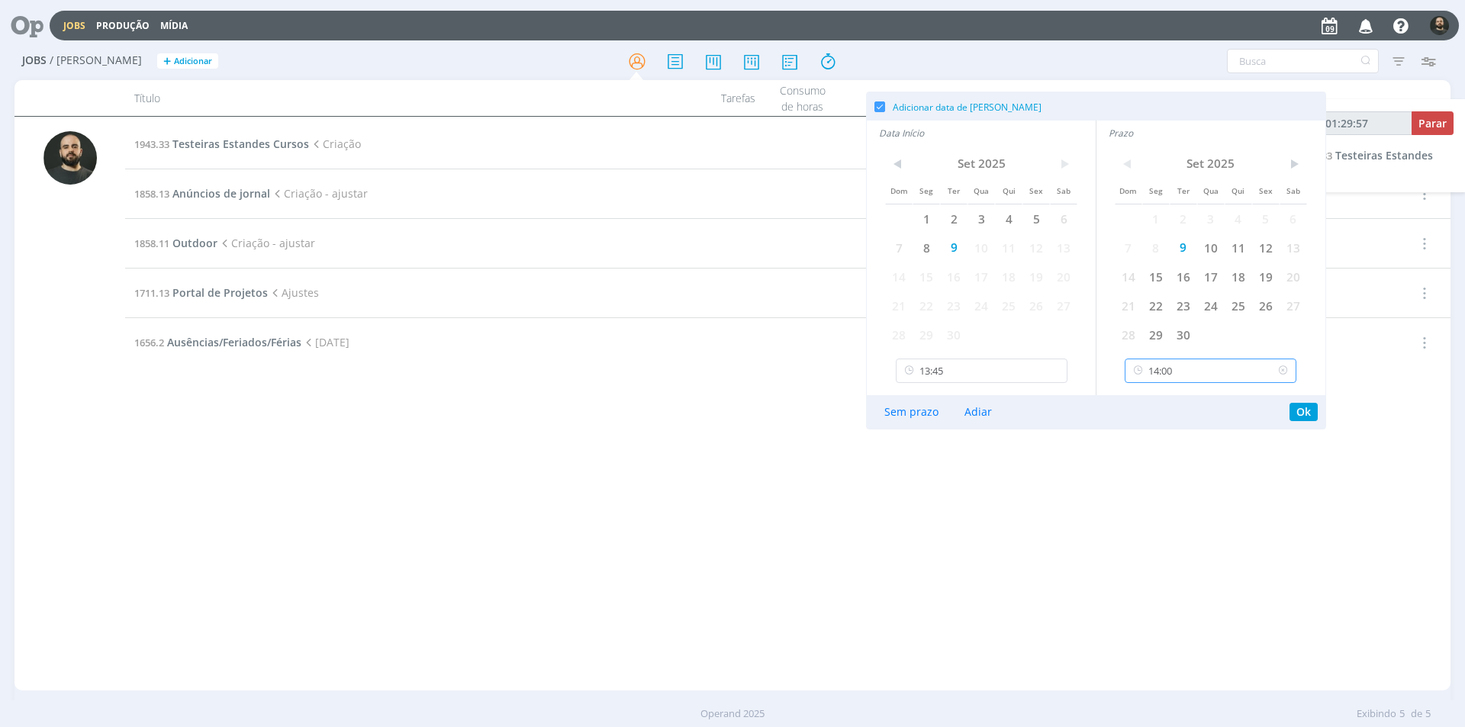
click at [1161, 369] on input "14:00" at bounding box center [1211, 371] width 172 height 24
type input "01:29:59"
click at [1161, 478] on div "15:00" at bounding box center [1212, 479] width 175 height 27
type input "15:00"
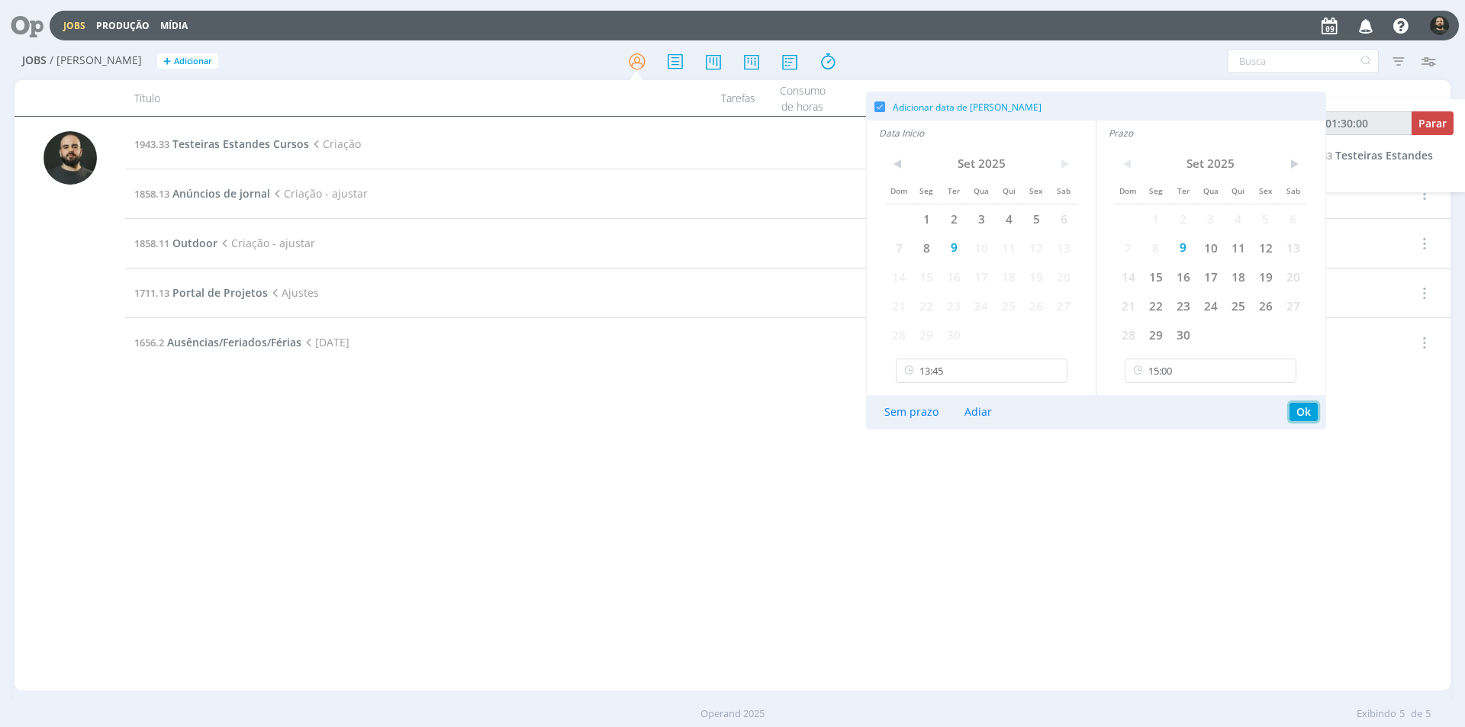
click at [1302, 407] on button "Ok" at bounding box center [1304, 412] width 28 height 18
click at [1306, 411] on button "Ok" at bounding box center [1304, 412] width 28 height 18
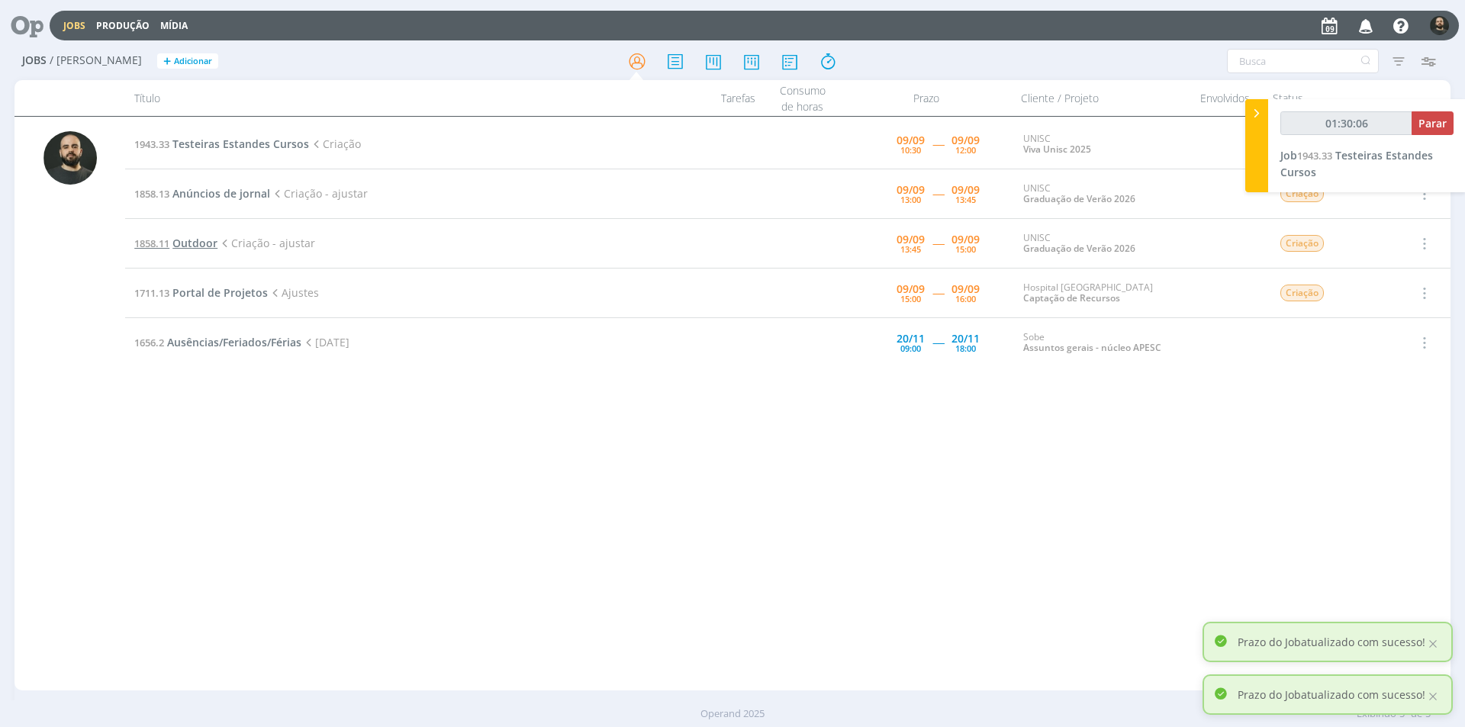
click at [187, 245] on span "Outdoor" at bounding box center [194, 243] width 45 height 14
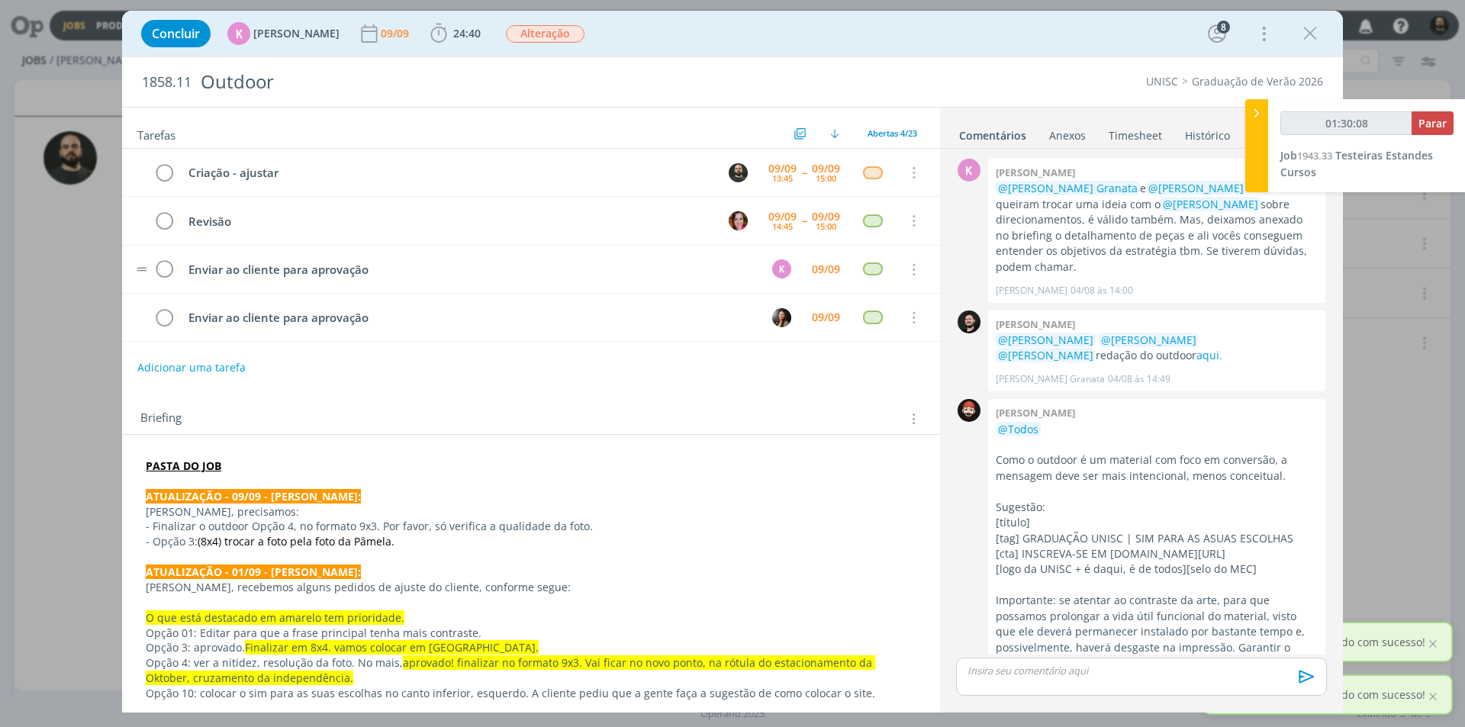
scroll to position [1367, 0]
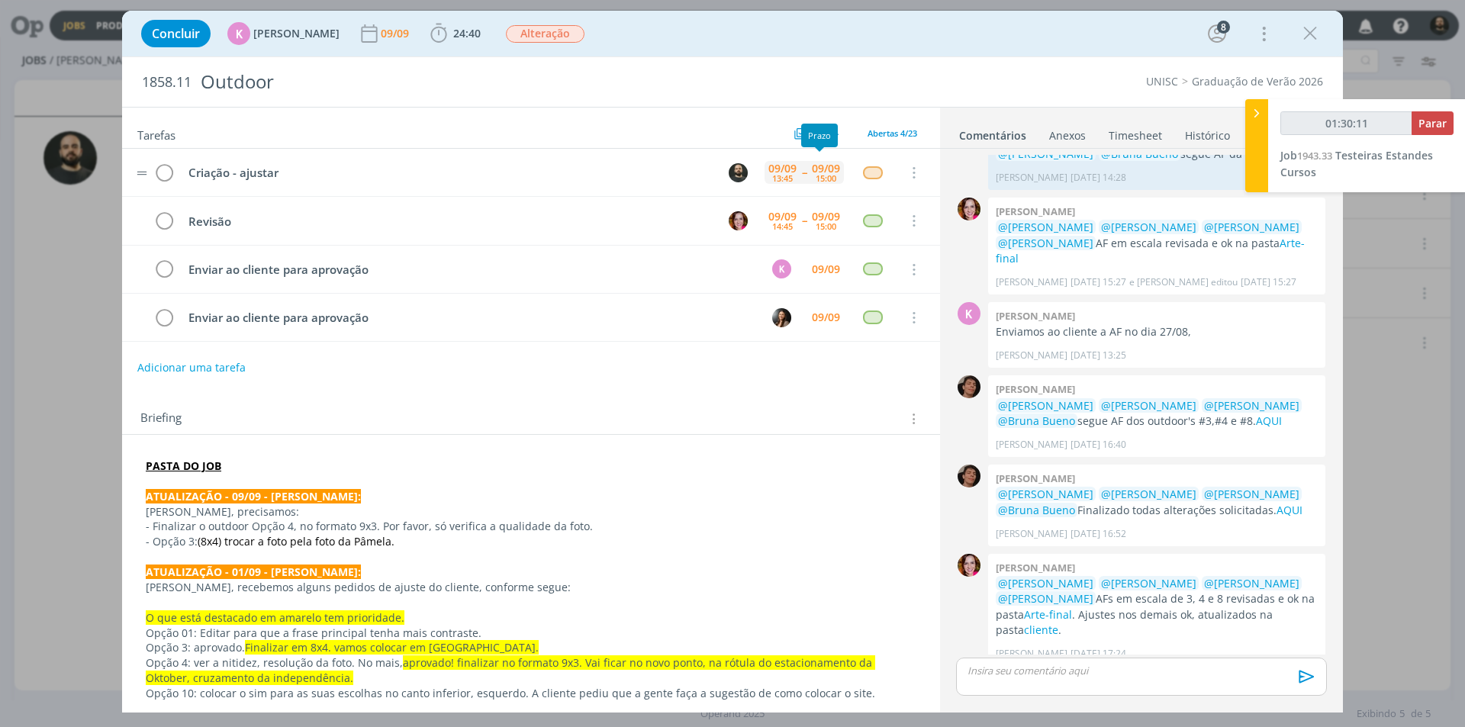
click at [818, 175] on div "15:00" at bounding box center [826, 178] width 21 height 8
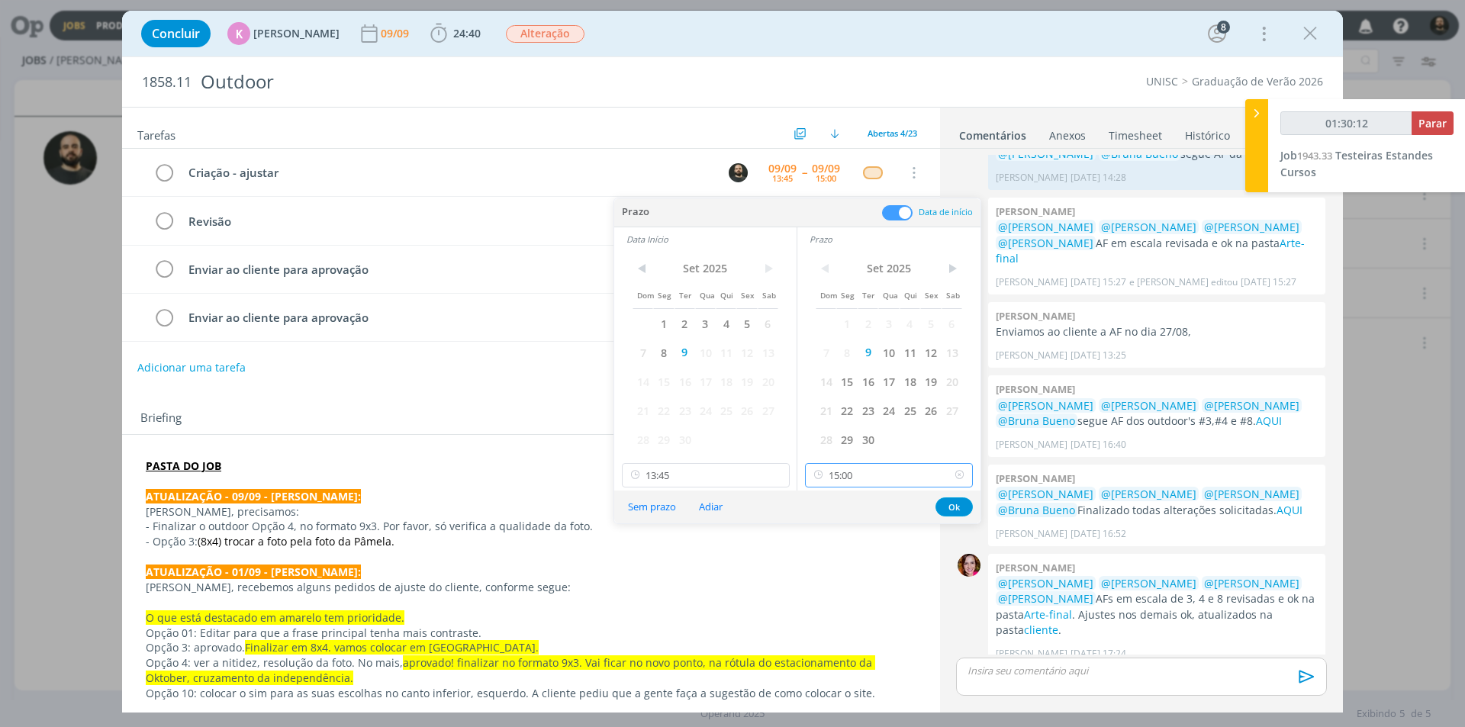
click at [868, 471] on input "15:00" at bounding box center [889, 475] width 168 height 24
type input "01:30:13"
click at [848, 591] on div "14:45" at bounding box center [891, 599] width 171 height 27
type input "14:45"
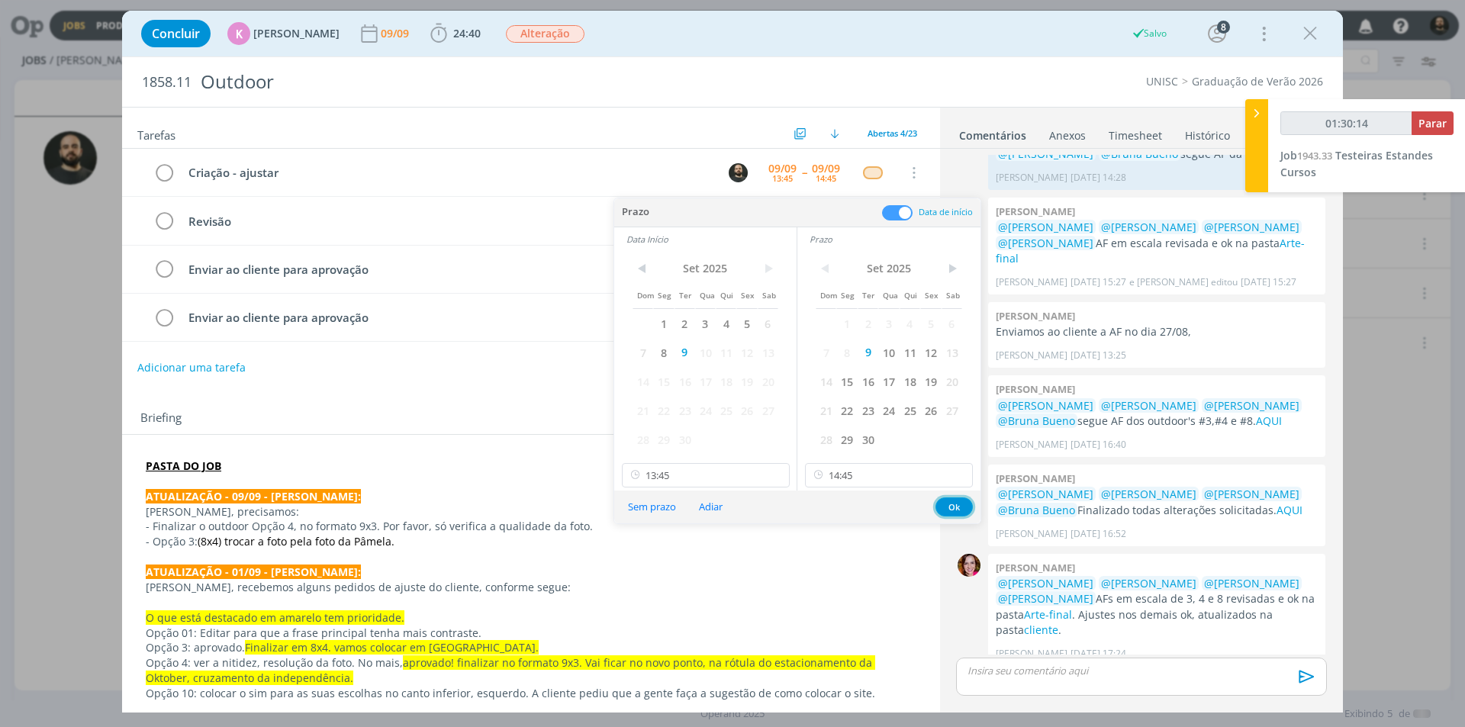
click at [959, 507] on button "Ok" at bounding box center [953, 507] width 37 height 19
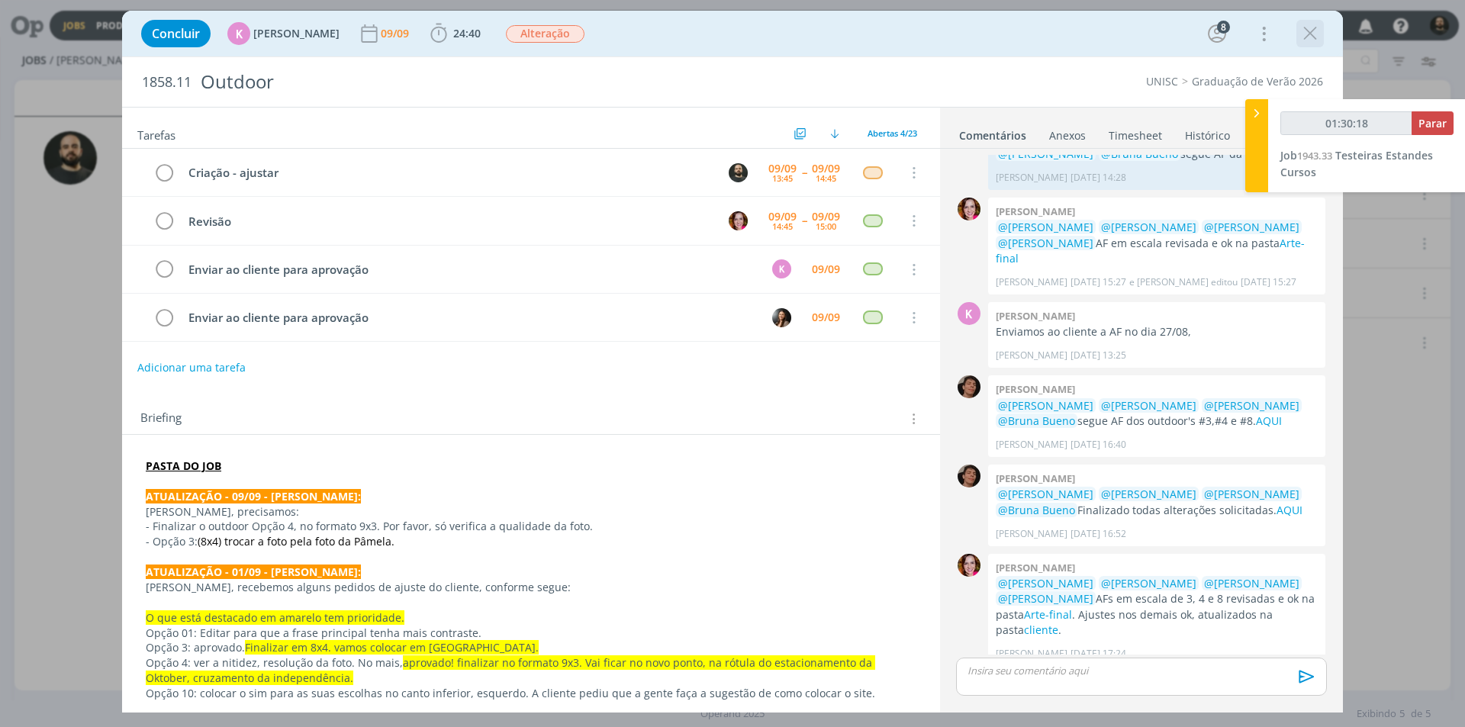
click at [1315, 36] on icon "dialog" at bounding box center [1310, 33] width 23 height 23
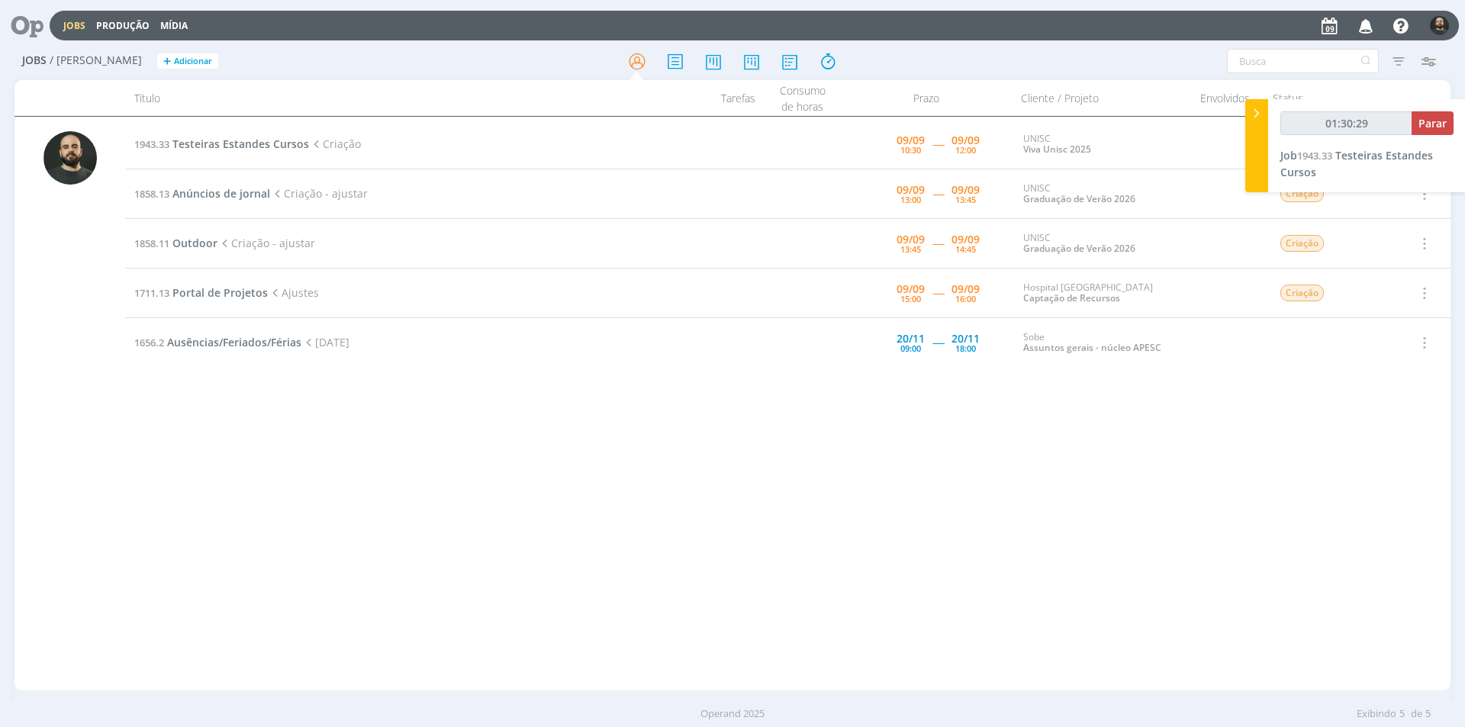
type input "01:30:30"
click at [1255, 110] on icon at bounding box center [1256, 113] width 15 height 16
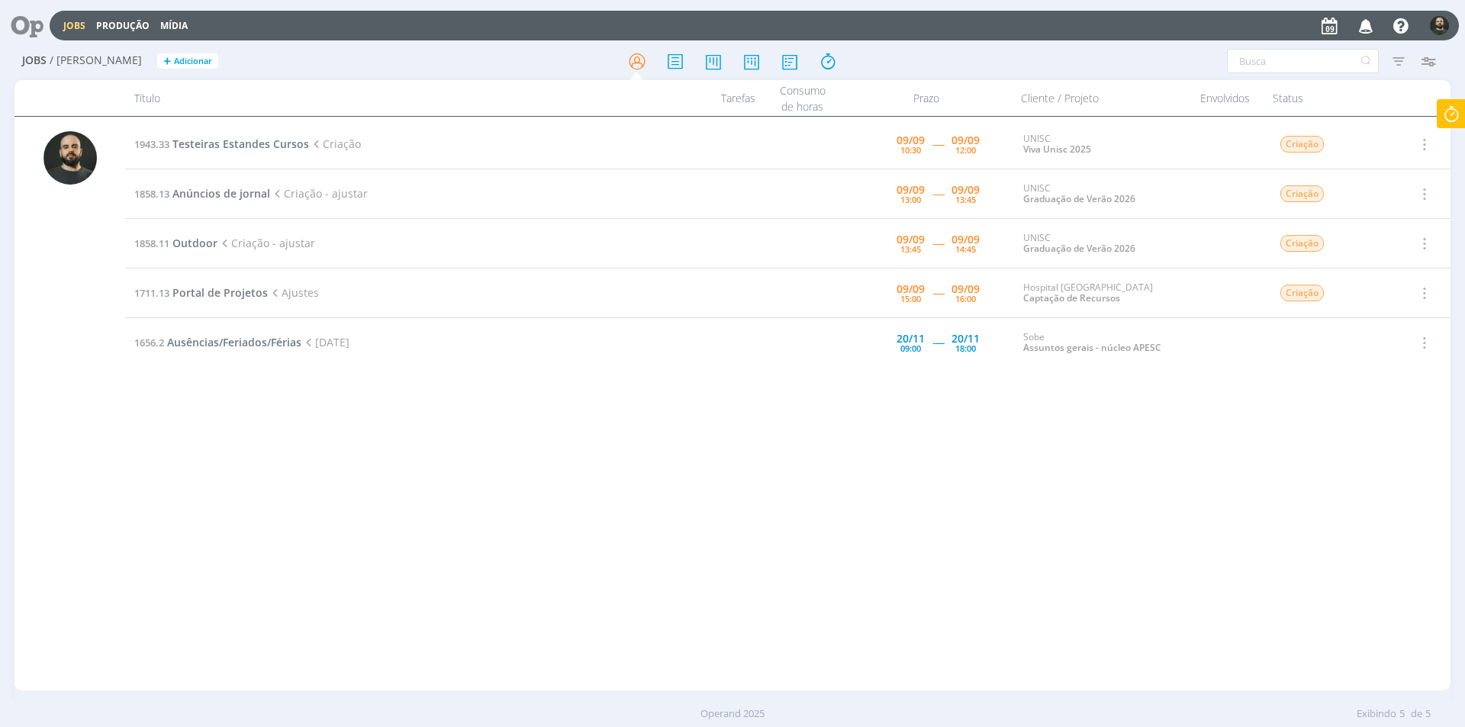
click at [23, 26] on icon at bounding box center [21, 26] width 31 height 30
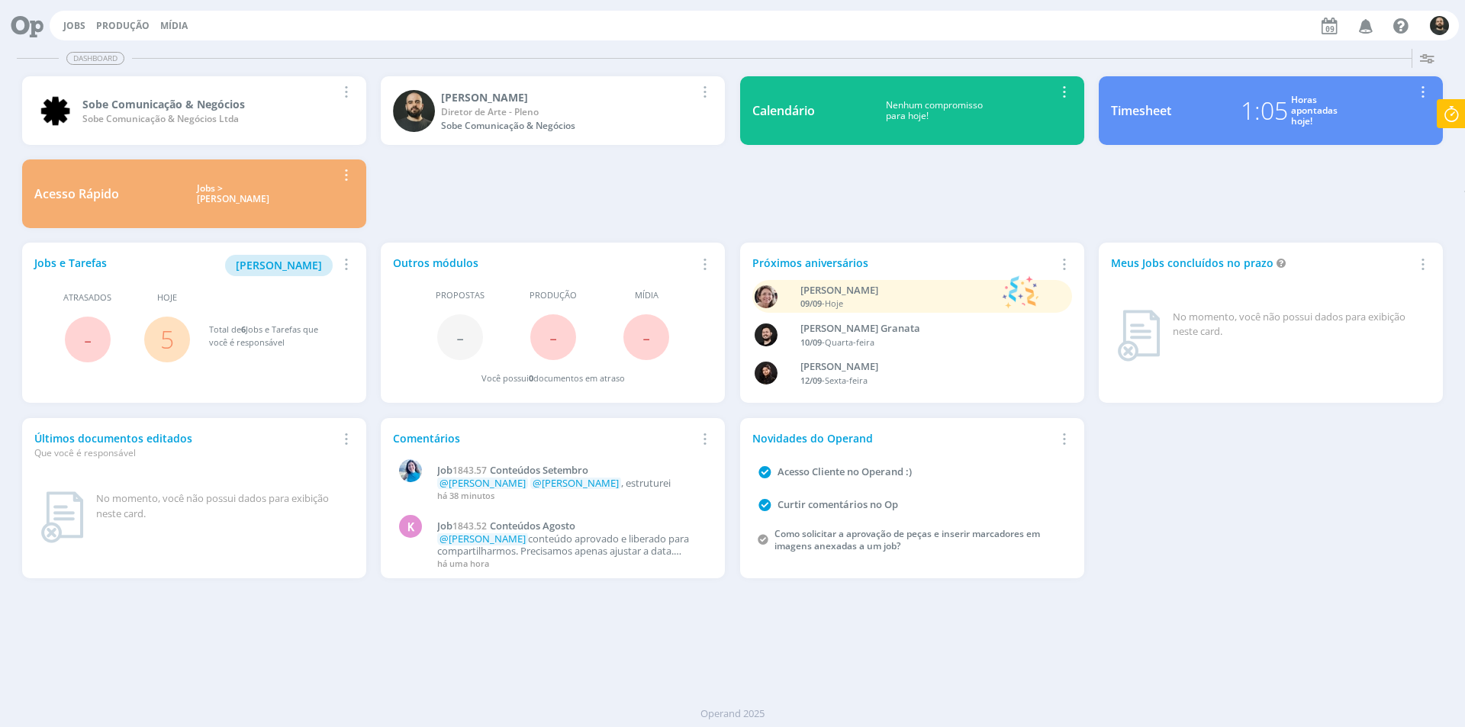
click at [1451, 114] on icon at bounding box center [1451, 114] width 27 height 30
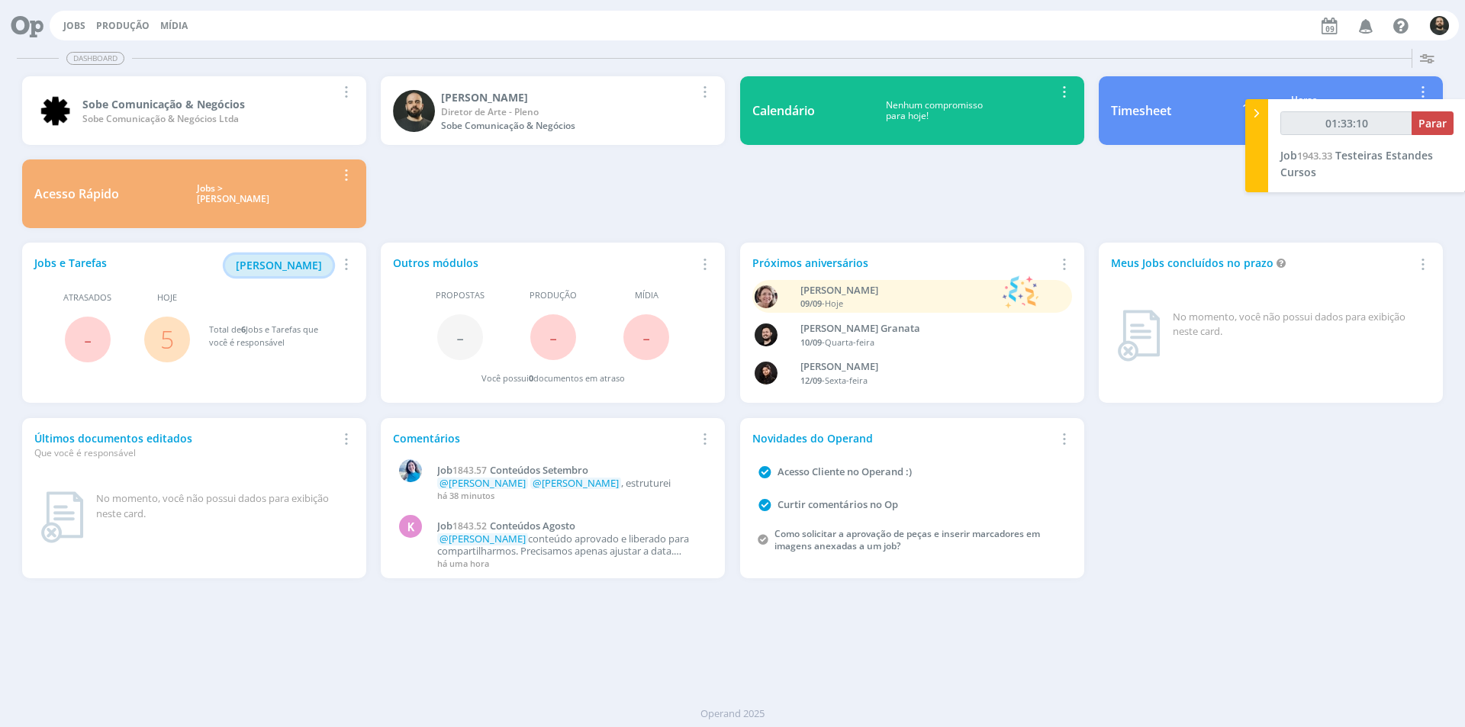
click at [289, 257] on button "[PERSON_NAME]" at bounding box center [279, 265] width 108 height 21
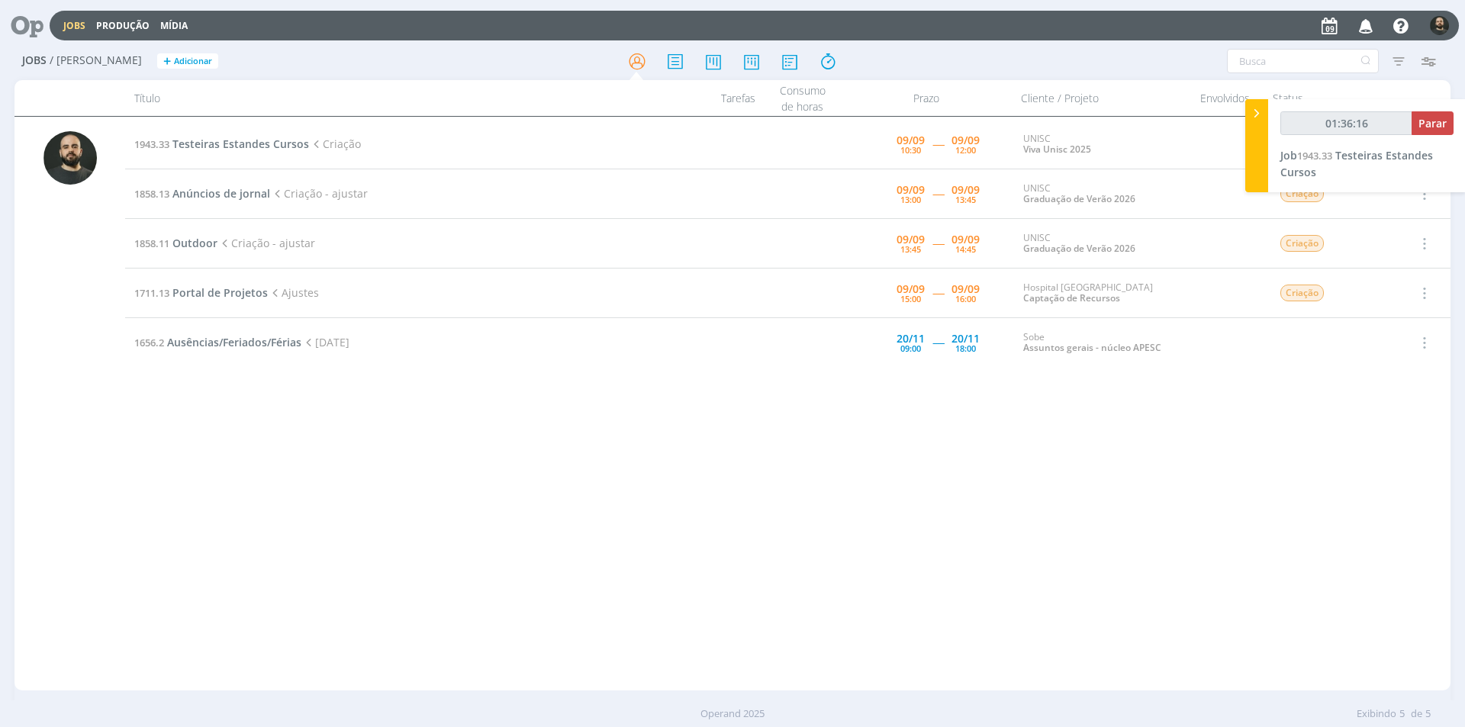
type input "01:36:17"
